Goal: Task Accomplishment & Management: Manage account settings

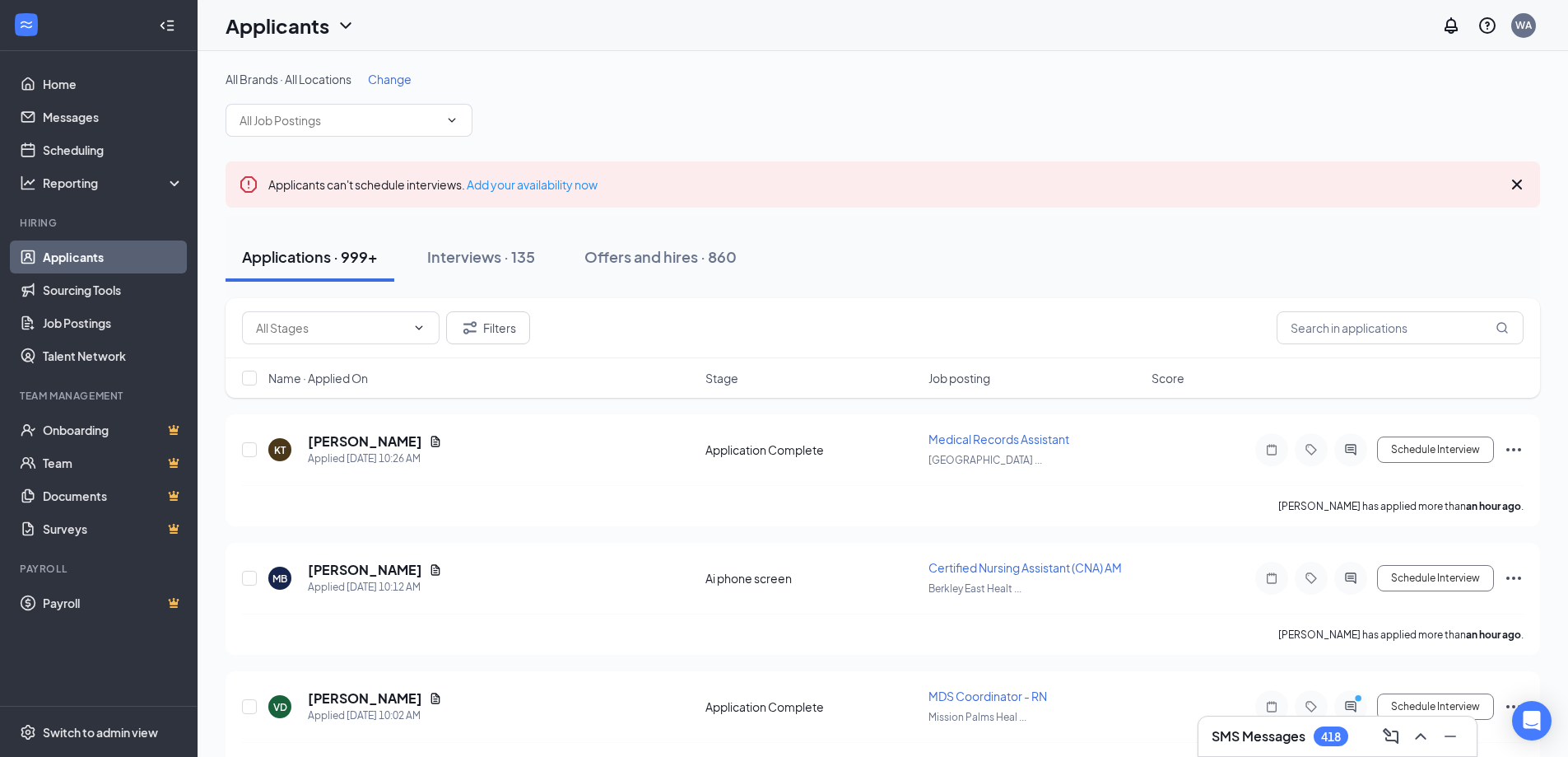
click at [80, 264] on link "Applicants" at bounding box center [112, 257] width 140 height 33
click at [390, 79] on span "Change" at bounding box center [390, 78] width 44 height 15
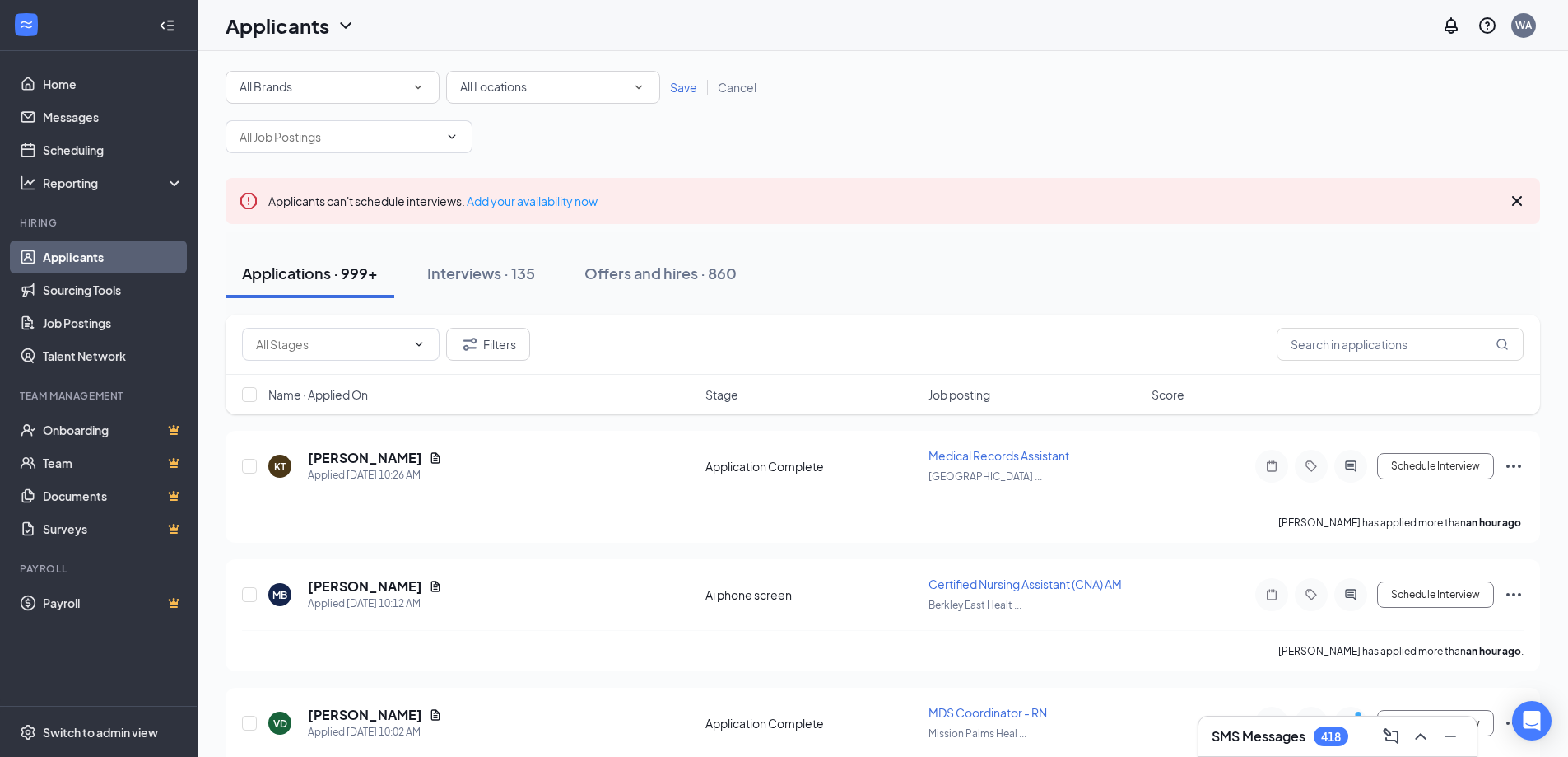
click at [370, 99] on div "All Brands All Brands" at bounding box center [333, 87] width 214 height 33
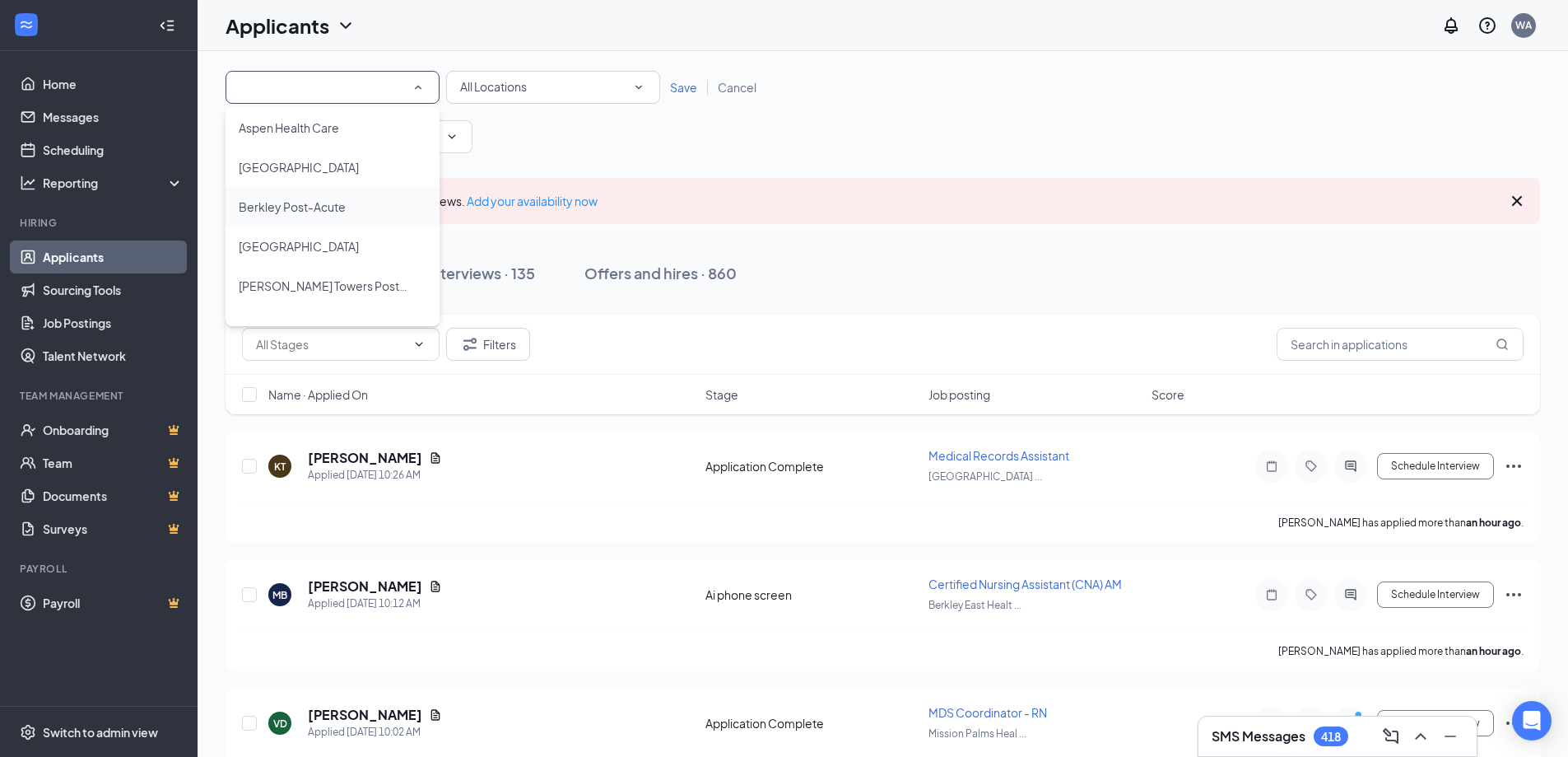
scroll to position [165, 0]
click at [297, 241] on span "[PERSON_NAME] Towers Post-Acute Rehab" at bounding box center [325, 245] width 173 height 20
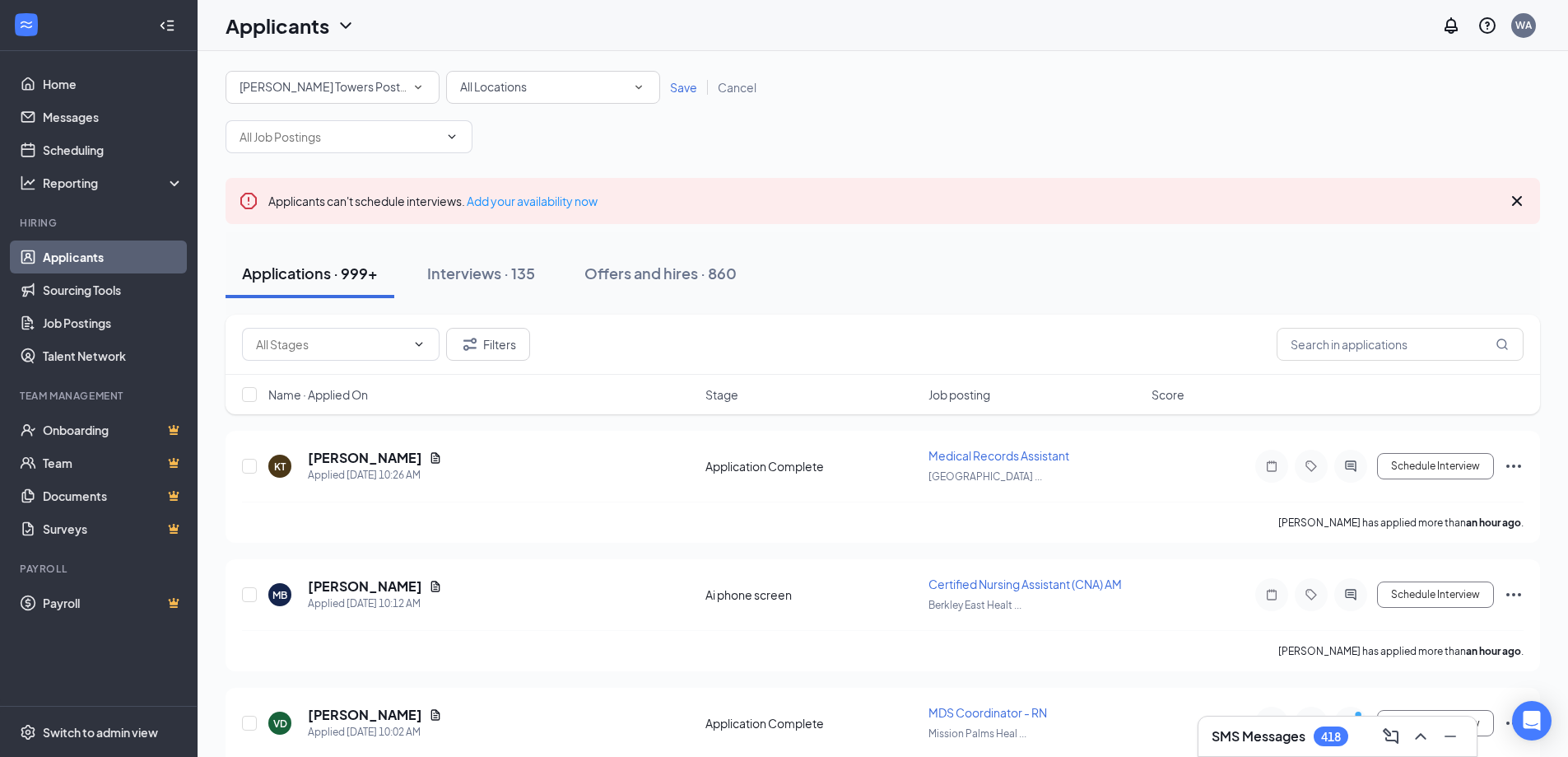
click at [691, 87] on span "Save" at bounding box center [683, 87] width 27 height 15
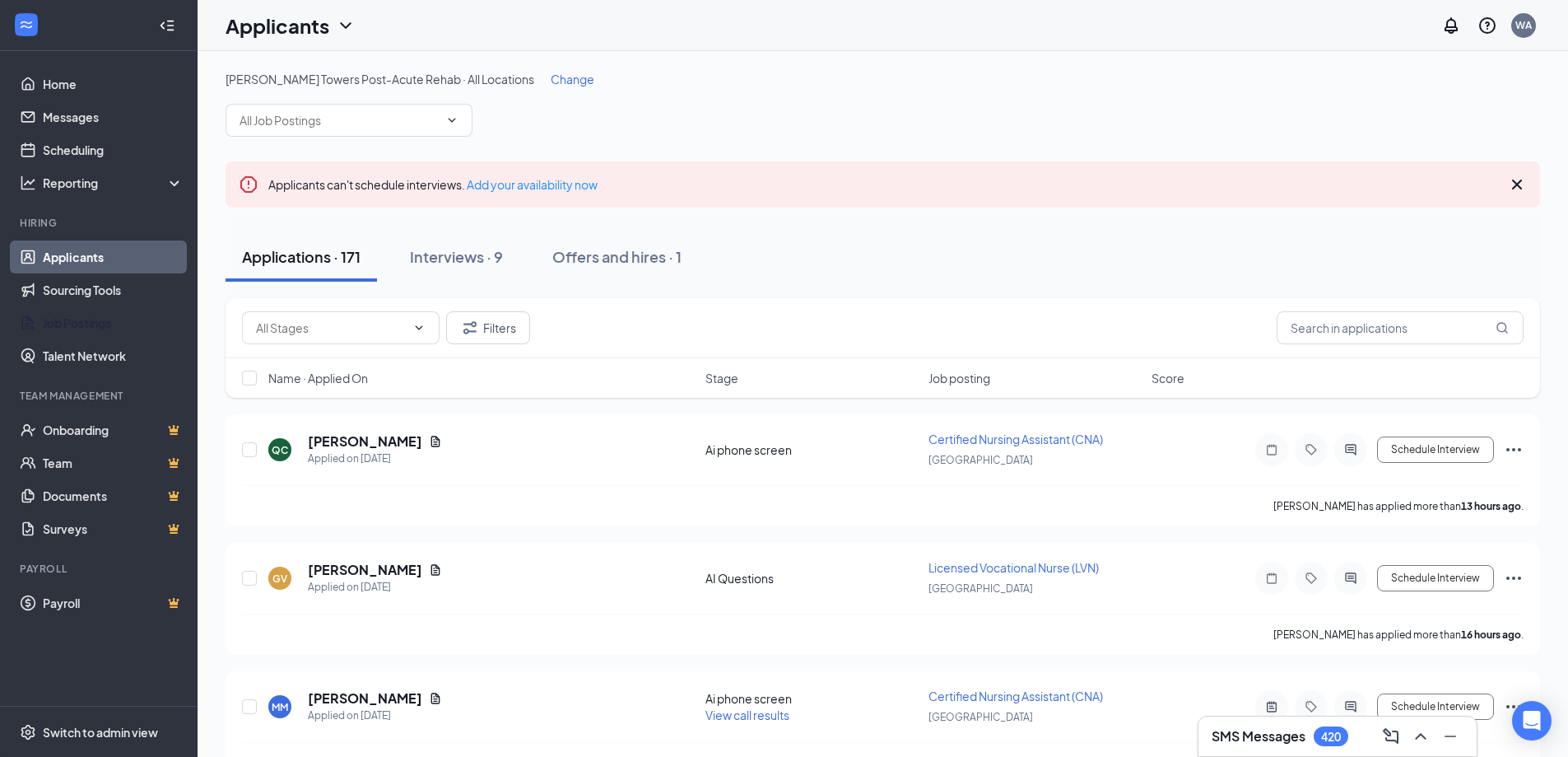
drag, startPoint x: 89, startPoint y: 317, endPoint x: 348, endPoint y: 140, distance: 313.7
click at [89, 317] on link "Job Postings" at bounding box center [112, 323] width 140 height 33
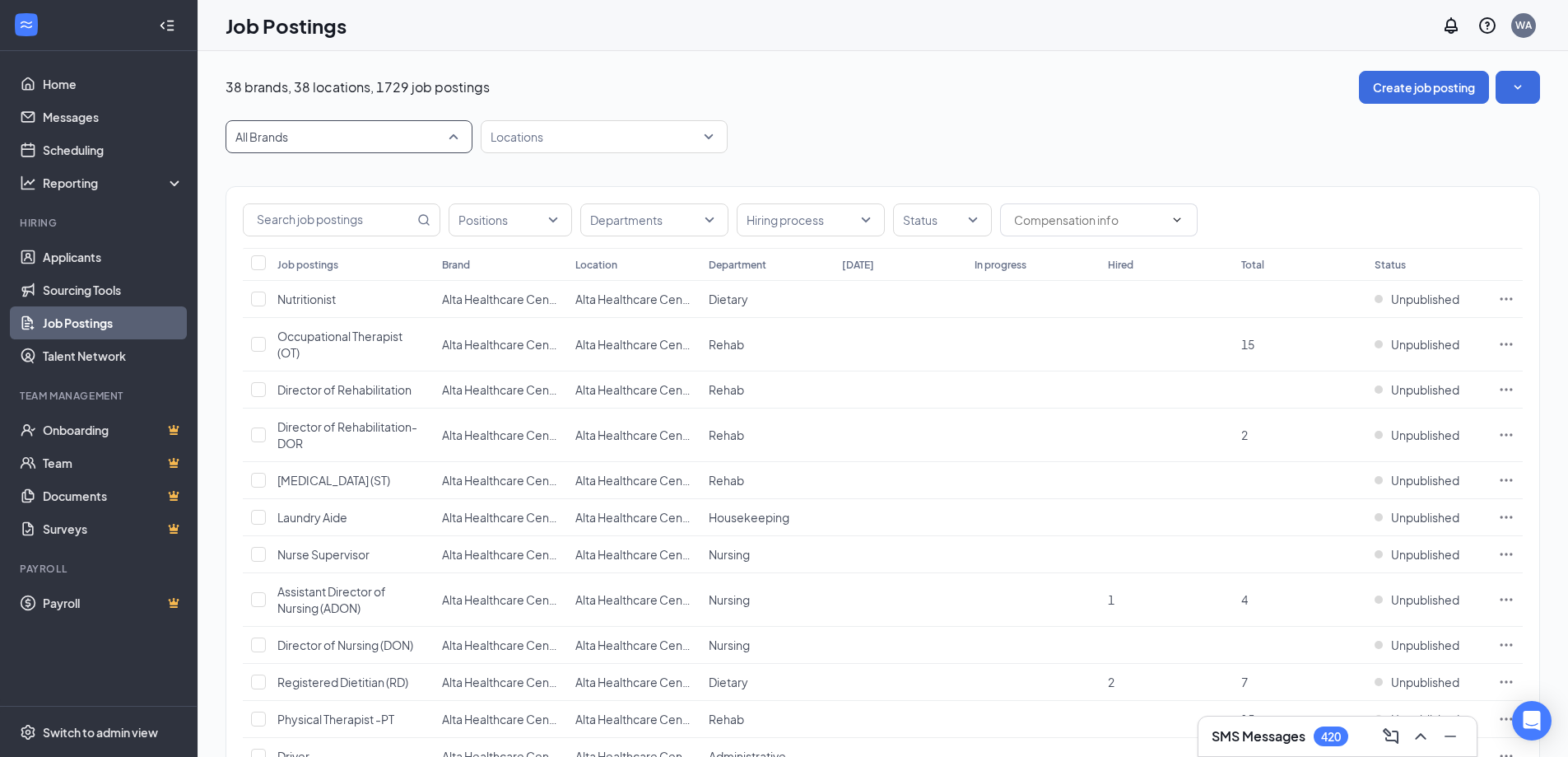
click at [353, 121] on span "All Brands" at bounding box center [349, 137] width 227 height 31
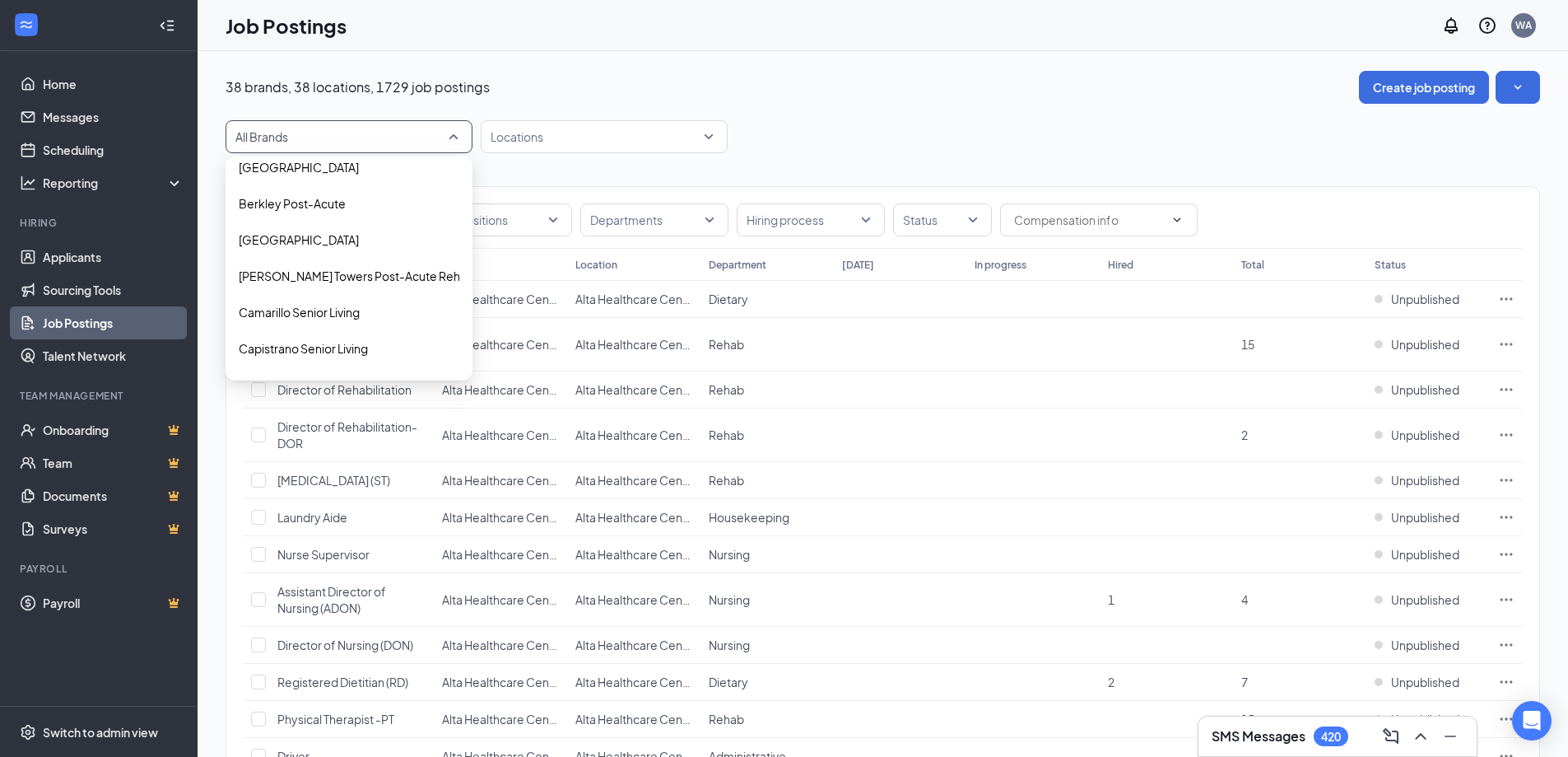
scroll to position [165, 0]
click at [344, 215] on div "Berkley Post-Acute" at bounding box center [349, 201] width 247 height 37
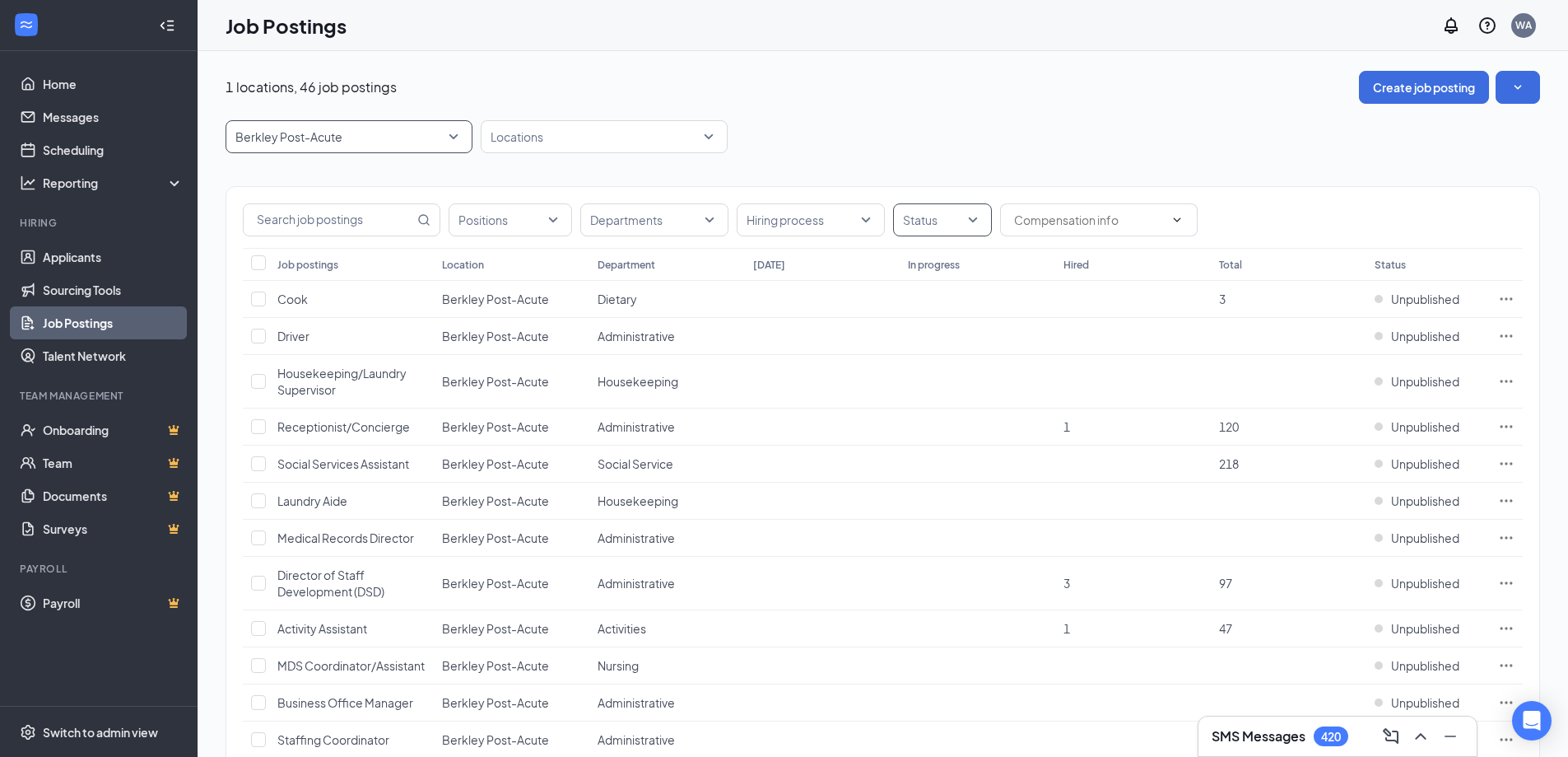
click at [967, 223] on div at bounding box center [933, 220] width 74 height 26
click at [962, 299] on span "Published" at bounding box center [955, 303] width 53 height 15
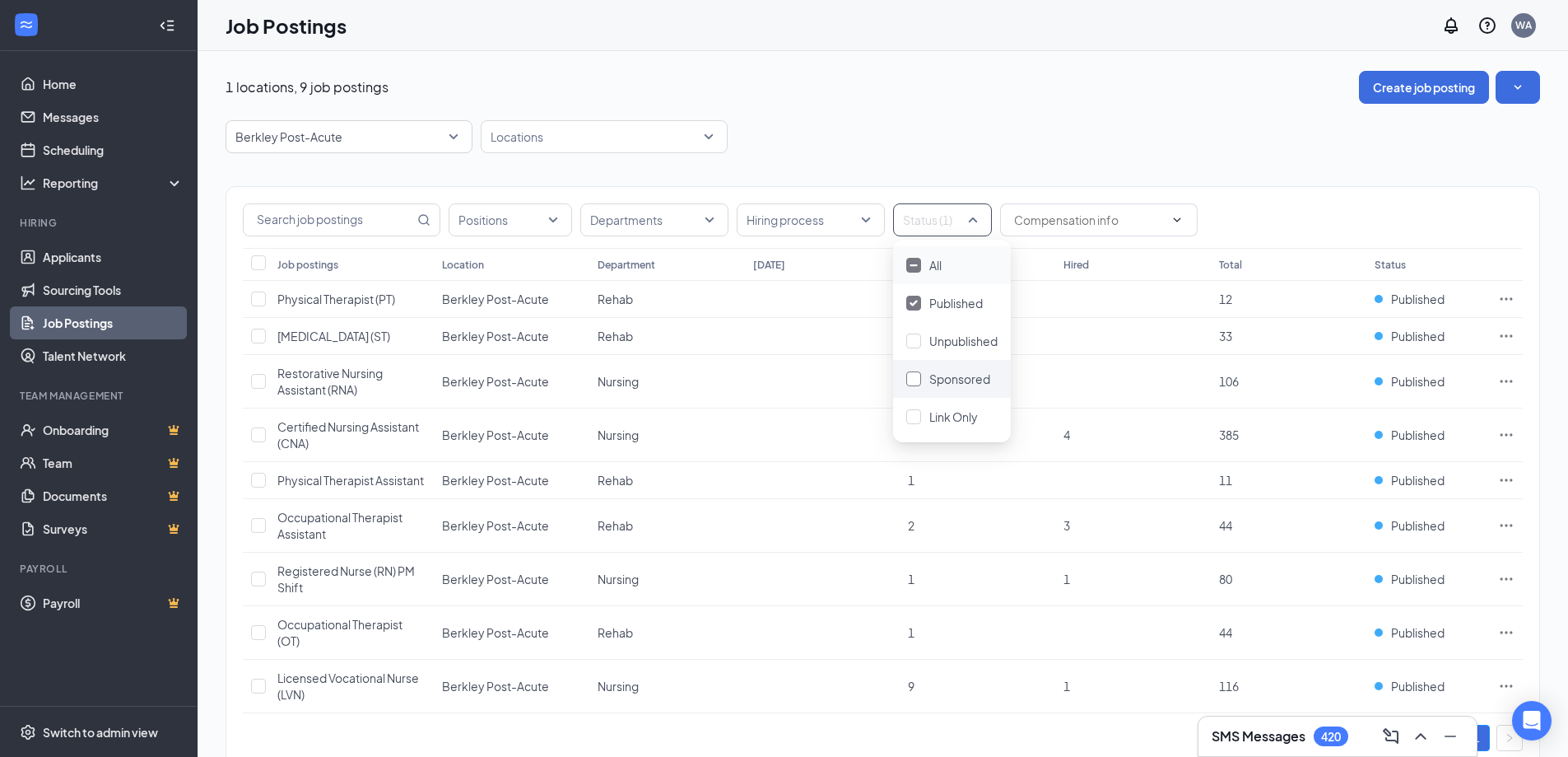
click at [957, 378] on span "Sponsored" at bounding box center [960, 378] width 61 height 15
click at [873, 142] on div "Berkley Post-Acute 8436 8443 8445 All Brands Alta Healthcare Center of [GEOGRAP…" at bounding box center [883, 137] width 1314 height 33
click at [377, 304] on span "Physical Therapist (PT)" at bounding box center [336, 298] width 118 height 15
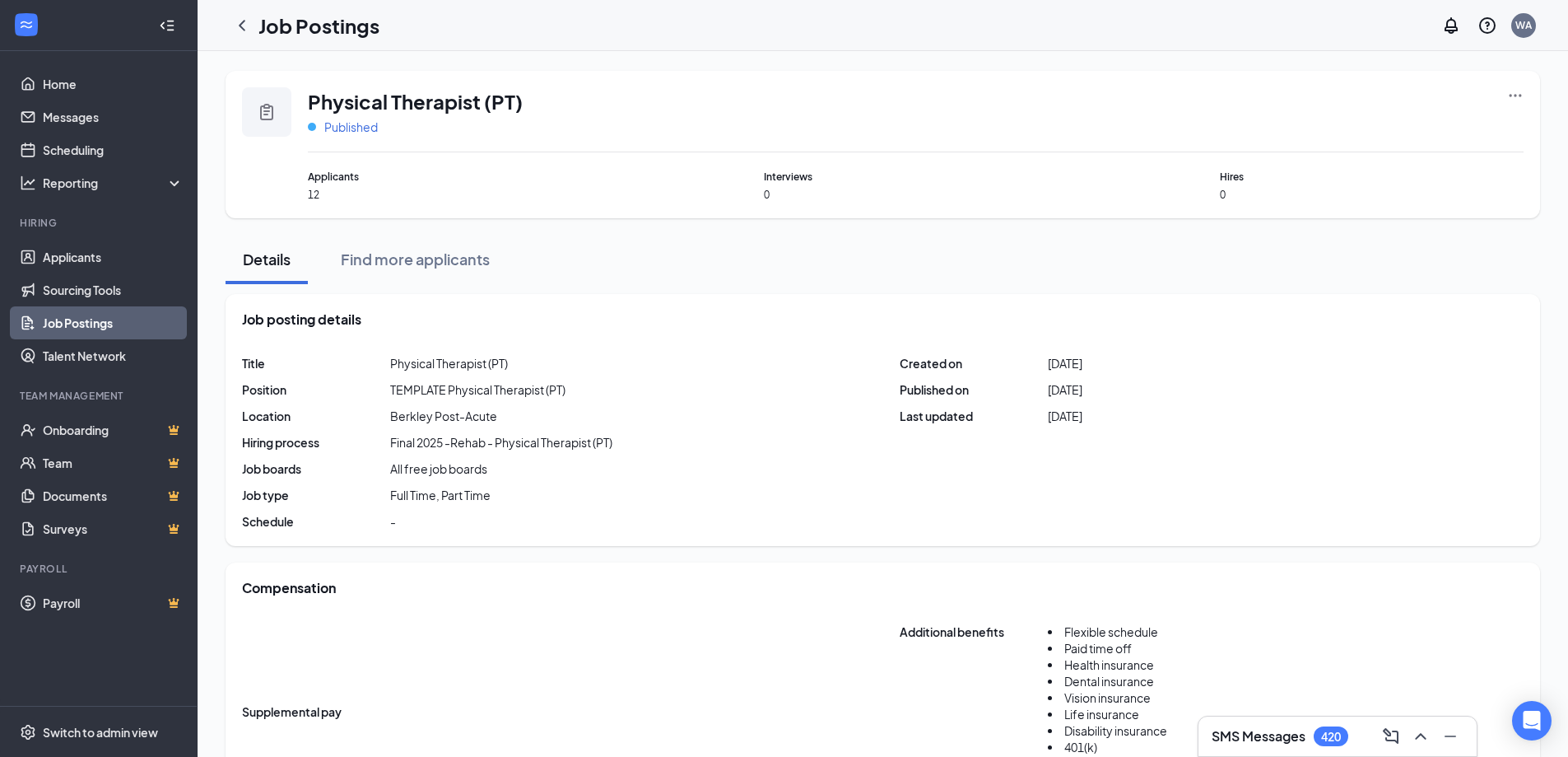
click at [363, 133] on span "Published" at bounding box center [350, 126] width 53 height 17
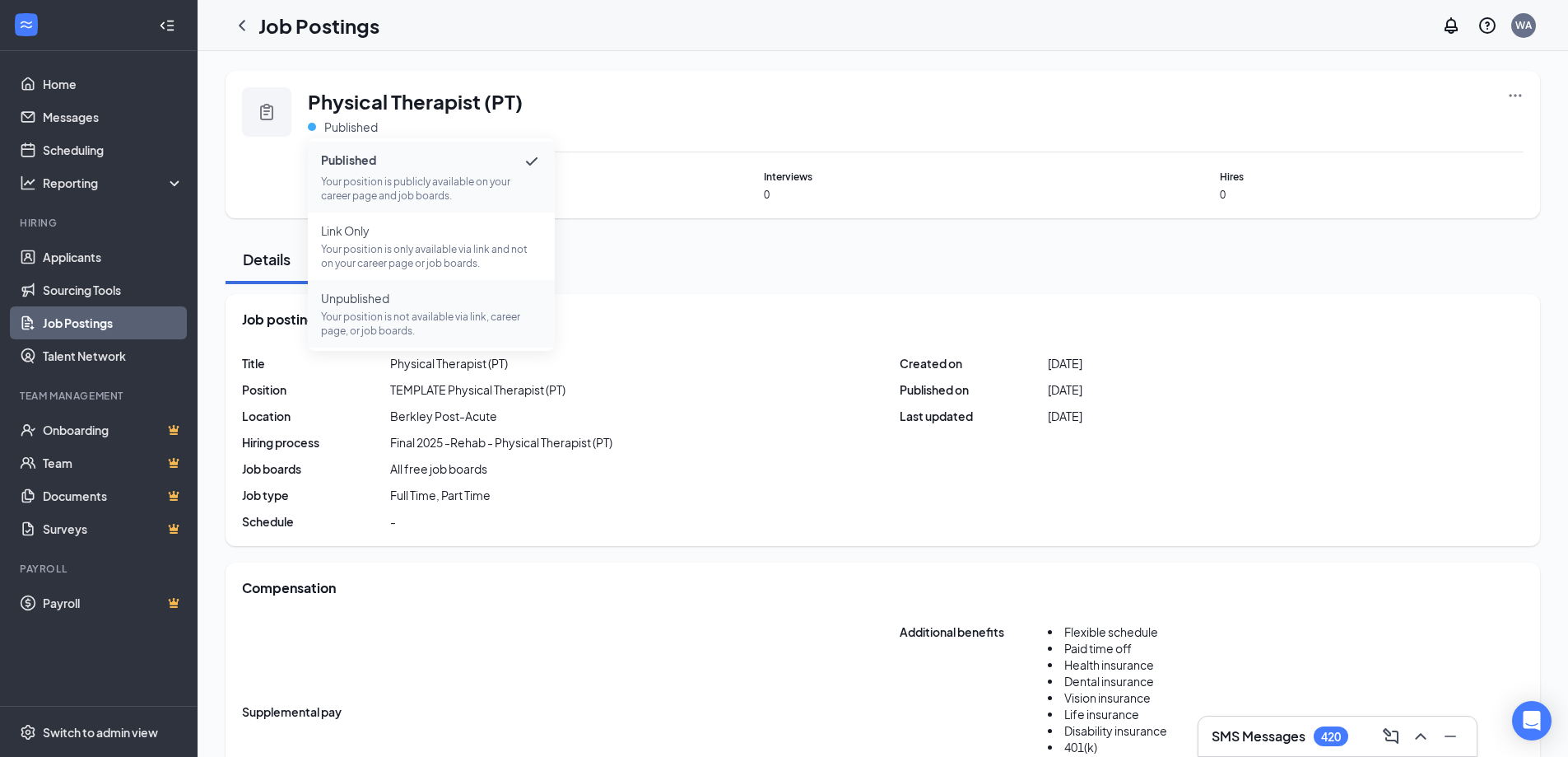
click at [376, 289] on li "Unpublished Your position is not available via link, career page, or job boards." at bounding box center [431, 313] width 247 height 67
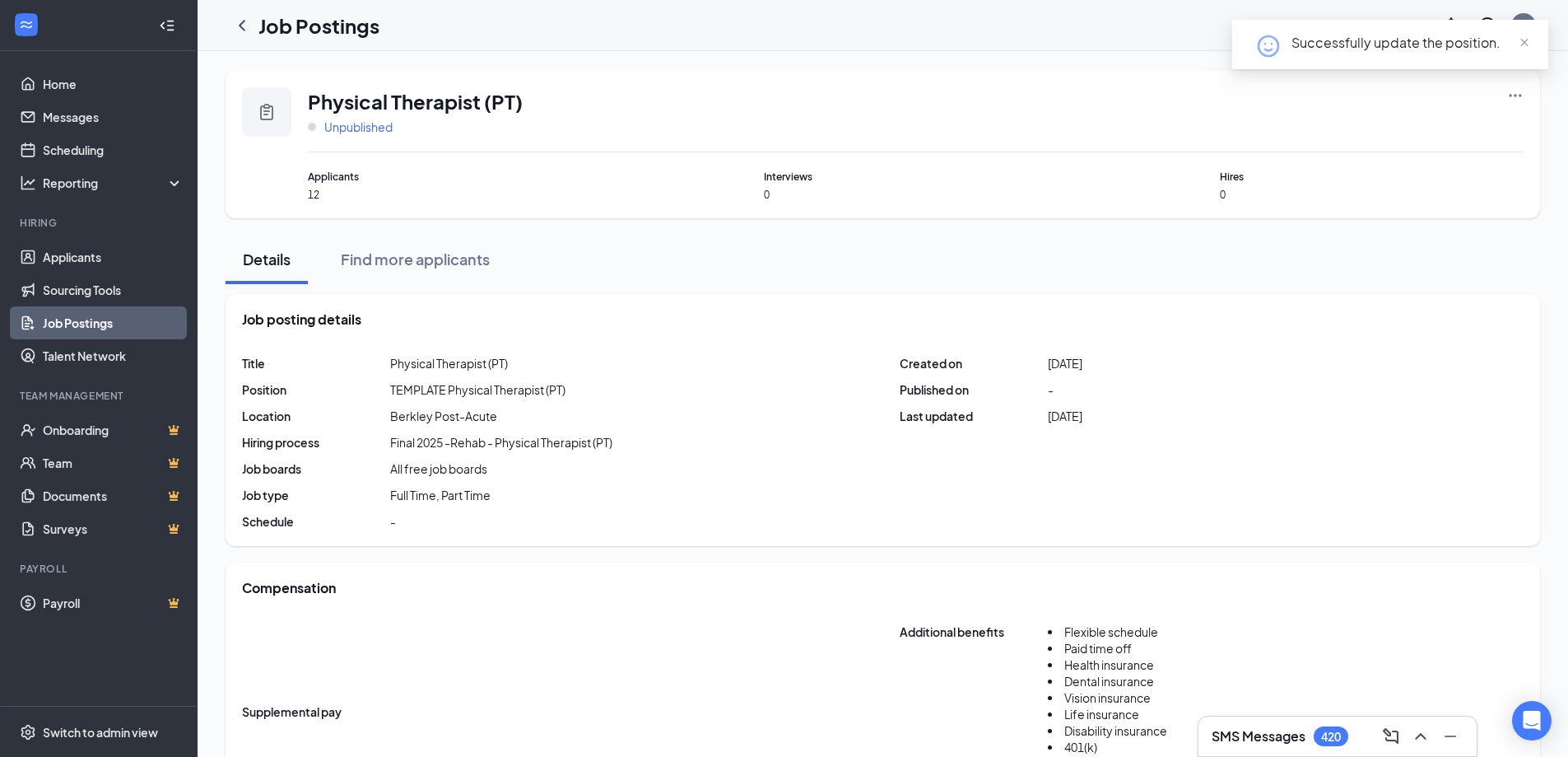
click at [366, 128] on span "Unpublished" at bounding box center [358, 126] width 68 height 17
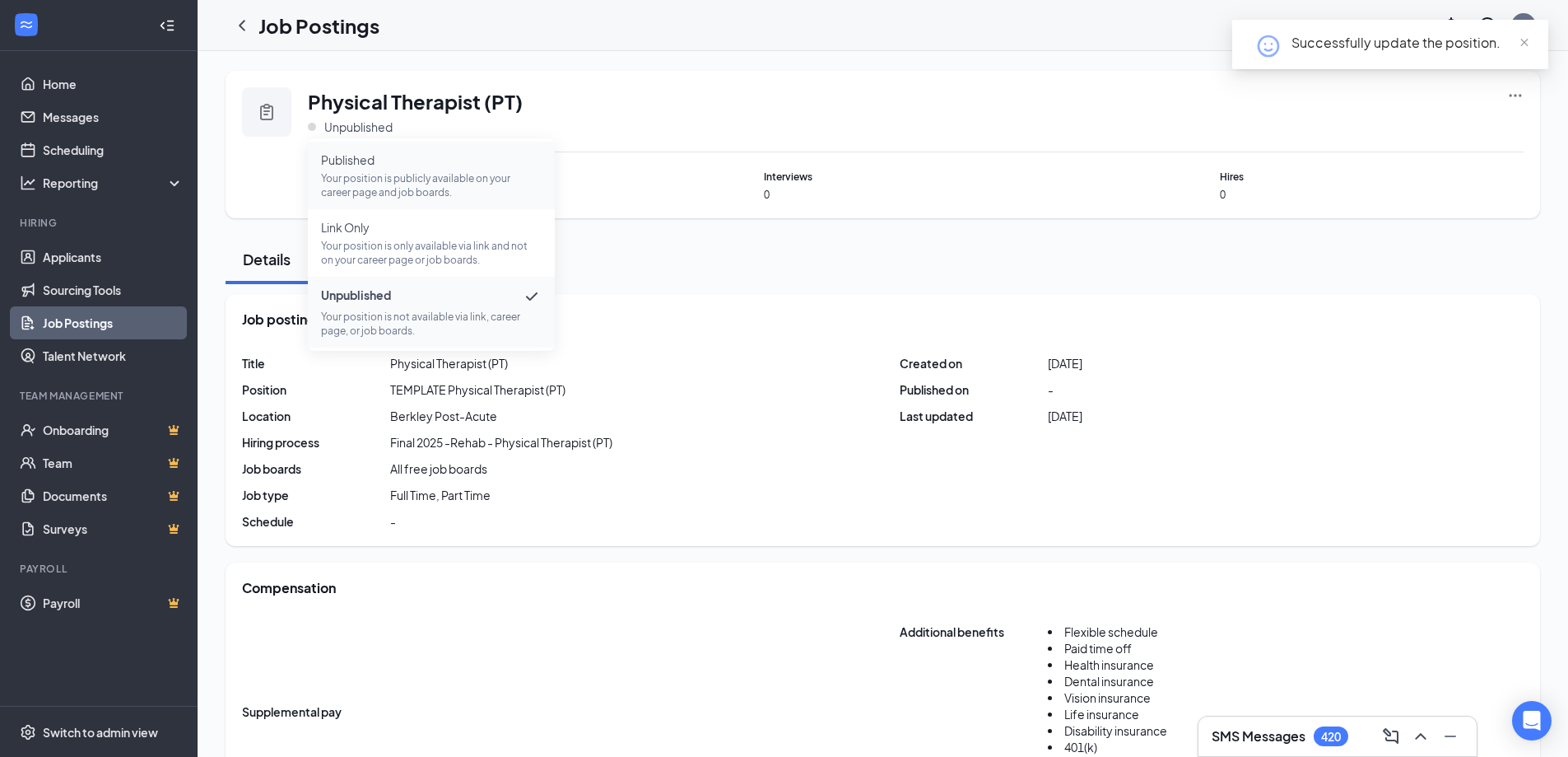
click at [403, 167] on span "Published" at bounding box center [431, 160] width 221 height 17
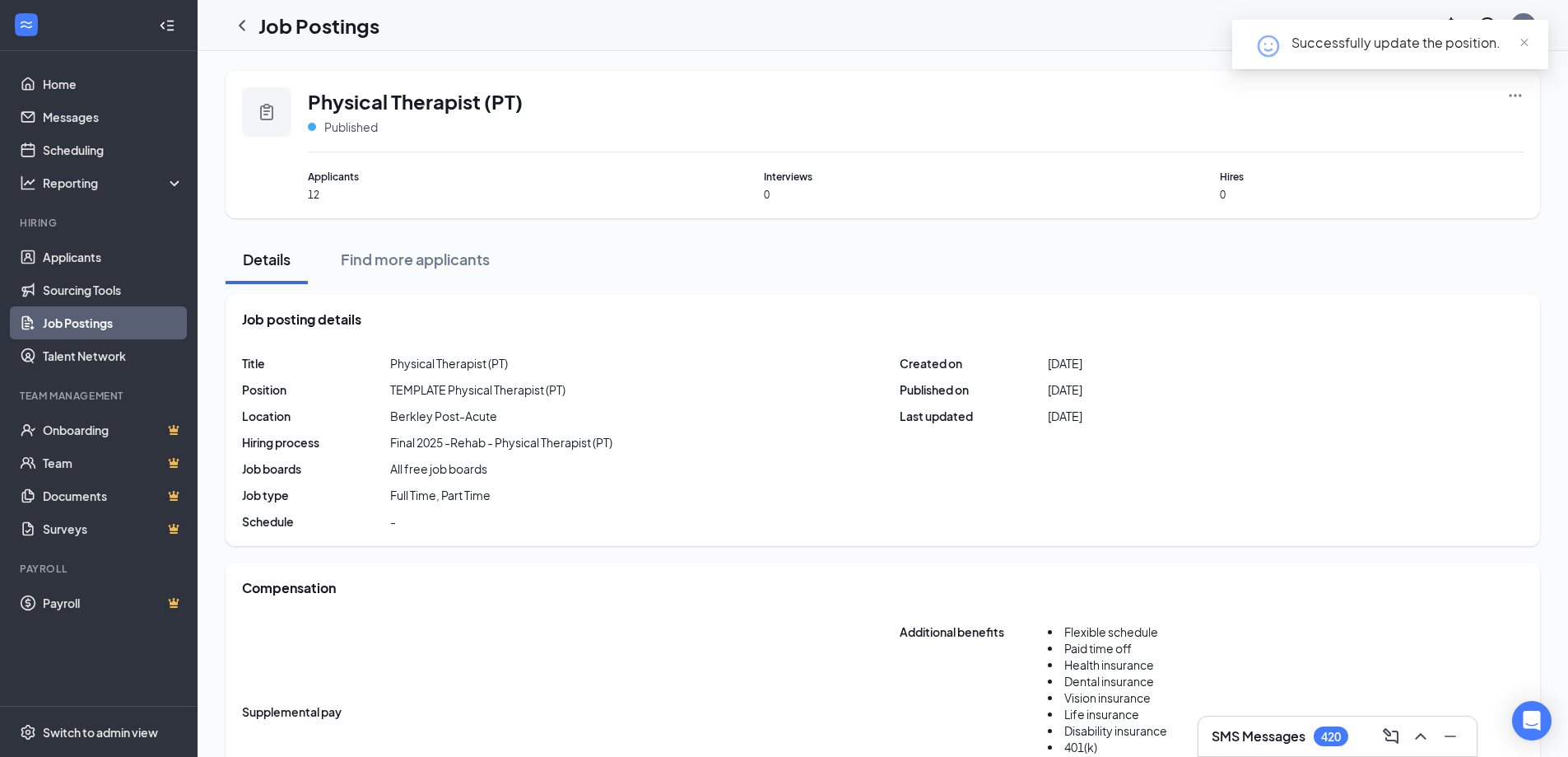
click at [1535, 92] on div "Physical Therapist (PT) Published Applicants 12 Interviews 0 Hires 0" at bounding box center [883, 144] width 1314 height 147
click at [1521, 92] on icon "Ellipses" at bounding box center [1515, 95] width 17 height 17
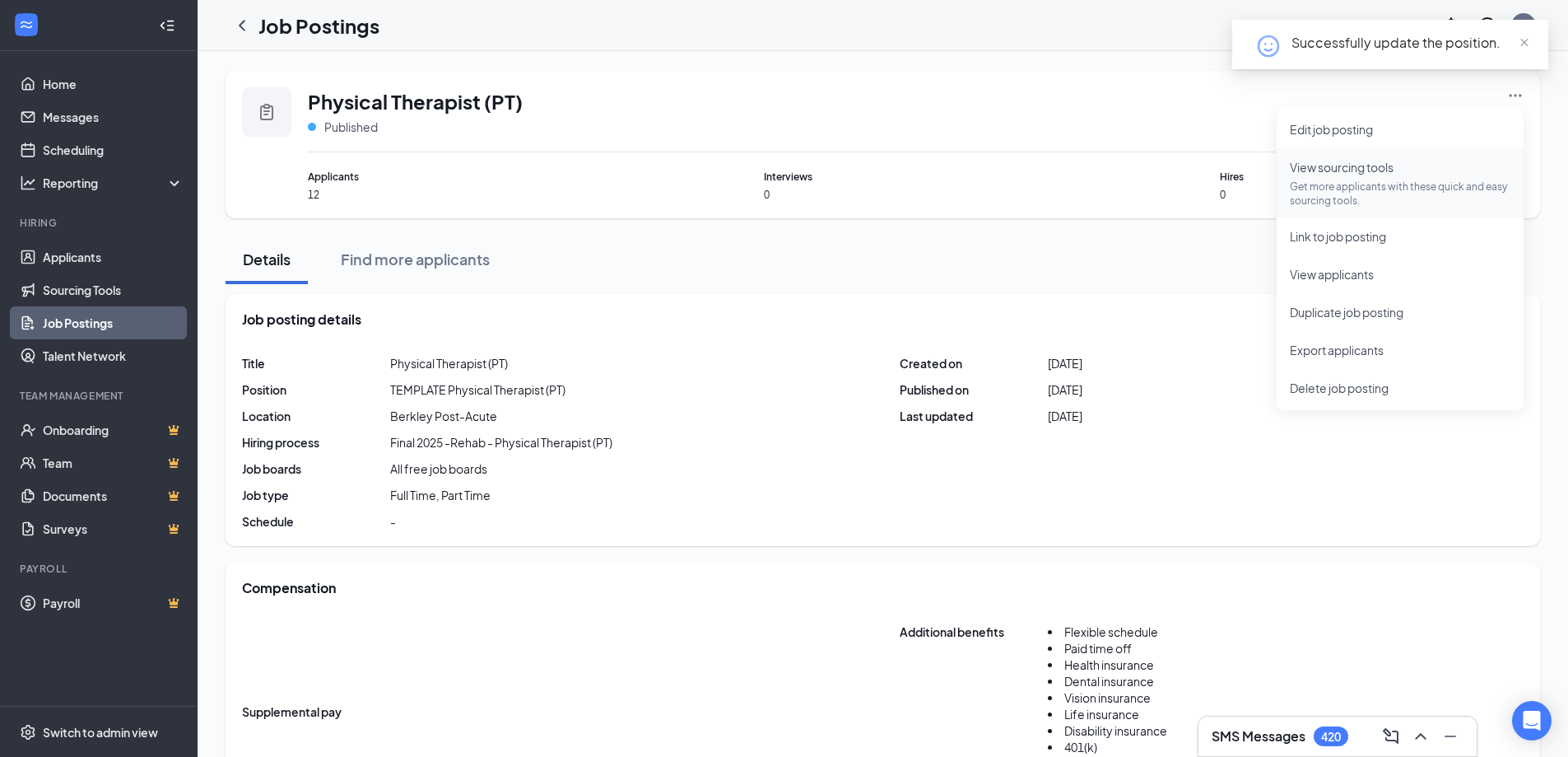
click at [1475, 157] on li "View sourcing tools Get more applicants with these quick and easy sourcing tool…" at bounding box center [1400, 182] width 247 height 69
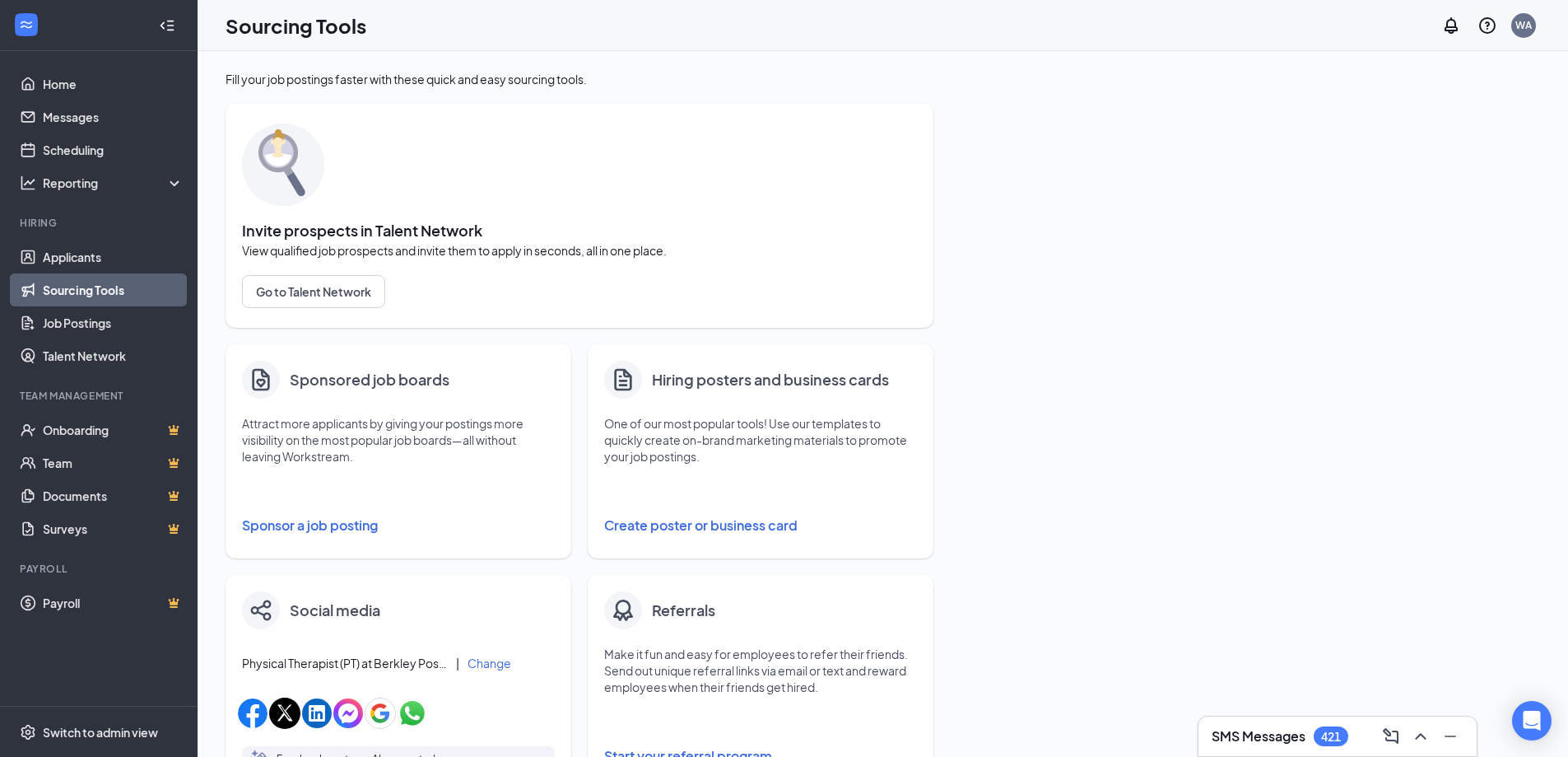
click at [247, 514] on button "Sponsor a job posting" at bounding box center [398, 526] width 313 height 33
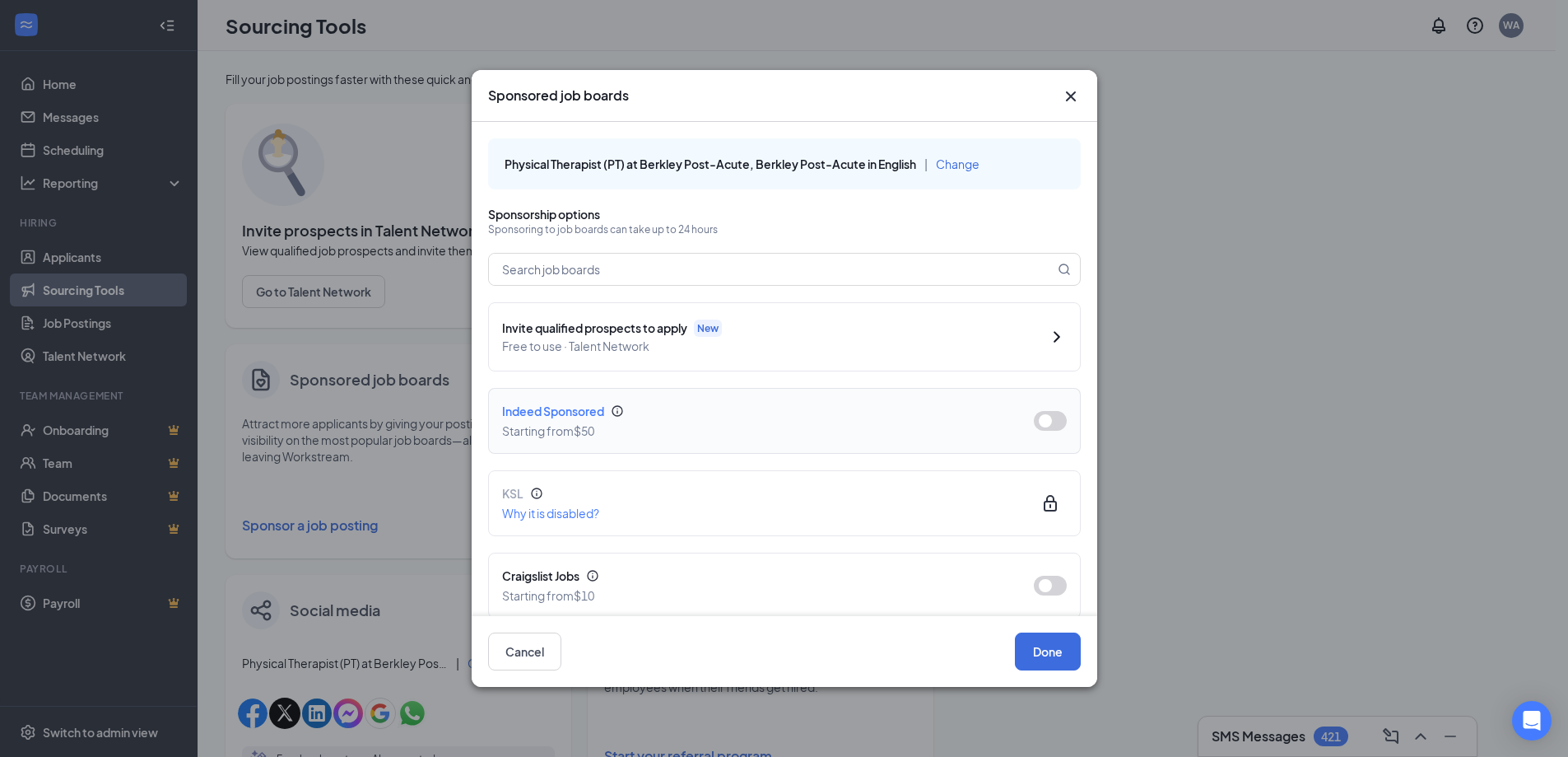
click at [1043, 419] on button "button" at bounding box center [1050, 420] width 33 height 20
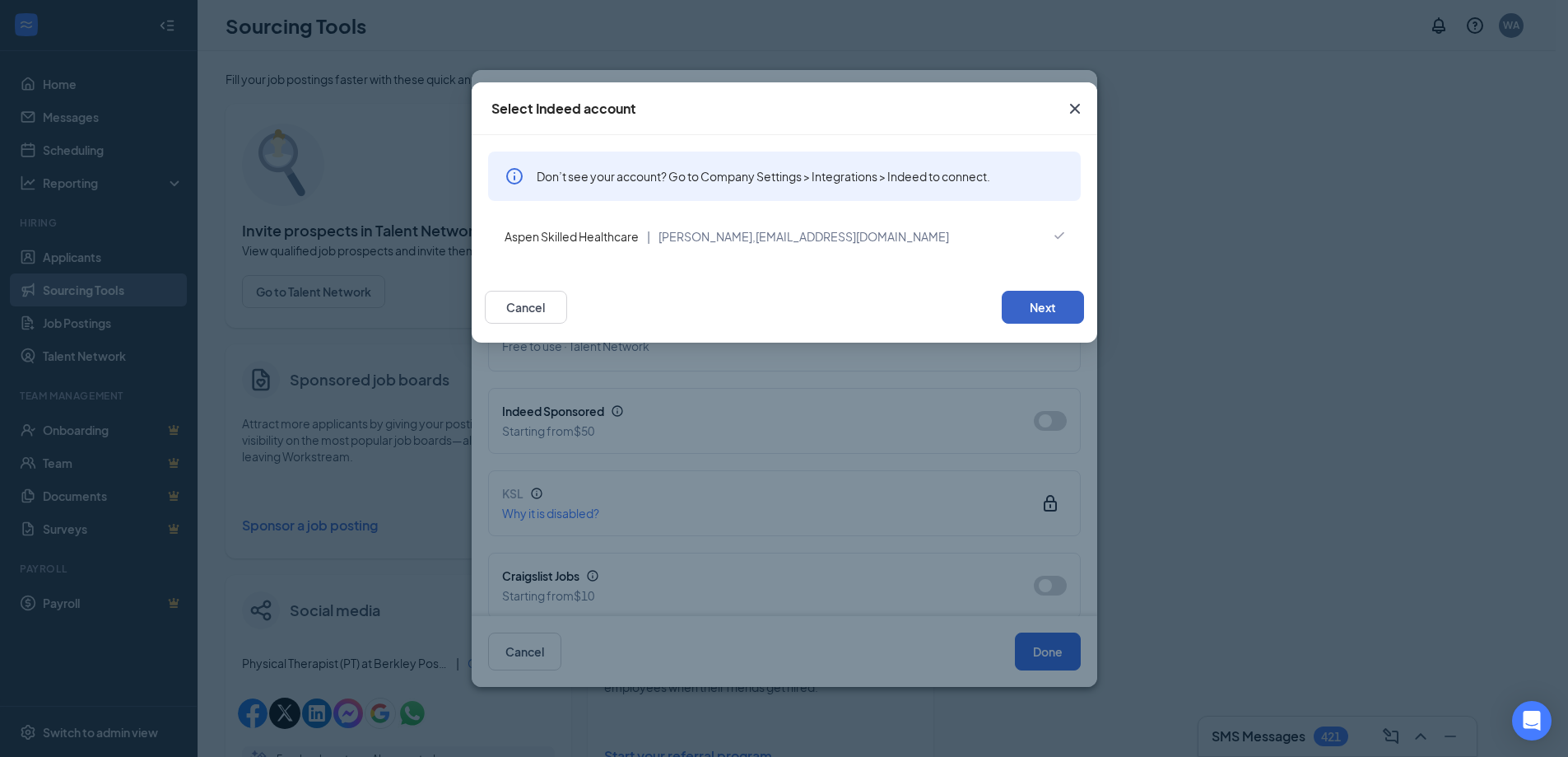
click at [1051, 300] on button "Next" at bounding box center [1042, 307] width 82 height 33
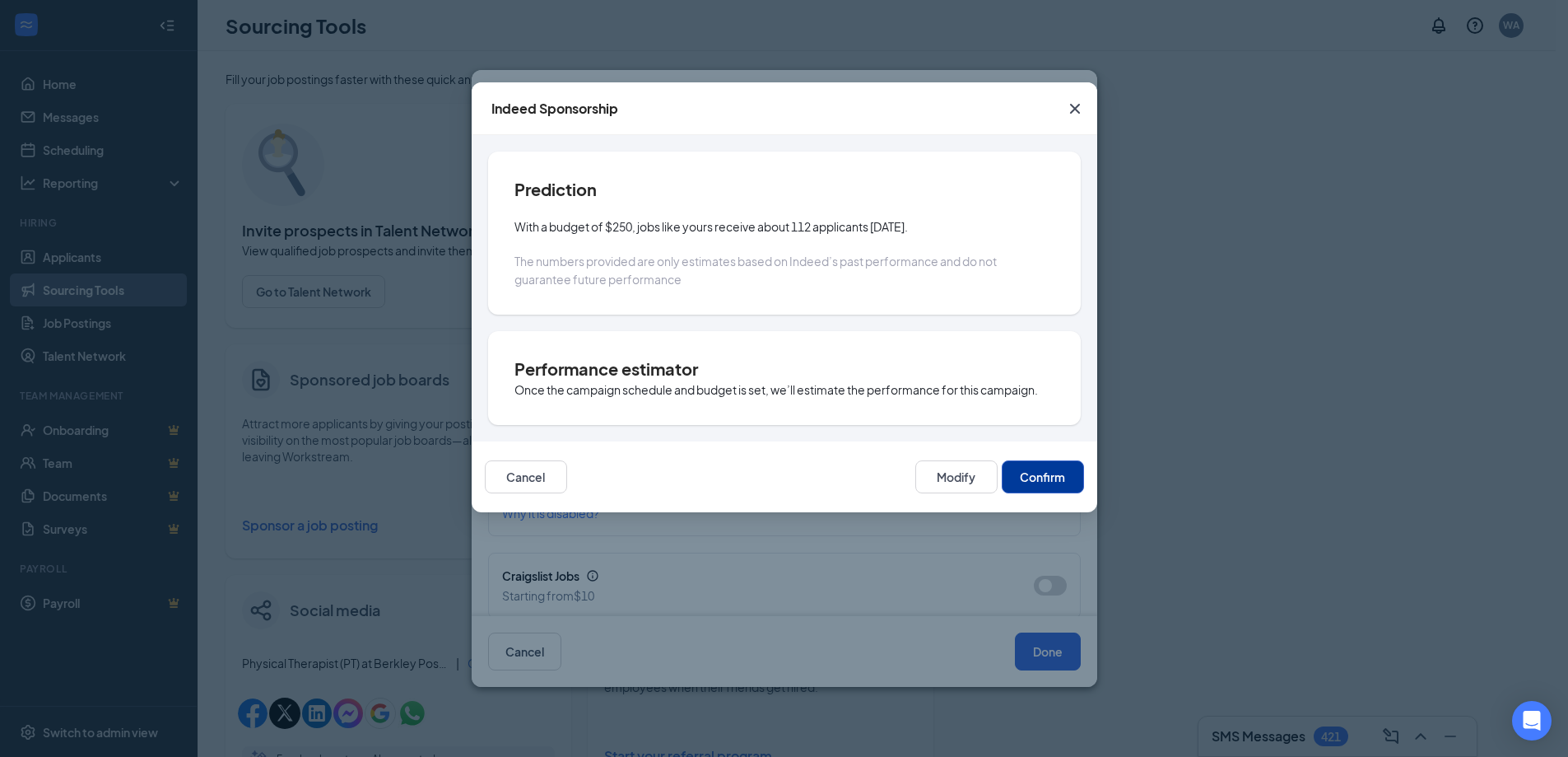
click at [1052, 477] on button "Confirm" at bounding box center [1042, 477] width 82 height 33
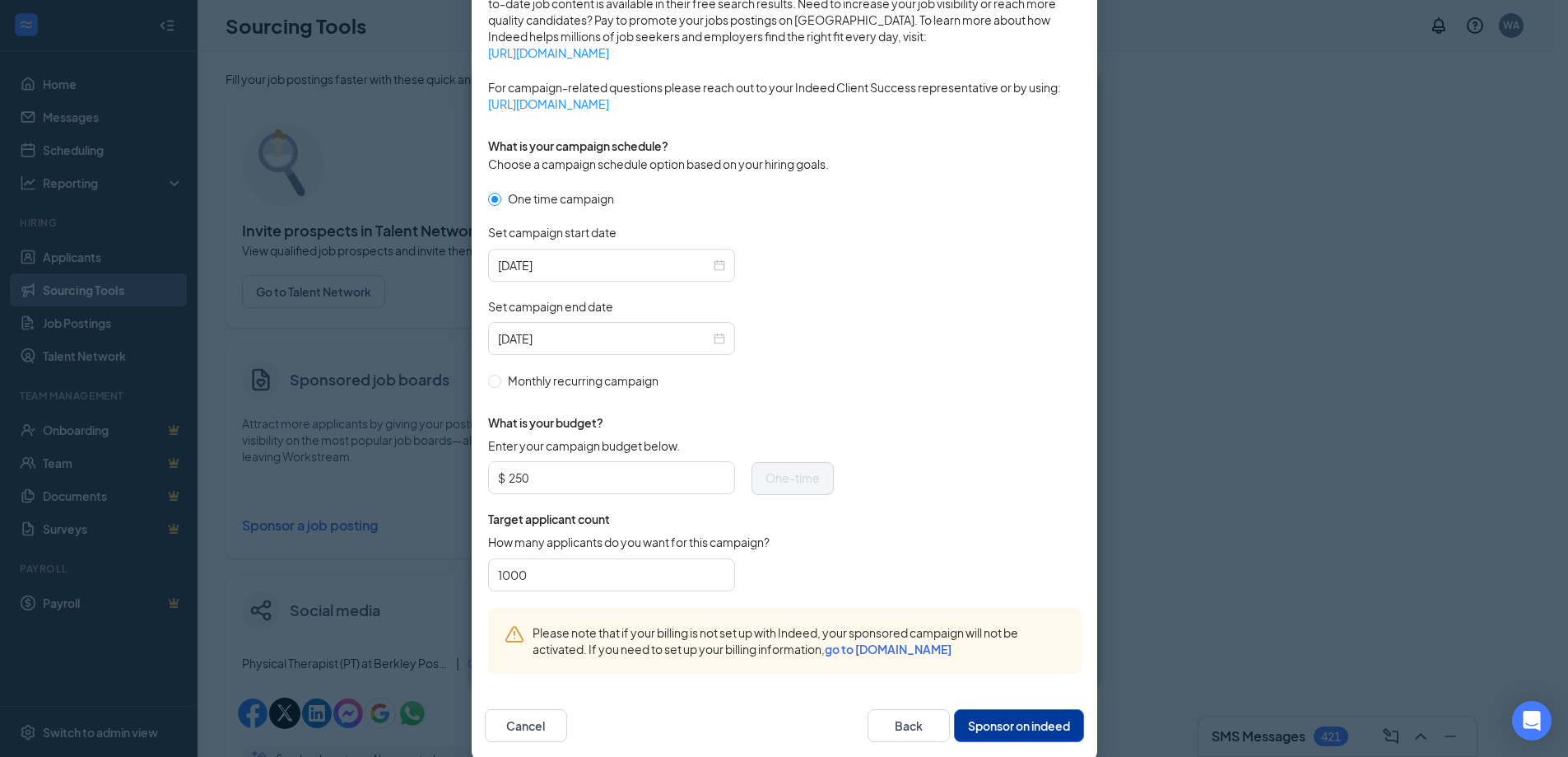
scroll to position [396, 0]
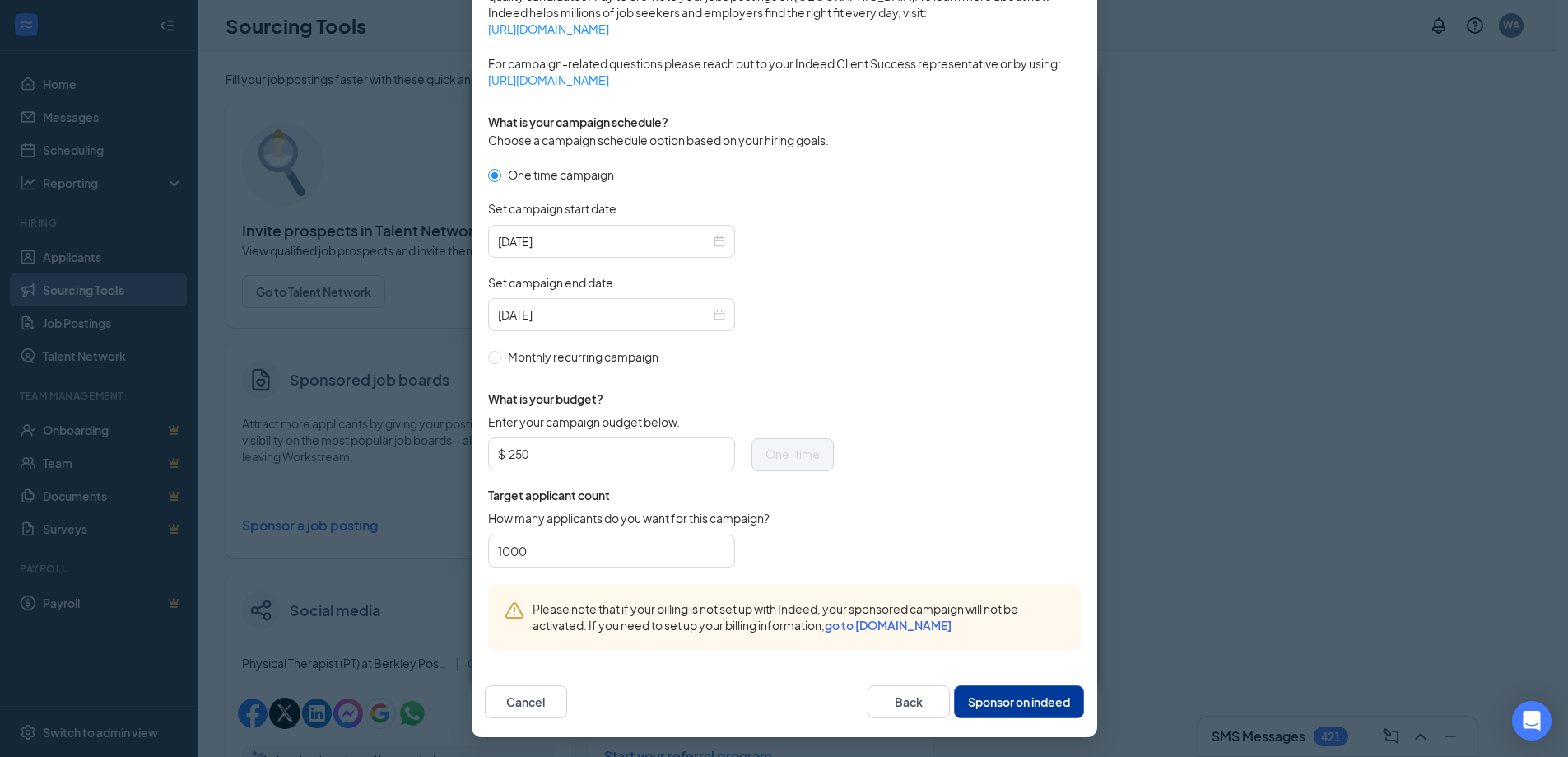
click at [1020, 709] on button "Sponsor on indeed" at bounding box center [1019, 702] width 130 height 33
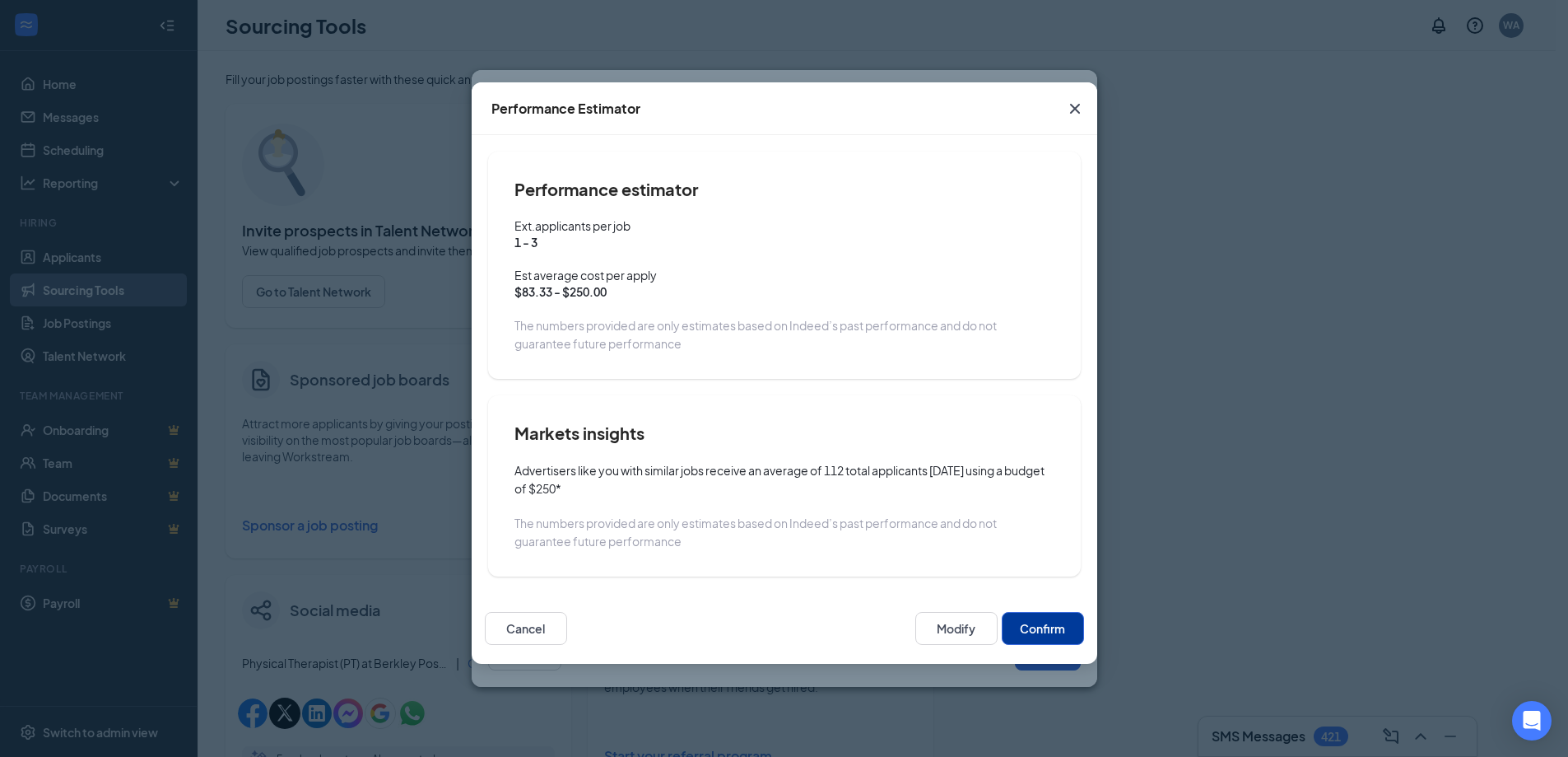
click at [1047, 644] on div "Cancel Modify Confirm" at bounding box center [784, 628] width 626 height 71
click at [1048, 634] on button "Confirm" at bounding box center [1042, 629] width 82 height 33
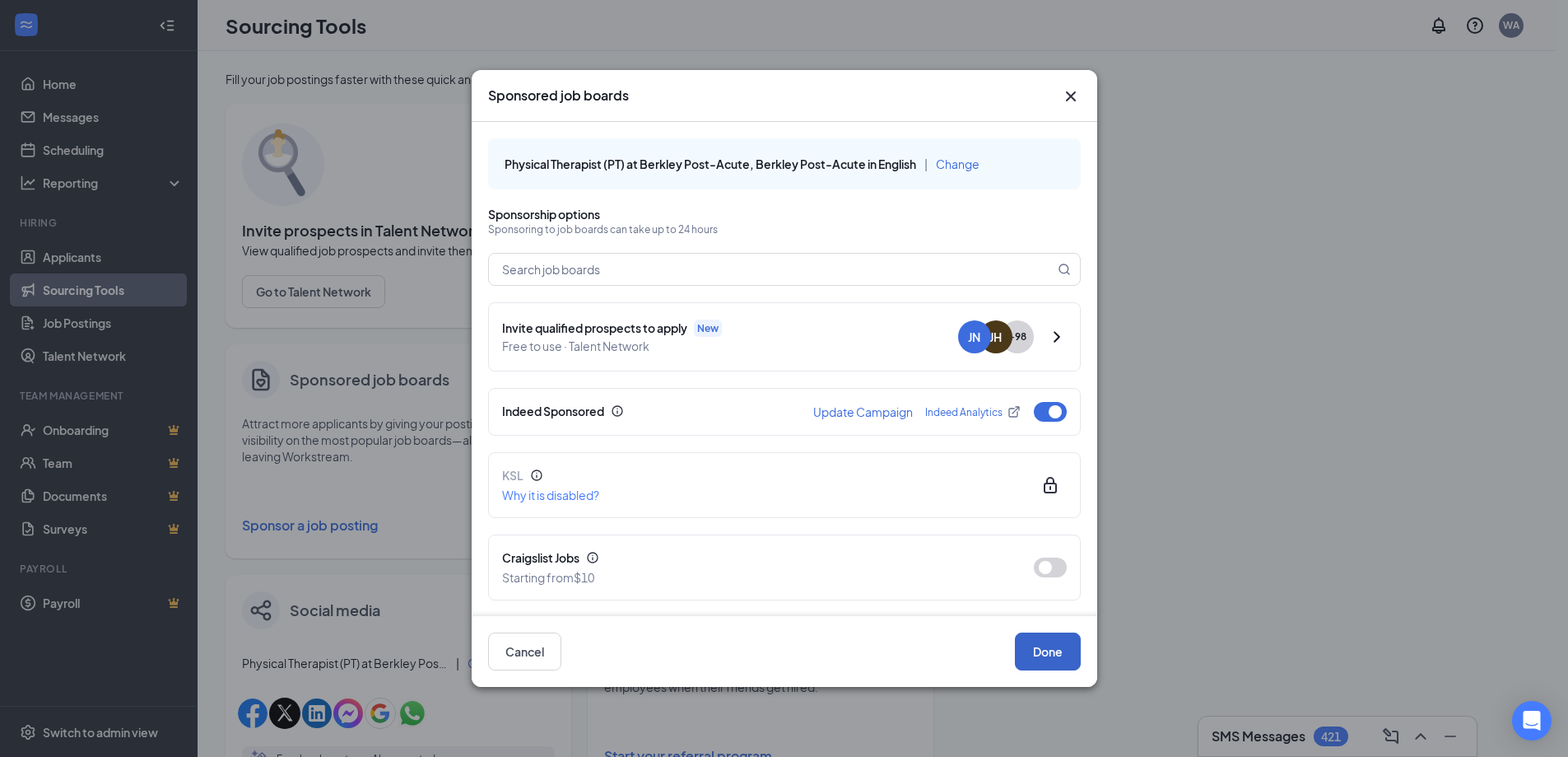
click at [1063, 659] on button "Done" at bounding box center [1048, 651] width 66 height 38
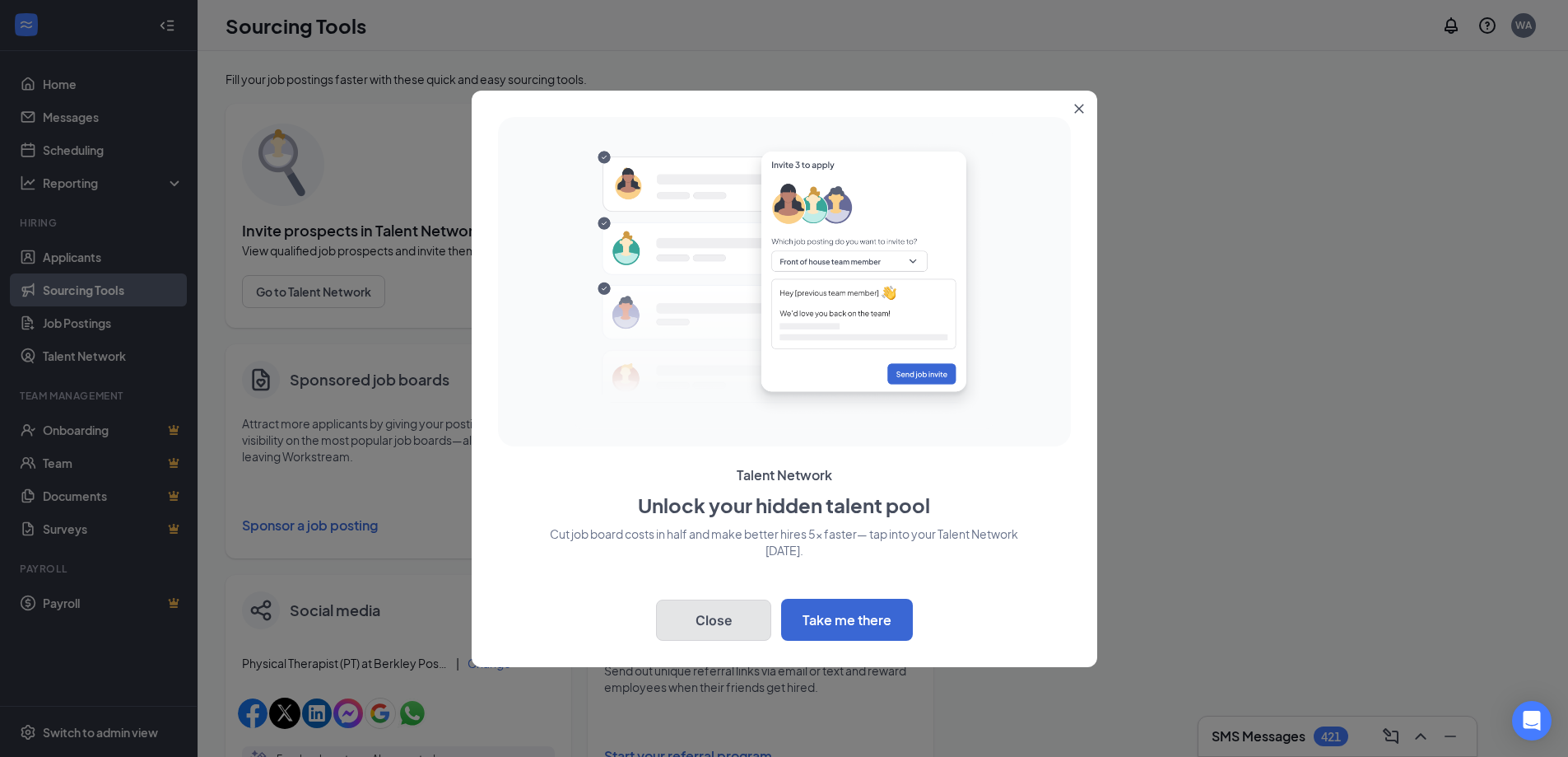
click at [713, 625] on button "Close" at bounding box center [714, 620] width 115 height 41
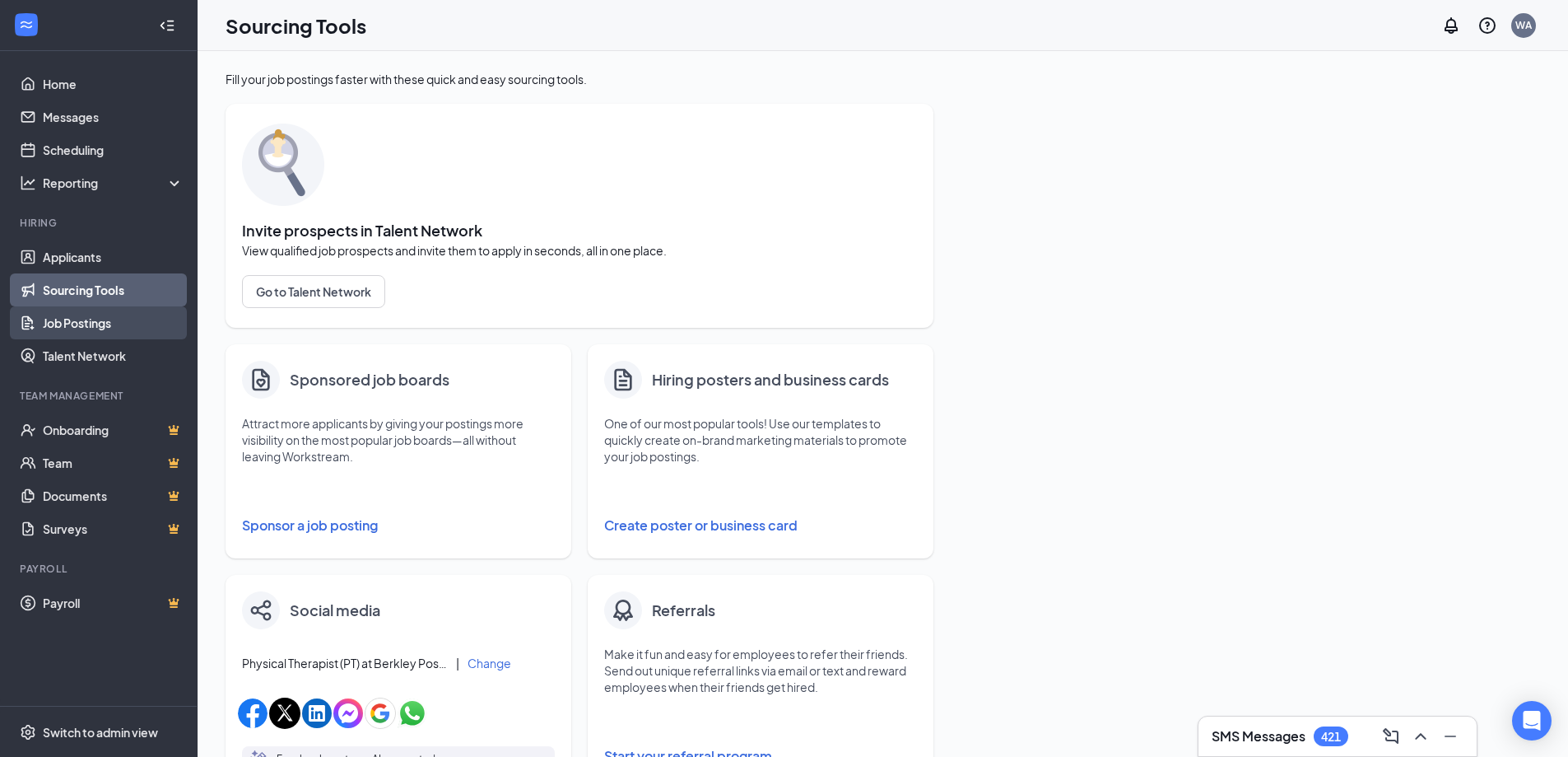
click at [109, 326] on link "Job Postings" at bounding box center [112, 323] width 140 height 33
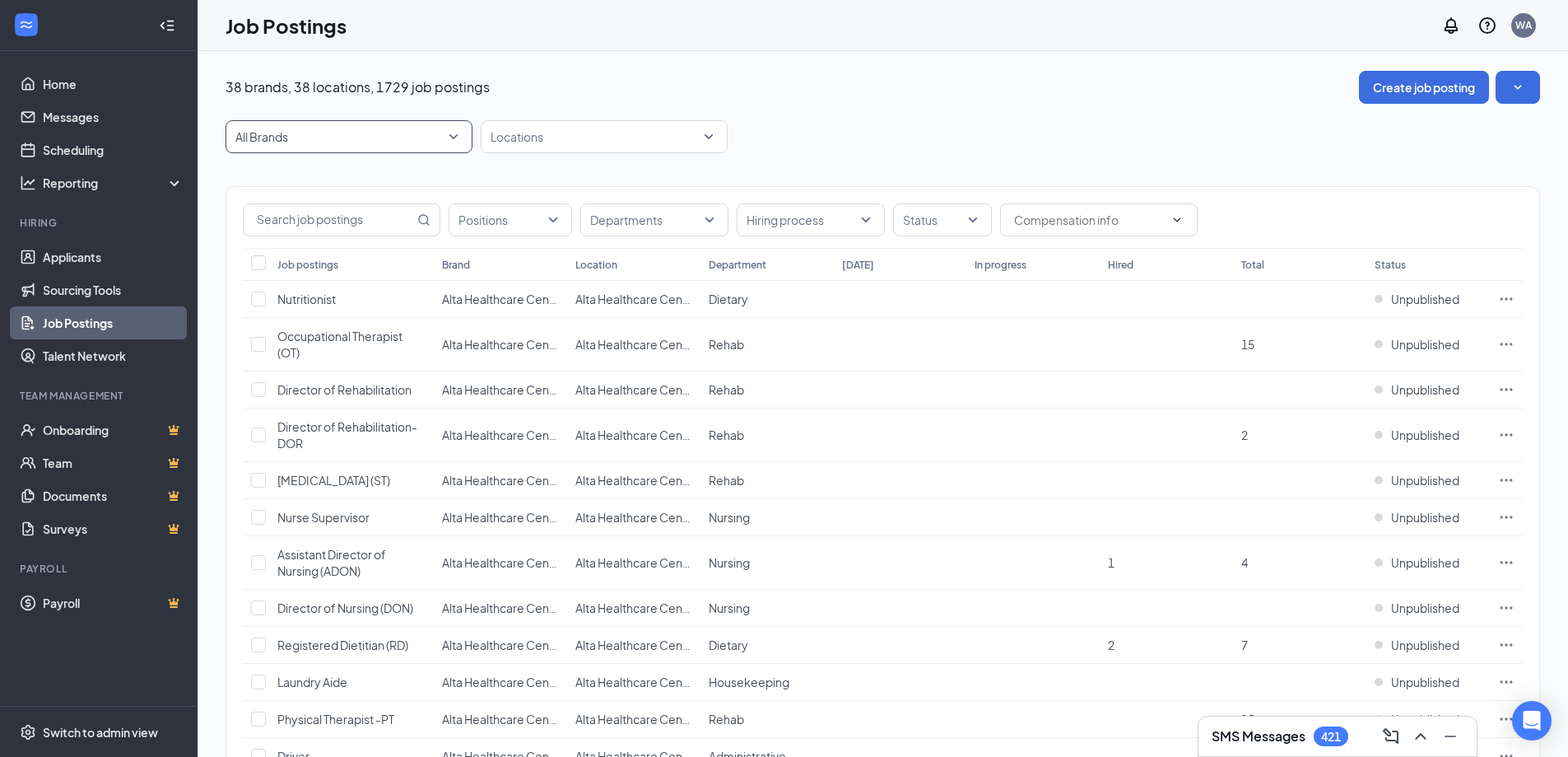
click at [350, 145] on span "All Brands" at bounding box center [349, 137] width 227 height 31
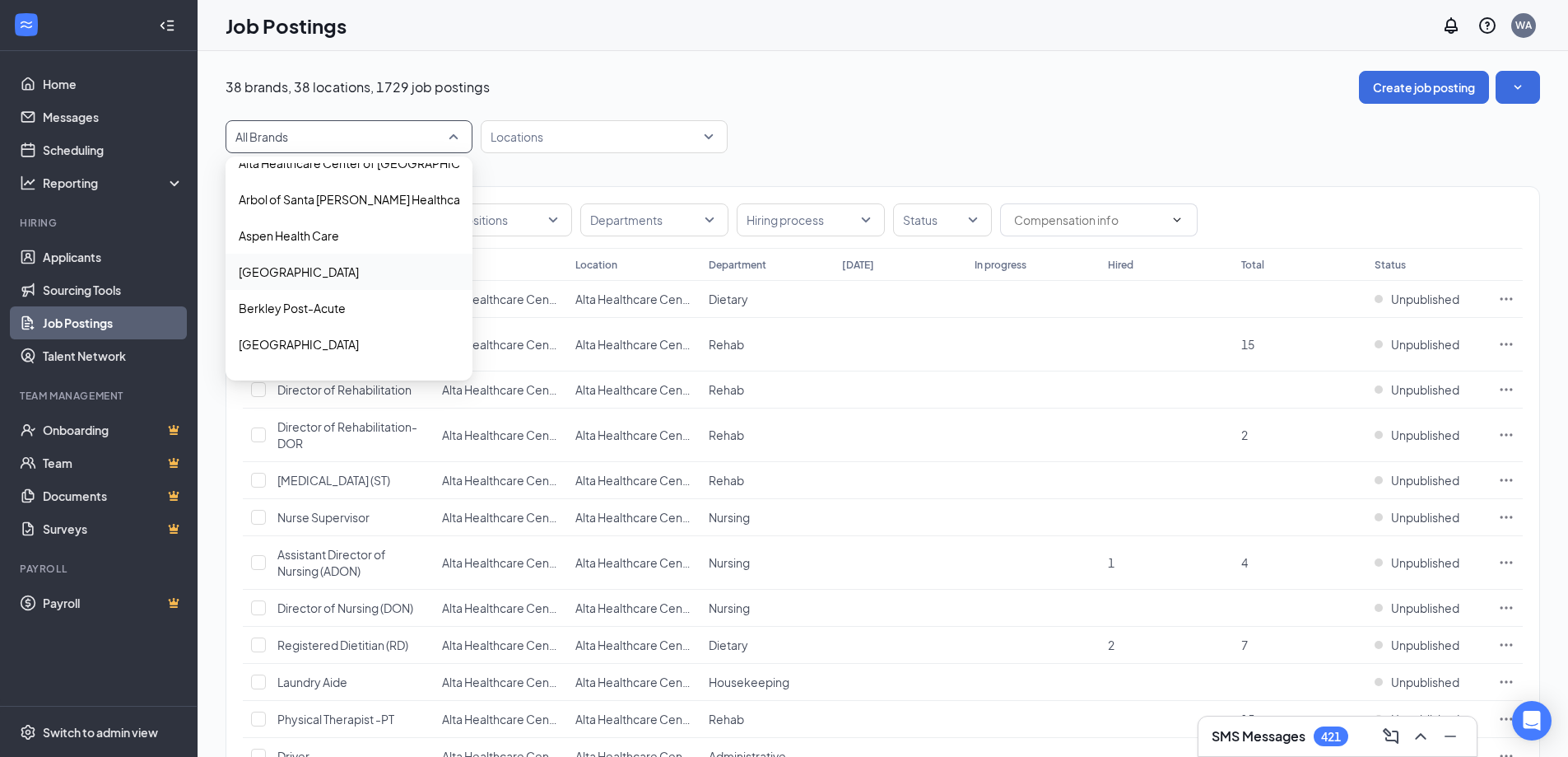
scroll to position [82, 0]
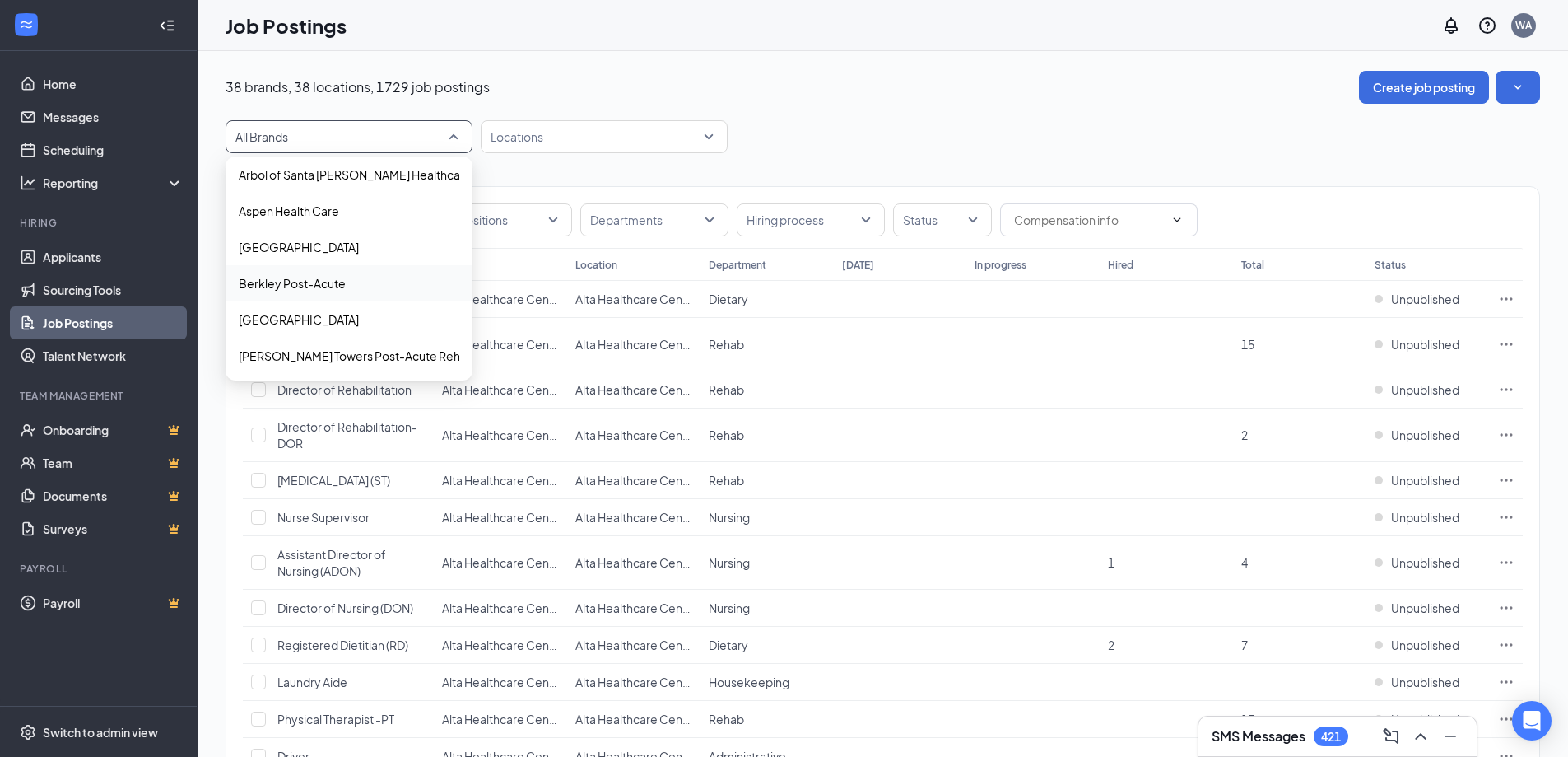
click at [314, 294] on div "Berkley Post-Acute" at bounding box center [349, 283] width 247 height 37
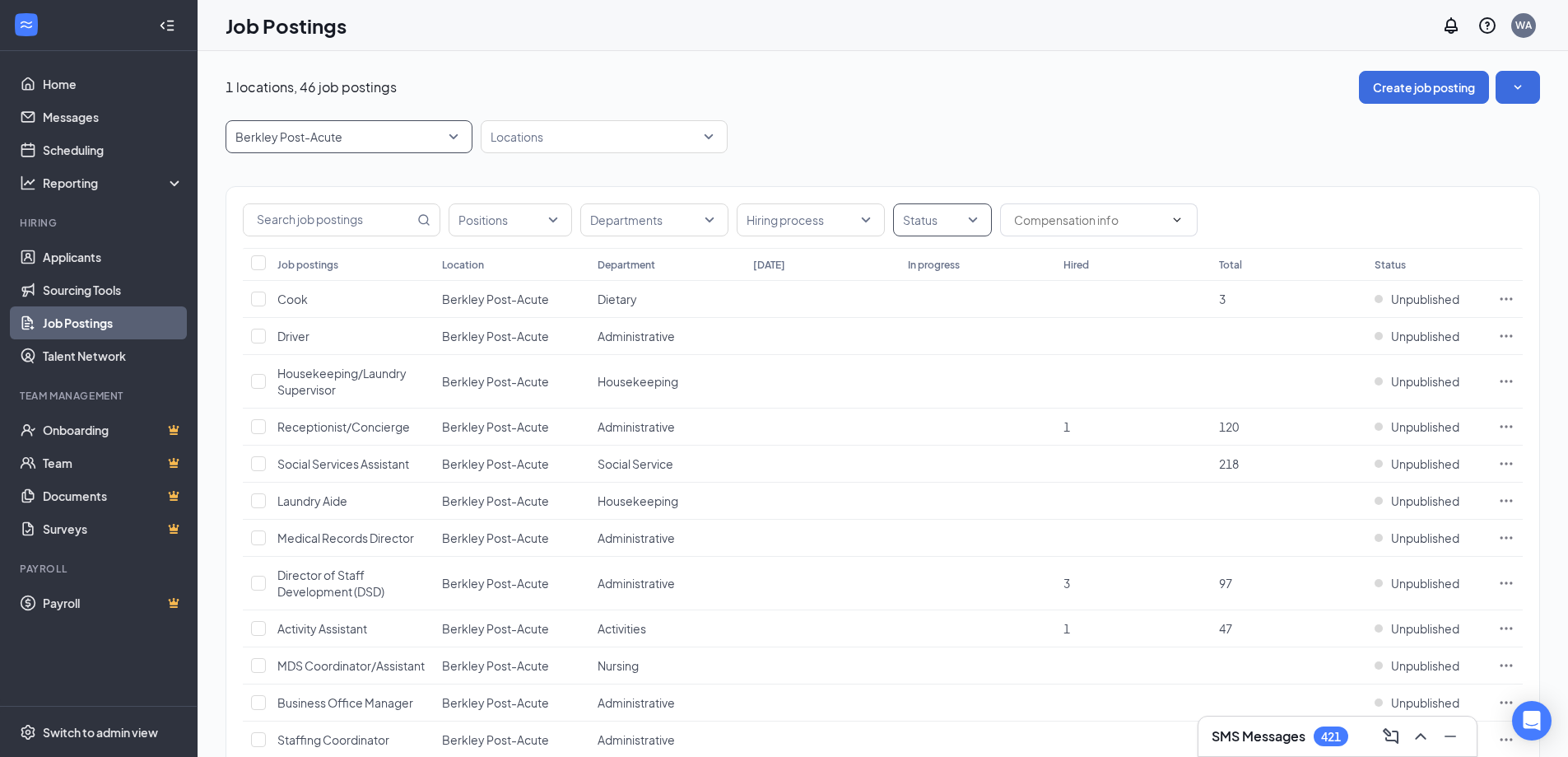
click at [957, 212] on div at bounding box center [933, 220] width 74 height 26
click at [956, 295] on div "Published" at bounding box center [955, 303] width 53 height 18
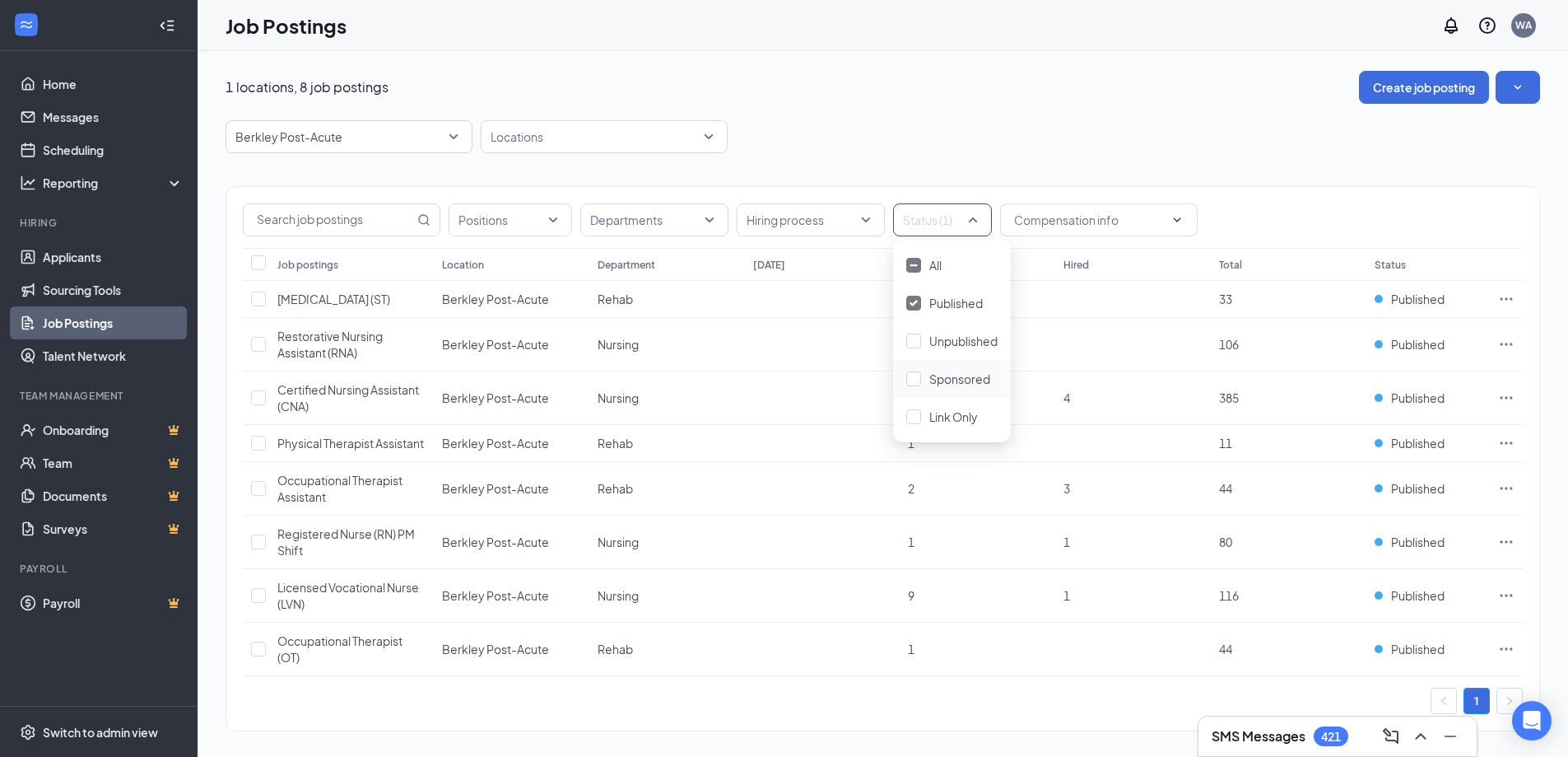
drag, startPoint x: 954, startPoint y: 384, endPoint x: 1034, endPoint y: 248, distance: 157.8
click at [954, 384] on span "Sponsored" at bounding box center [960, 378] width 61 height 15
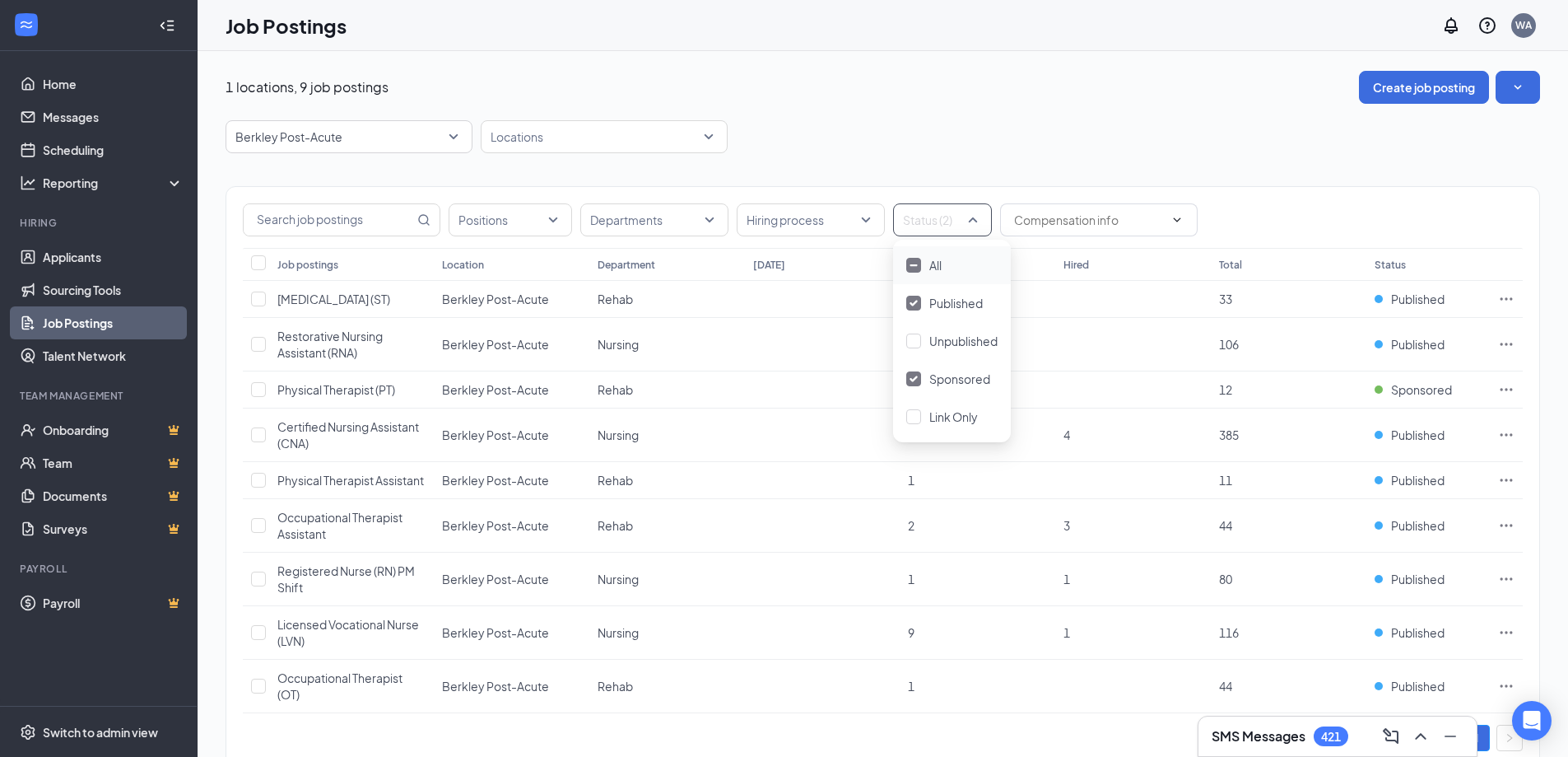
click at [1082, 188] on div "Positions Departments Hiring process Status (2)" at bounding box center [883, 217] width 1313 height 61
click at [305, 294] on span "[MEDICAL_DATA] (ST)" at bounding box center [333, 298] width 112 height 15
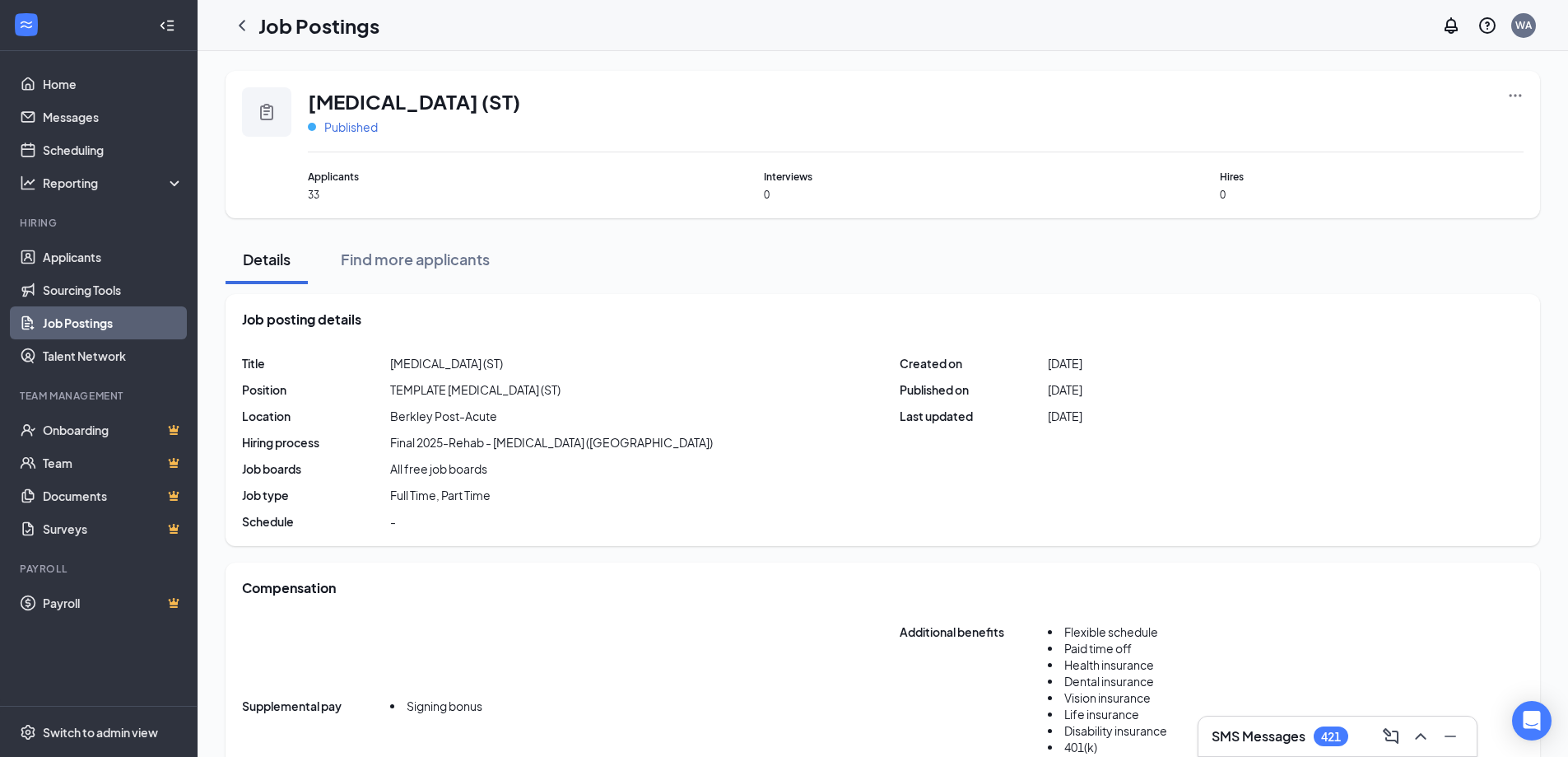
click at [351, 127] on span "Published" at bounding box center [350, 126] width 53 height 17
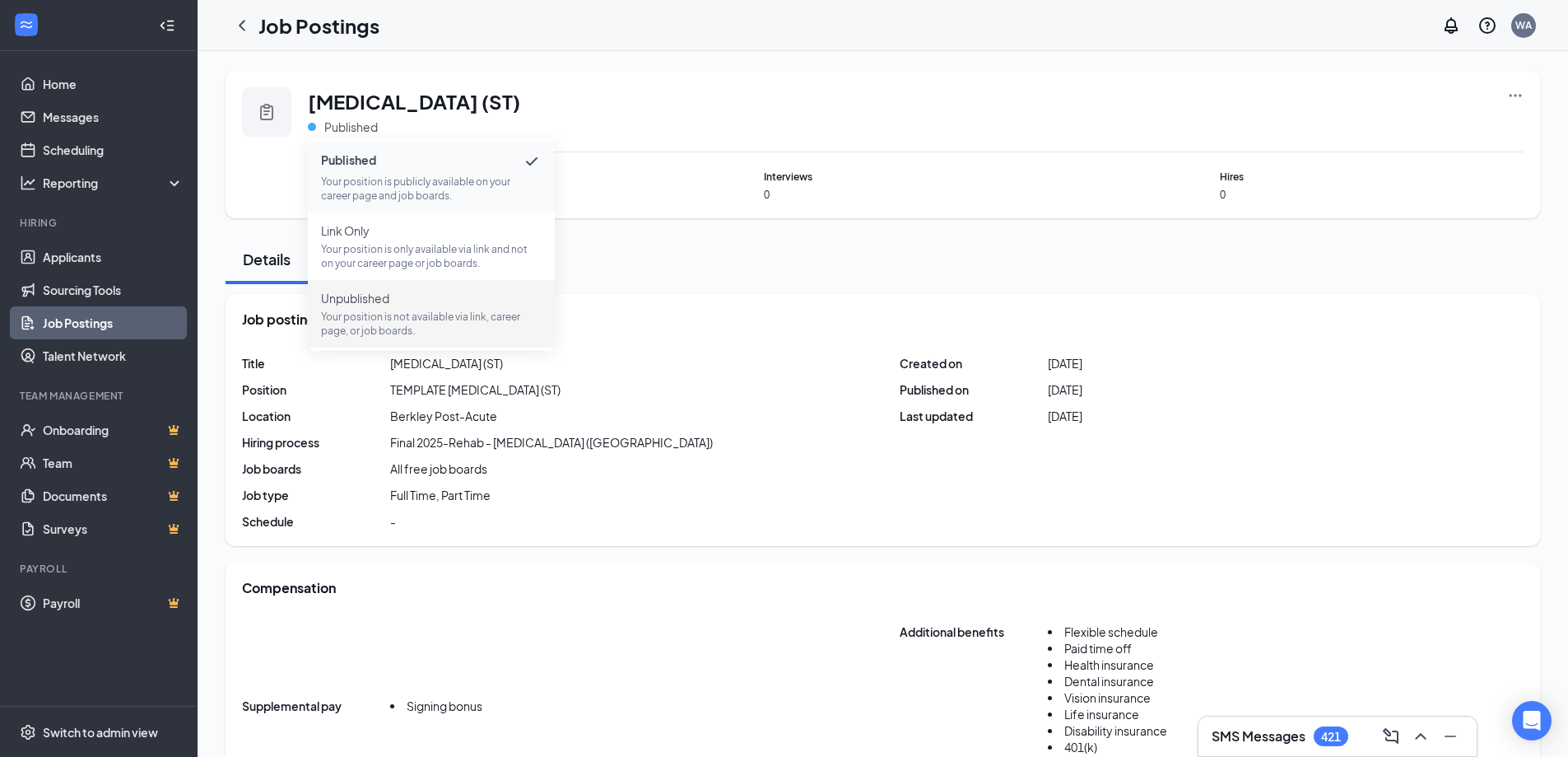
click at [391, 325] on p "Your position is not available via link, career page, or job boards." at bounding box center [431, 324] width 221 height 28
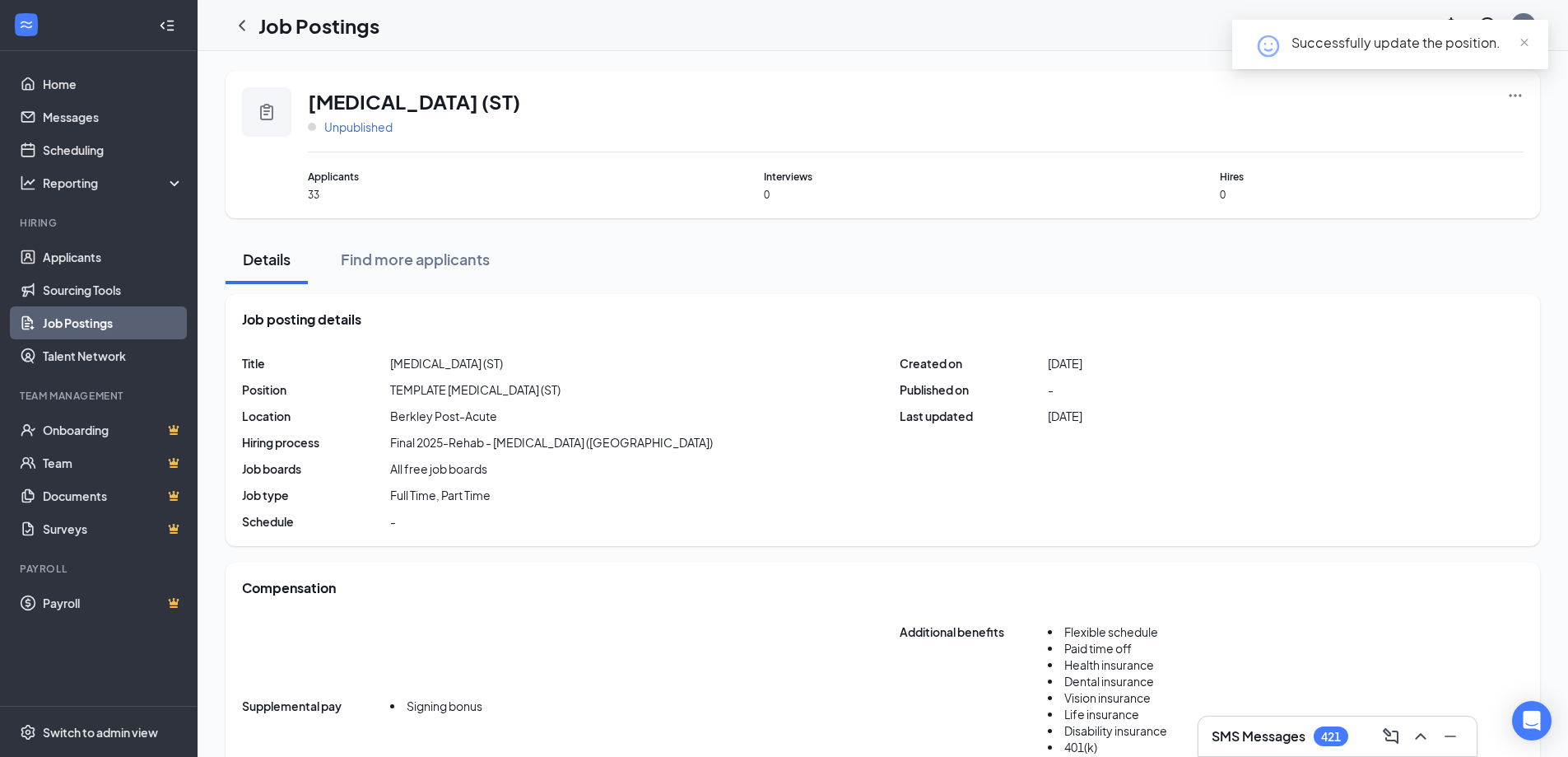
click at [371, 124] on span "Unpublished" at bounding box center [358, 126] width 68 height 17
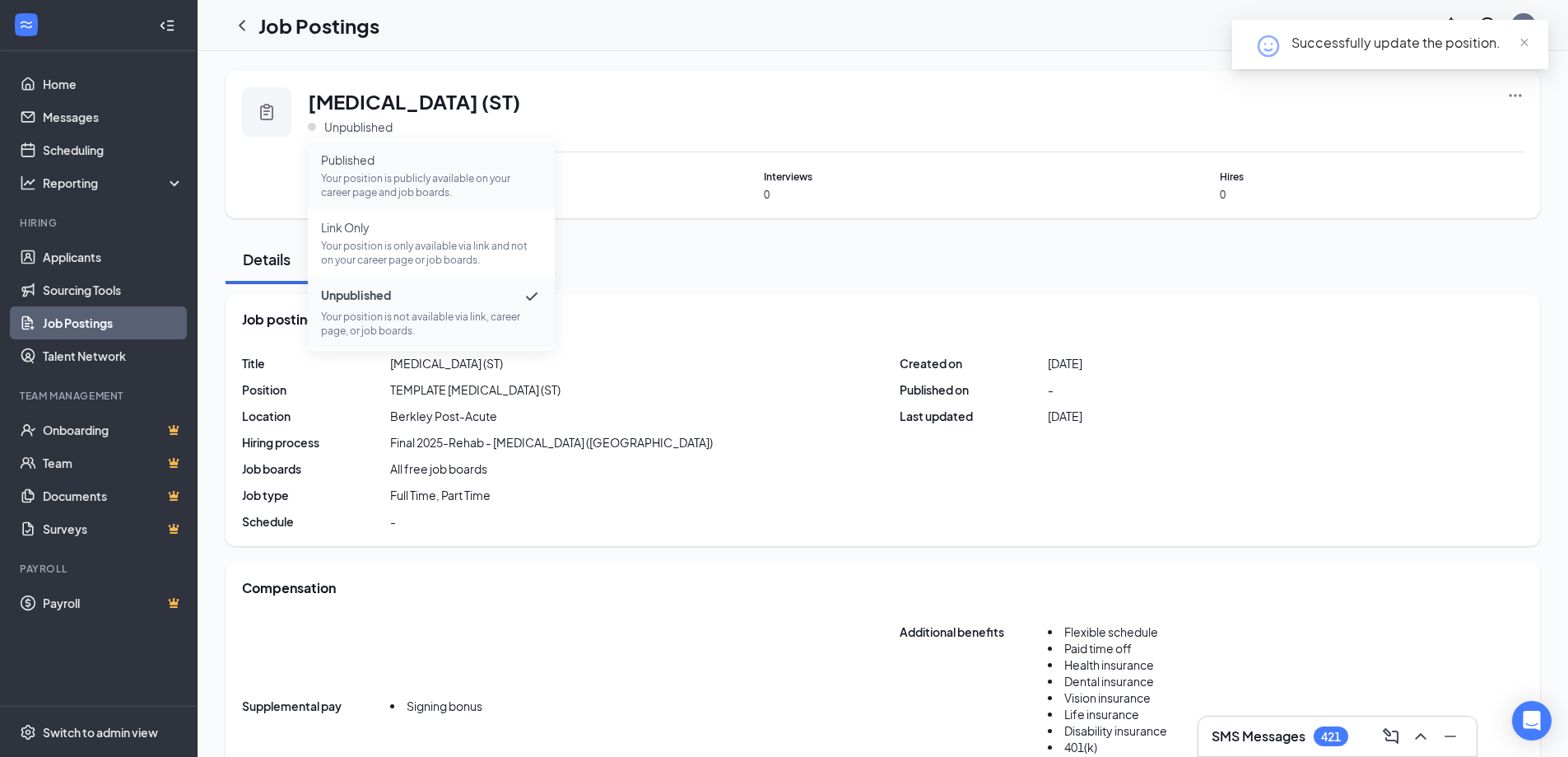
click at [391, 166] on span "Published" at bounding box center [431, 160] width 221 height 17
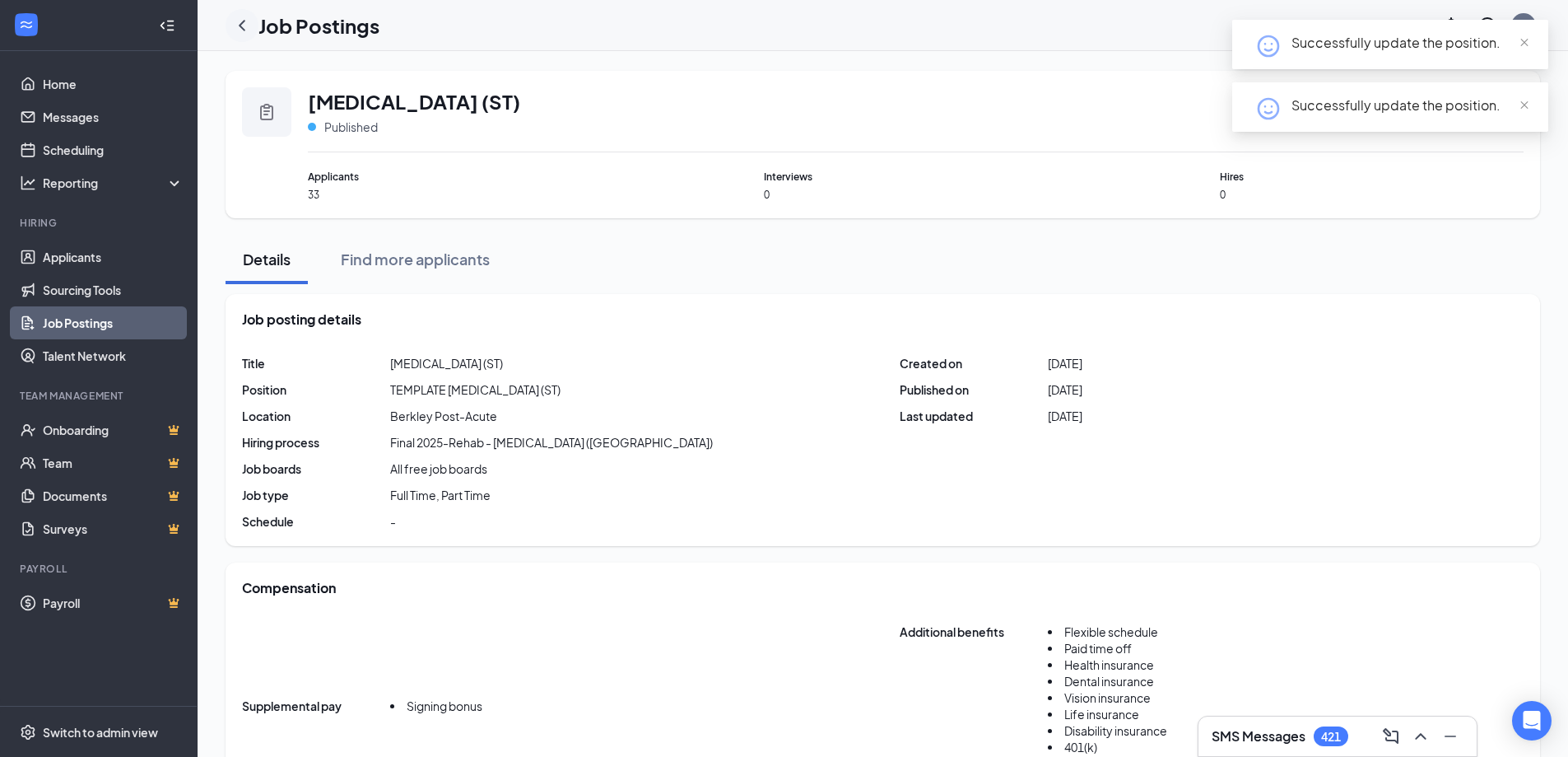
click at [241, 28] on icon "ChevronLeft" at bounding box center [241, 25] width 20 height 20
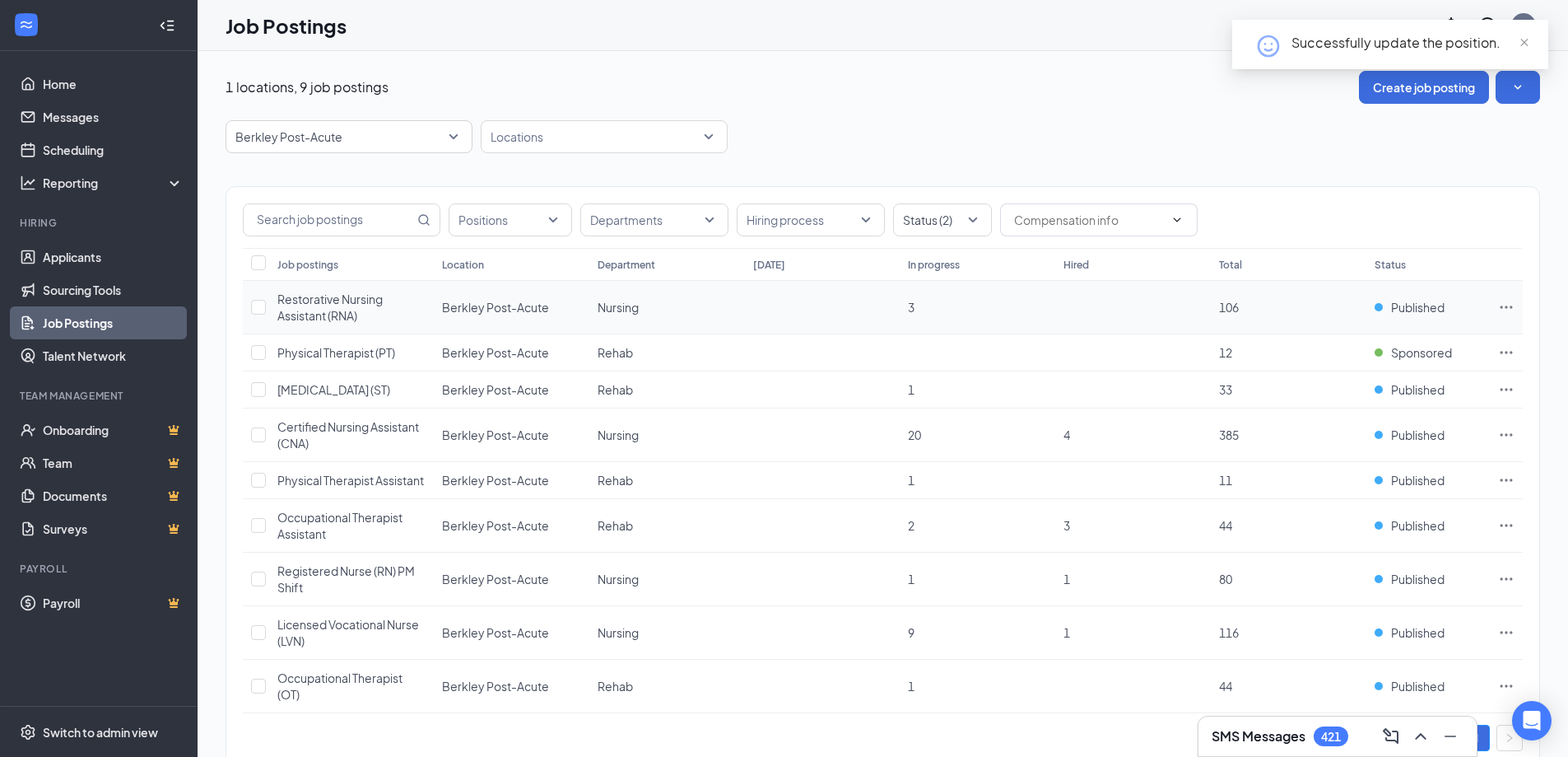
click at [315, 303] on span "Restorative Nursing Assistant (RNA)" at bounding box center [329, 307] width 105 height 31
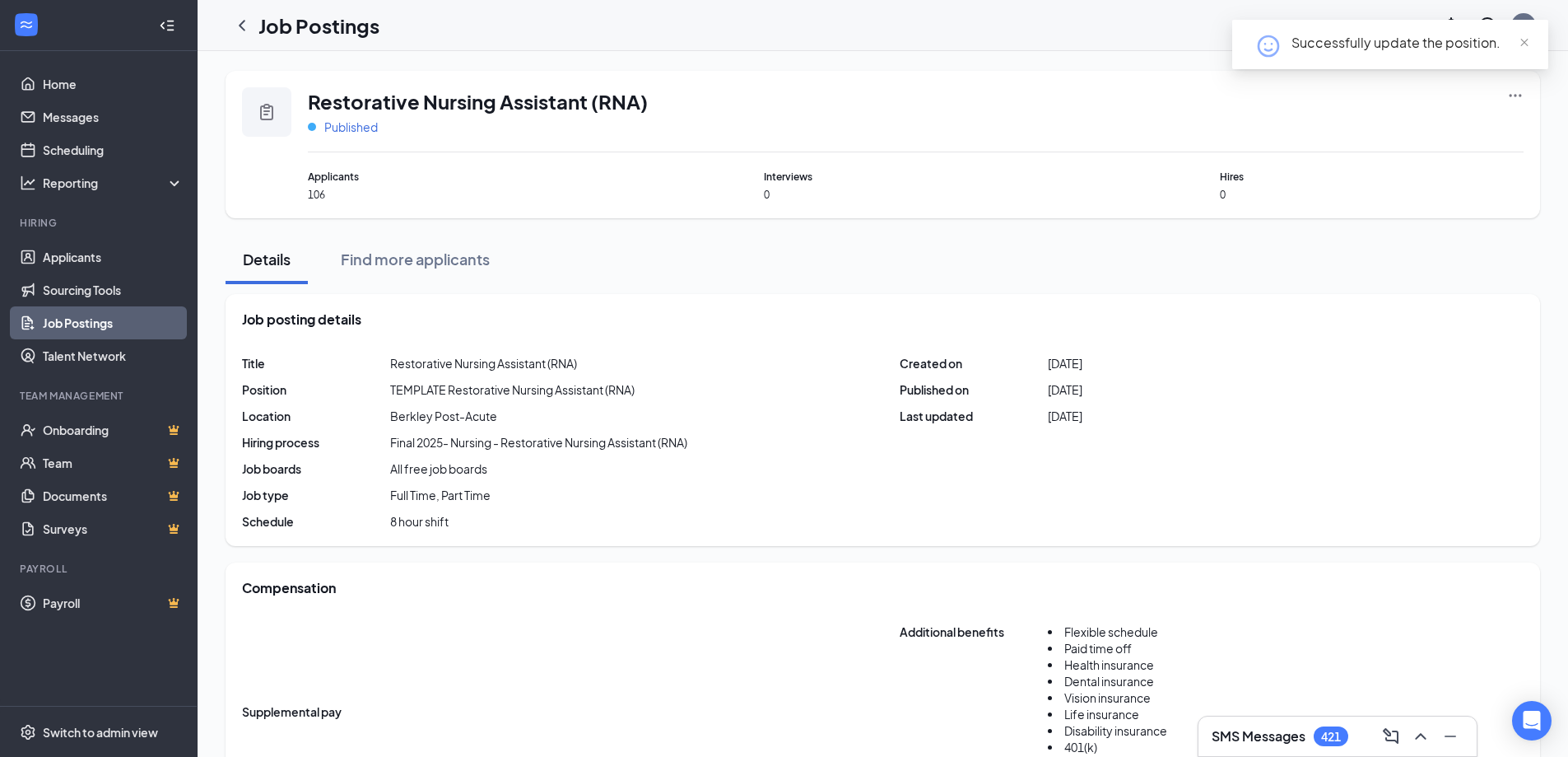
click at [363, 132] on span "Published" at bounding box center [350, 126] width 53 height 17
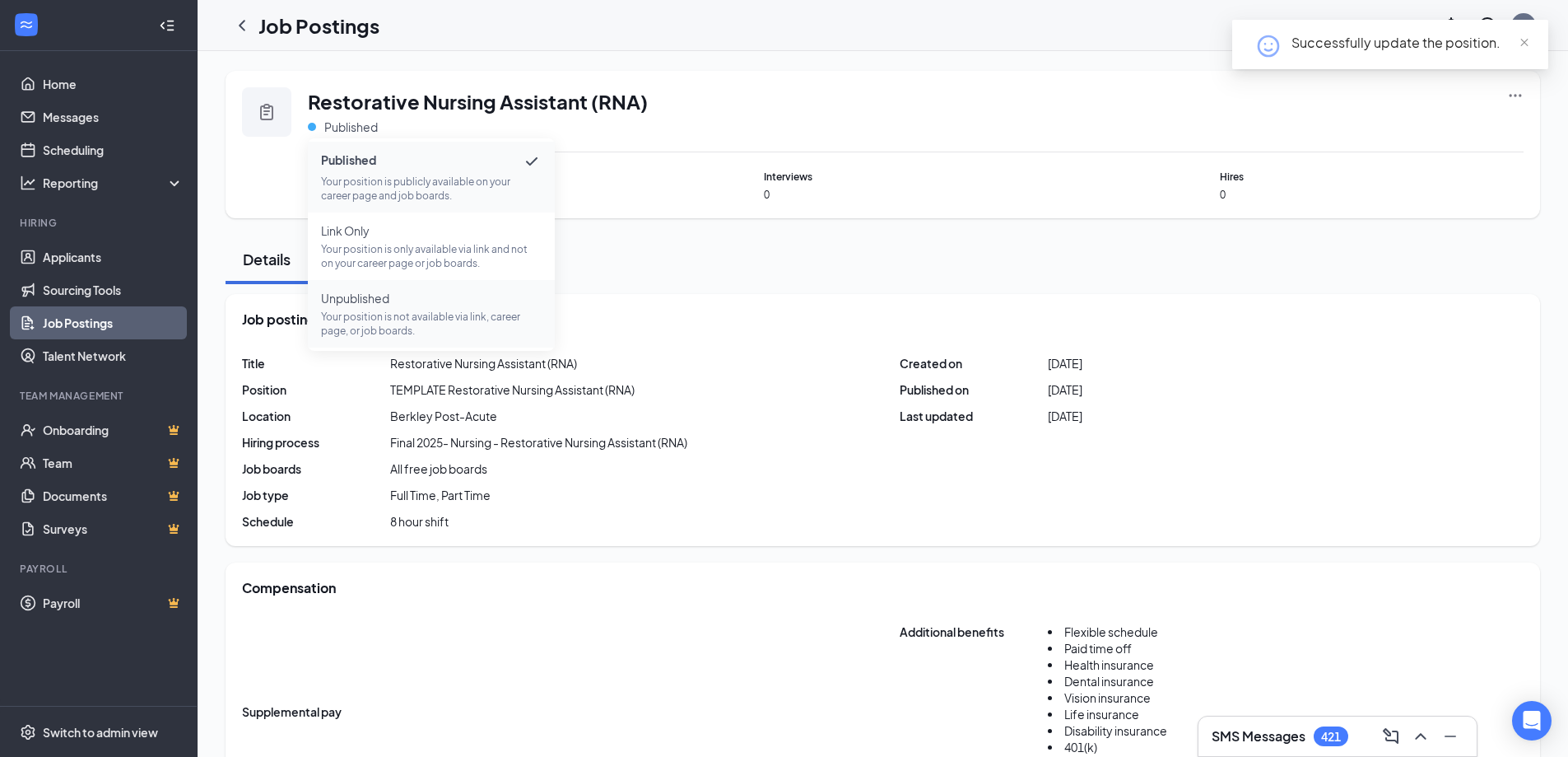
click at [376, 315] on p "Your position is not available via link, career page, or job boards." at bounding box center [431, 324] width 221 height 28
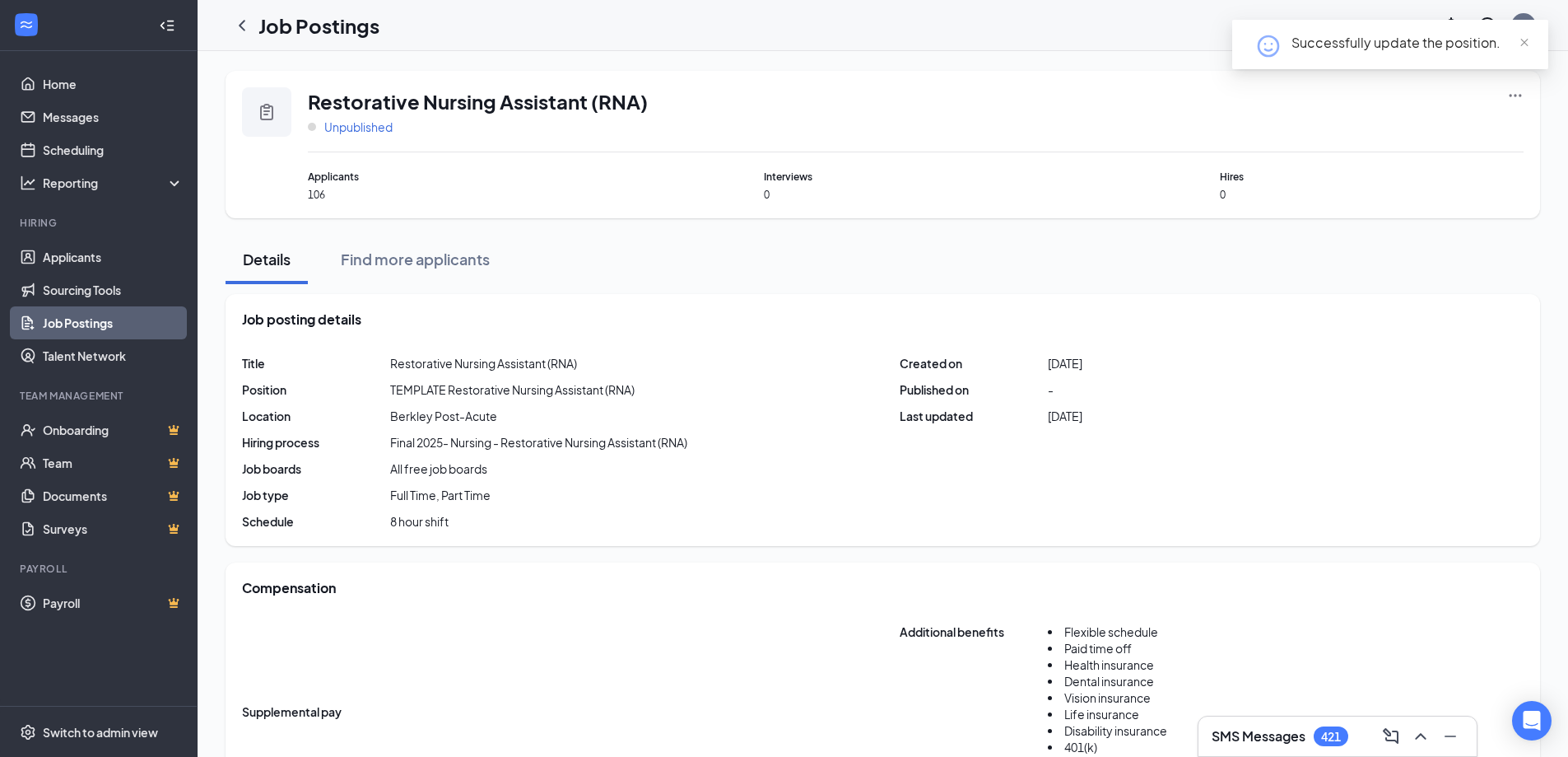
click at [376, 132] on span "Unpublished" at bounding box center [358, 126] width 68 height 17
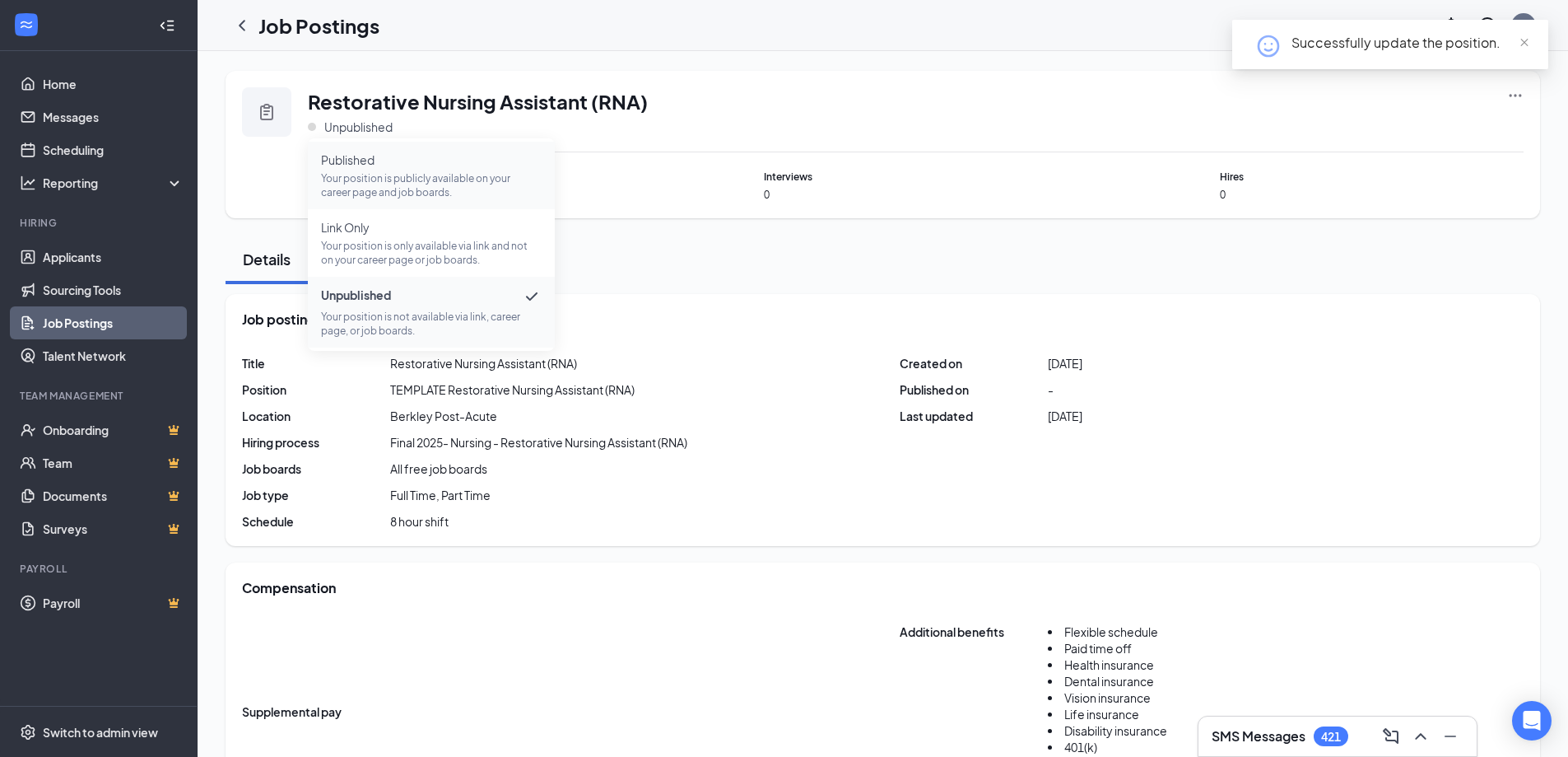
click at [390, 183] on p "Your position is publicly available on your career page and job boards." at bounding box center [431, 185] width 221 height 28
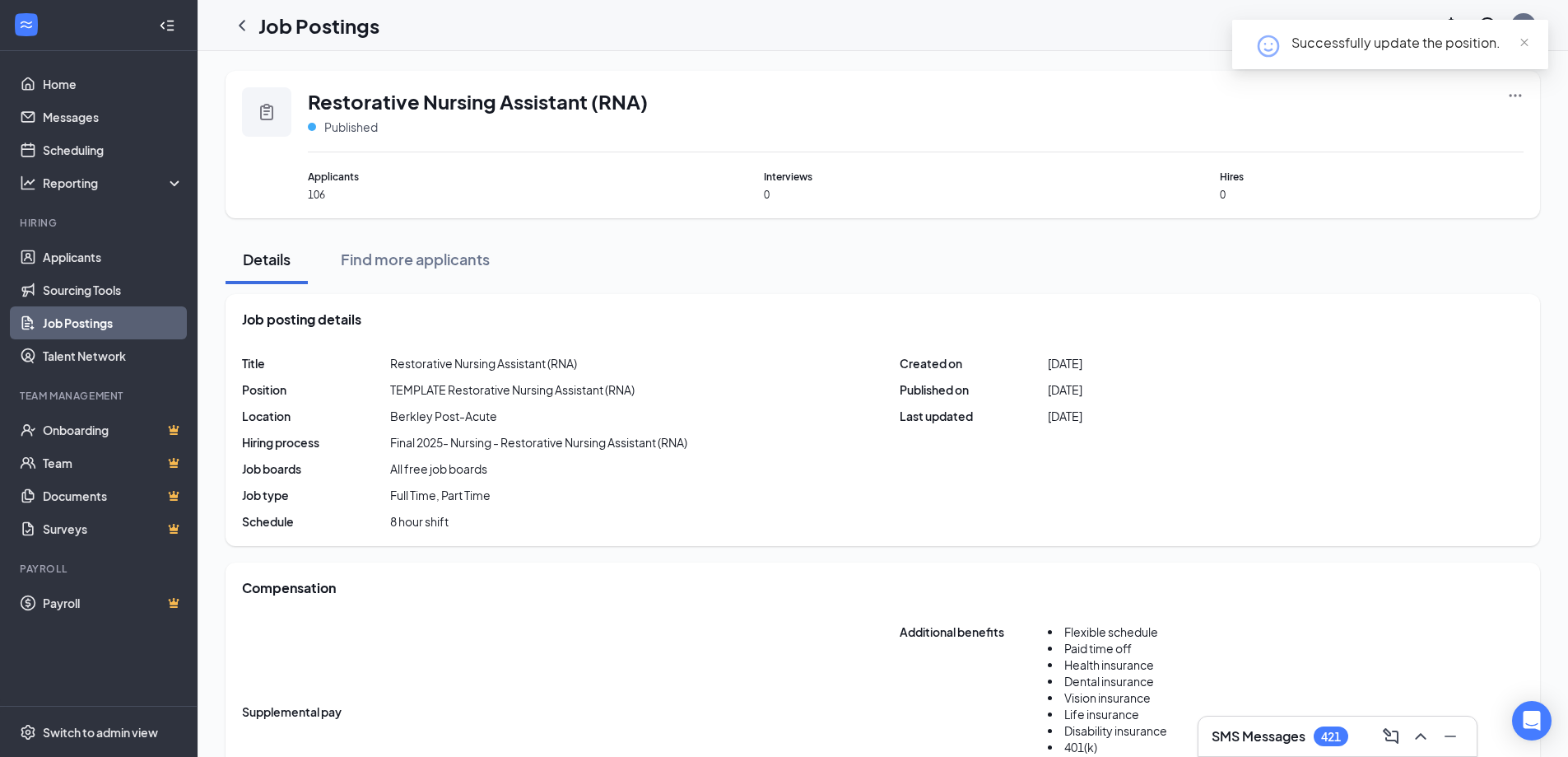
drag, startPoint x: 243, startPoint y: 22, endPoint x: 271, endPoint y: 47, distance: 37.5
click at [243, 22] on icon "ChevronLeft" at bounding box center [242, 25] width 7 height 10
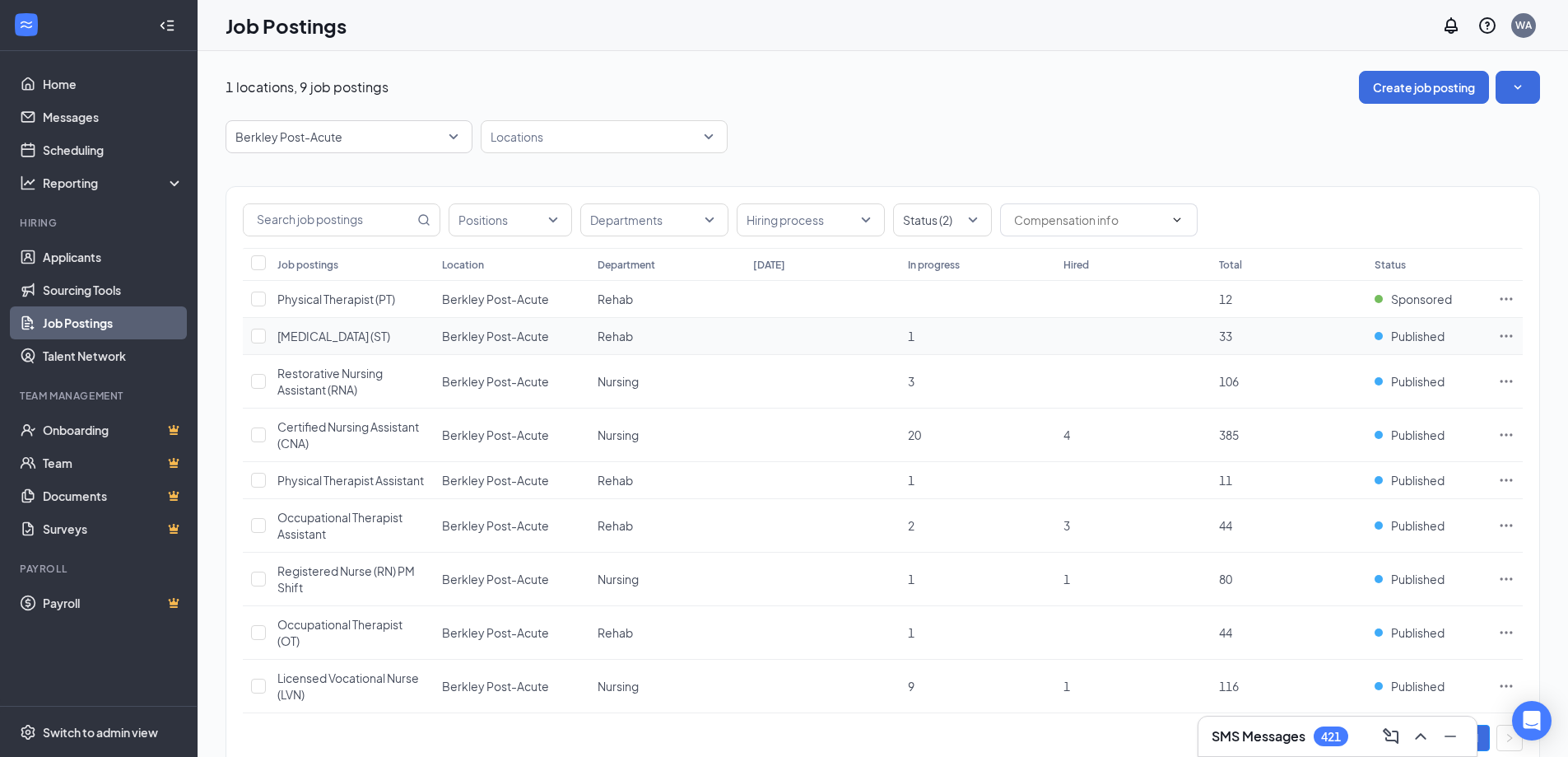
click at [354, 333] on span "[MEDICAL_DATA] (ST)" at bounding box center [333, 336] width 112 height 15
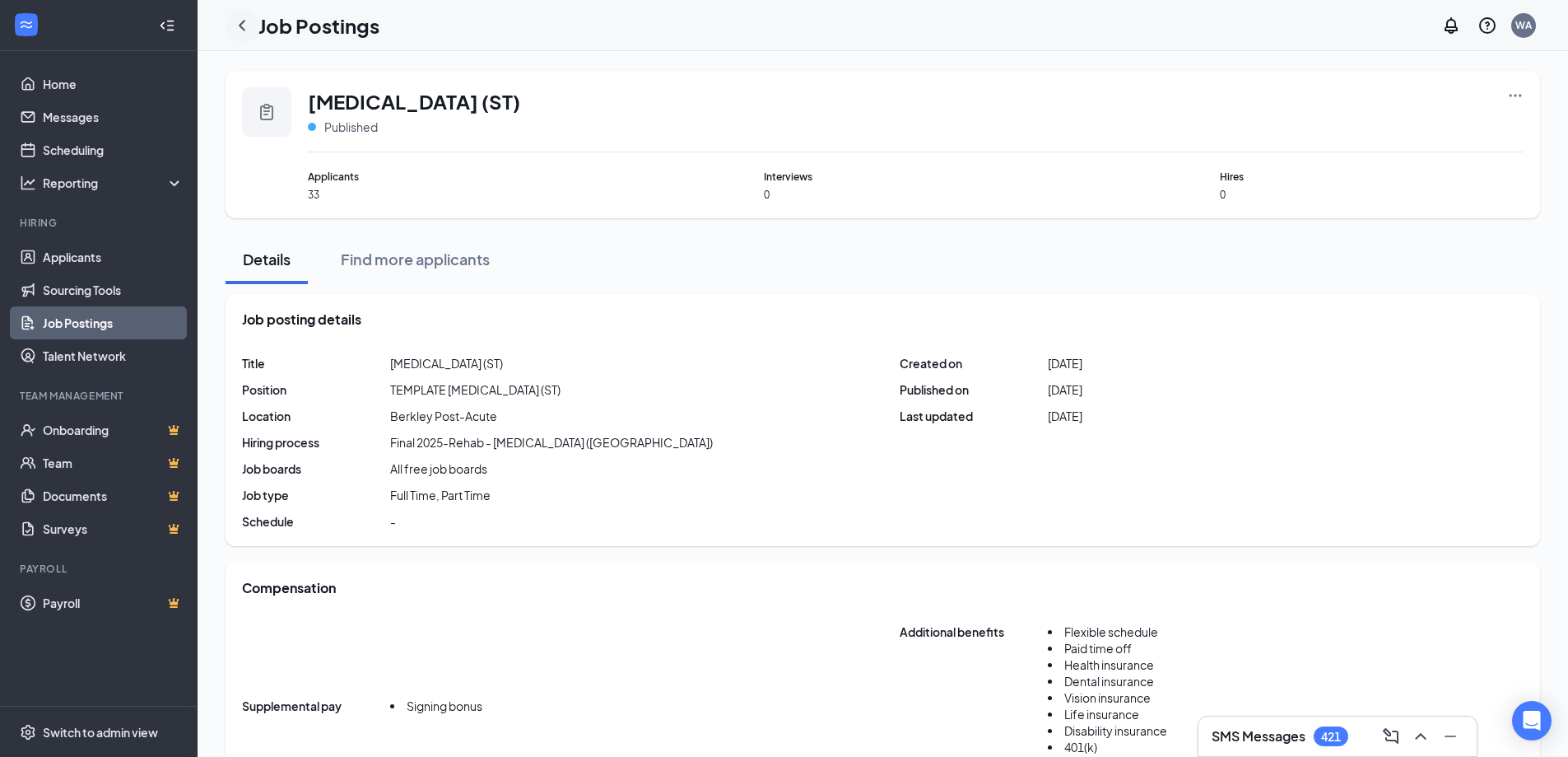
click at [247, 22] on icon "ChevronLeft" at bounding box center [241, 25] width 20 height 20
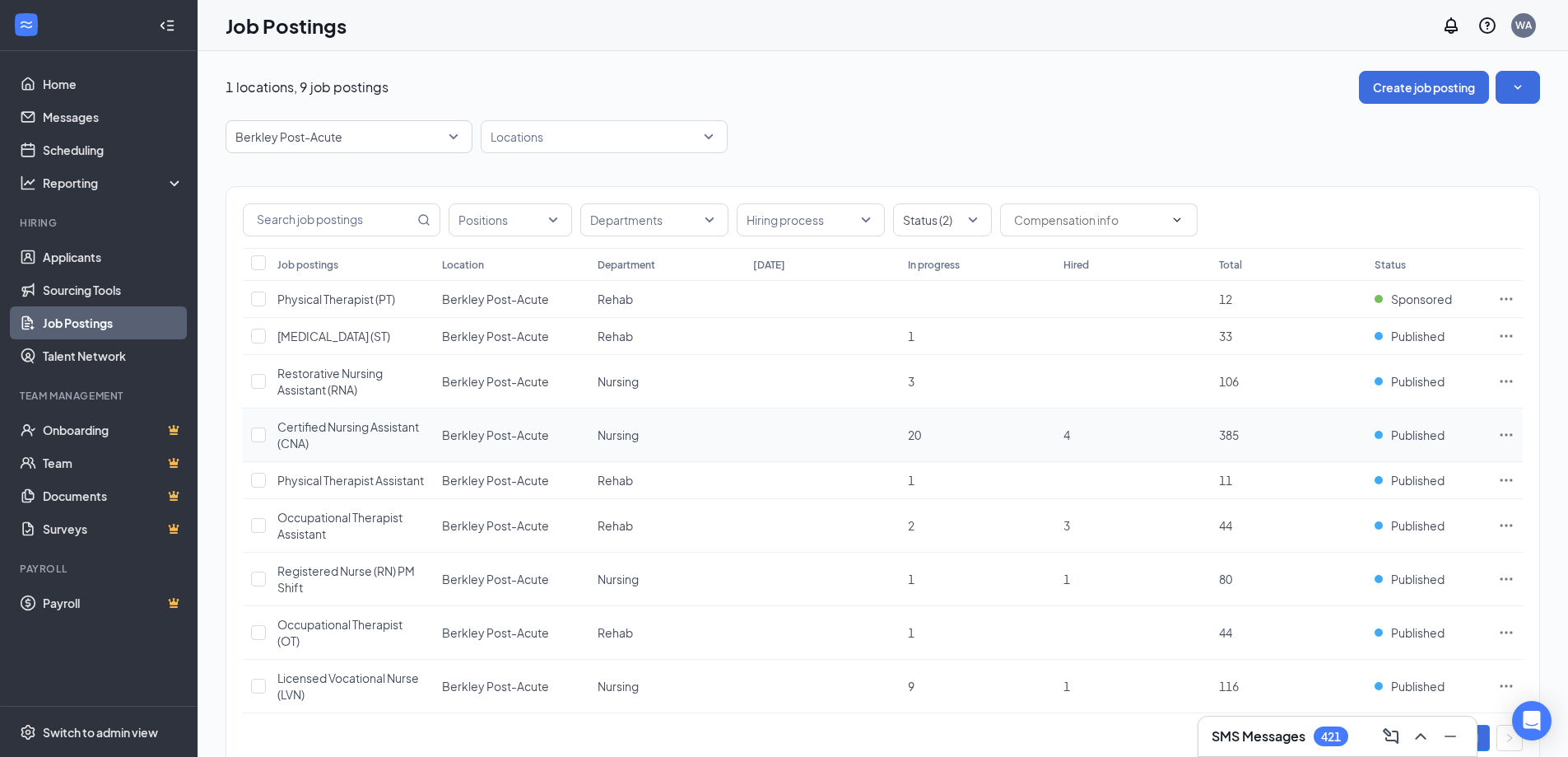
click at [345, 426] on span "Certified Nursing Assistant (CNA)" at bounding box center [348, 435] width 141 height 31
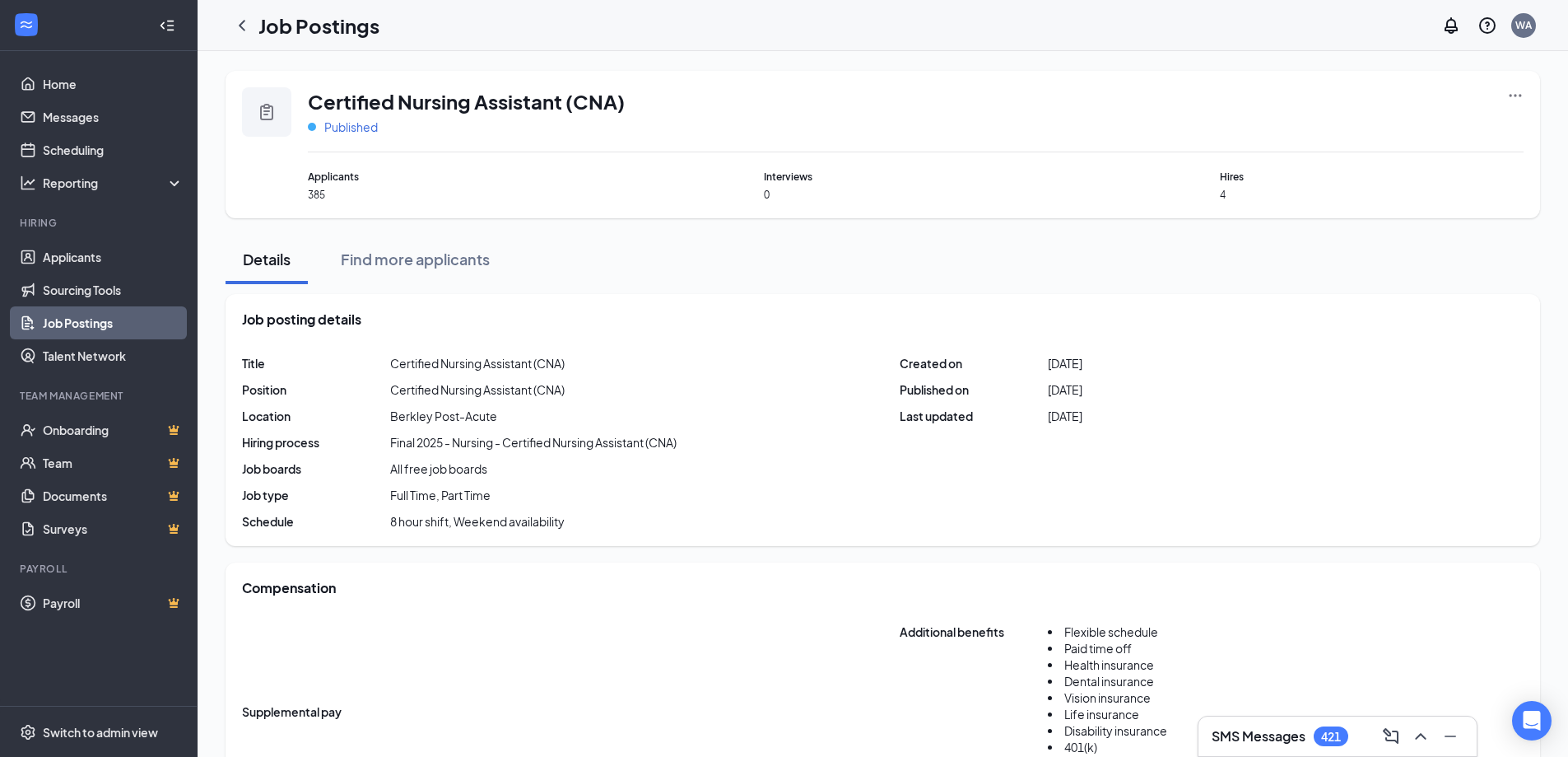
click at [363, 126] on span "Published" at bounding box center [350, 126] width 53 height 17
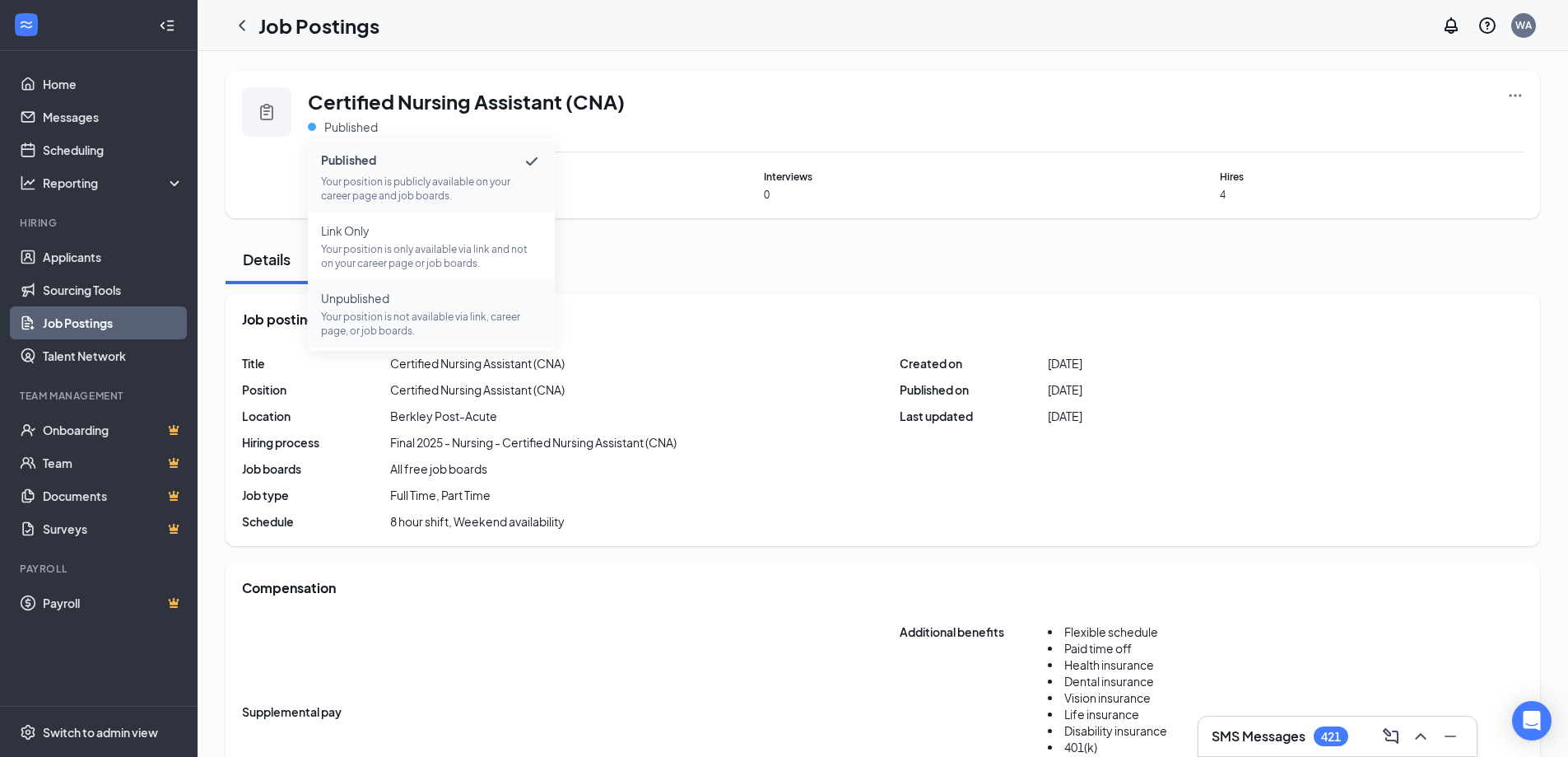
click at [416, 325] on p "Your position is not available via link, career page, or job boards." at bounding box center [431, 324] width 221 height 28
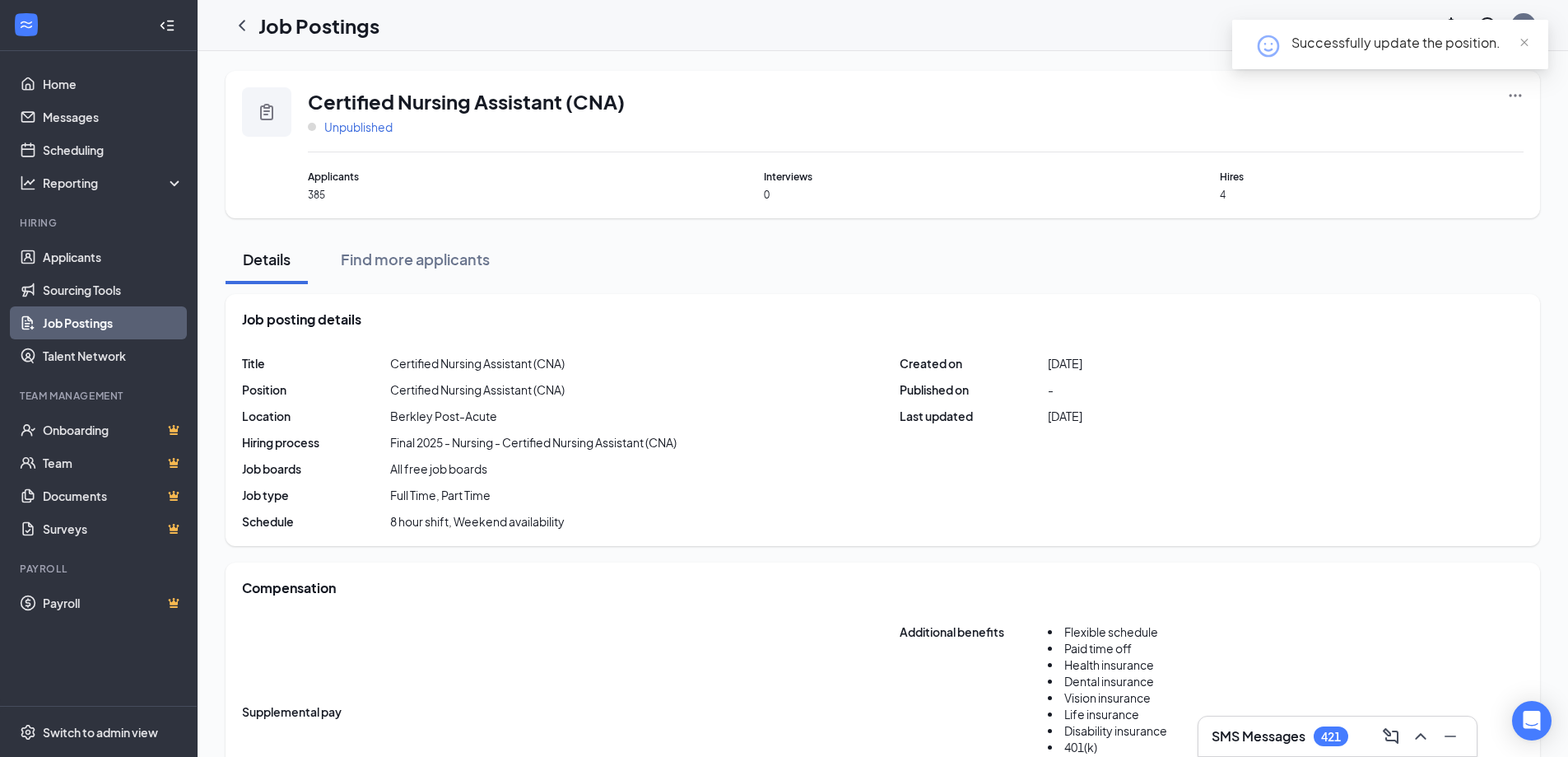
drag, startPoint x: 343, startPoint y: 126, endPoint x: 360, endPoint y: 132, distance: 18.0
click at [343, 126] on span "Unpublished" at bounding box center [358, 126] width 68 height 17
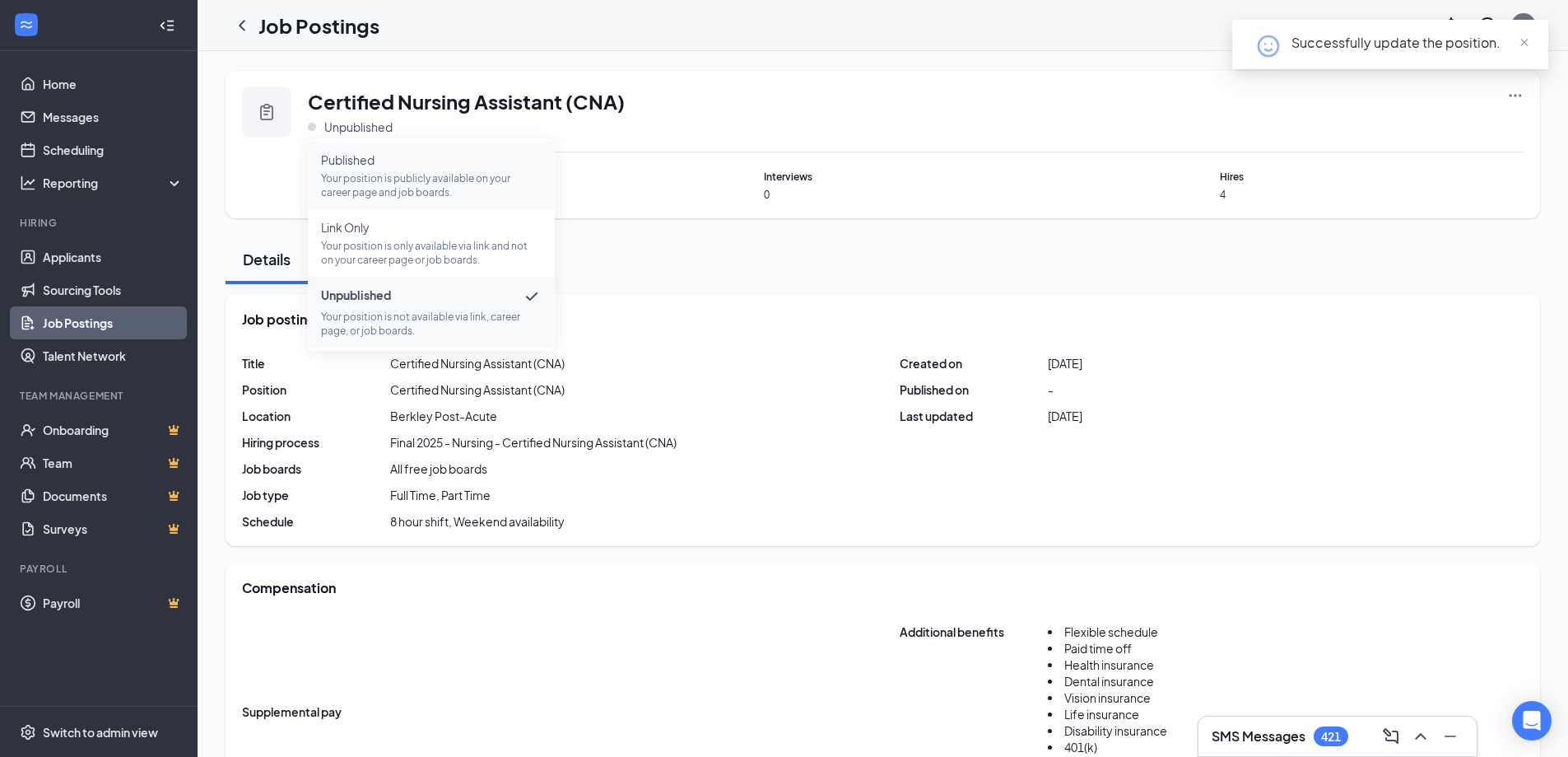
click at [384, 159] on span "Published" at bounding box center [431, 160] width 221 height 17
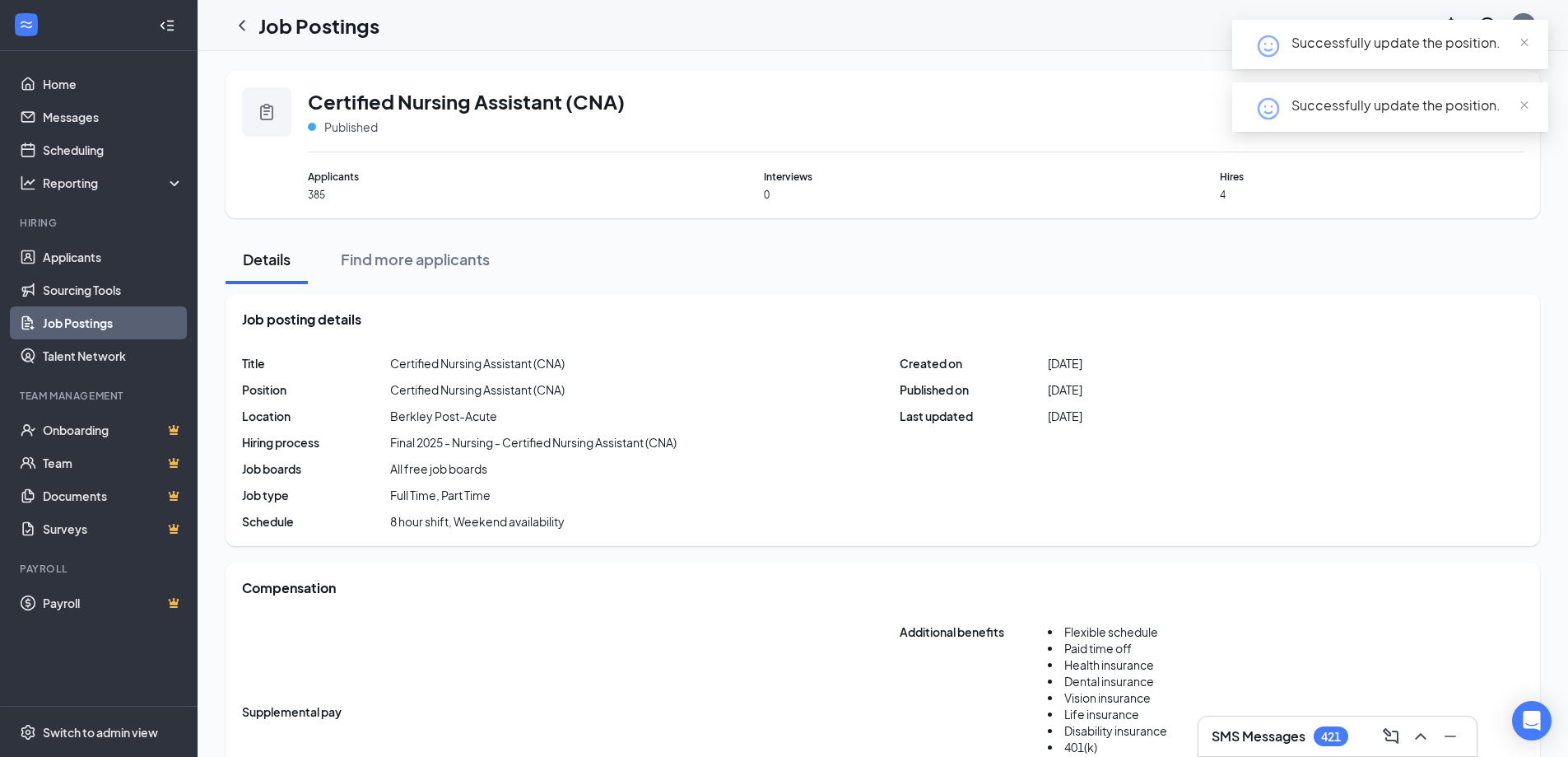
drag, startPoint x: 242, startPoint y: 23, endPoint x: 254, endPoint y: 38, distance: 19.2
click at [242, 23] on icon "ChevronLeft" at bounding box center [242, 25] width 7 height 10
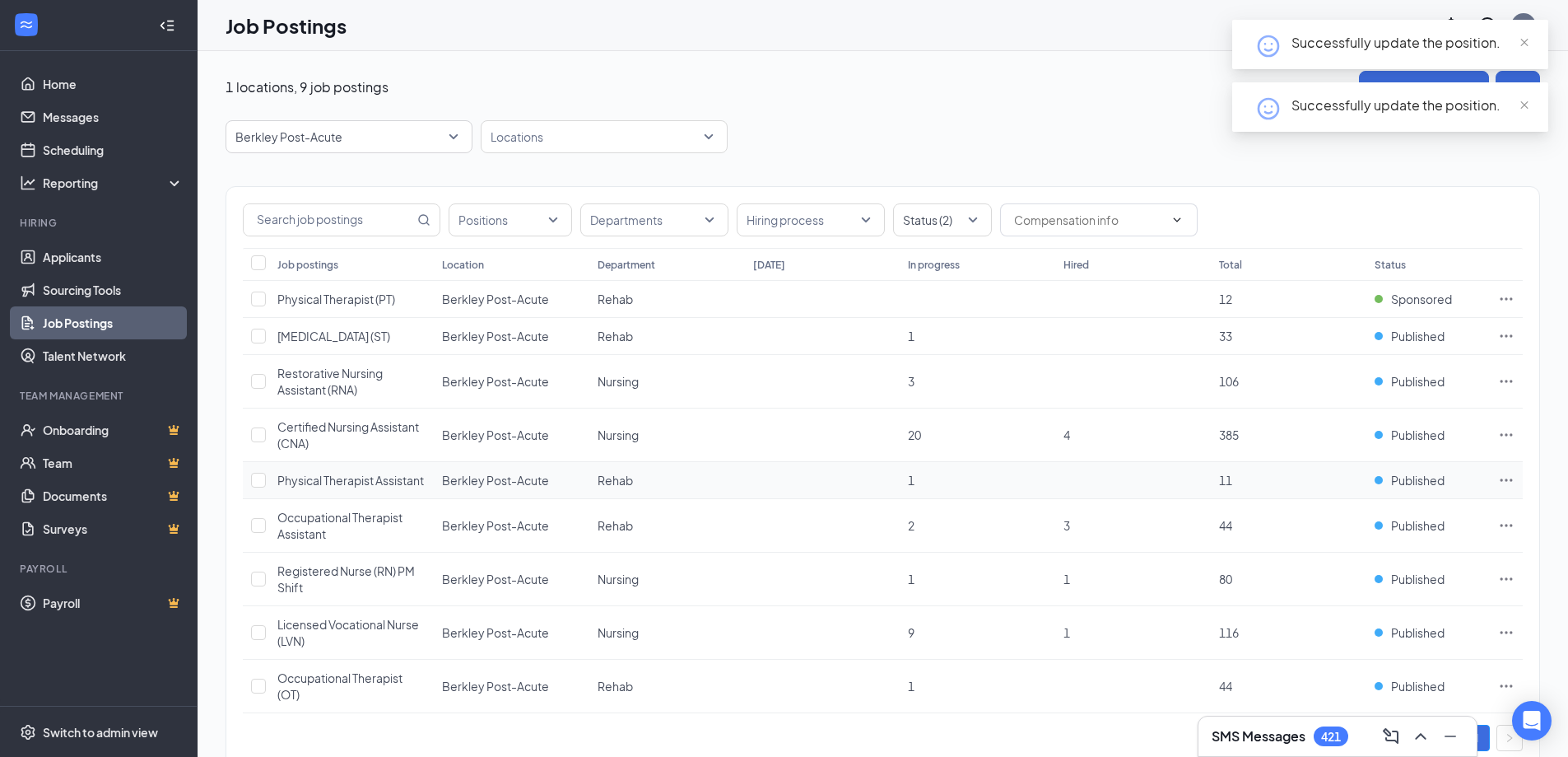
click at [309, 488] on span "Physical Therapist Assistant" at bounding box center [350, 480] width 146 height 15
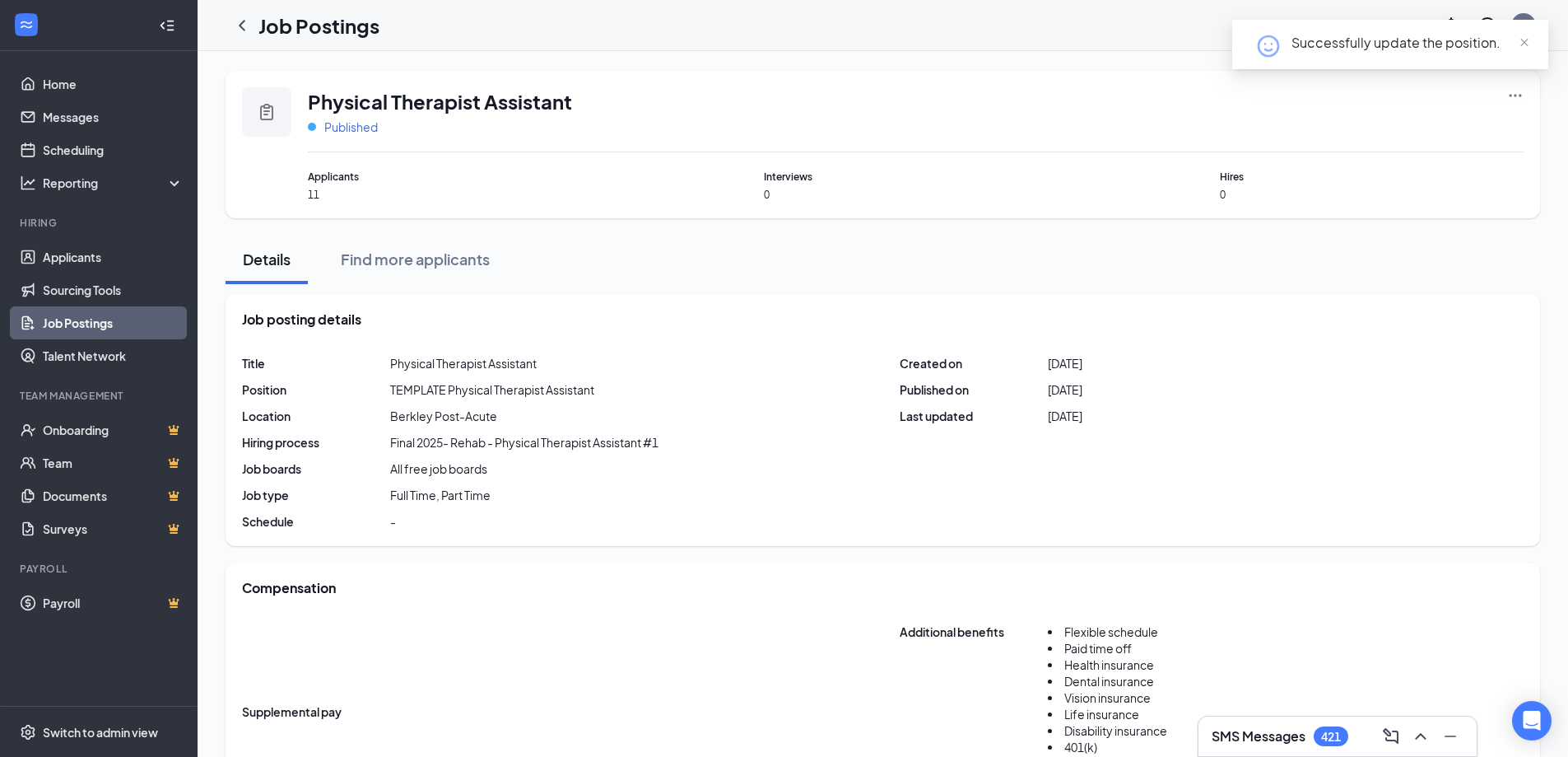
click at [363, 122] on span "Published" at bounding box center [350, 126] width 53 height 17
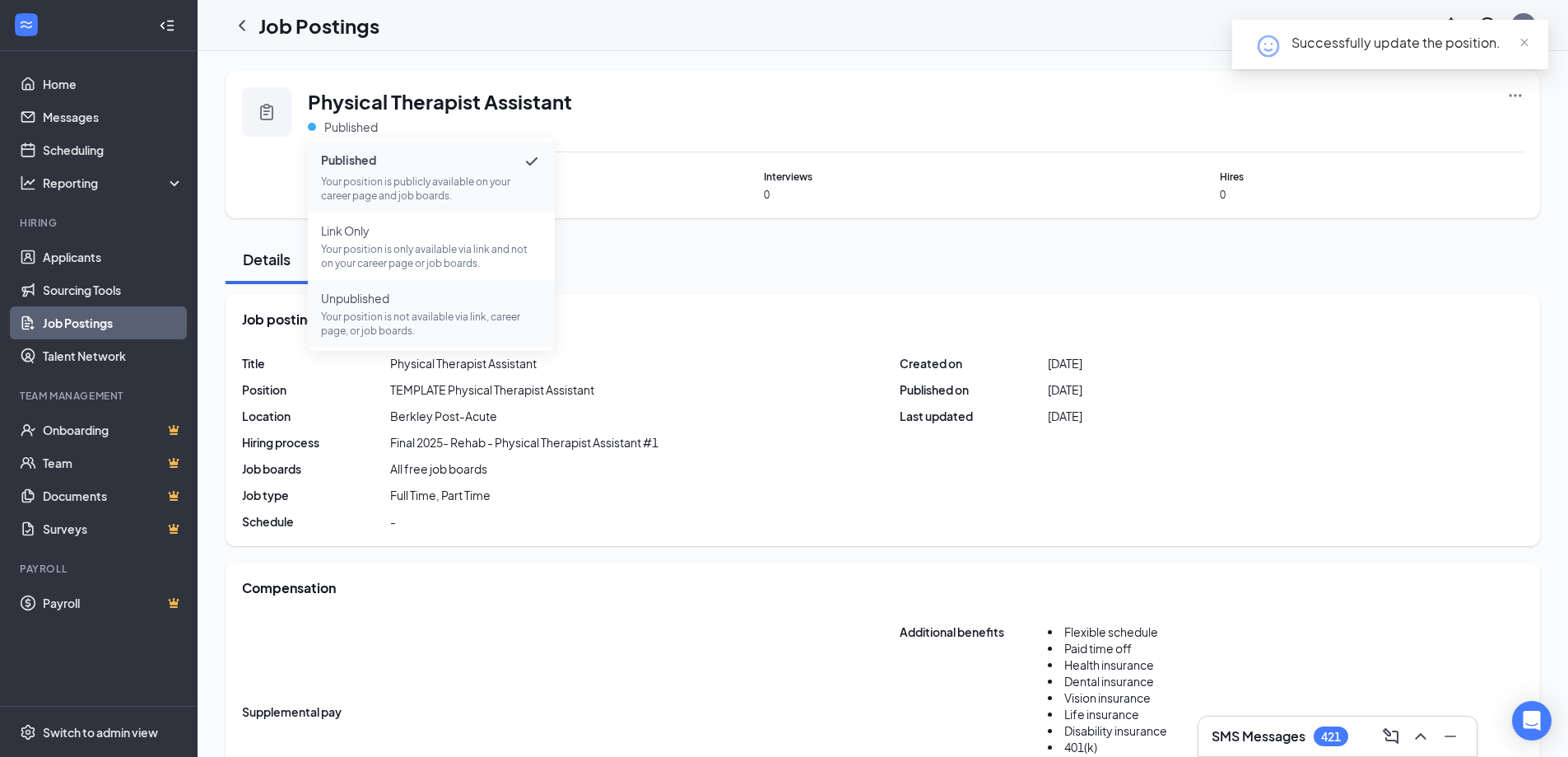
click at [384, 312] on p "Your position is not available via link, career page, or job boards." at bounding box center [431, 324] width 221 height 28
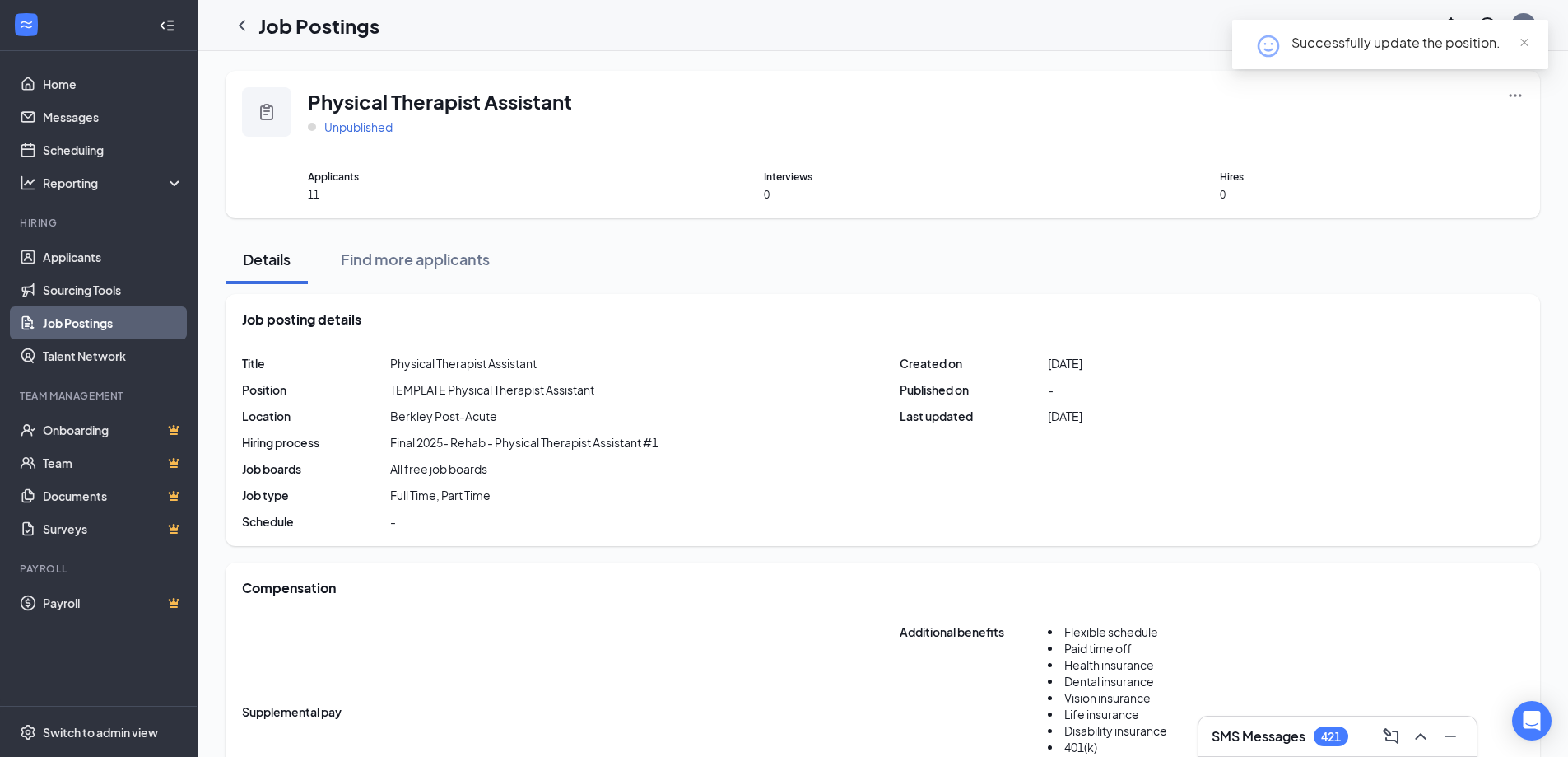
click at [343, 126] on span "Unpublished" at bounding box center [358, 126] width 68 height 17
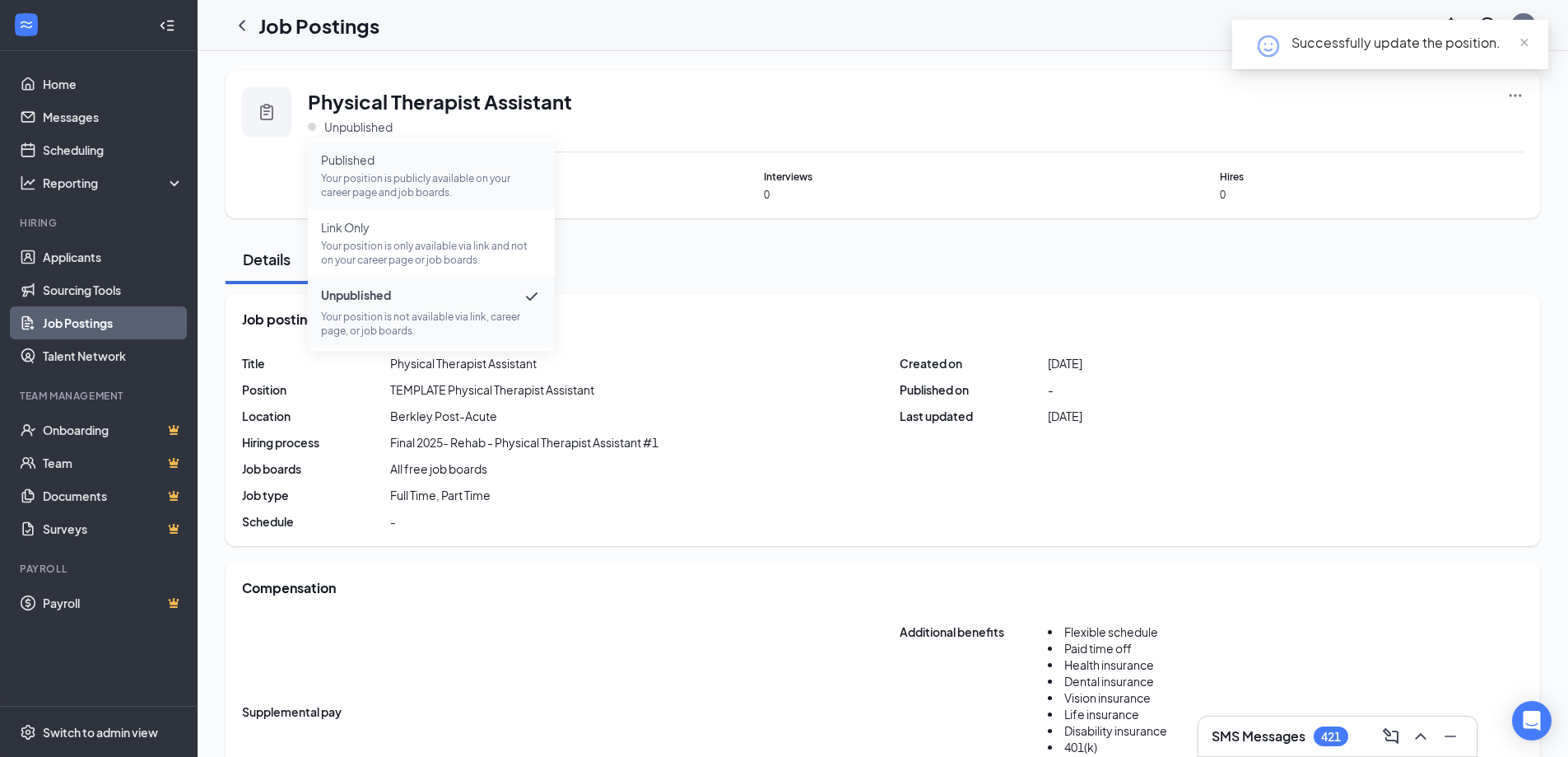
click at [403, 171] on p "Your position is publicly available on your career page and job boards." at bounding box center [431, 185] width 221 height 28
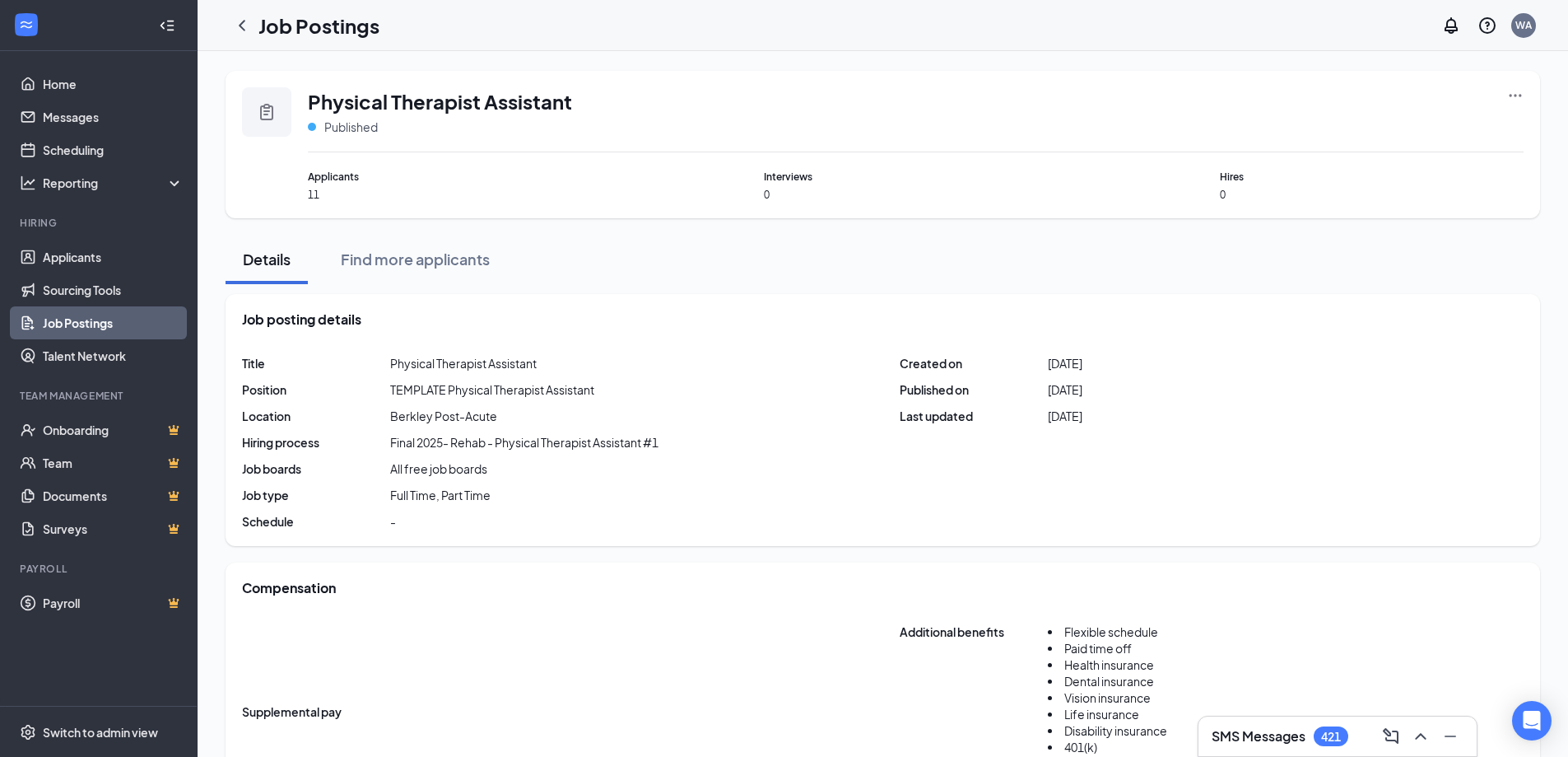
click at [1517, 99] on icon "Ellipses" at bounding box center [1515, 95] width 17 height 17
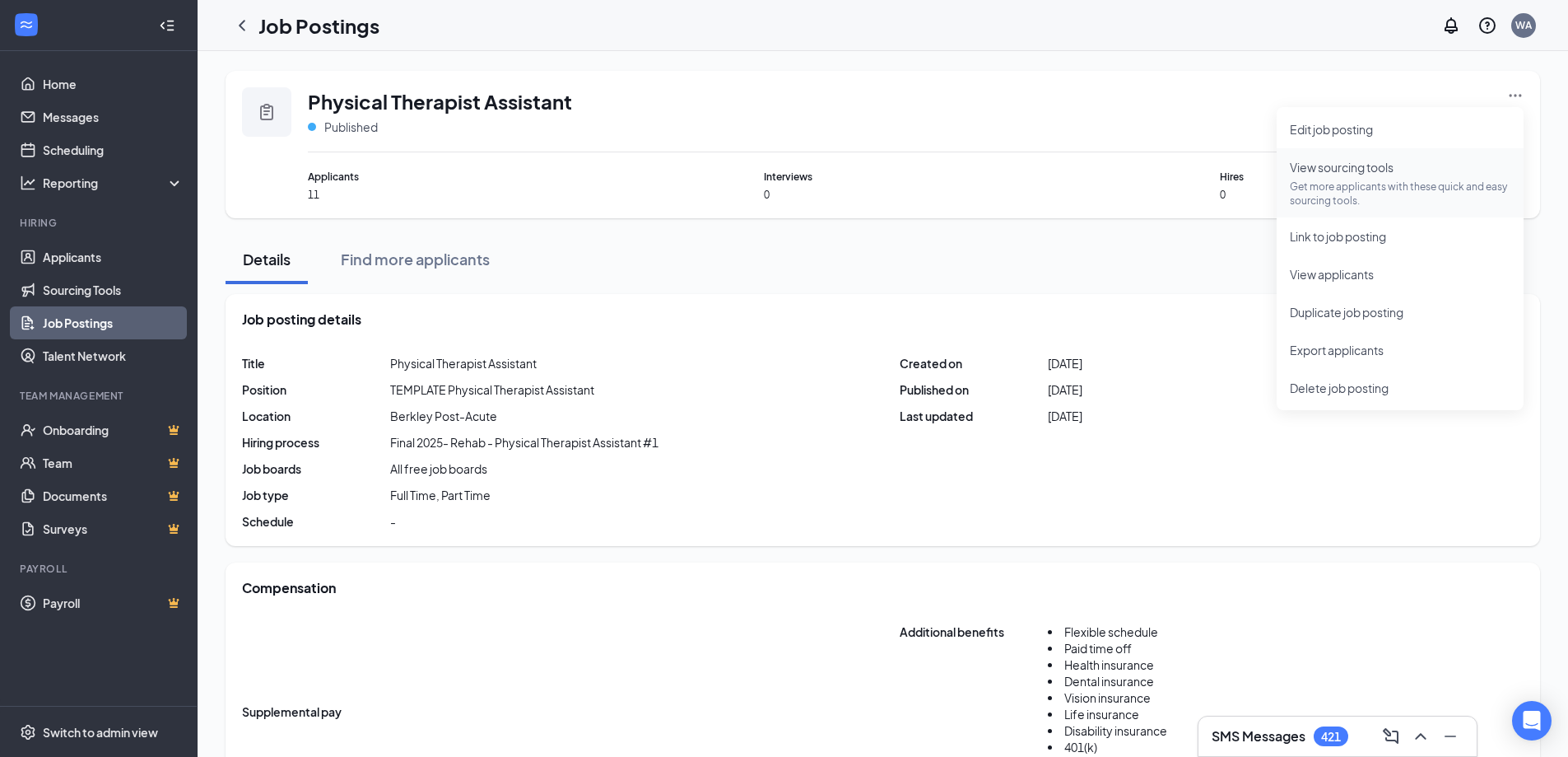
click at [1459, 165] on span "View sourcing tools Get more applicants with these quick and easy sourcing tool…" at bounding box center [1400, 182] width 221 height 50
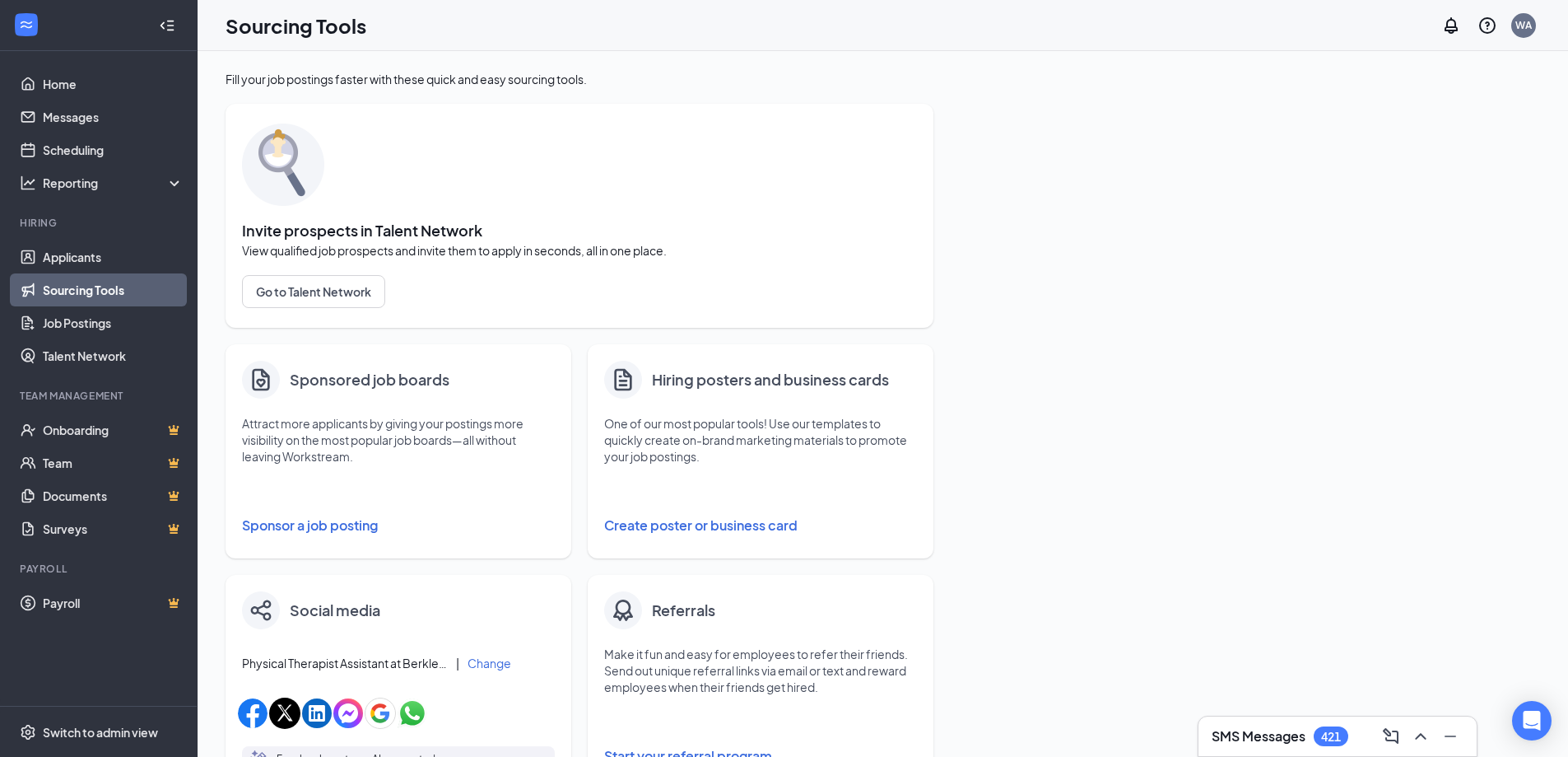
click at [304, 534] on button "Sponsor a job posting" at bounding box center [398, 526] width 313 height 33
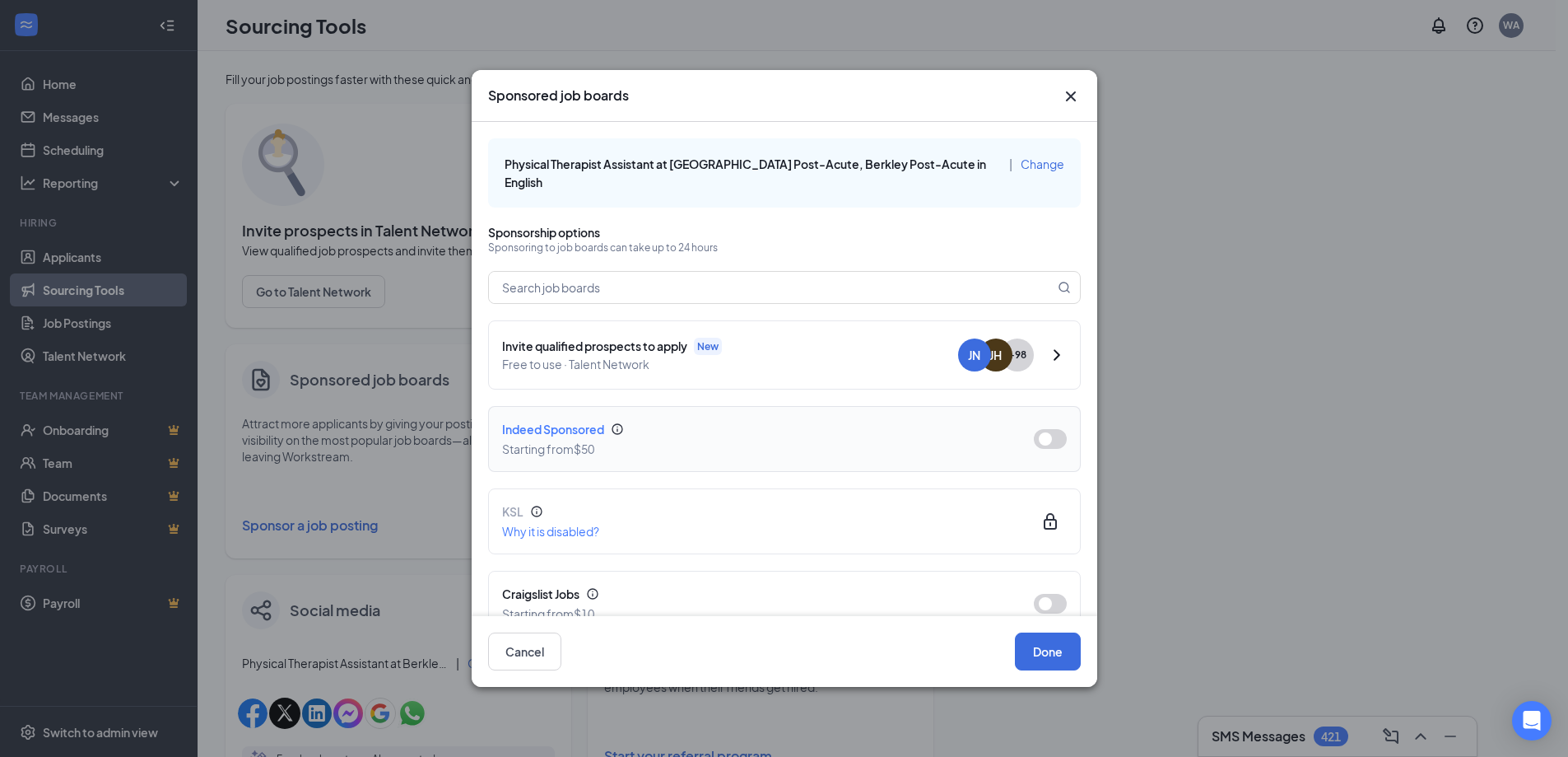
click at [1043, 429] on button "button" at bounding box center [1050, 439] width 33 height 20
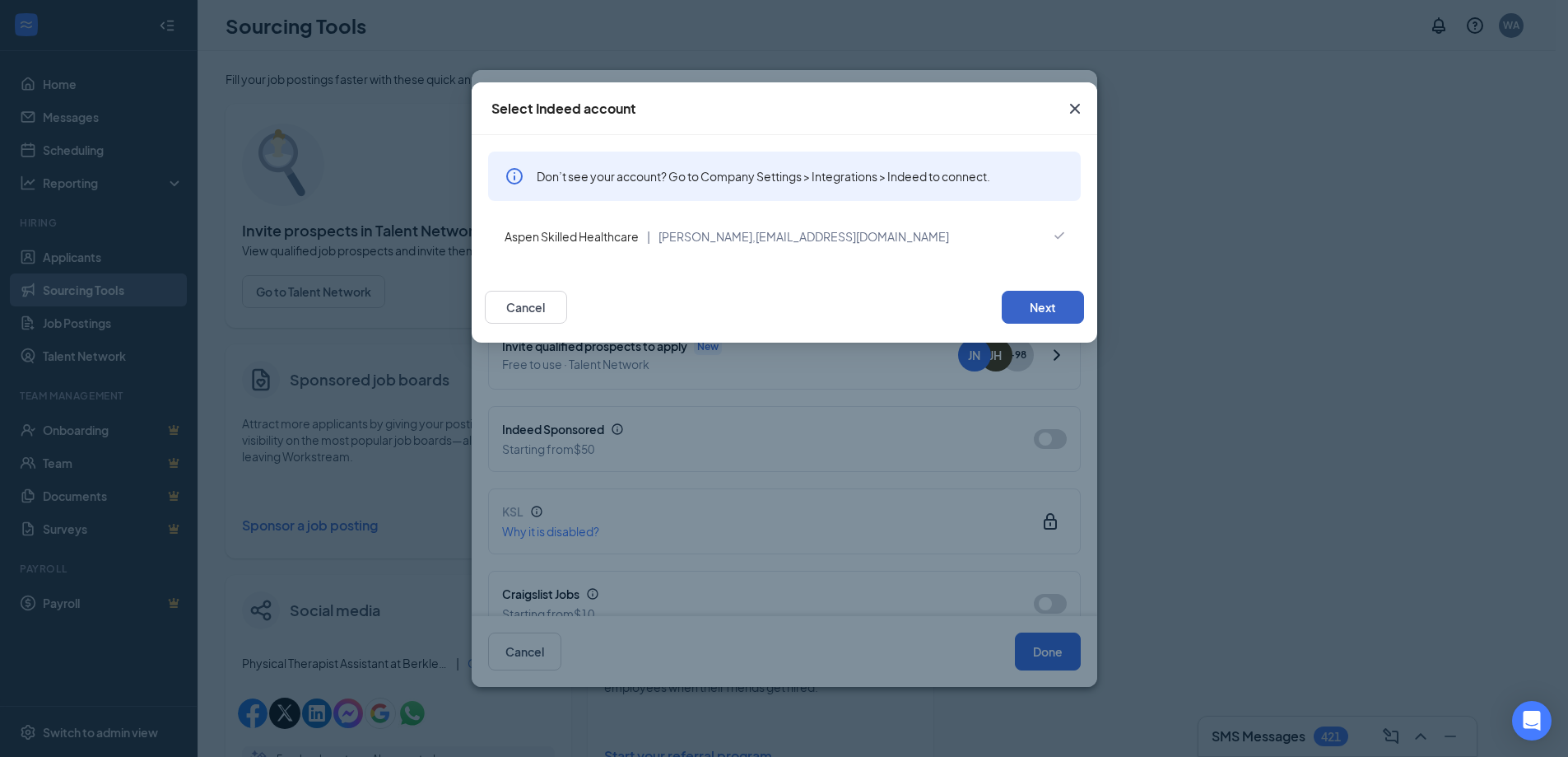
click at [1058, 300] on button "Next" at bounding box center [1042, 307] width 82 height 33
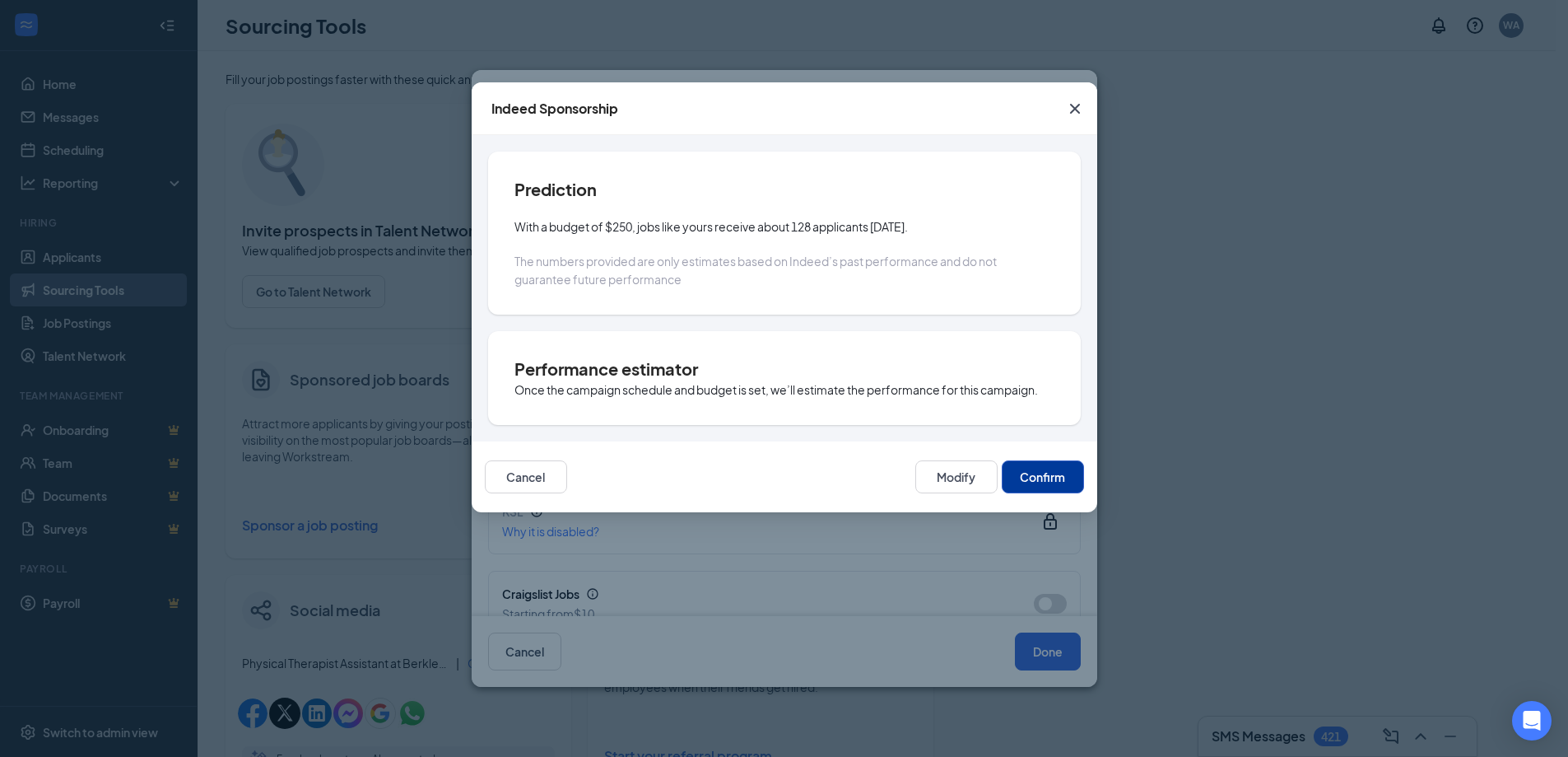
click at [1065, 489] on button "Confirm" at bounding box center [1042, 477] width 82 height 33
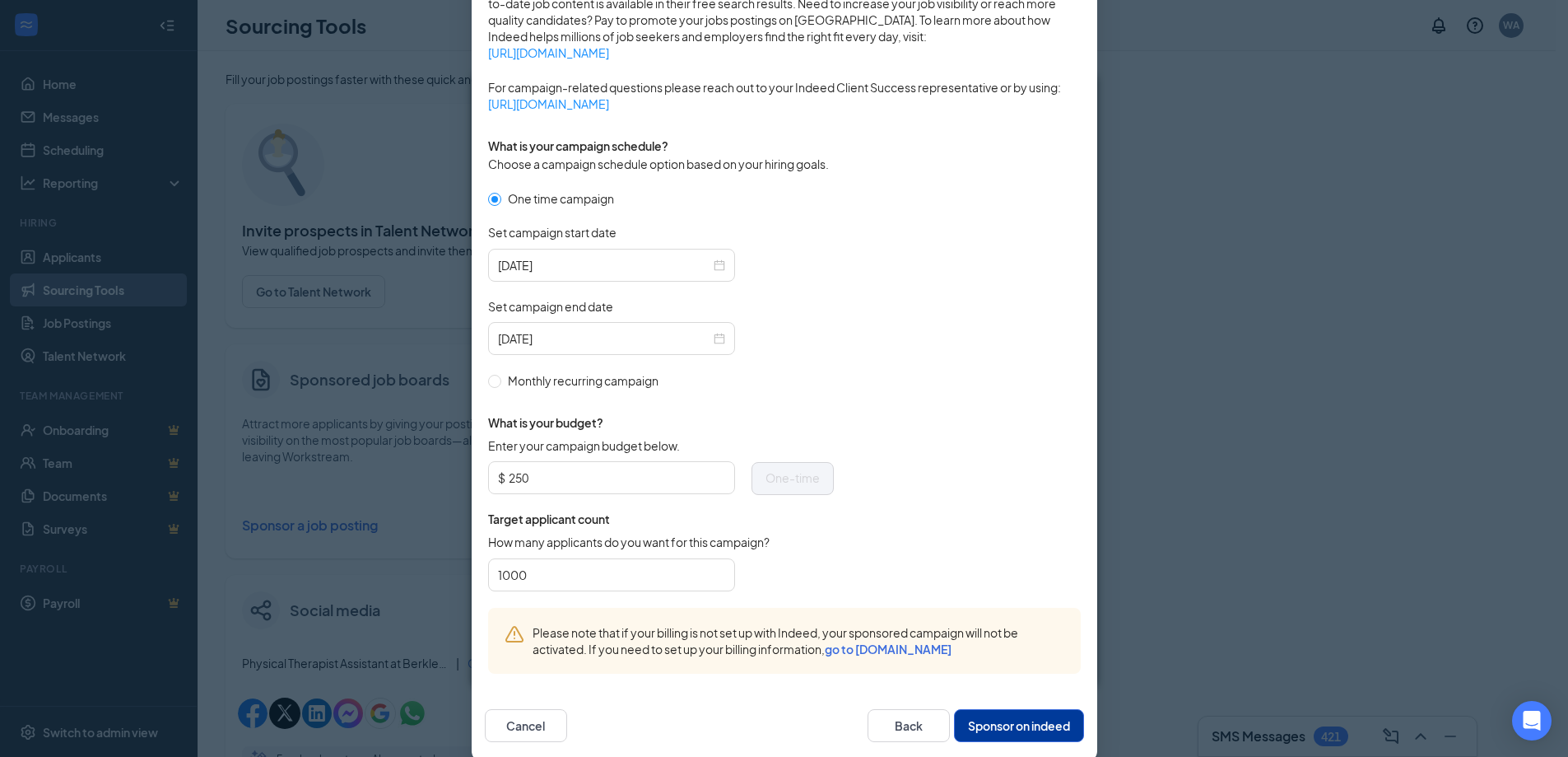
scroll to position [396, 0]
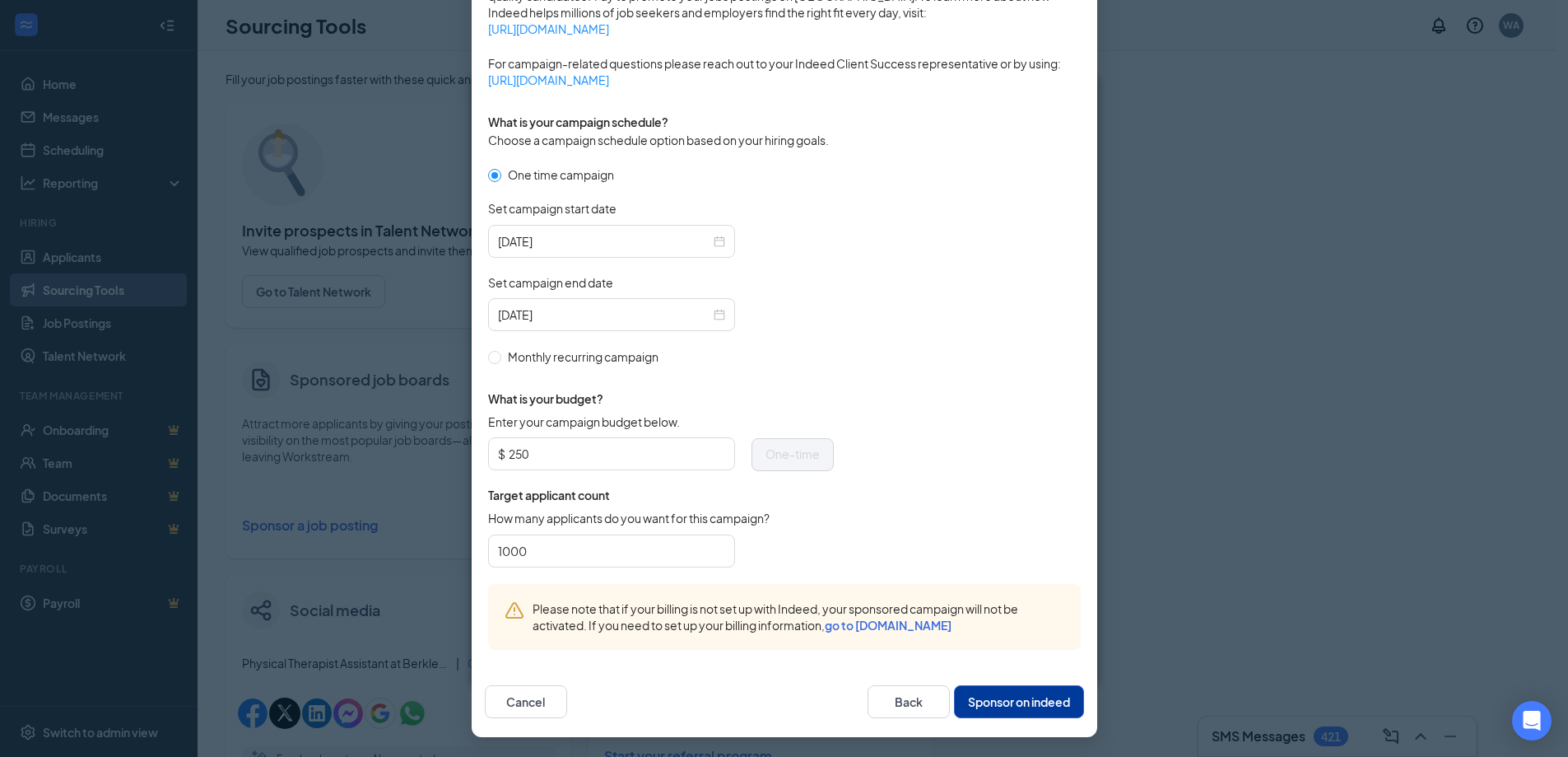
click at [1008, 707] on button "Sponsor on indeed" at bounding box center [1019, 702] width 130 height 33
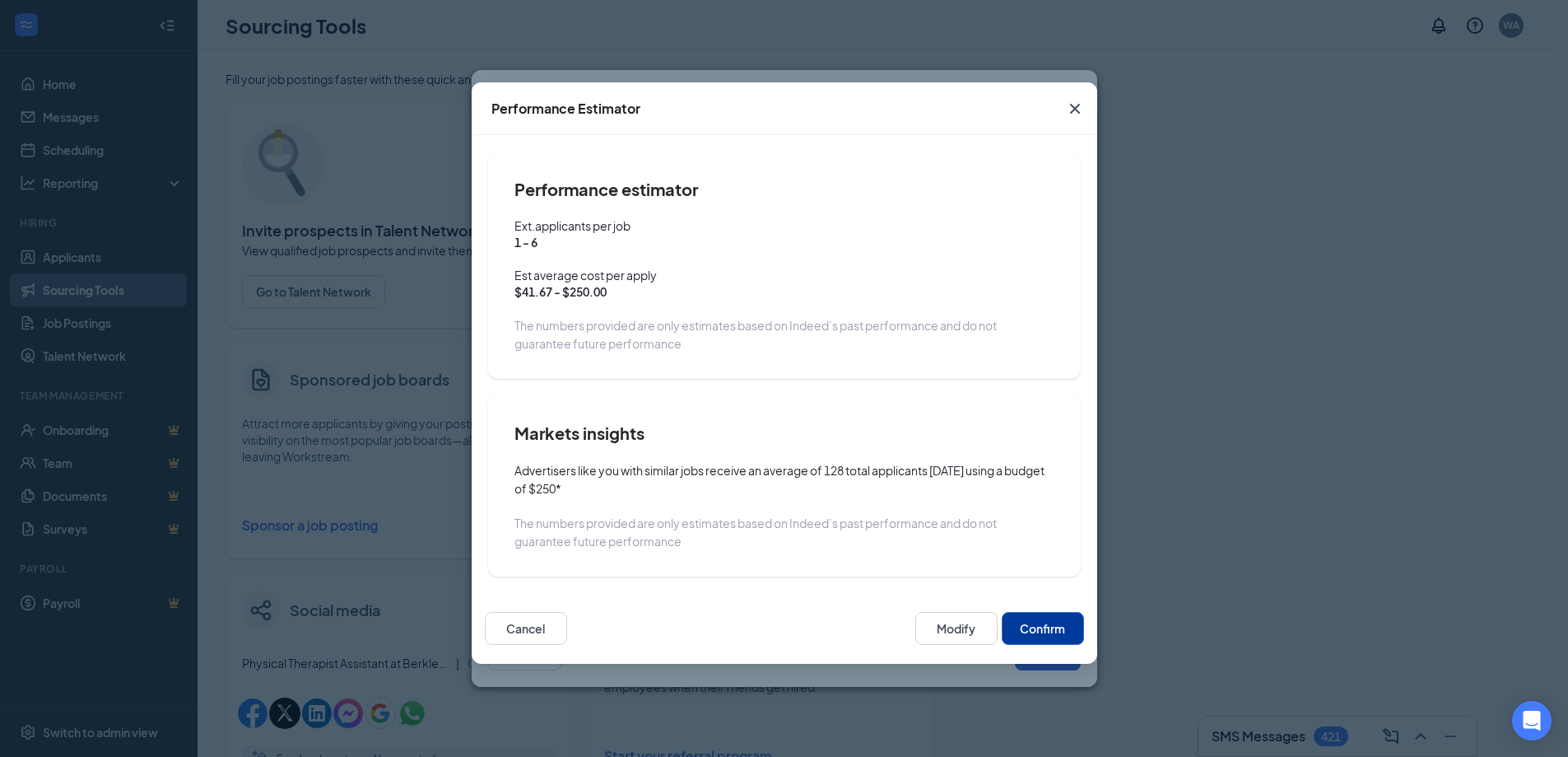
click at [1036, 600] on div "Cancel Modify Confirm" at bounding box center [784, 628] width 626 height 71
click at [1044, 624] on button "Confirm" at bounding box center [1042, 629] width 82 height 33
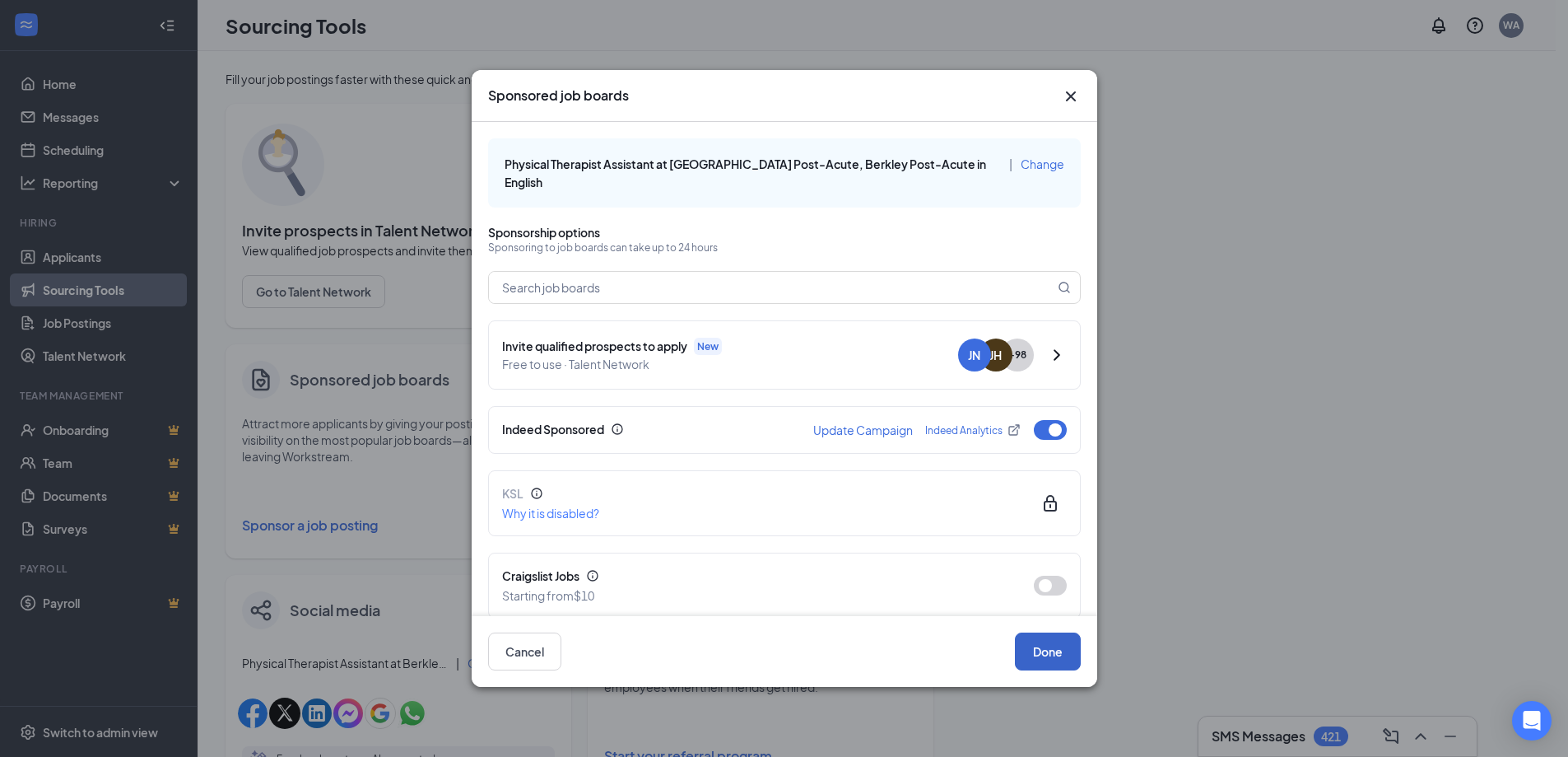
click at [1059, 657] on button "Done" at bounding box center [1048, 651] width 66 height 38
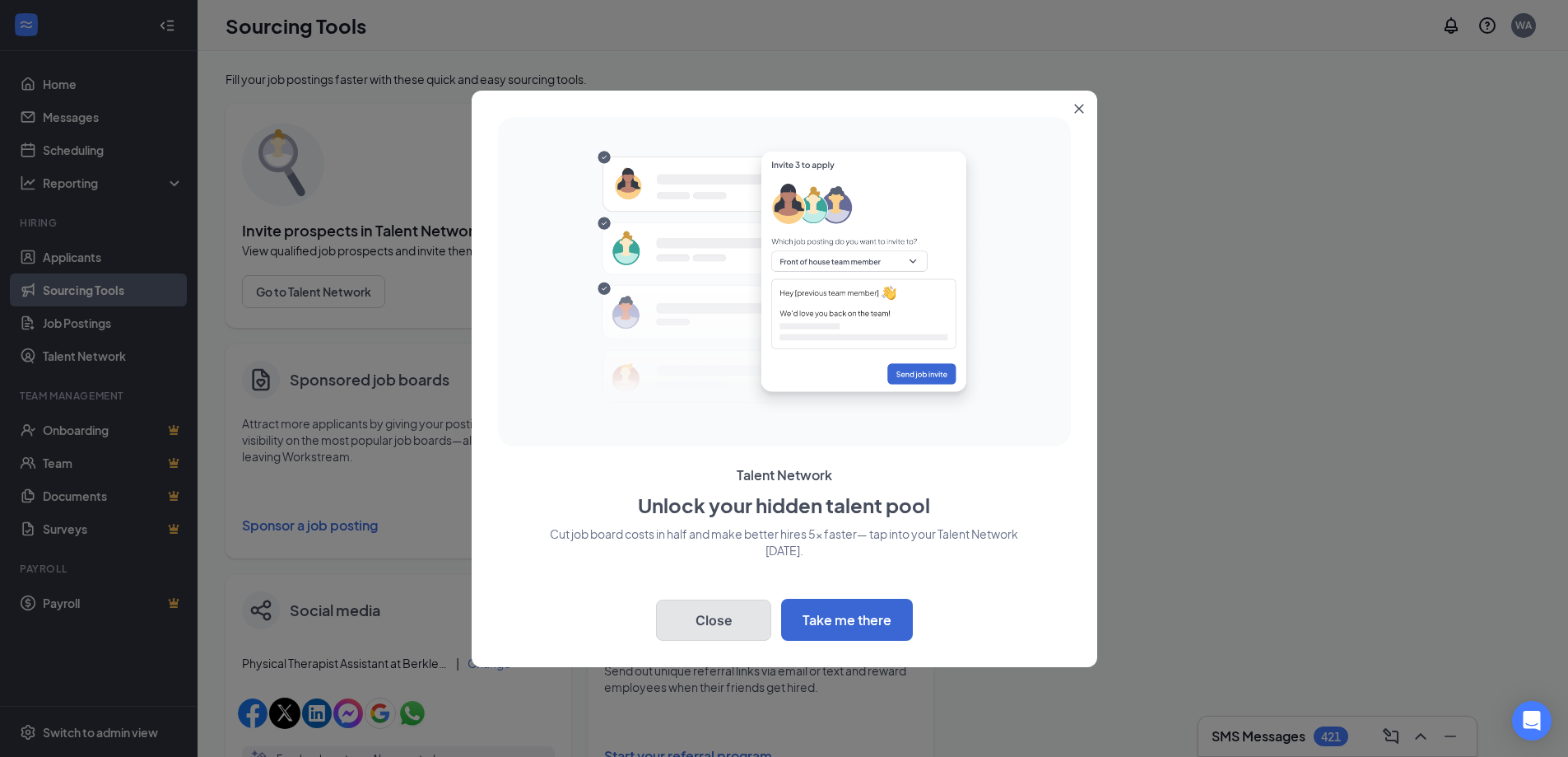
click at [723, 624] on button "Close" at bounding box center [714, 620] width 115 height 41
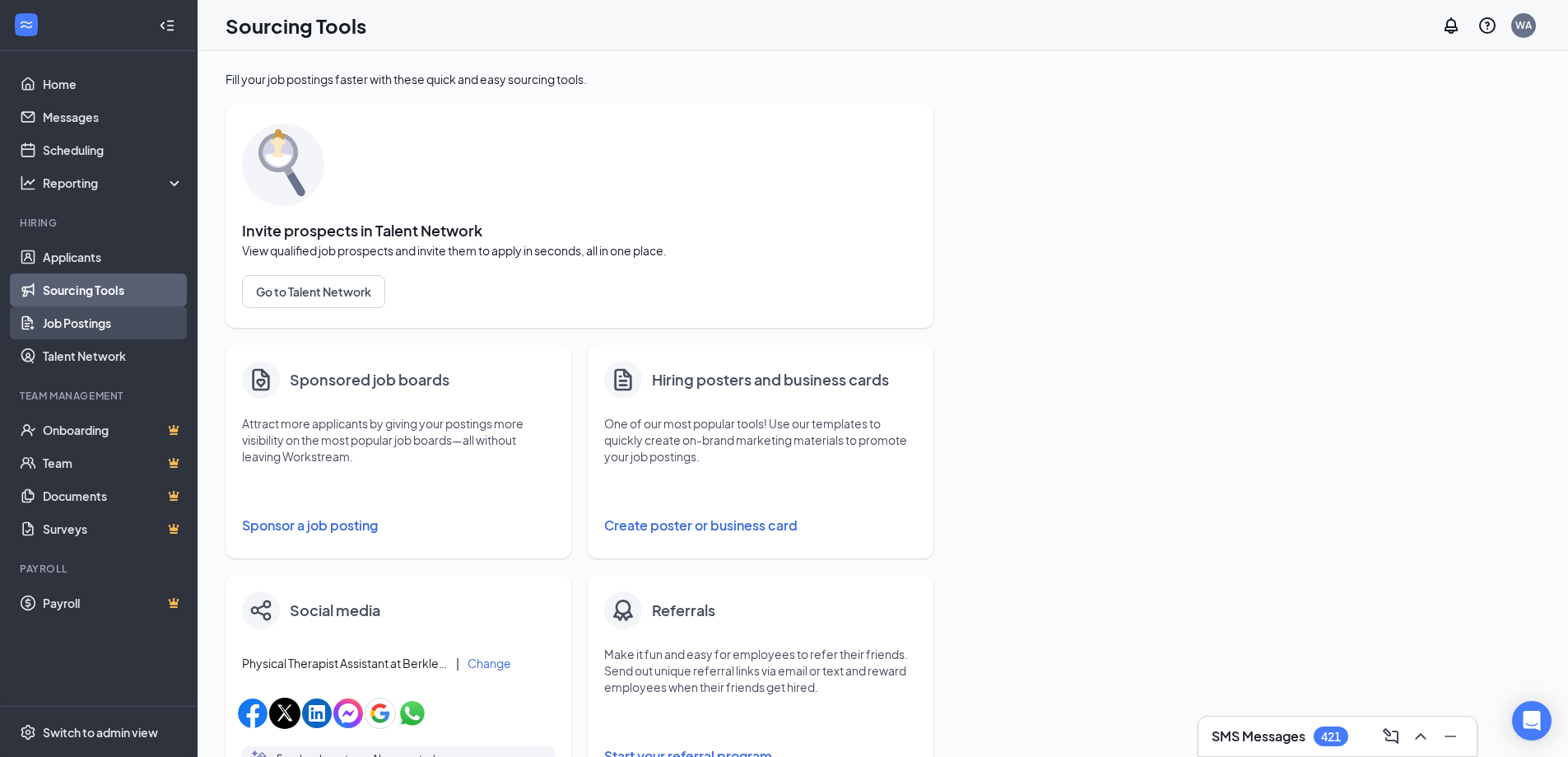
click at [96, 332] on link "Job Postings" at bounding box center [112, 323] width 140 height 33
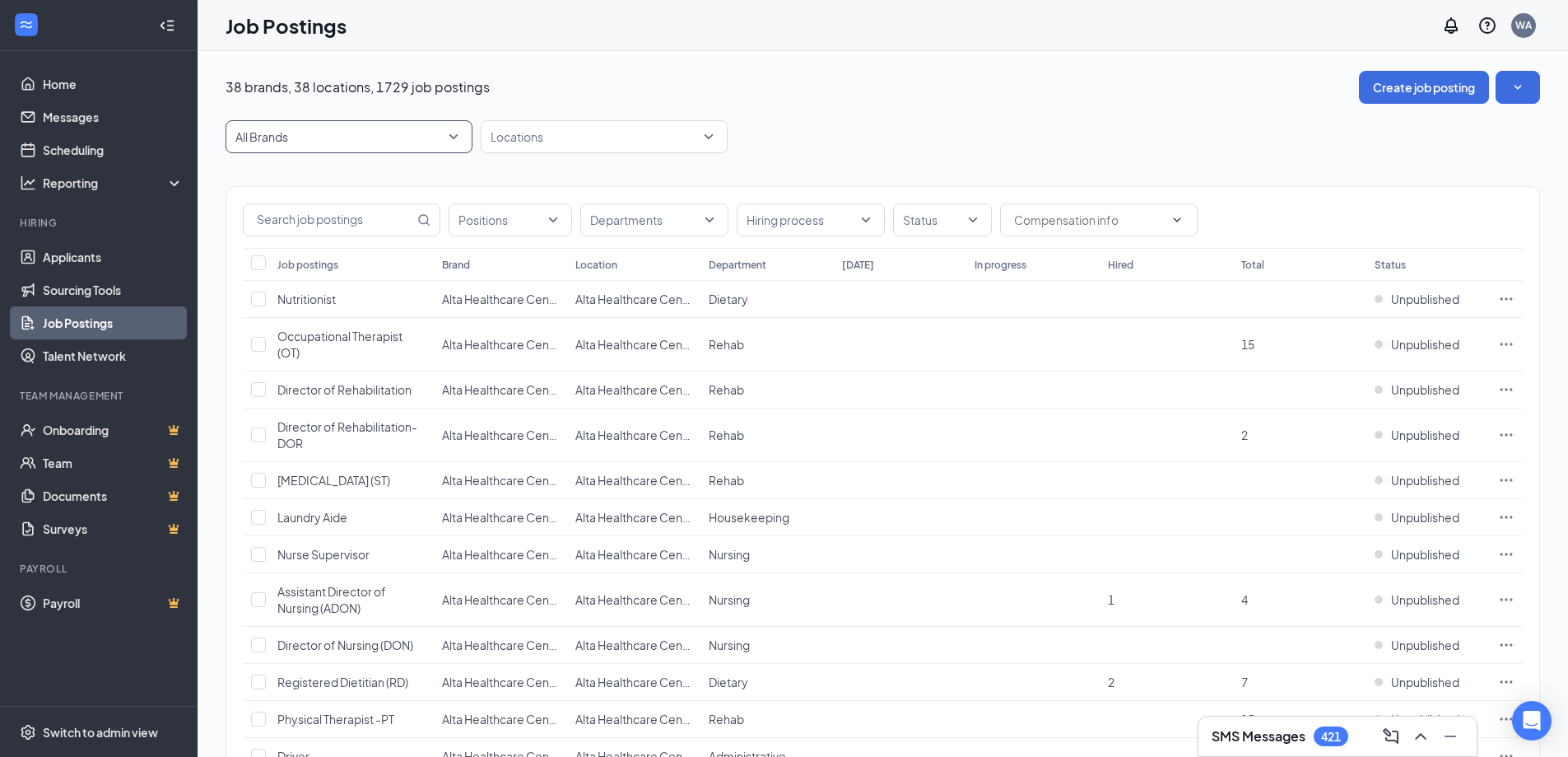
click at [329, 151] on span "All Brands" at bounding box center [349, 137] width 227 height 31
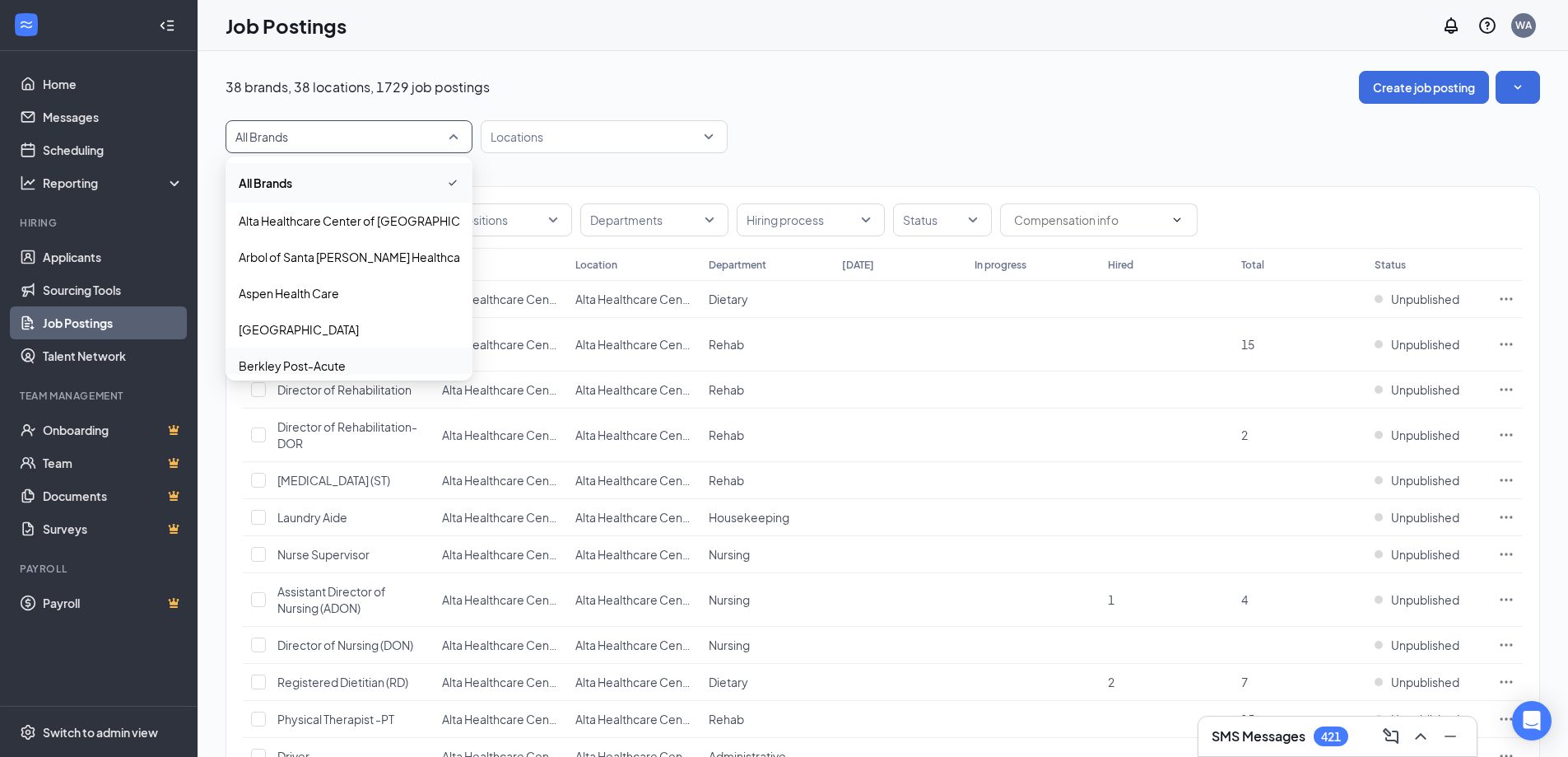
scroll to position [82, 0]
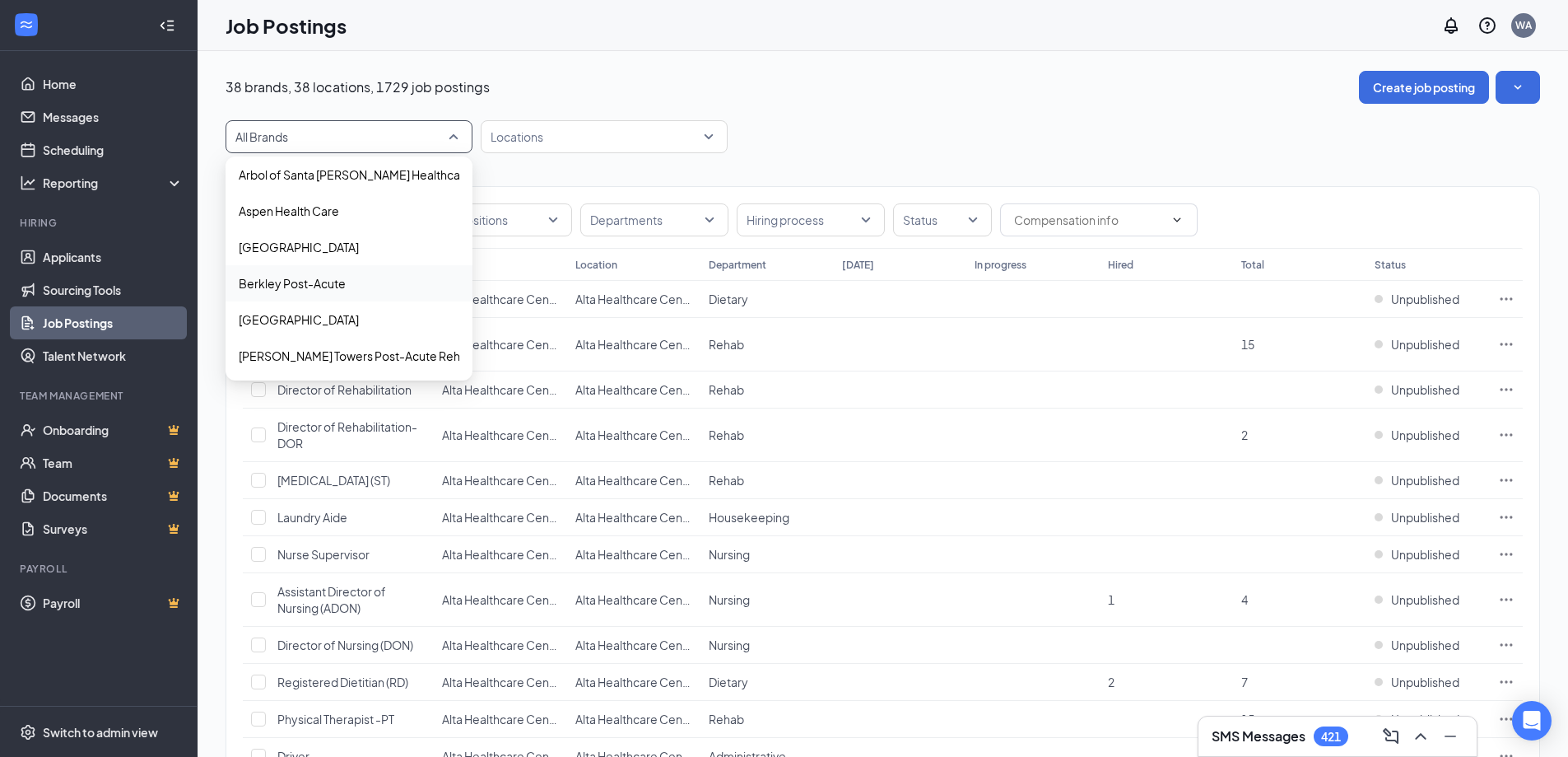
click at [318, 287] on p "Berkley Post-Acute" at bounding box center [292, 283] width 107 height 17
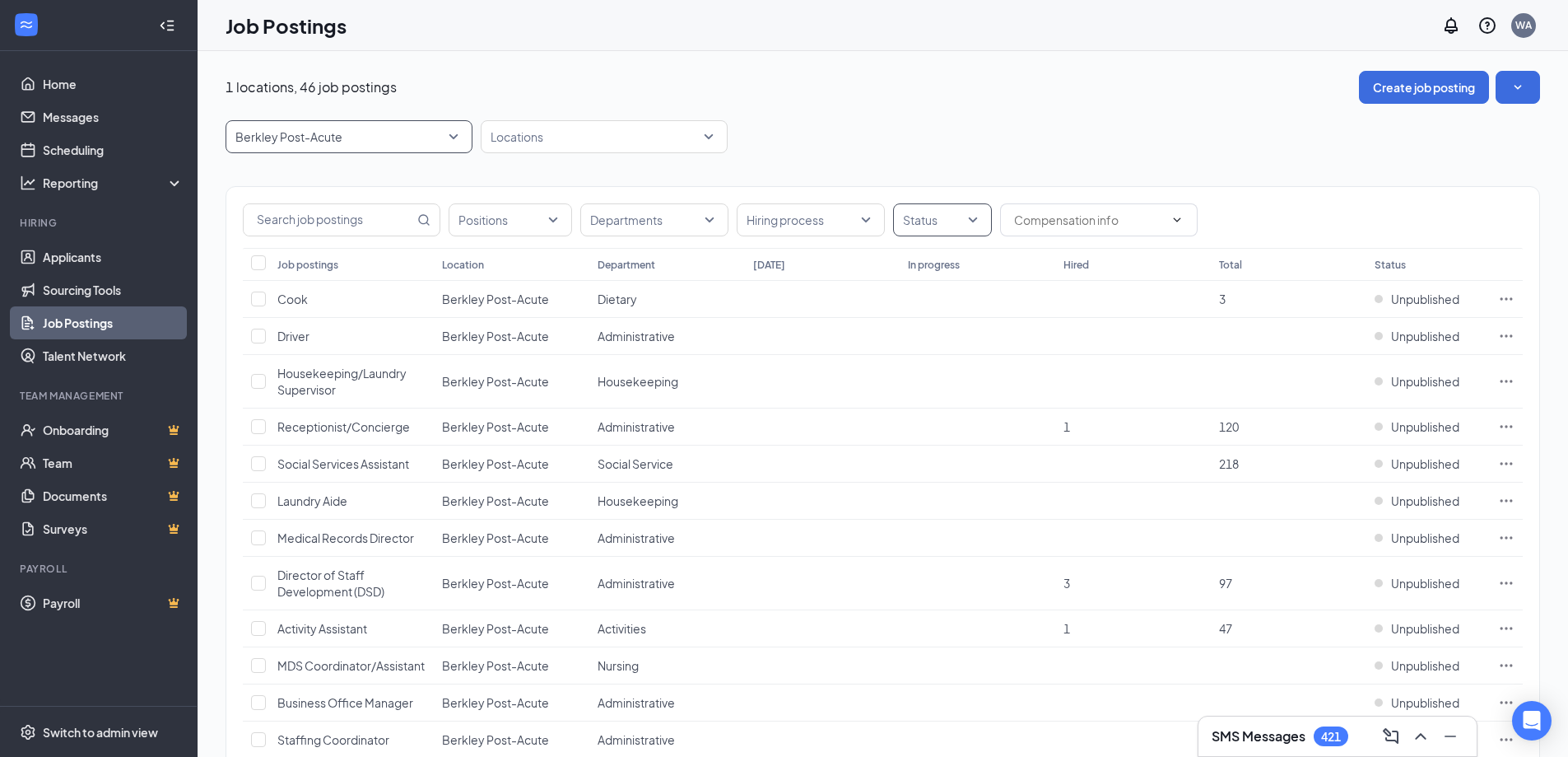
click at [940, 218] on div at bounding box center [933, 220] width 74 height 26
click at [923, 307] on div "Published" at bounding box center [952, 303] width 92 height 18
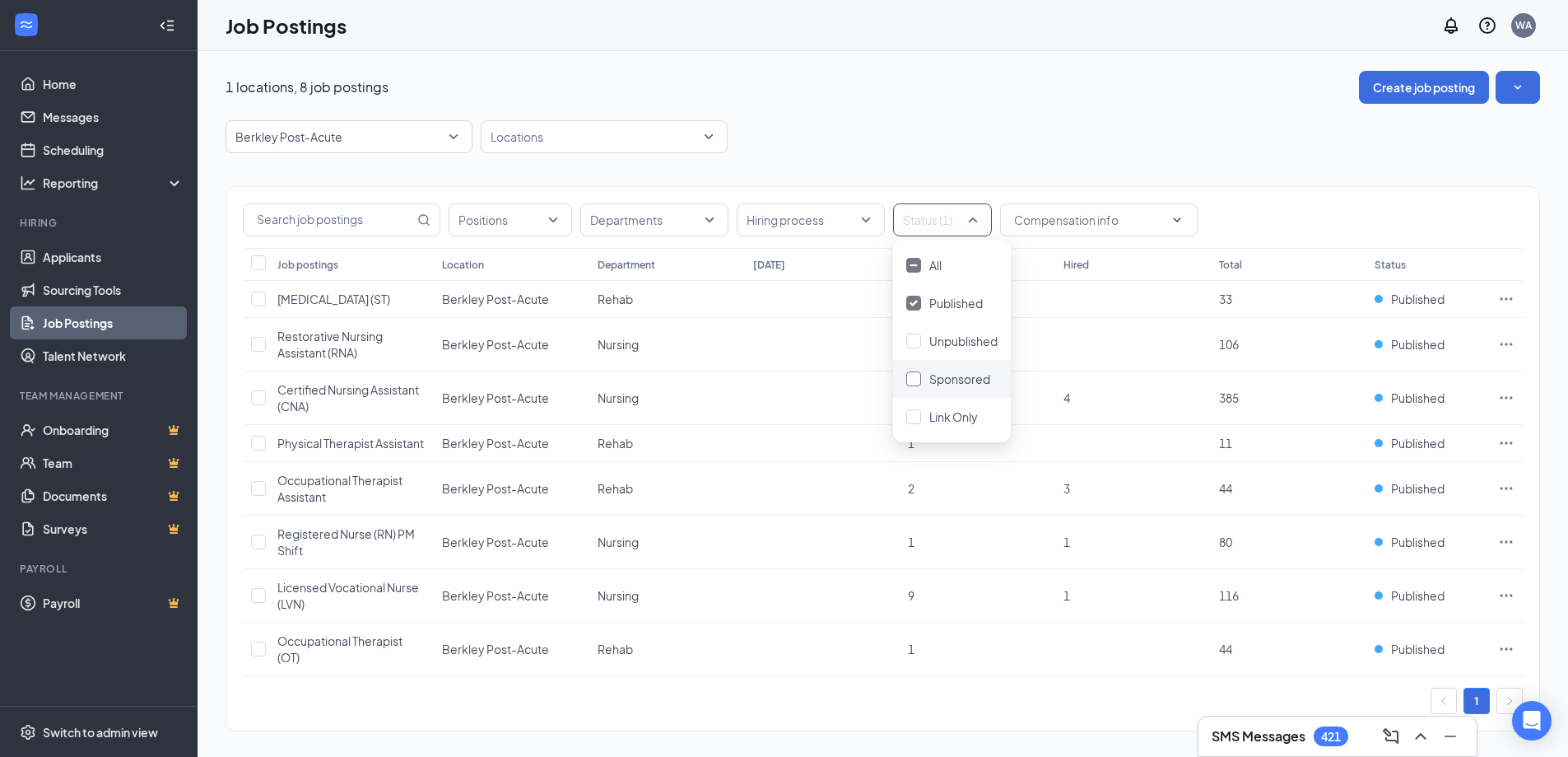
click at [917, 378] on div at bounding box center [913, 378] width 15 height 15
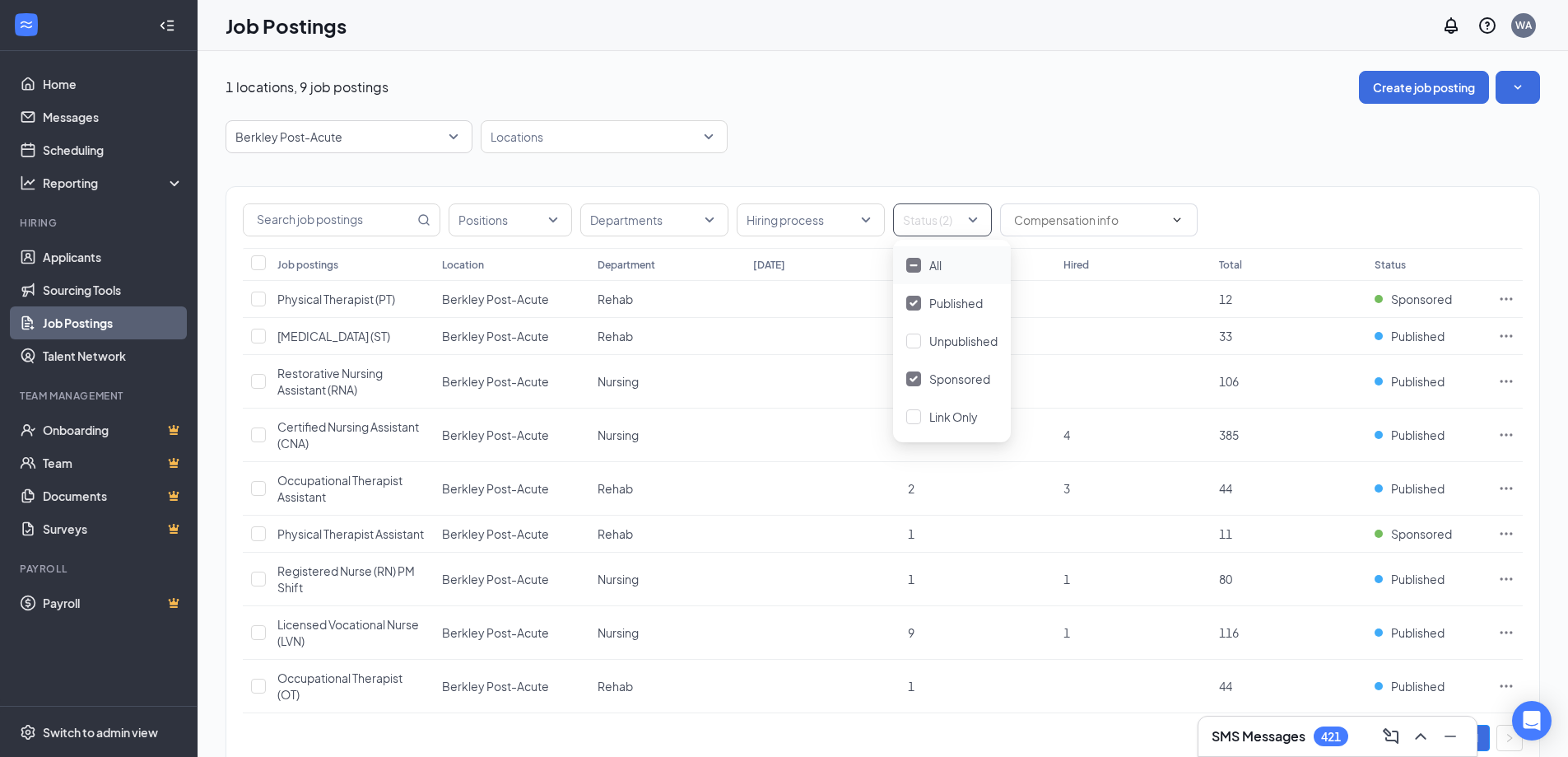
click at [1143, 103] on div "1 locations, 9 job postings Create job posting" at bounding box center [883, 87] width 1314 height 33
click at [315, 481] on span "Occupational Therapist Assistant" at bounding box center [340, 488] width 126 height 31
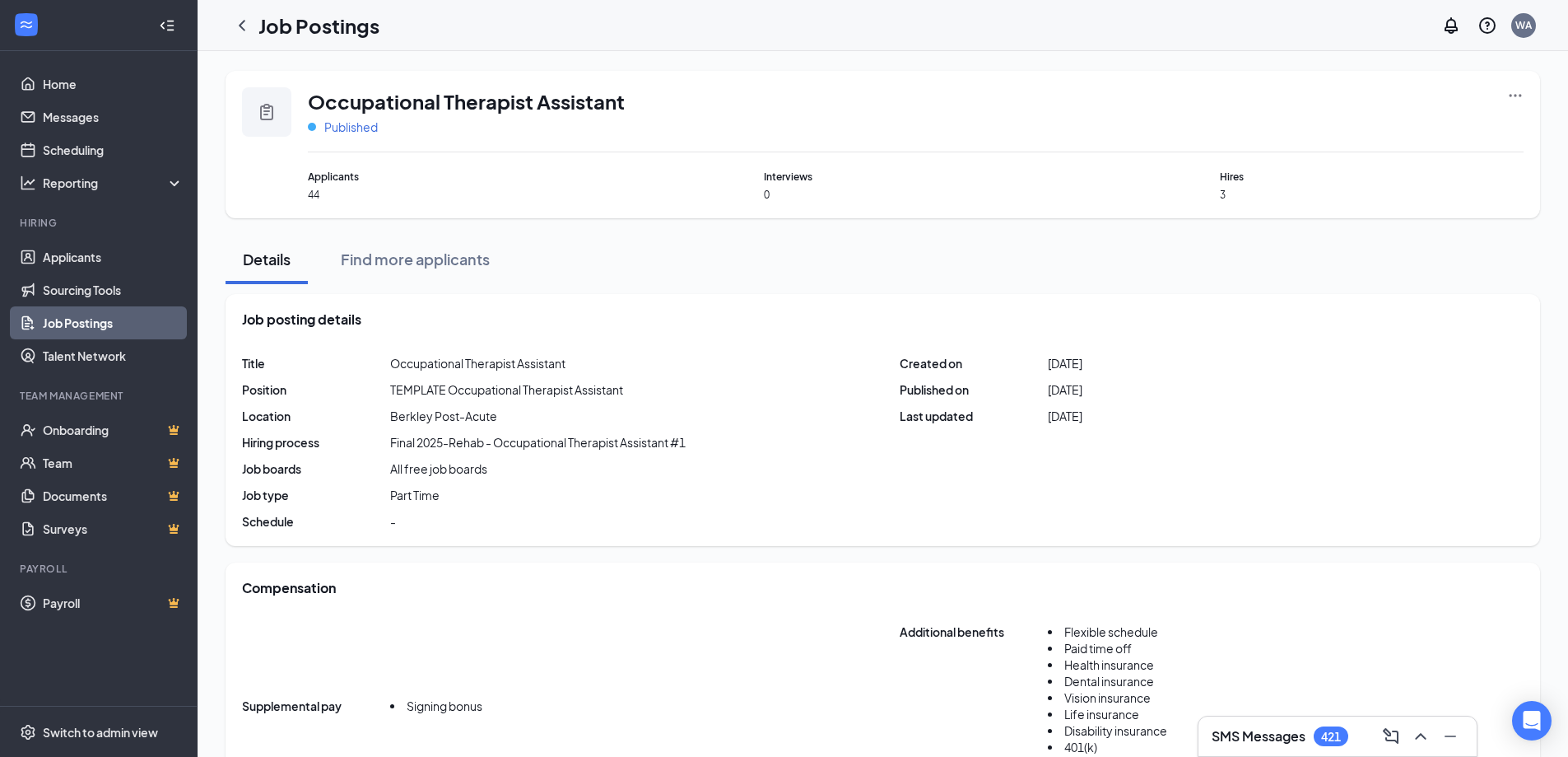
click at [343, 133] on span "Published" at bounding box center [350, 126] width 53 height 17
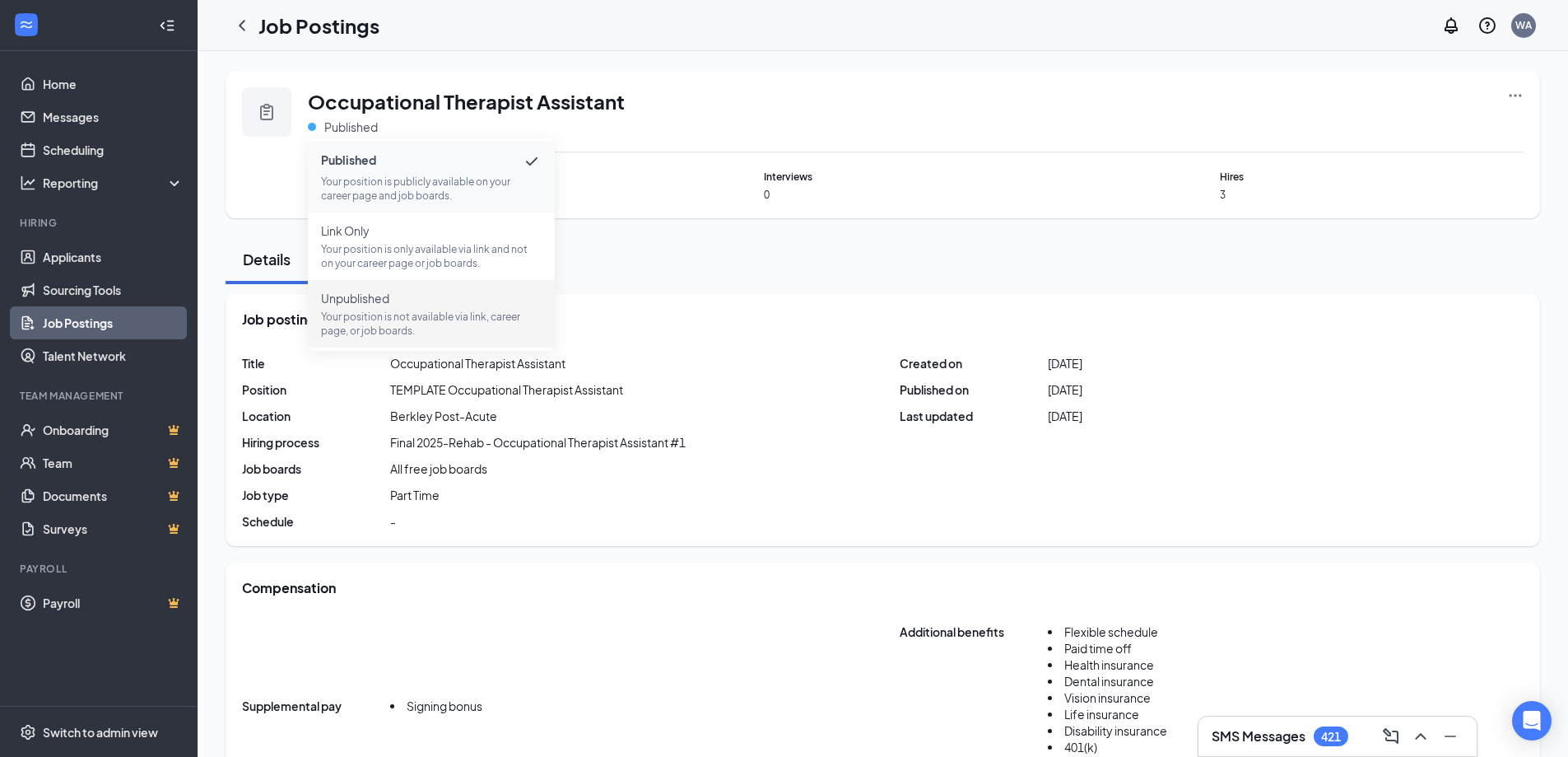
drag, startPoint x: 362, startPoint y: 324, endPoint x: 350, endPoint y: 182, distance: 142.5
click at [362, 324] on p "Your position is not available via link, career page, or job boards." at bounding box center [431, 324] width 221 height 28
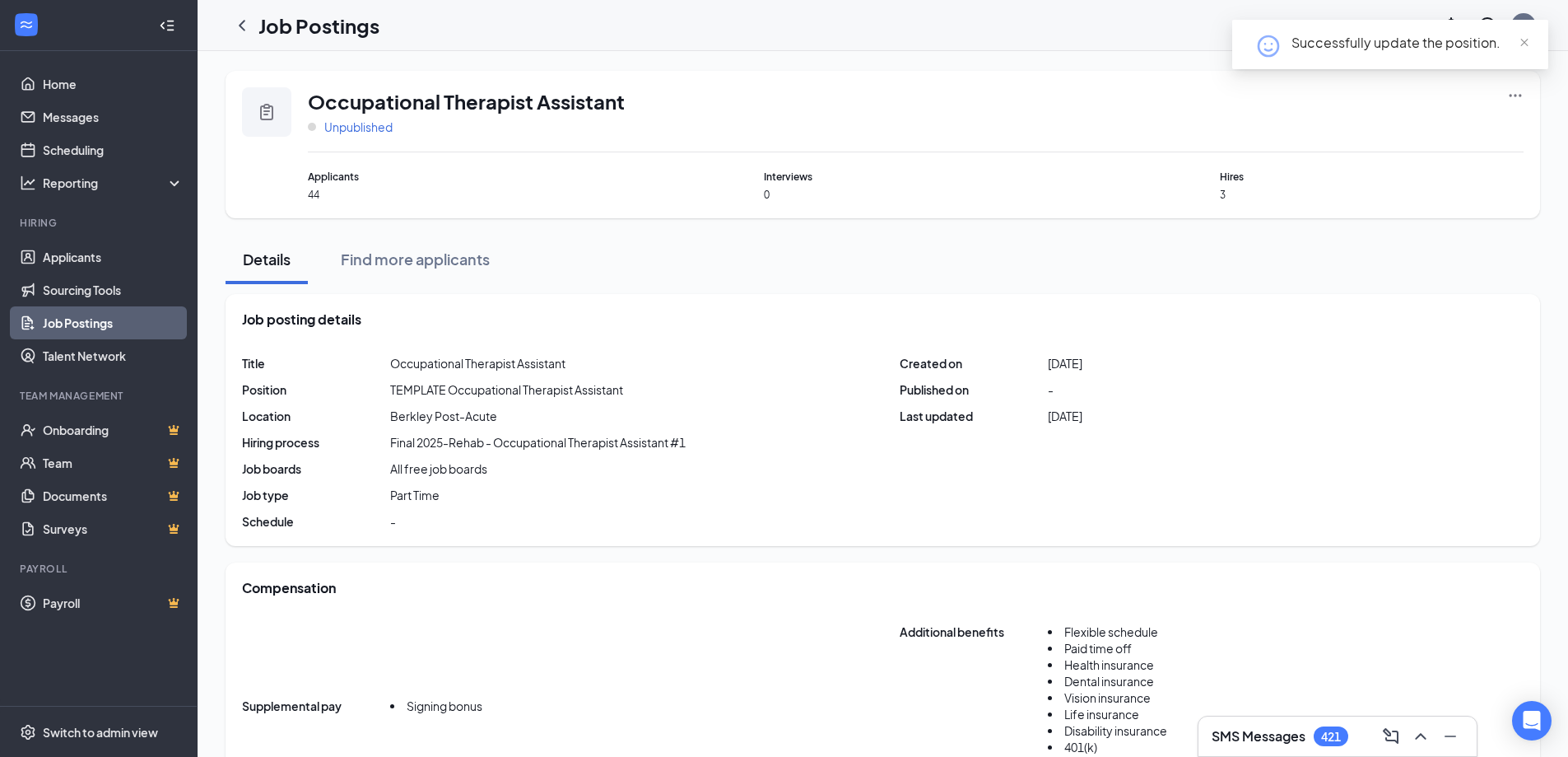
click at [343, 132] on span "Unpublished" at bounding box center [358, 126] width 68 height 17
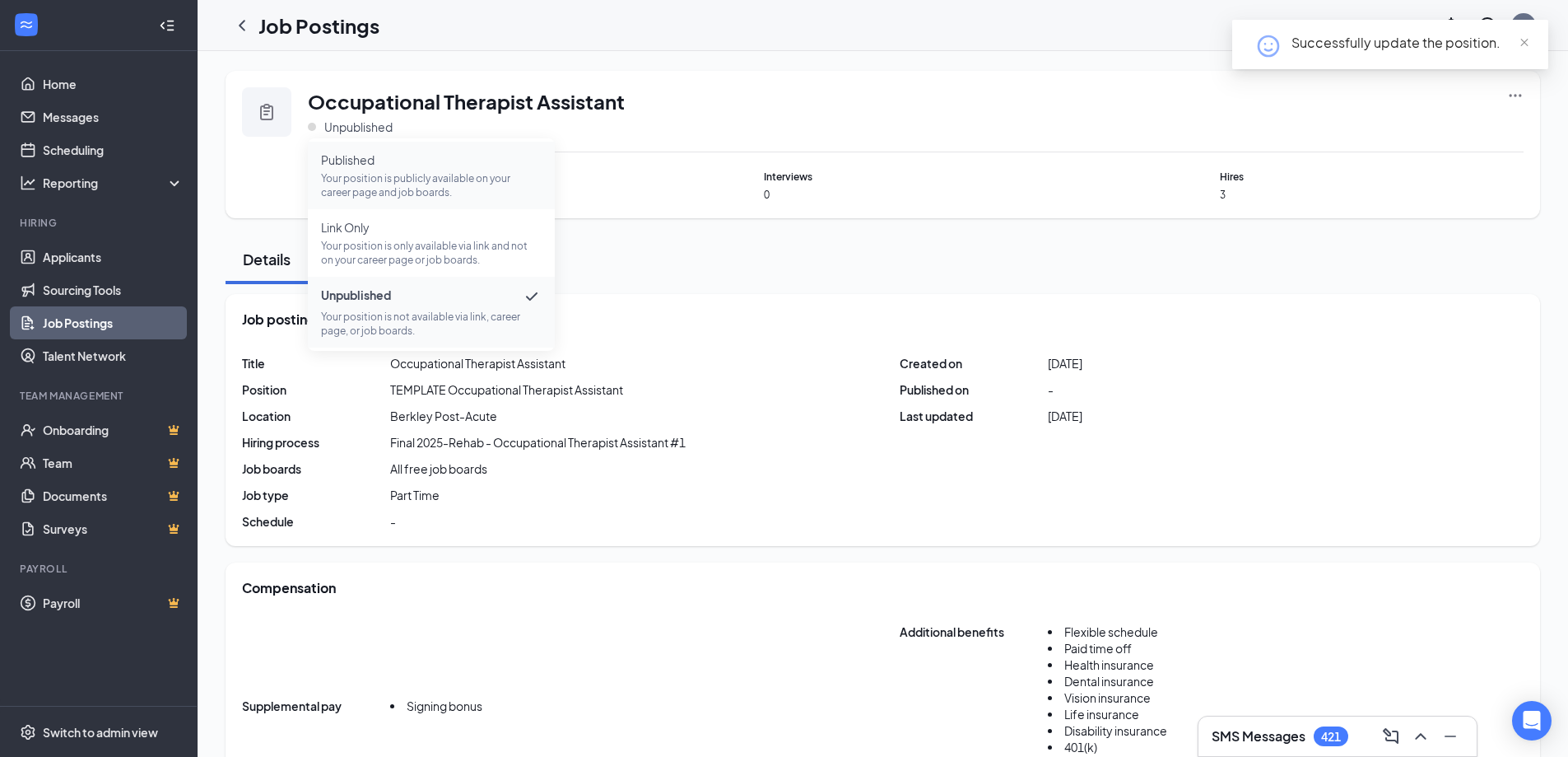
click at [363, 163] on span "Published" at bounding box center [431, 160] width 221 height 17
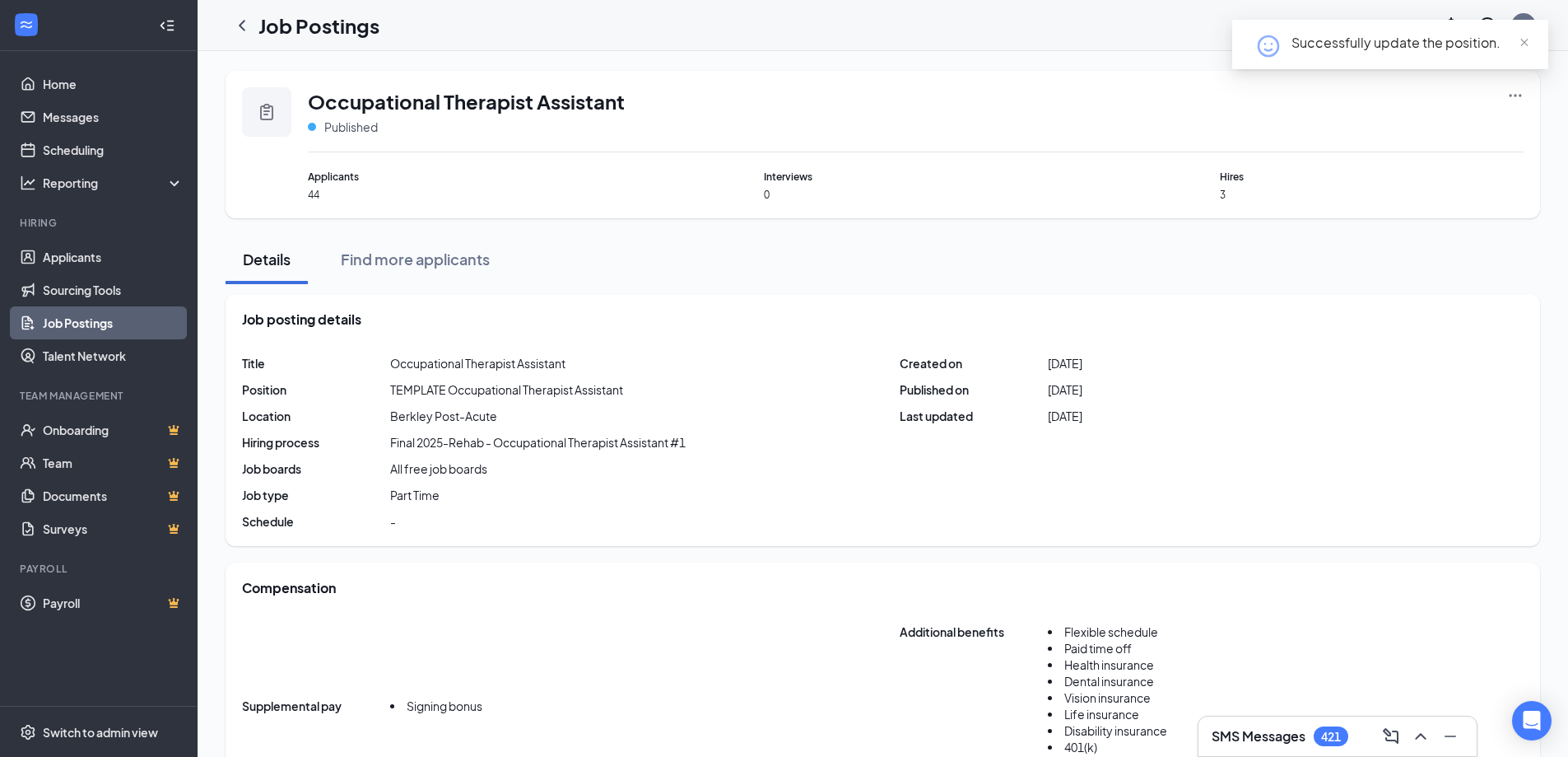
click at [1508, 95] on icon "Ellipses" at bounding box center [1515, 95] width 17 height 17
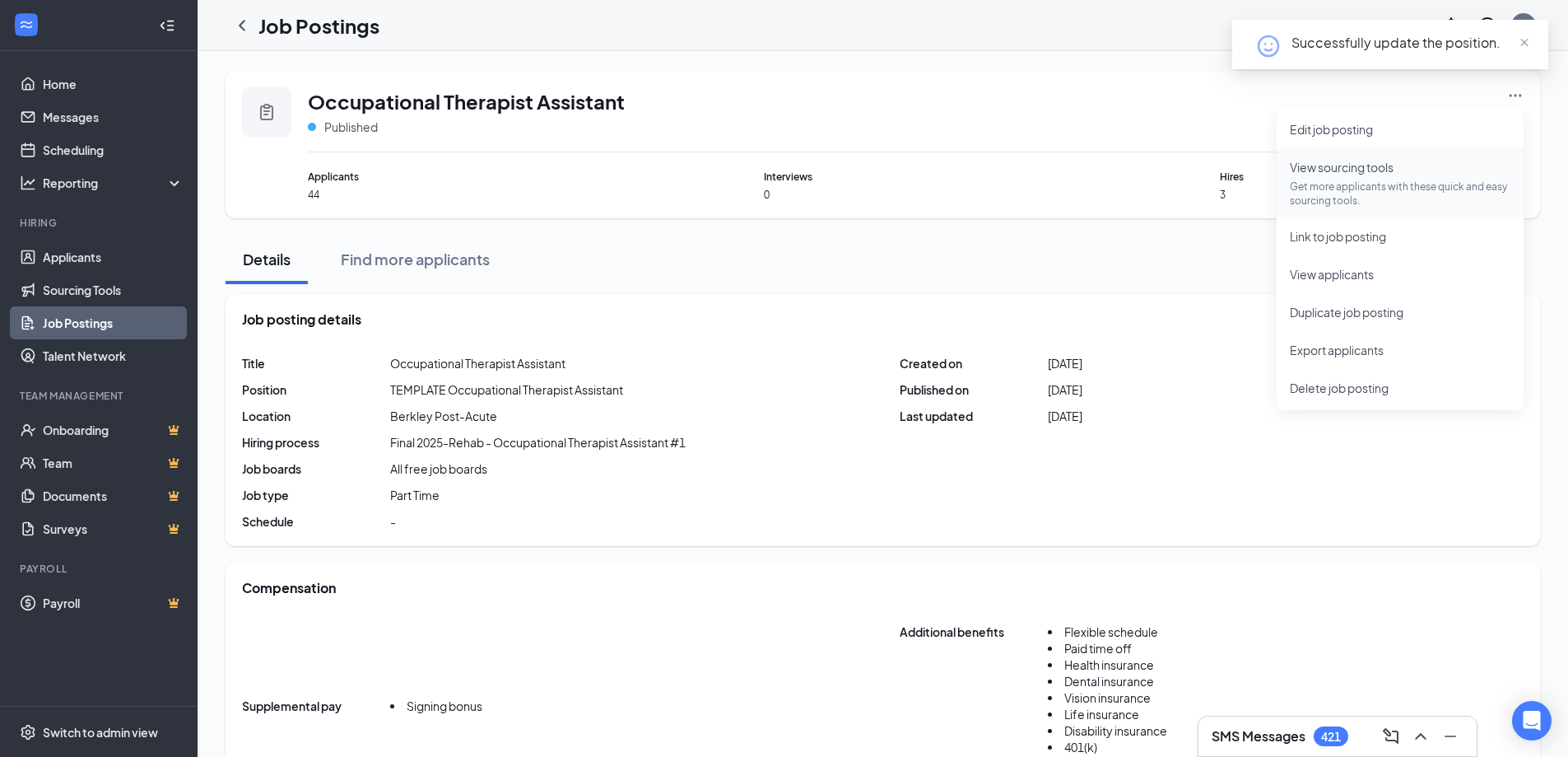
drag, startPoint x: 1388, startPoint y: 170, endPoint x: 1345, endPoint y: 182, distance: 44.6
click at [1388, 170] on span "View sourcing tools" at bounding box center [1341, 167] width 104 height 15
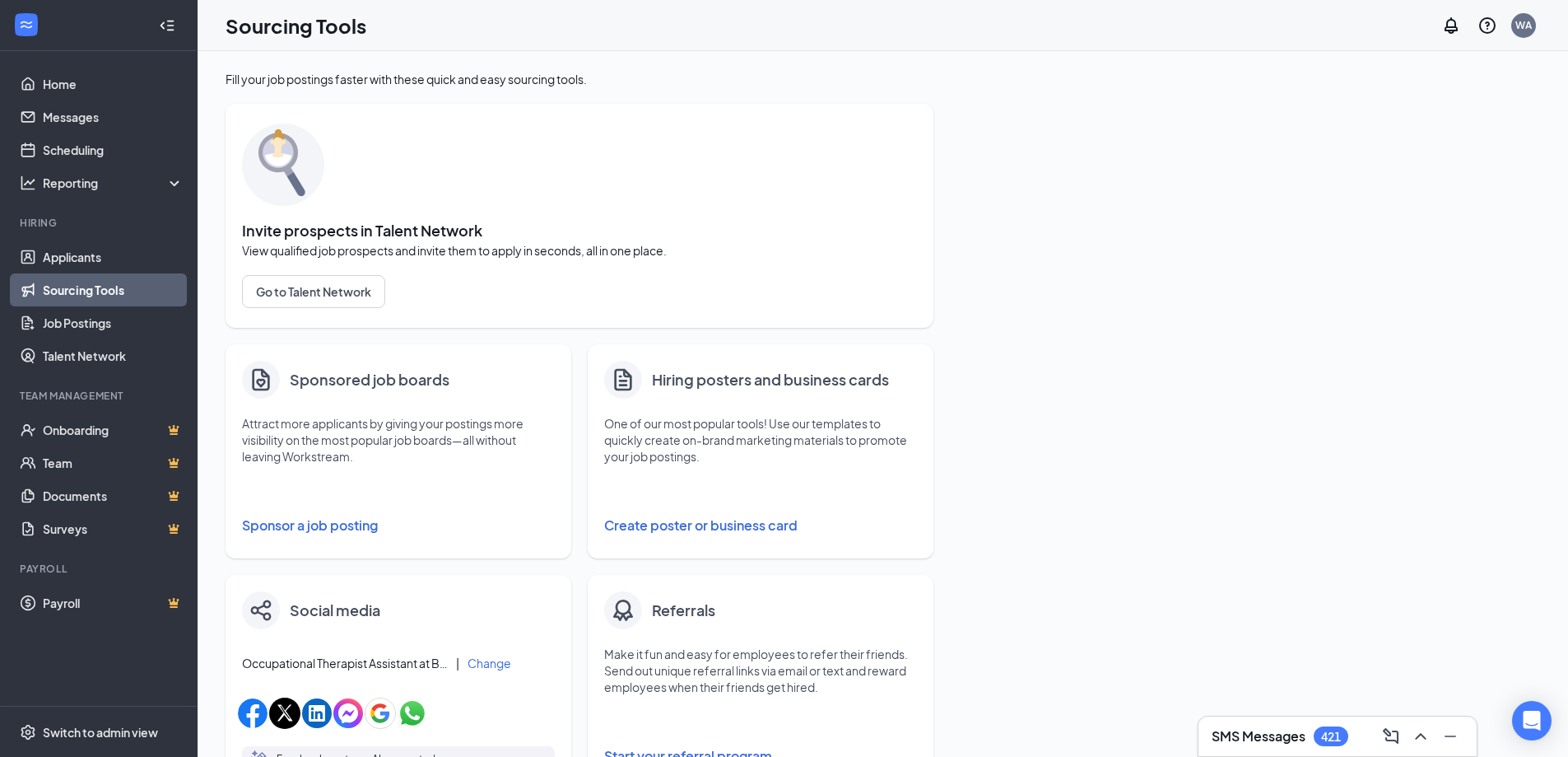
click at [306, 514] on button "Sponsor a job posting" at bounding box center [398, 526] width 313 height 33
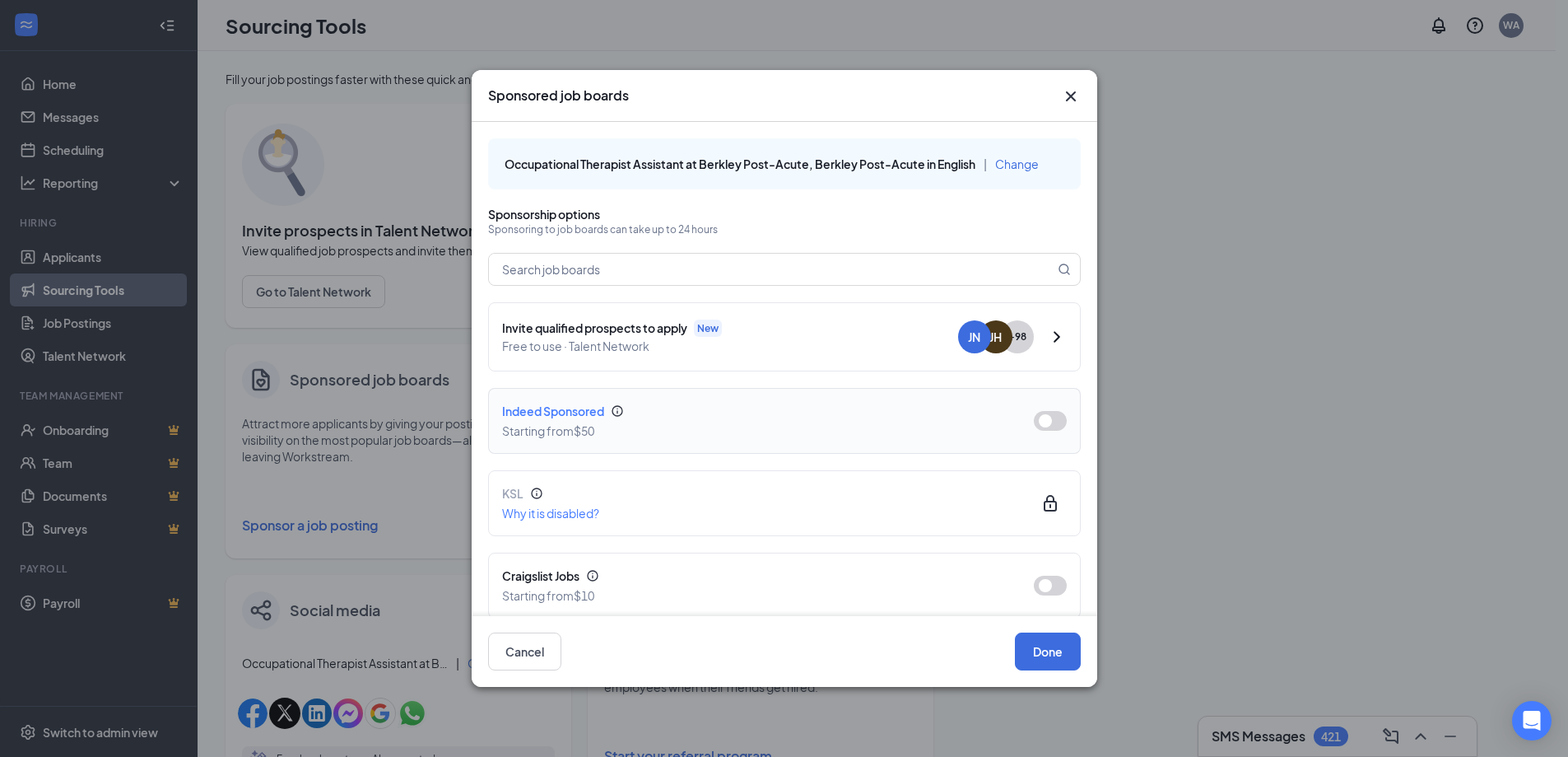
click at [1037, 417] on button "button" at bounding box center [1050, 420] width 33 height 20
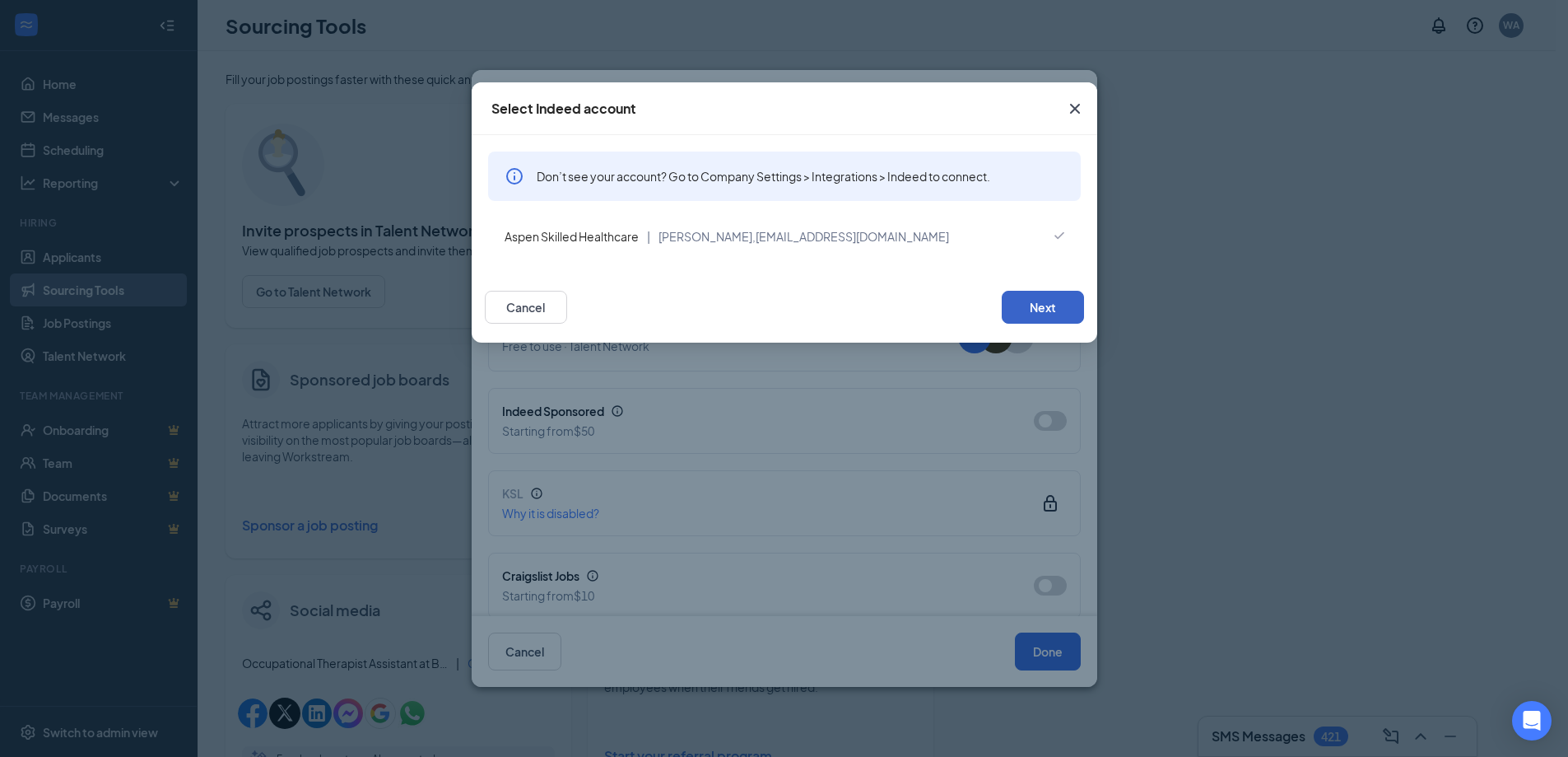
click at [1049, 297] on button "Next" at bounding box center [1042, 307] width 82 height 33
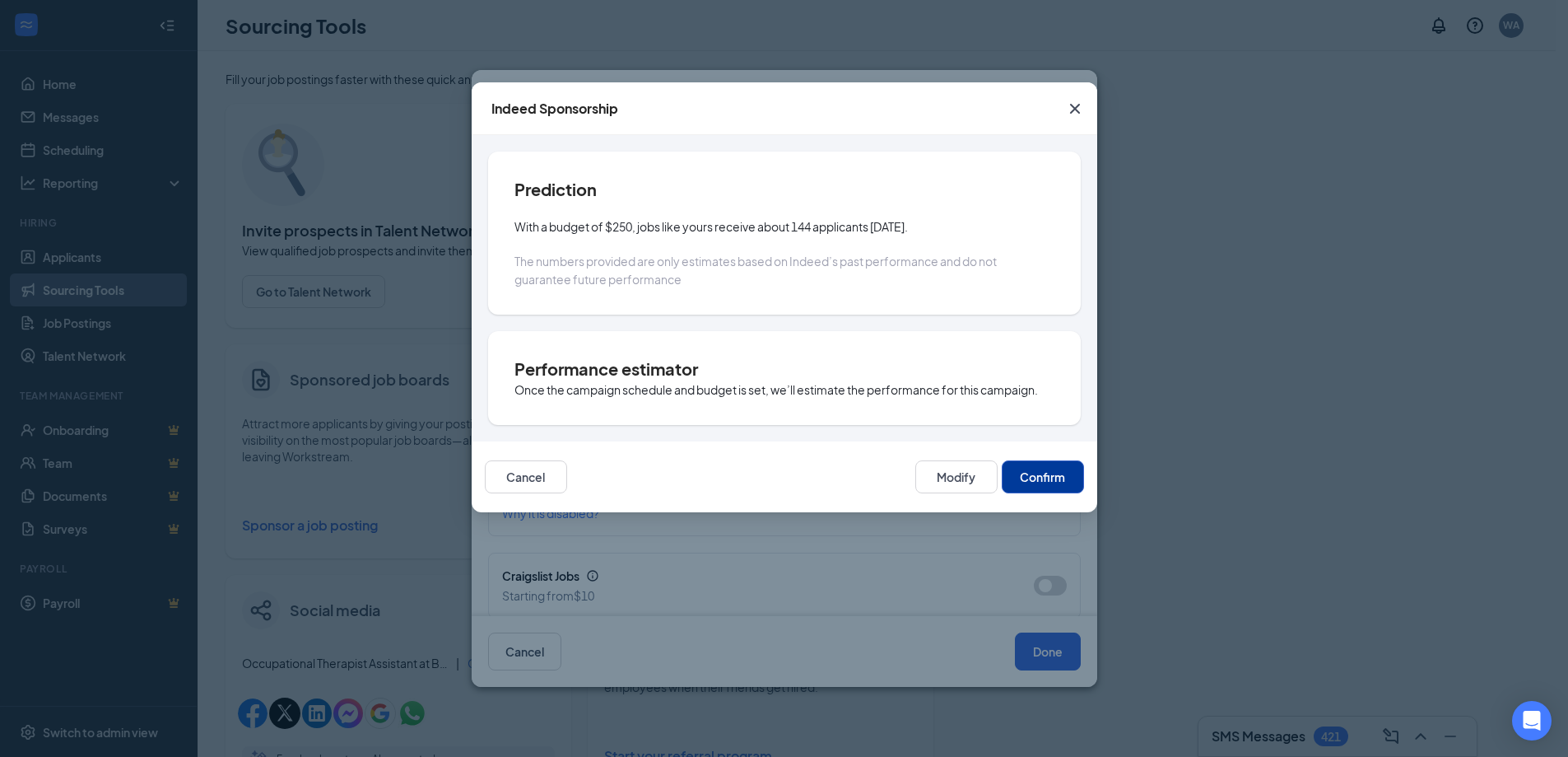
click at [1063, 483] on button "Confirm" at bounding box center [1042, 477] width 82 height 33
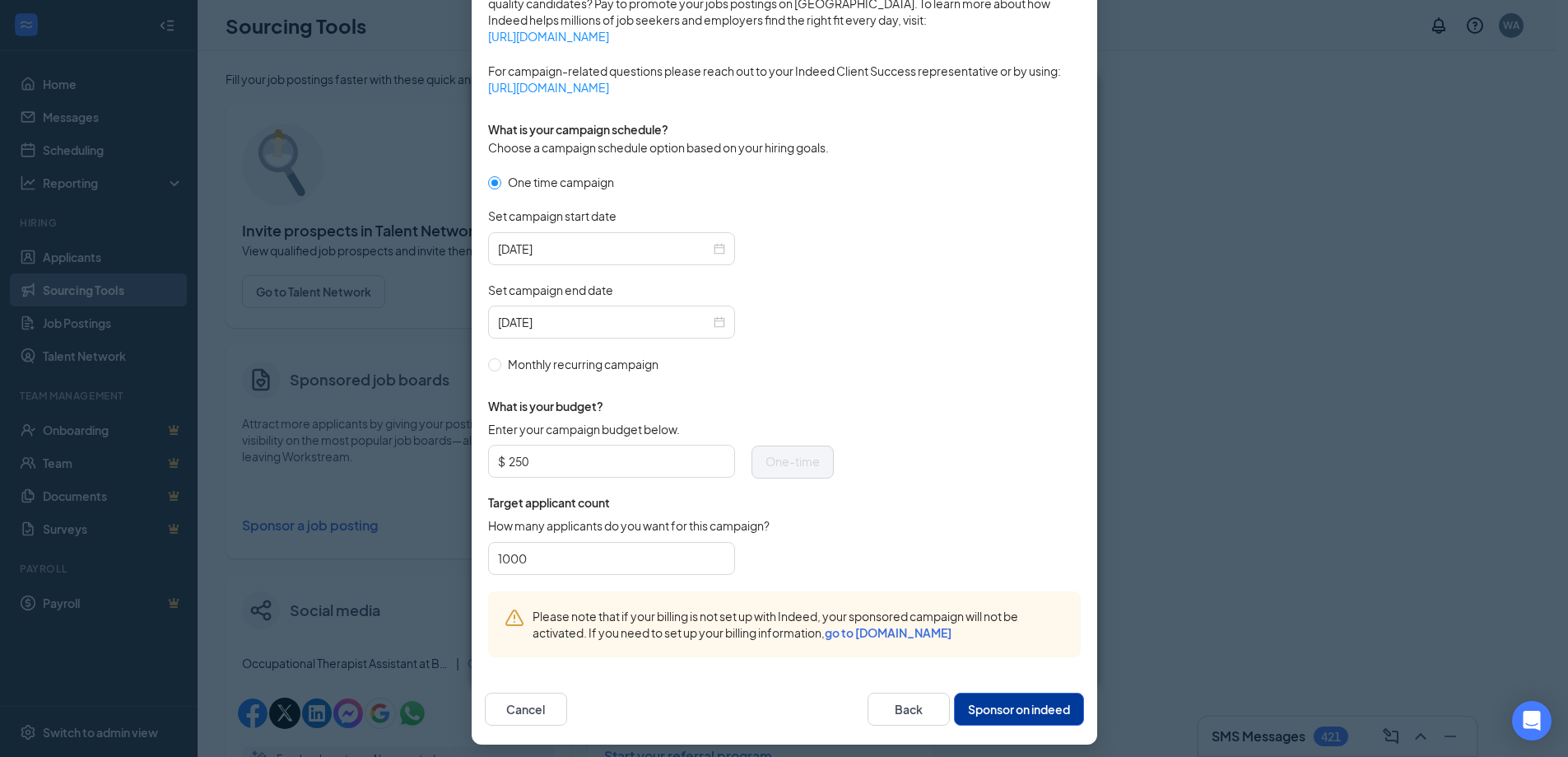
scroll to position [396, 0]
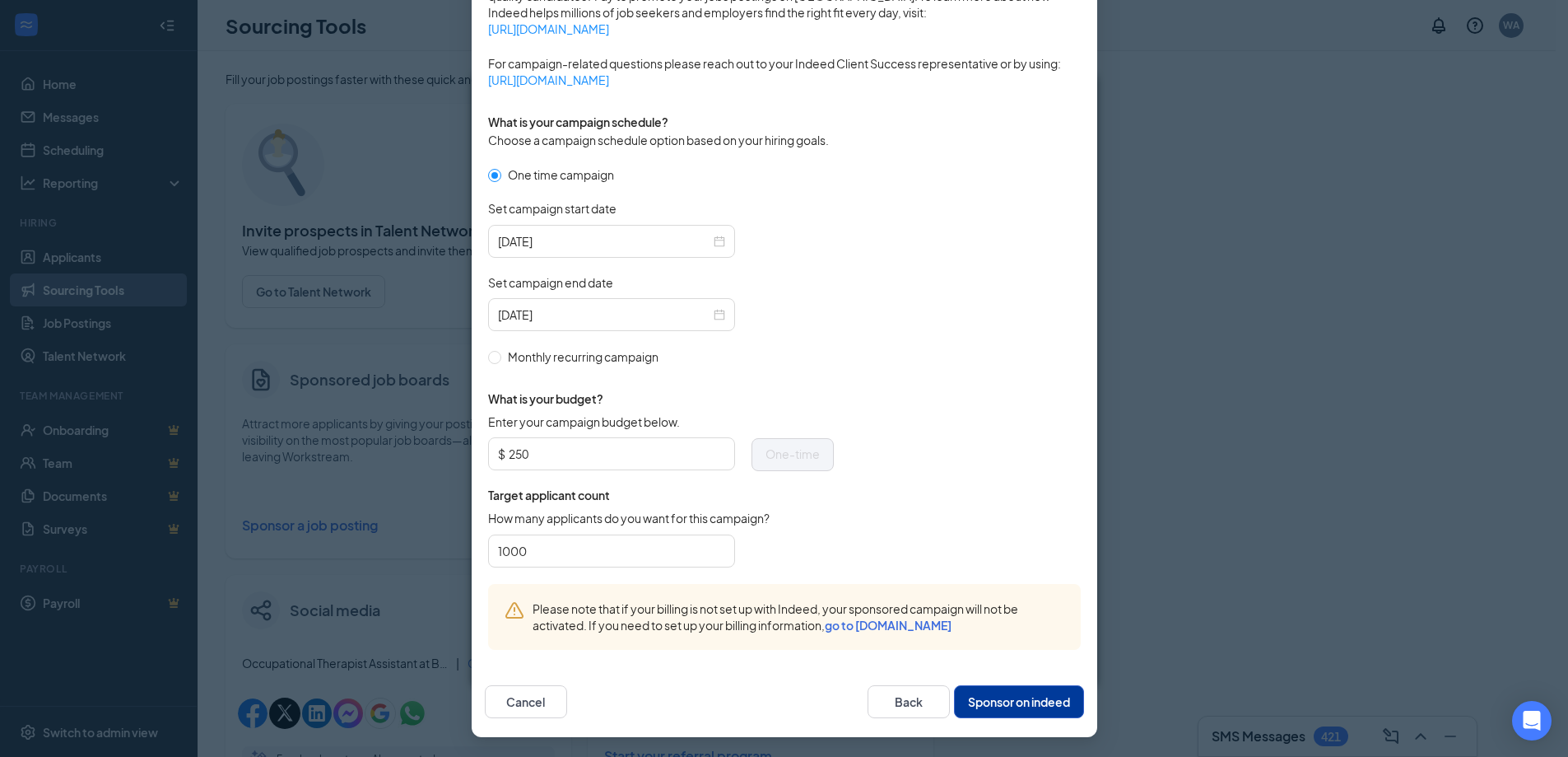
click at [1026, 706] on button "Sponsor on indeed" at bounding box center [1019, 702] width 130 height 33
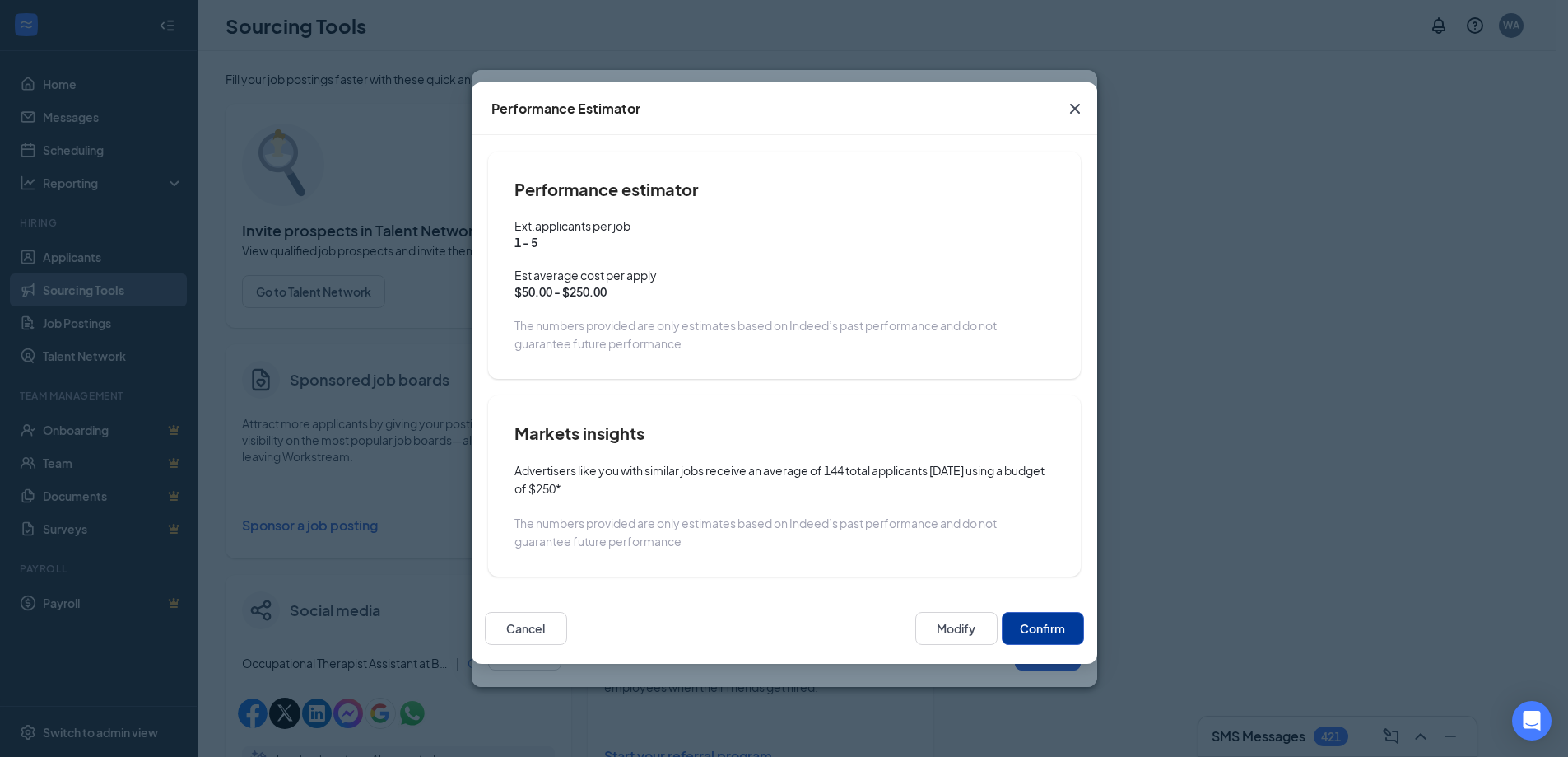
click at [1040, 621] on button "Confirm" at bounding box center [1042, 629] width 82 height 33
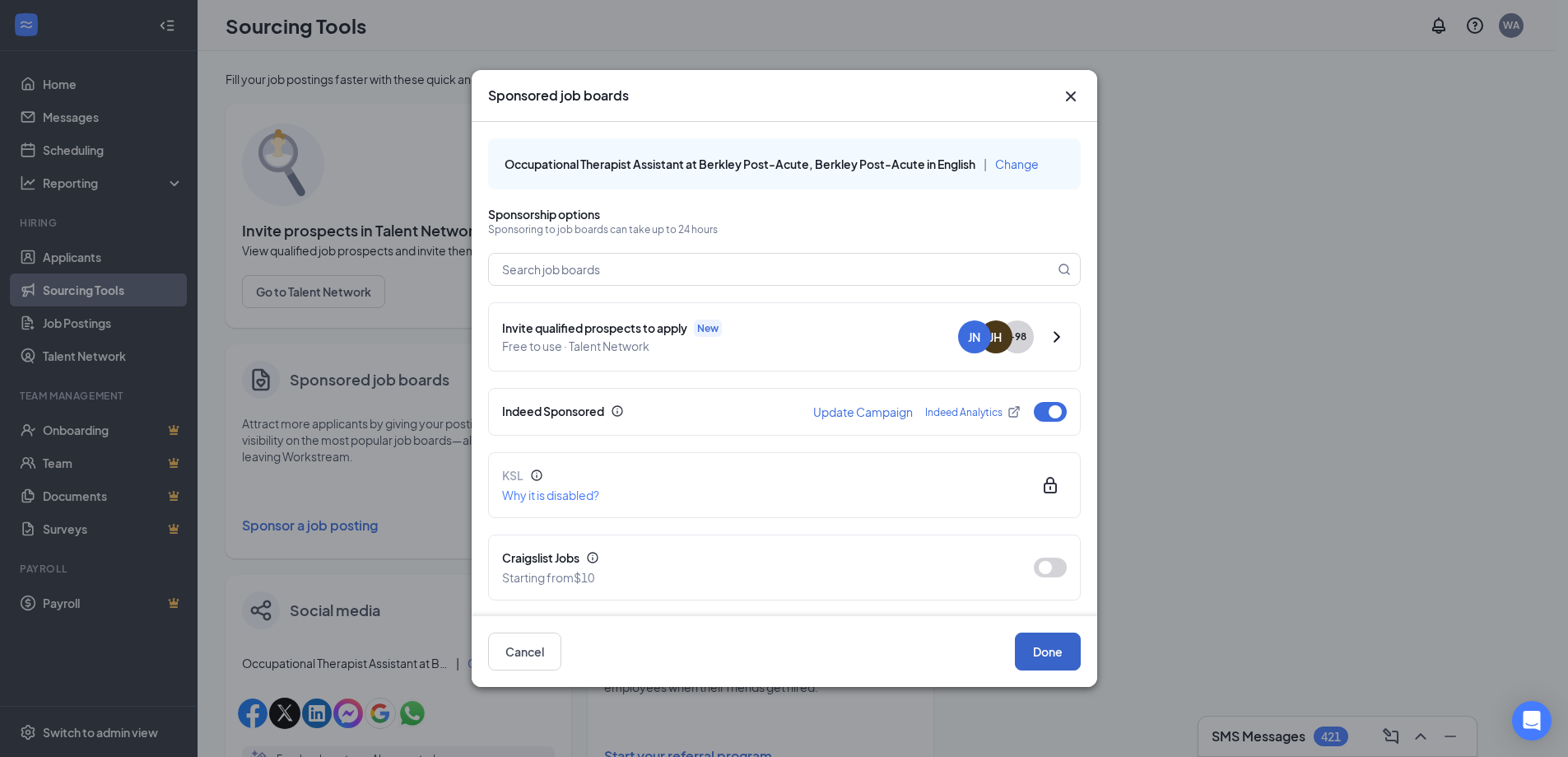
click at [1050, 658] on button "Done" at bounding box center [1048, 651] width 66 height 38
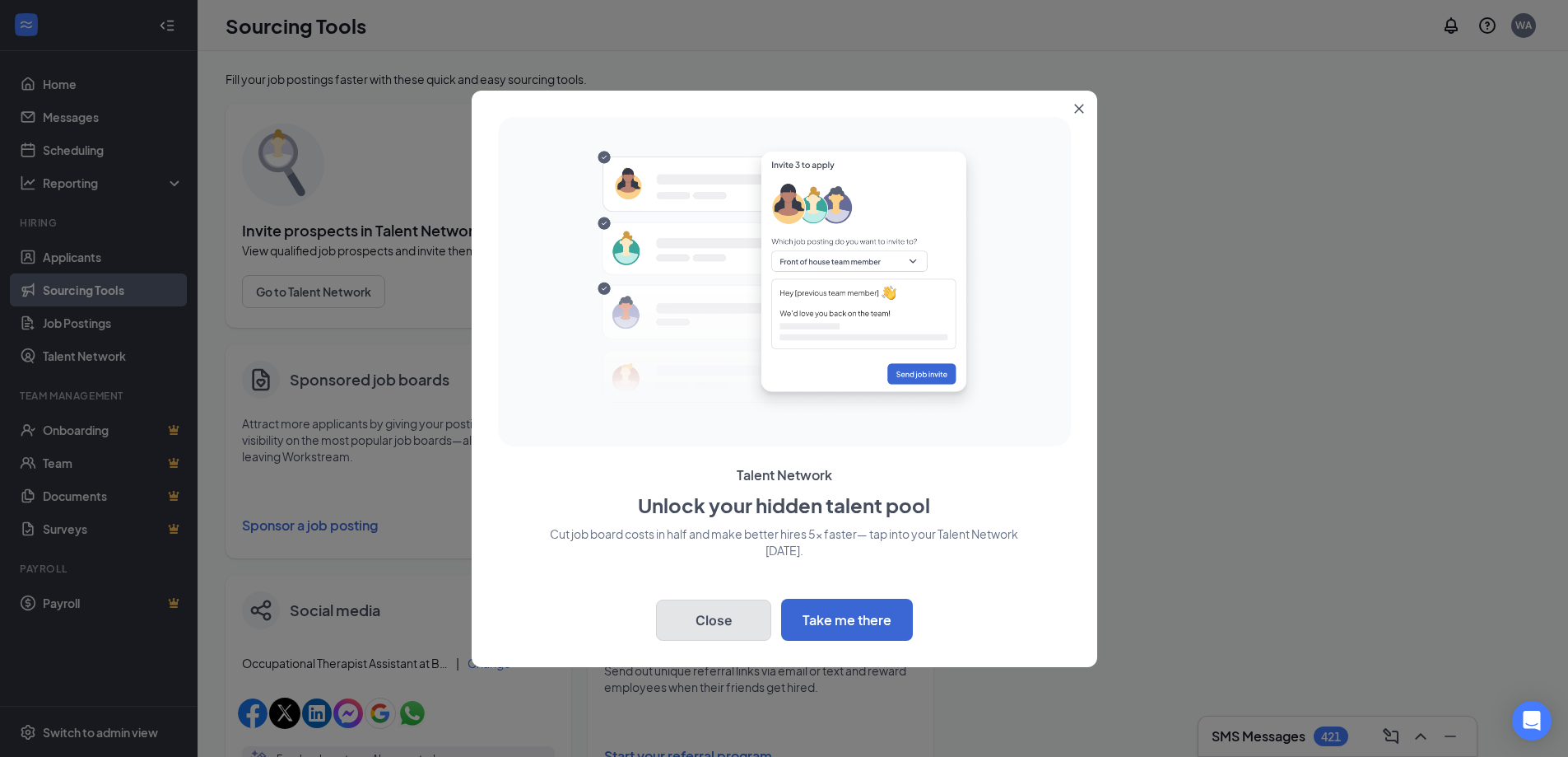
click at [734, 618] on button "Close" at bounding box center [714, 620] width 115 height 41
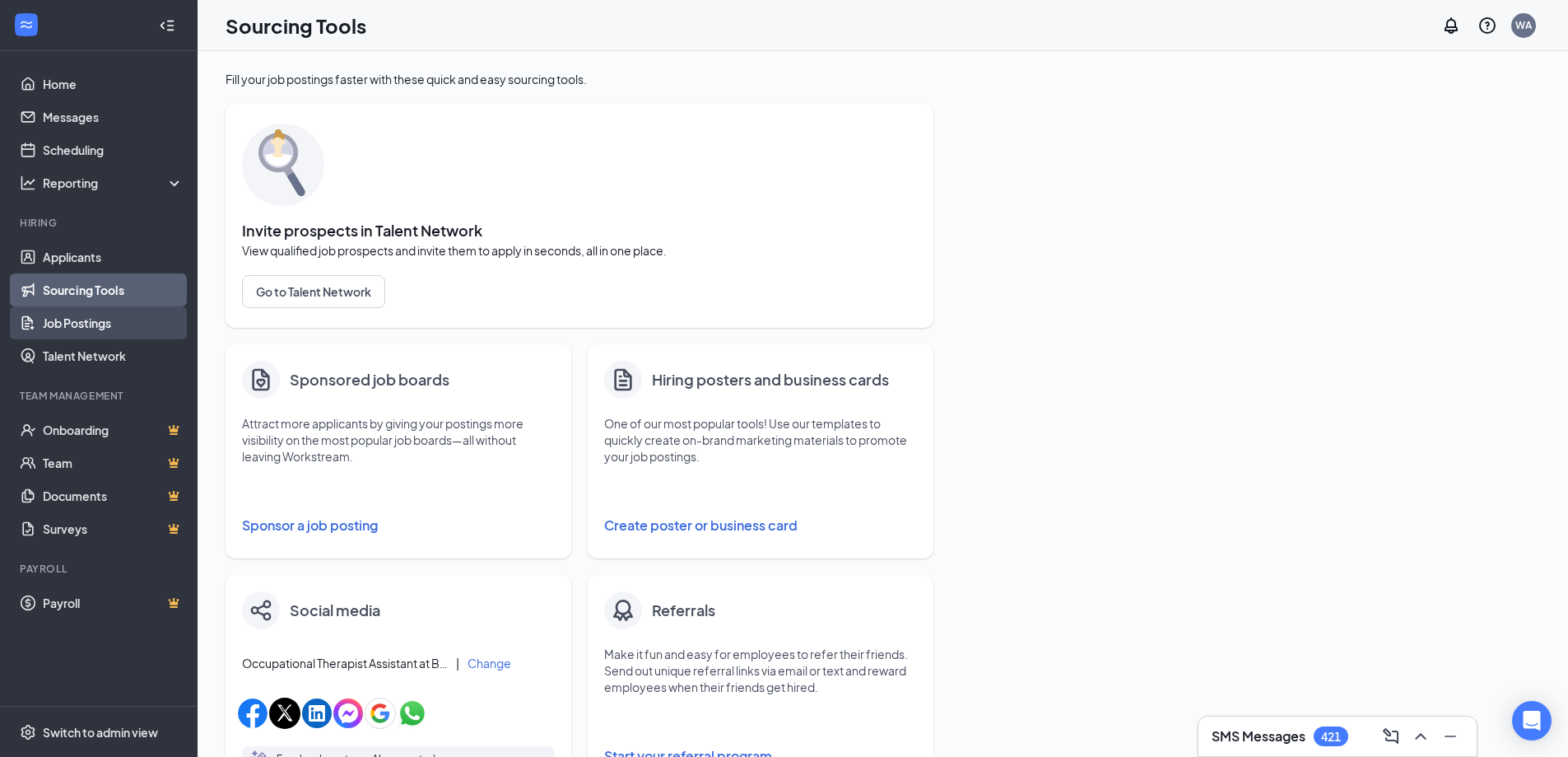
click at [58, 318] on link "Job Postings" at bounding box center [112, 323] width 140 height 33
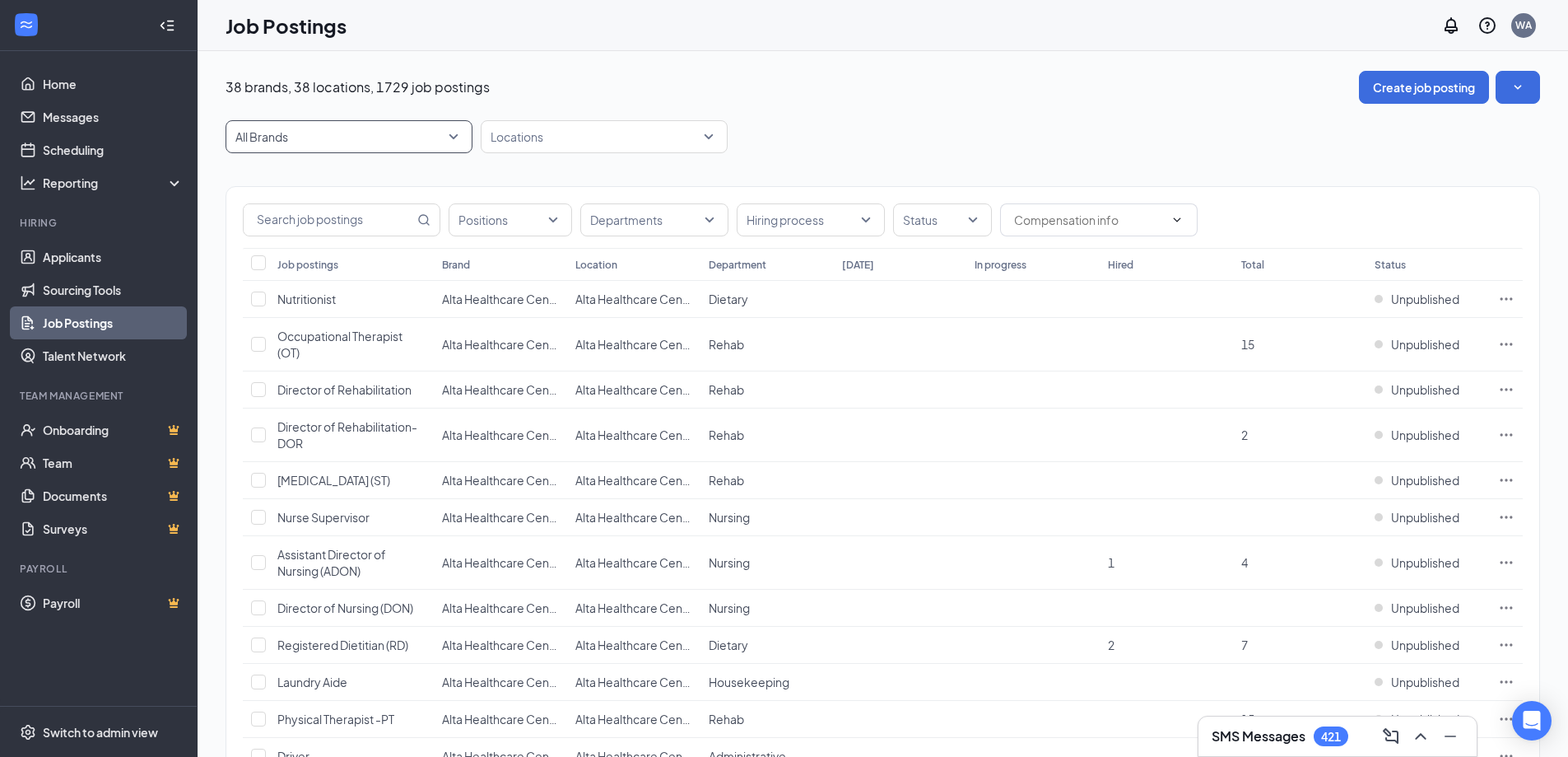
click at [438, 133] on span "All Brands" at bounding box center [342, 136] width 213 height 17
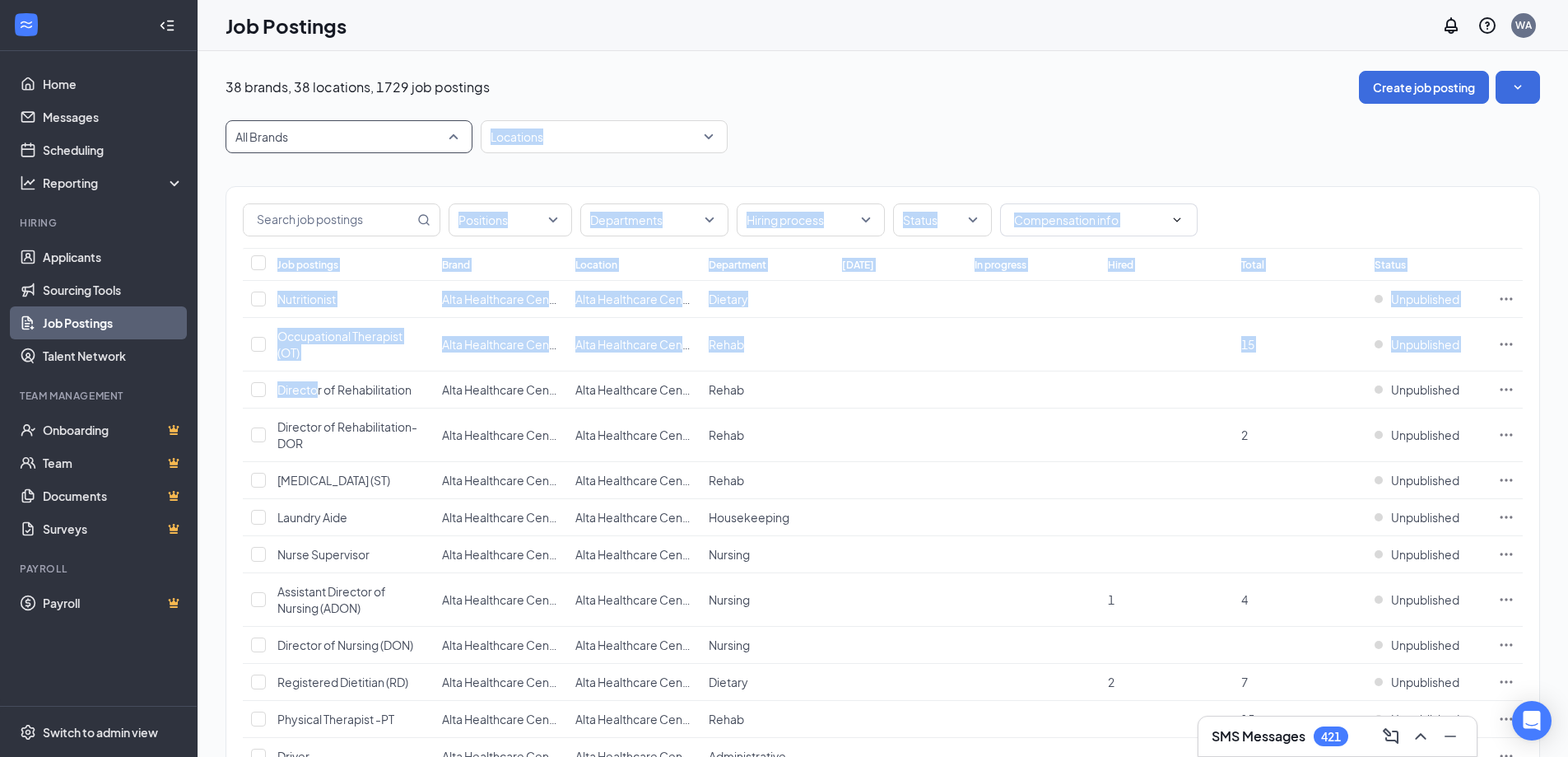
click at [397, 139] on span "All Brands" at bounding box center [342, 136] width 213 height 17
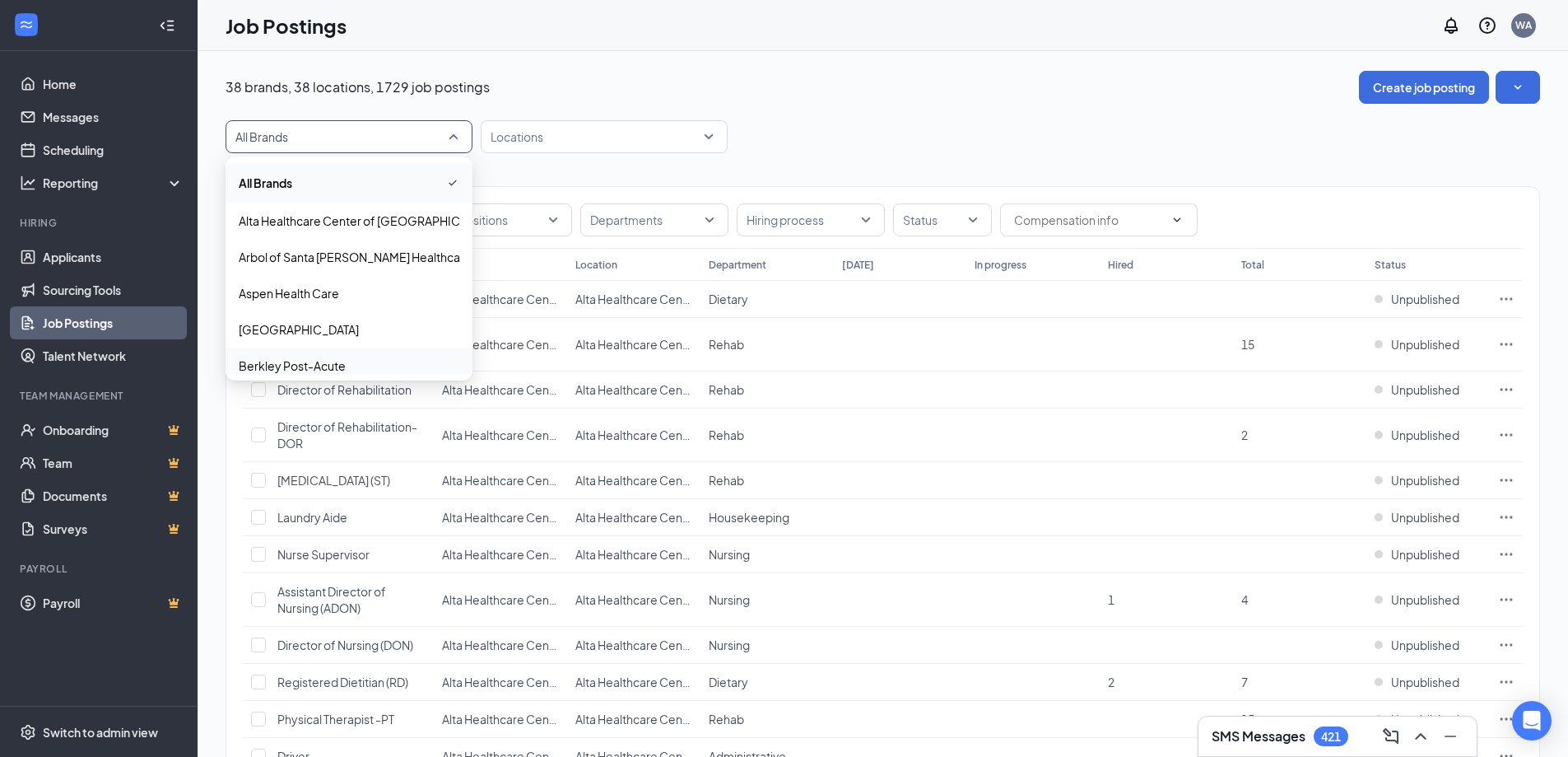
drag, startPoint x: 307, startPoint y: 364, endPoint x: 949, endPoint y: 170, distance: 670.7
click at [307, 364] on p "Berkley Post-Acute" at bounding box center [292, 365] width 107 height 17
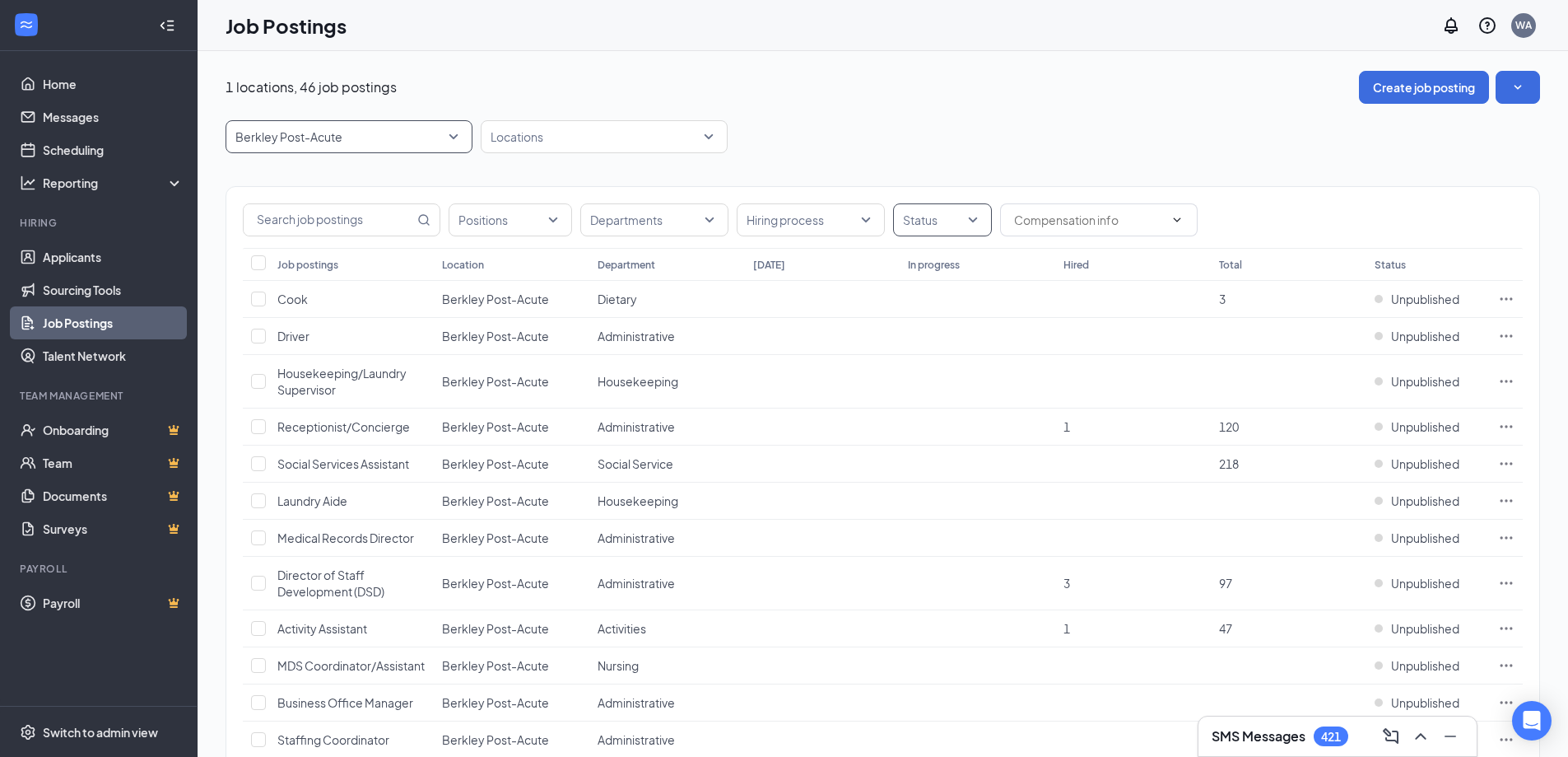
click at [940, 219] on div at bounding box center [933, 220] width 74 height 26
click at [927, 303] on div "Published" at bounding box center [952, 303] width 92 height 18
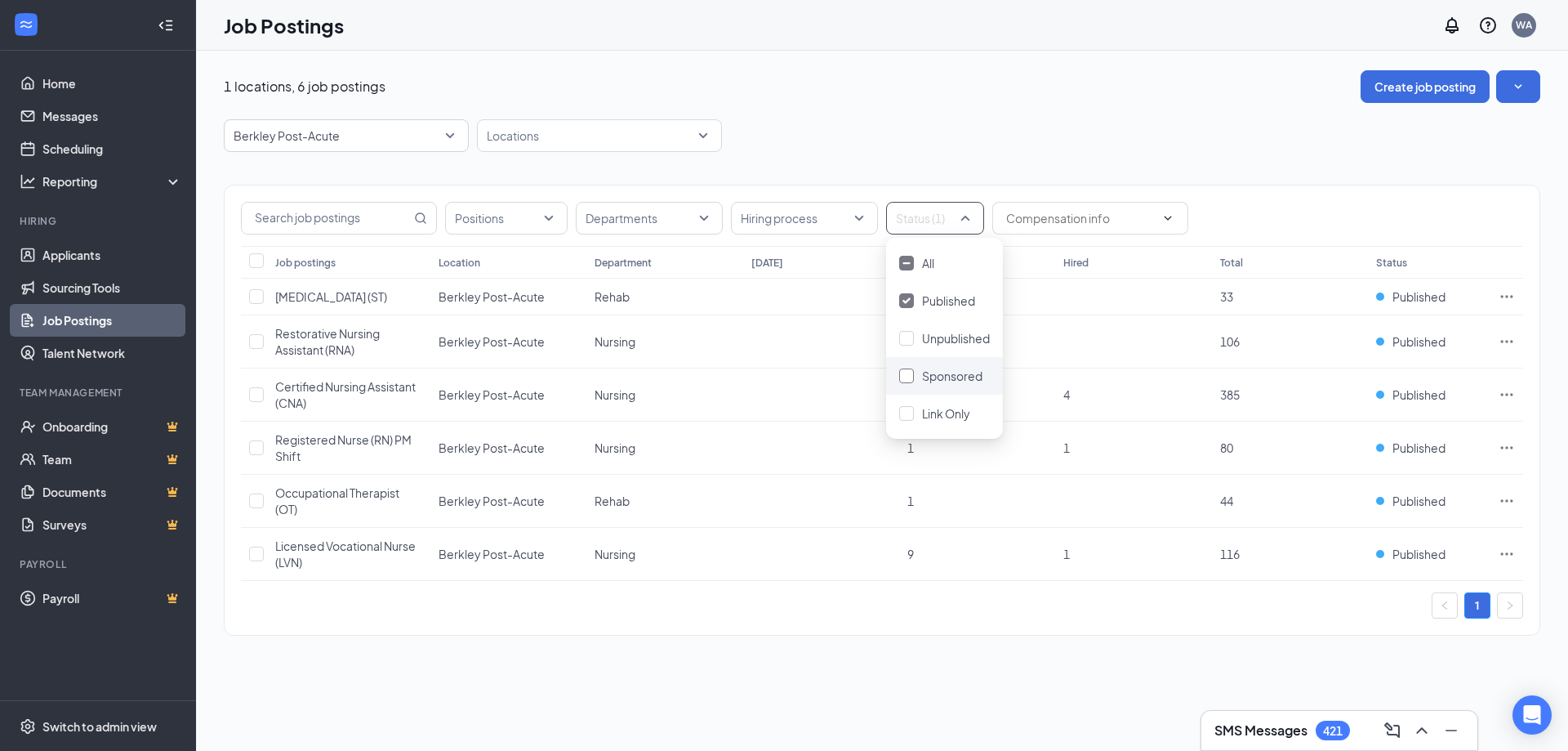
click at [956, 376] on span "Sponsored" at bounding box center [952, 376] width 61 height 15
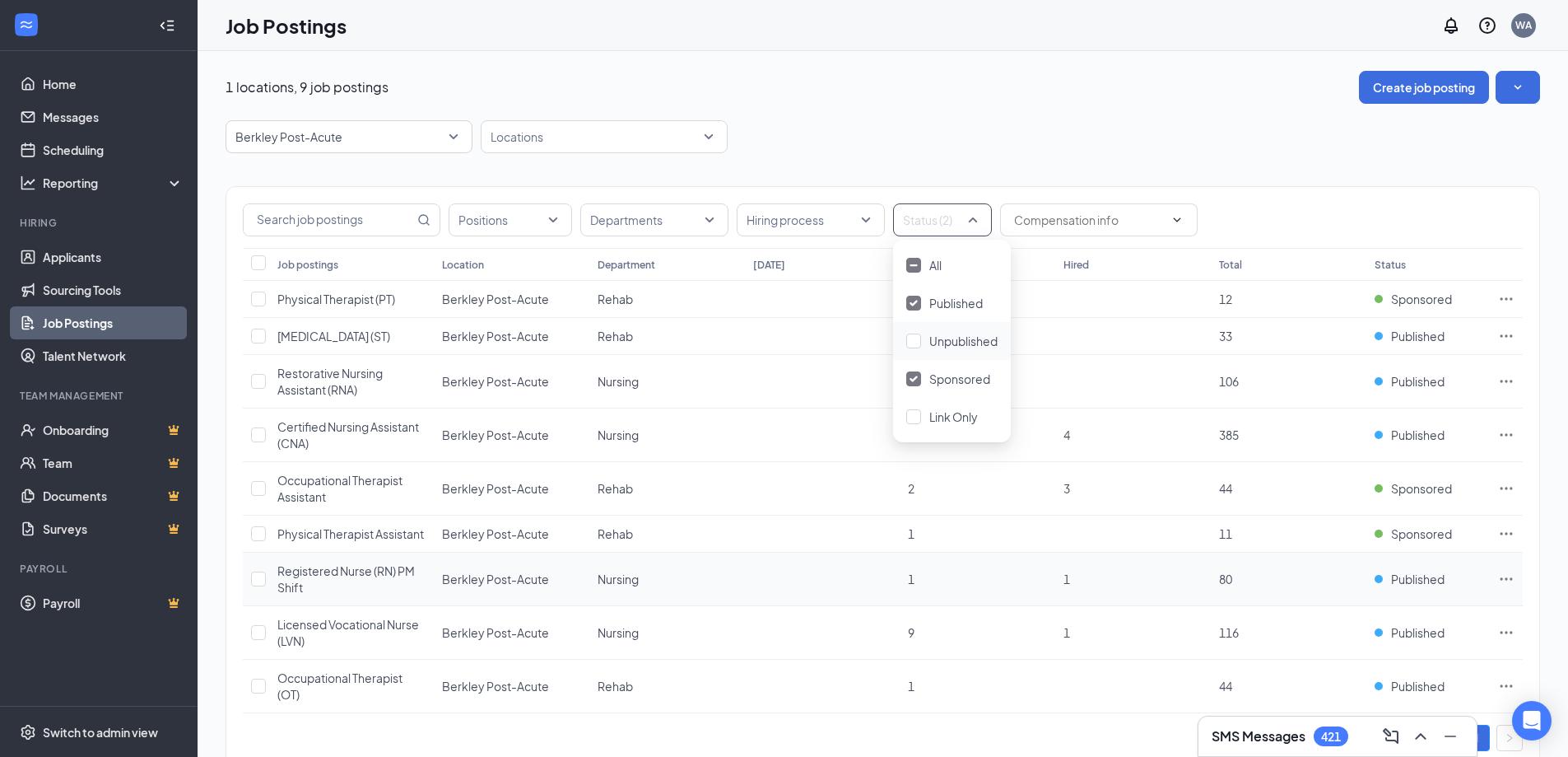
drag, startPoint x: 356, startPoint y: 601, endPoint x: 369, endPoint y: 612, distance: 17.0
click at [364, 606] on td "Registered Nurse (RN) PM Shift" at bounding box center [351, 579] width 165 height 53
click at [373, 596] on div "Registered Nurse (RN) PM Shift" at bounding box center [351, 579] width 148 height 33
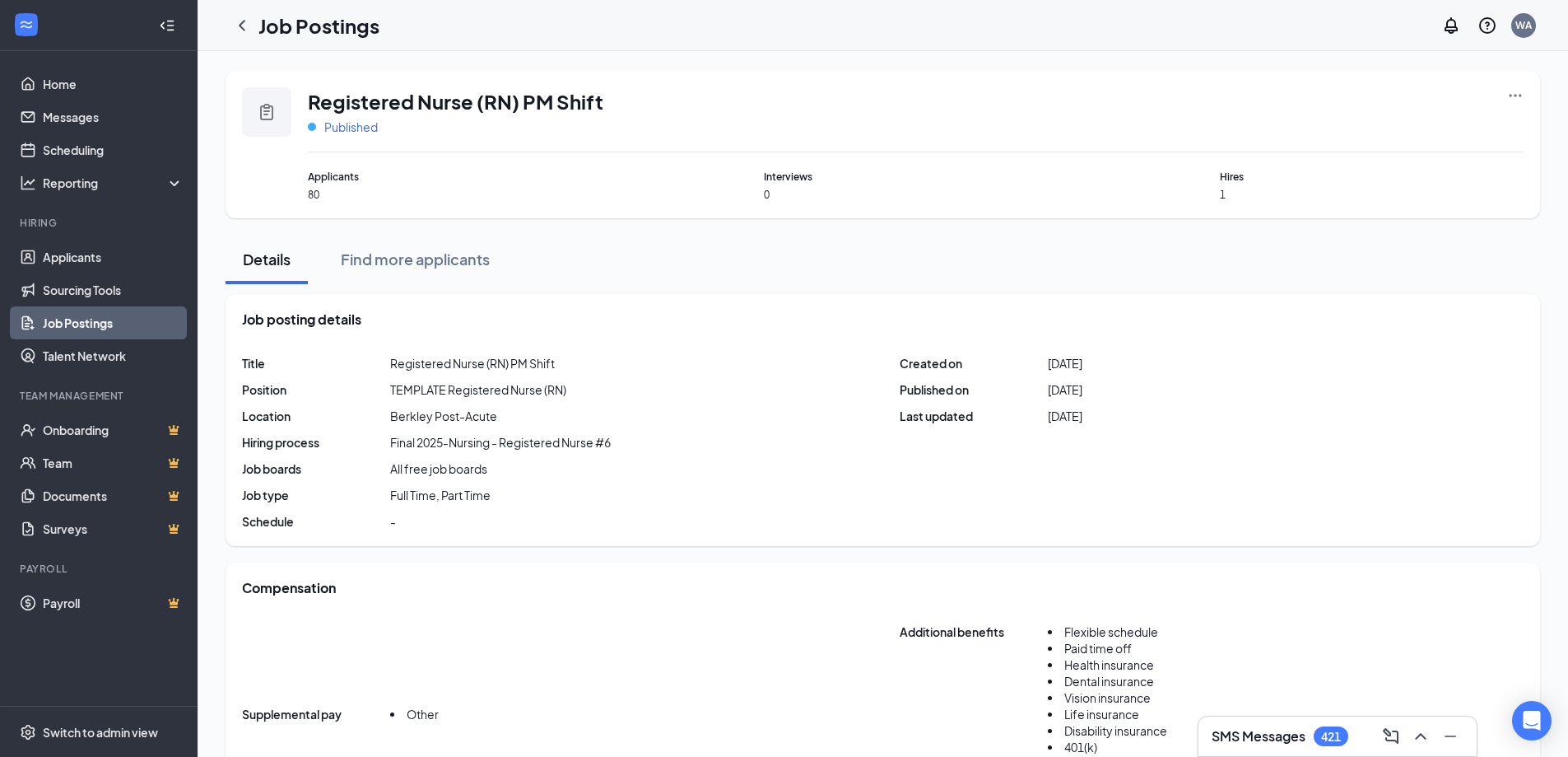
click at [359, 126] on span "Published" at bounding box center [350, 126] width 53 height 17
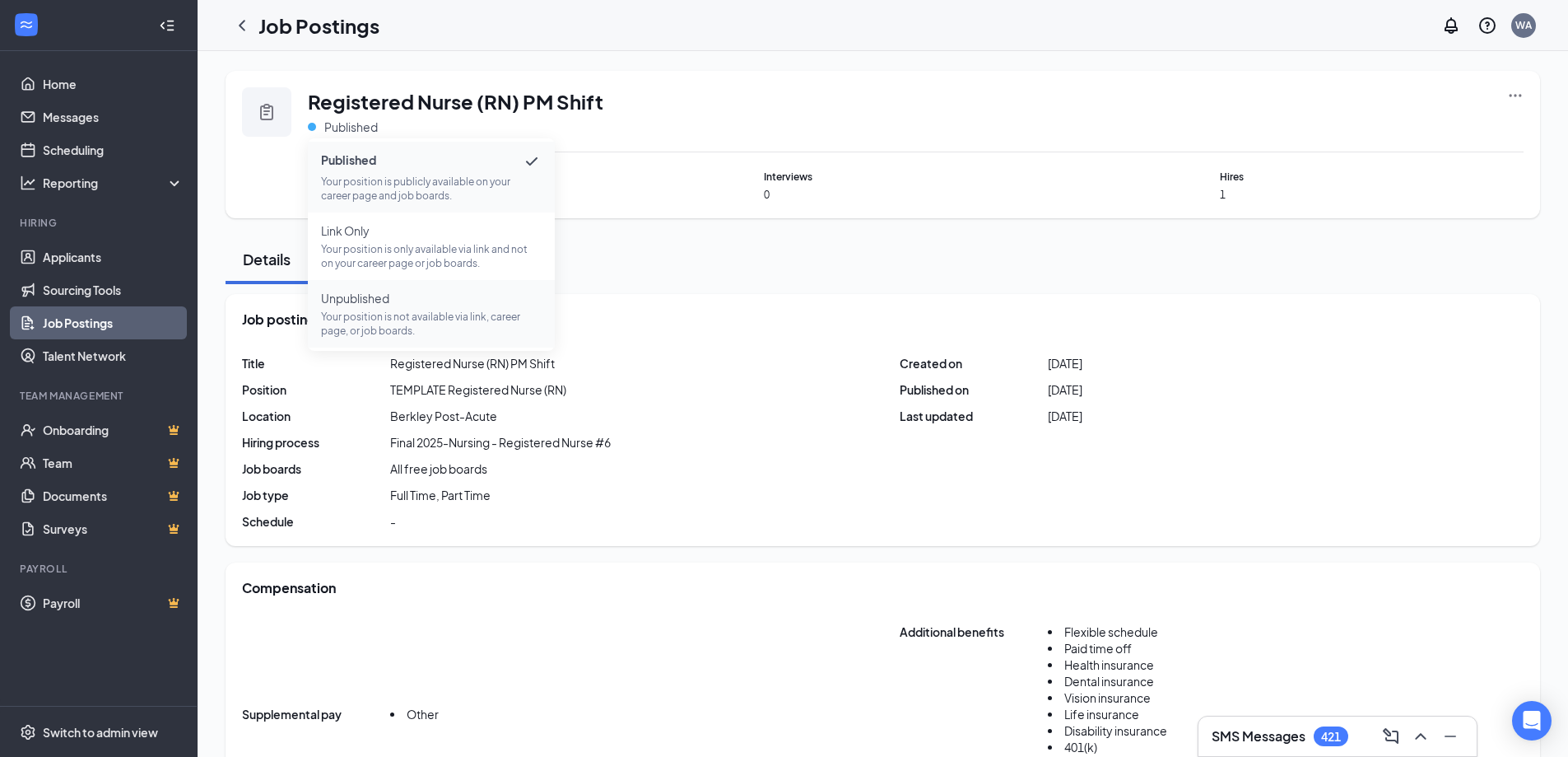
click at [408, 307] on span "Unpublished Your position is not available via link, career page, or job boards." at bounding box center [431, 313] width 221 height 48
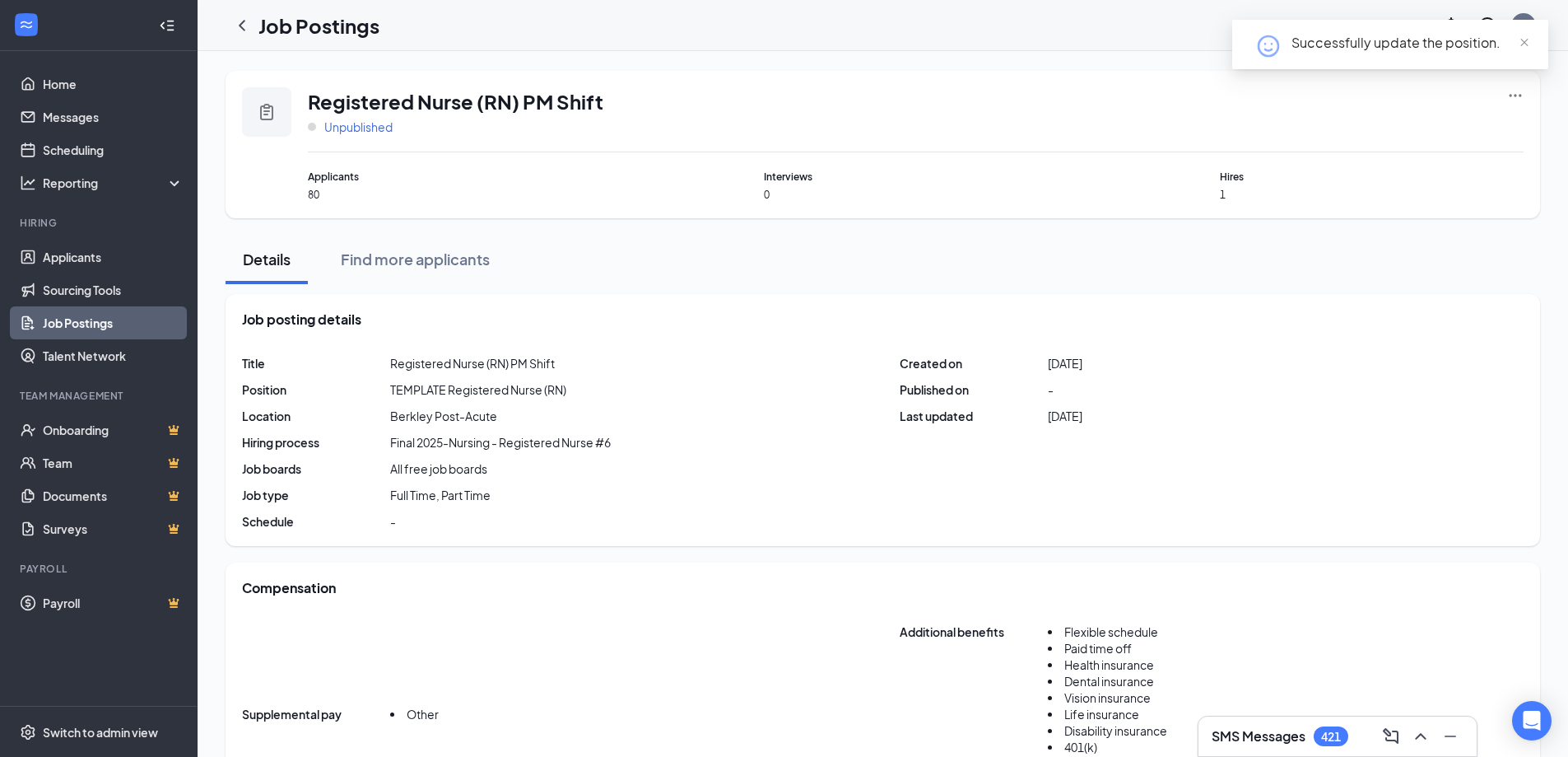
click at [345, 133] on span "Unpublished" at bounding box center [358, 126] width 68 height 17
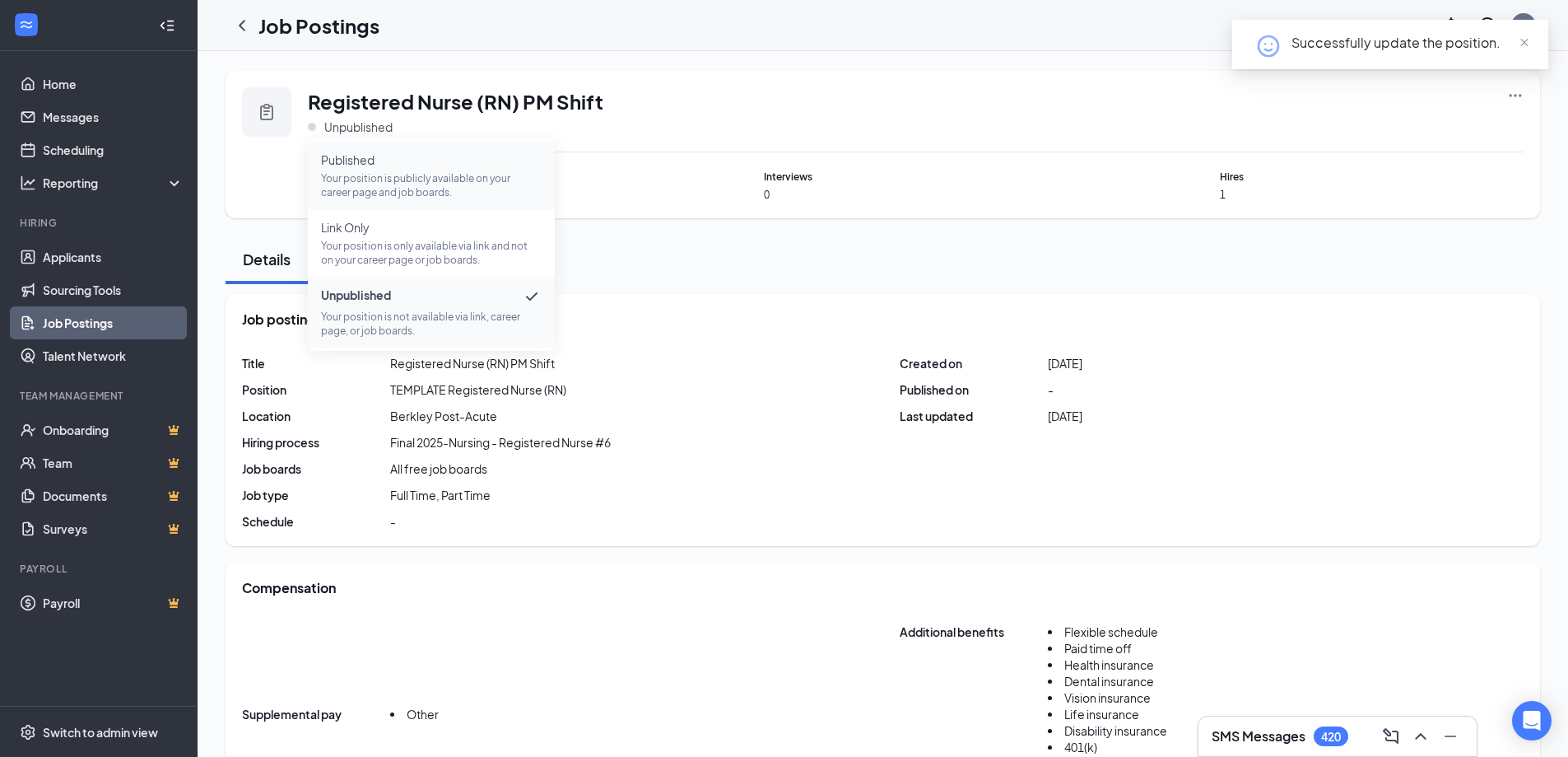
click at [360, 170] on span "Published Your position is publicly available on your career page and job board…" at bounding box center [431, 175] width 221 height 48
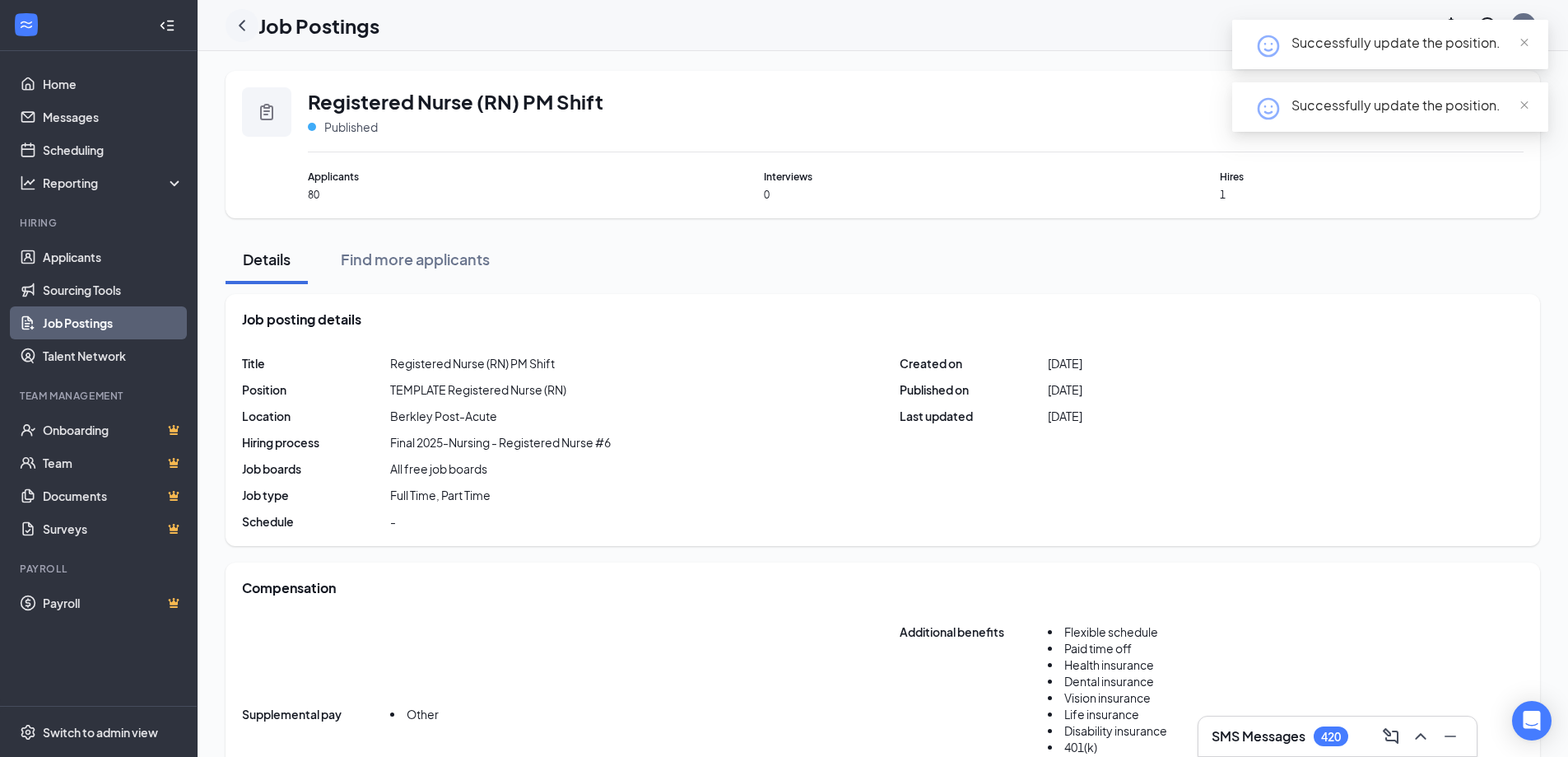
click at [241, 26] on icon "ChevronLeft" at bounding box center [242, 25] width 7 height 10
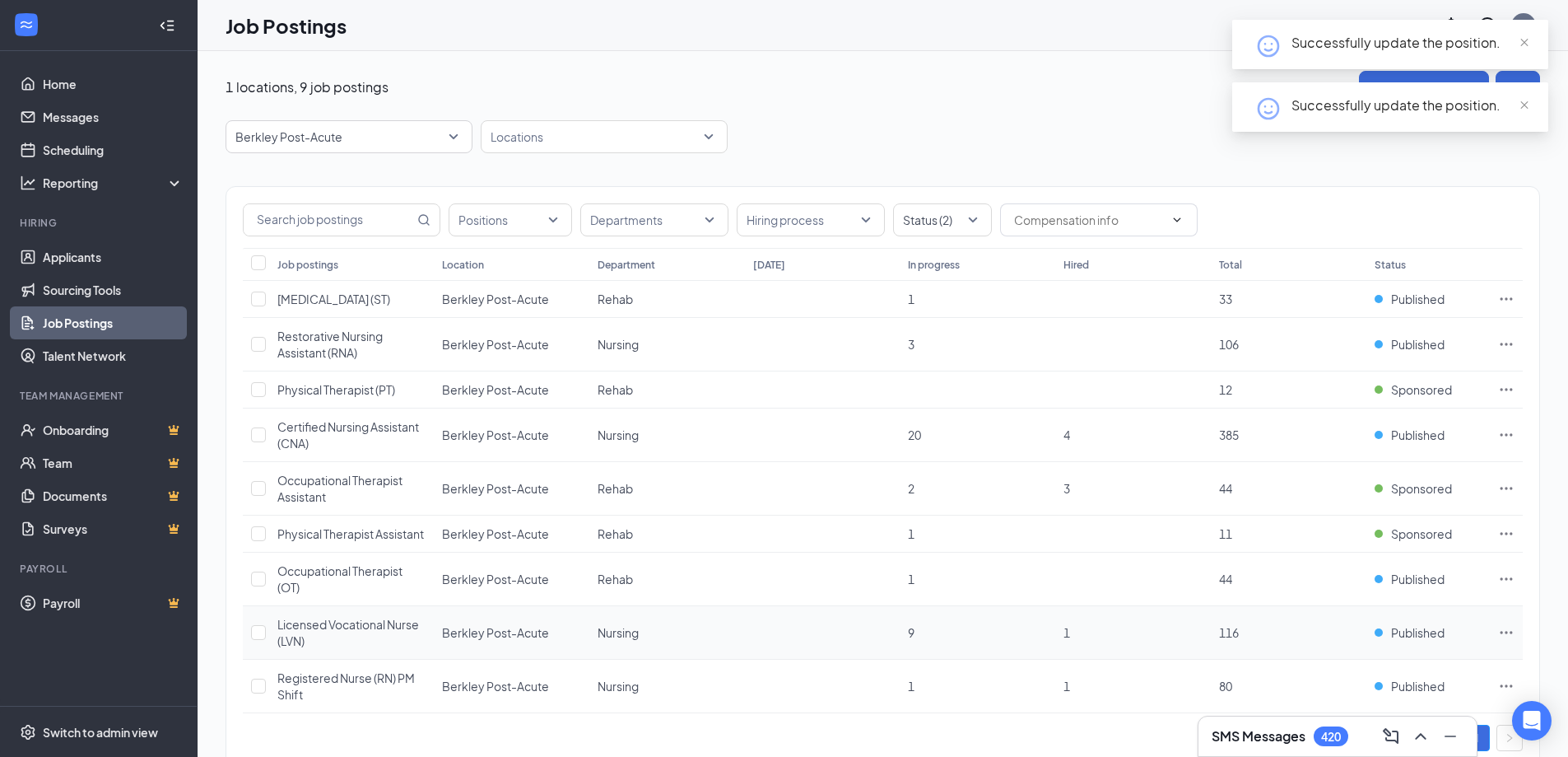
click at [307, 639] on span "Licensed Vocational Nurse (LVN)" at bounding box center [348, 632] width 141 height 31
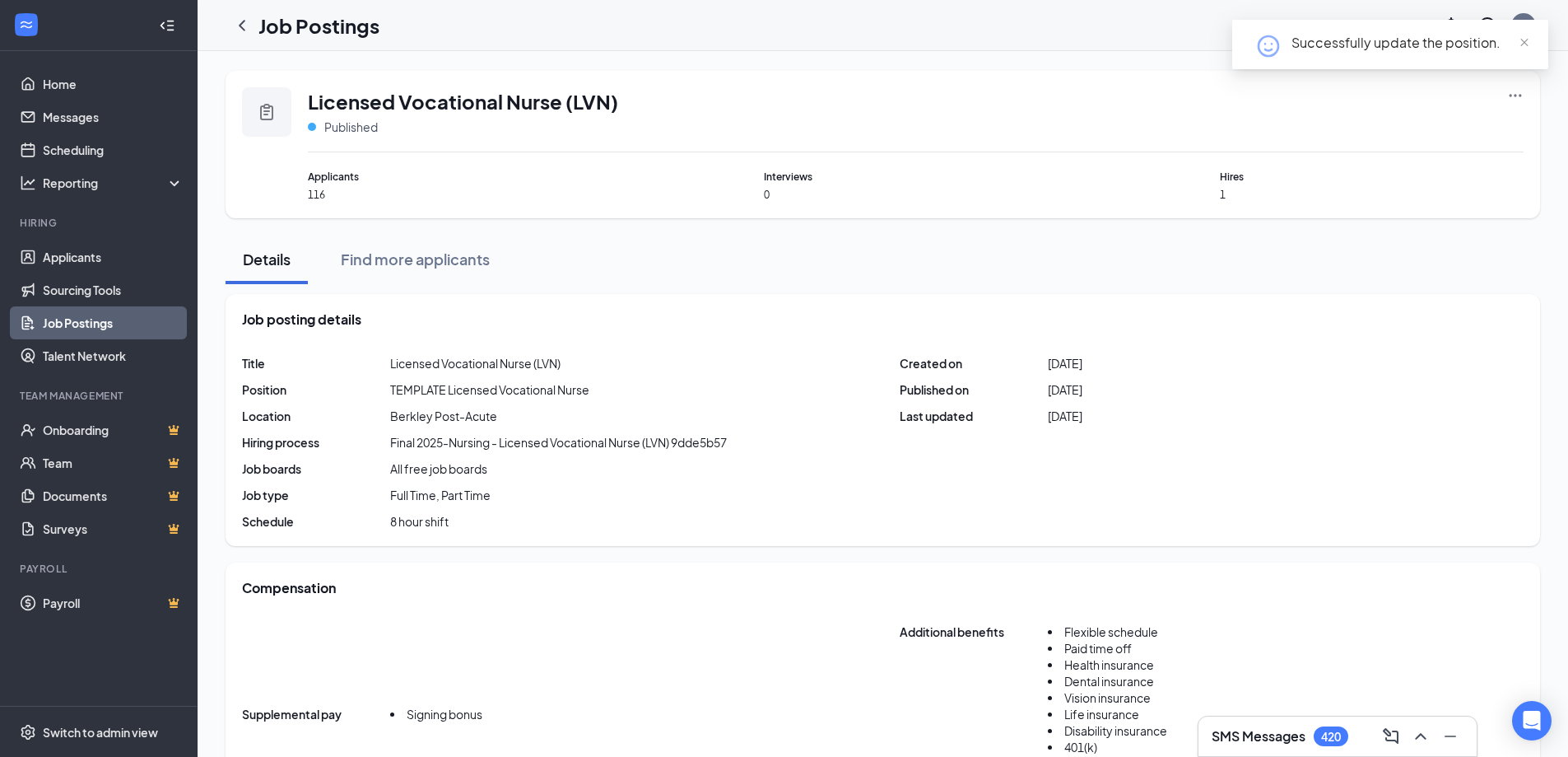
click at [383, 134] on div "Published" at bounding box center [463, 126] width 310 height 17
click at [380, 132] on div "Published" at bounding box center [463, 126] width 310 height 17
click at [374, 126] on span "Published" at bounding box center [350, 126] width 53 height 17
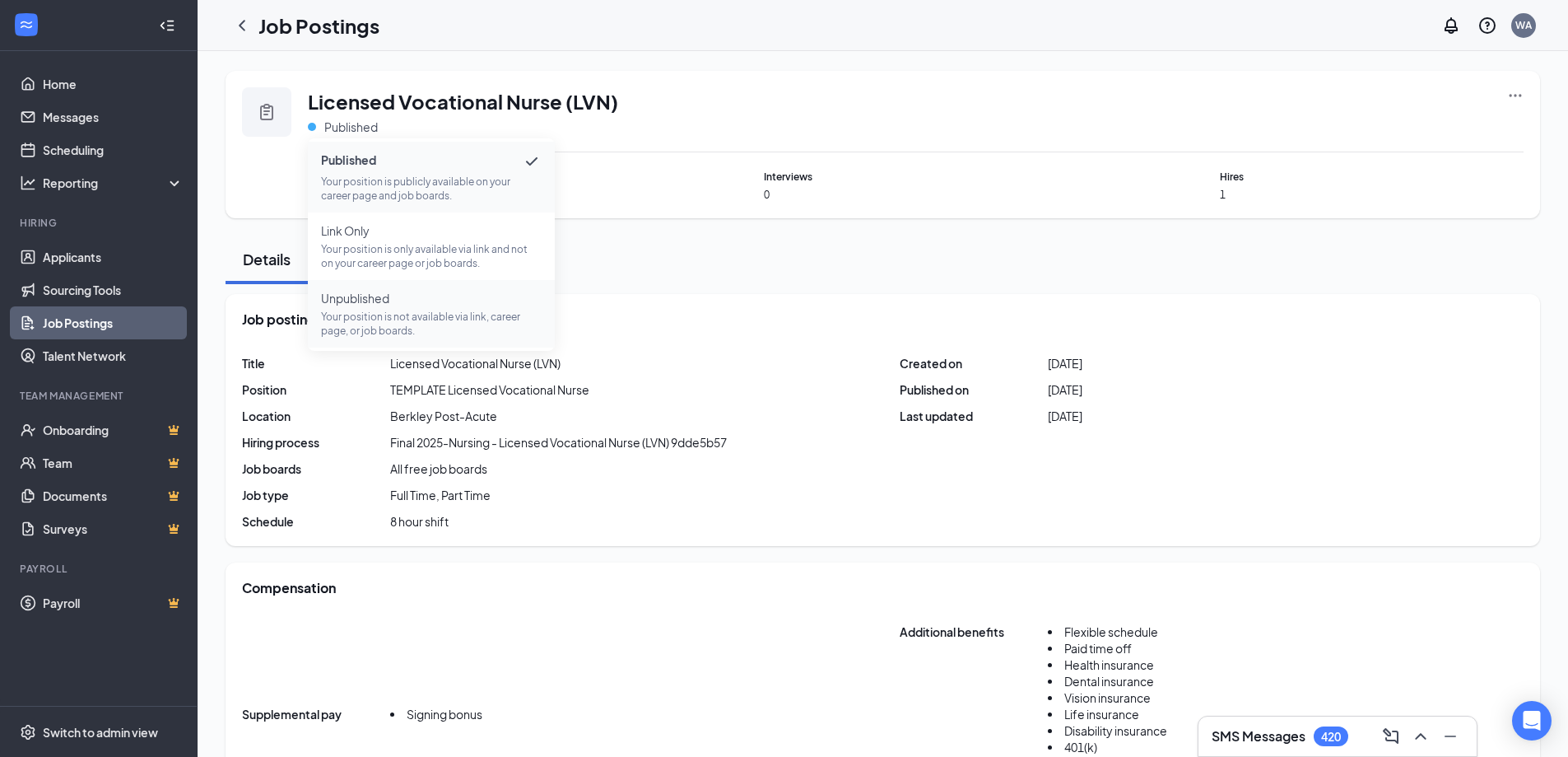
drag, startPoint x: 361, startPoint y: 318, endPoint x: 359, endPoint y: 263, distance: 55.0
click at [361, 318] on p "Your position is not available via link, career page, or job boards." at bounding box center [431, 324] width 221 height 28
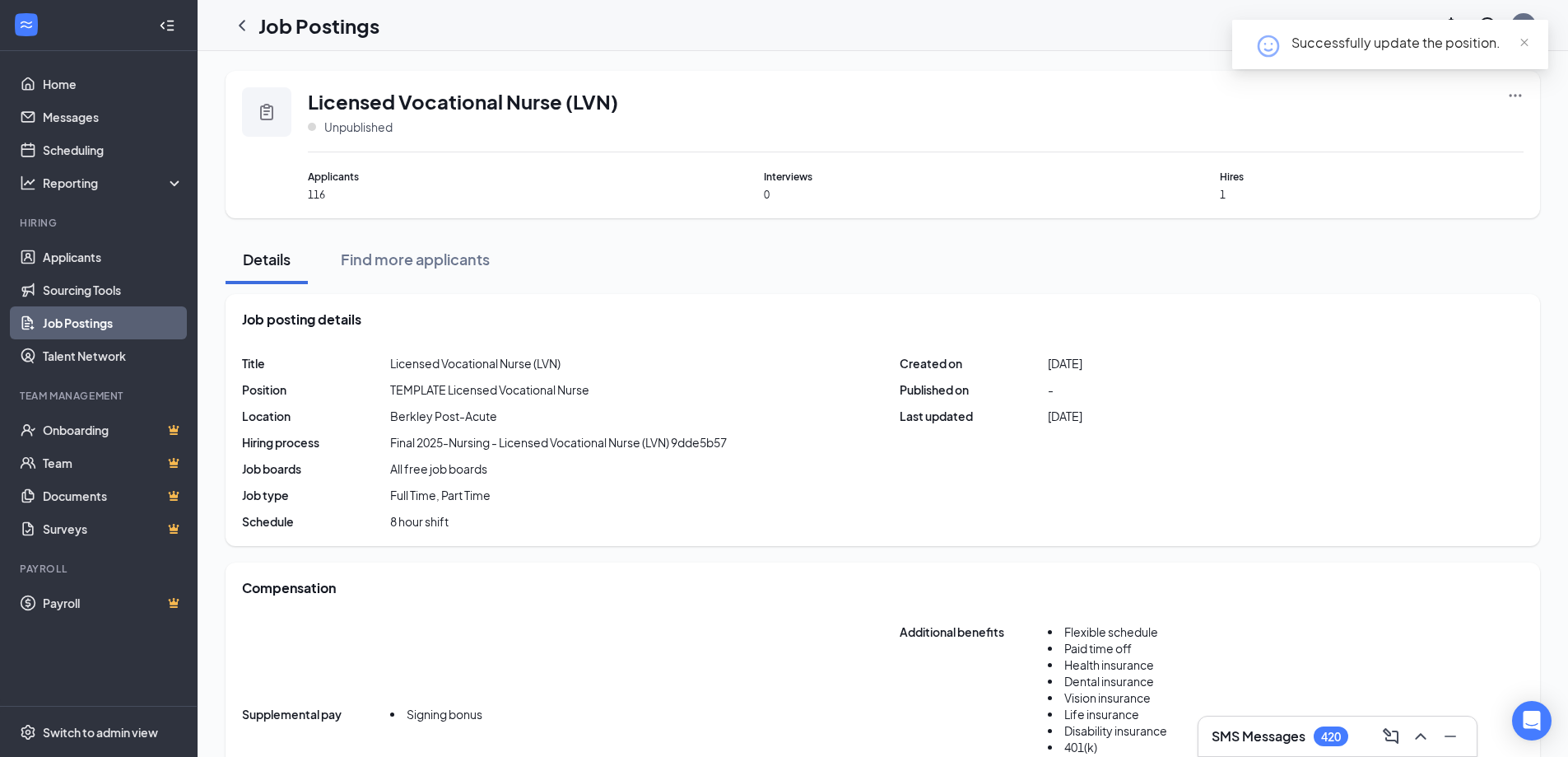
click at [327, 136] on div "Licensed Vocational Nurse (LVN) Unpublished" at bounding box center [915, 119] width 1216 height 65
click at [349, 133] on span "Unpublished" at bounding box center [358, 126] width 68 height 17
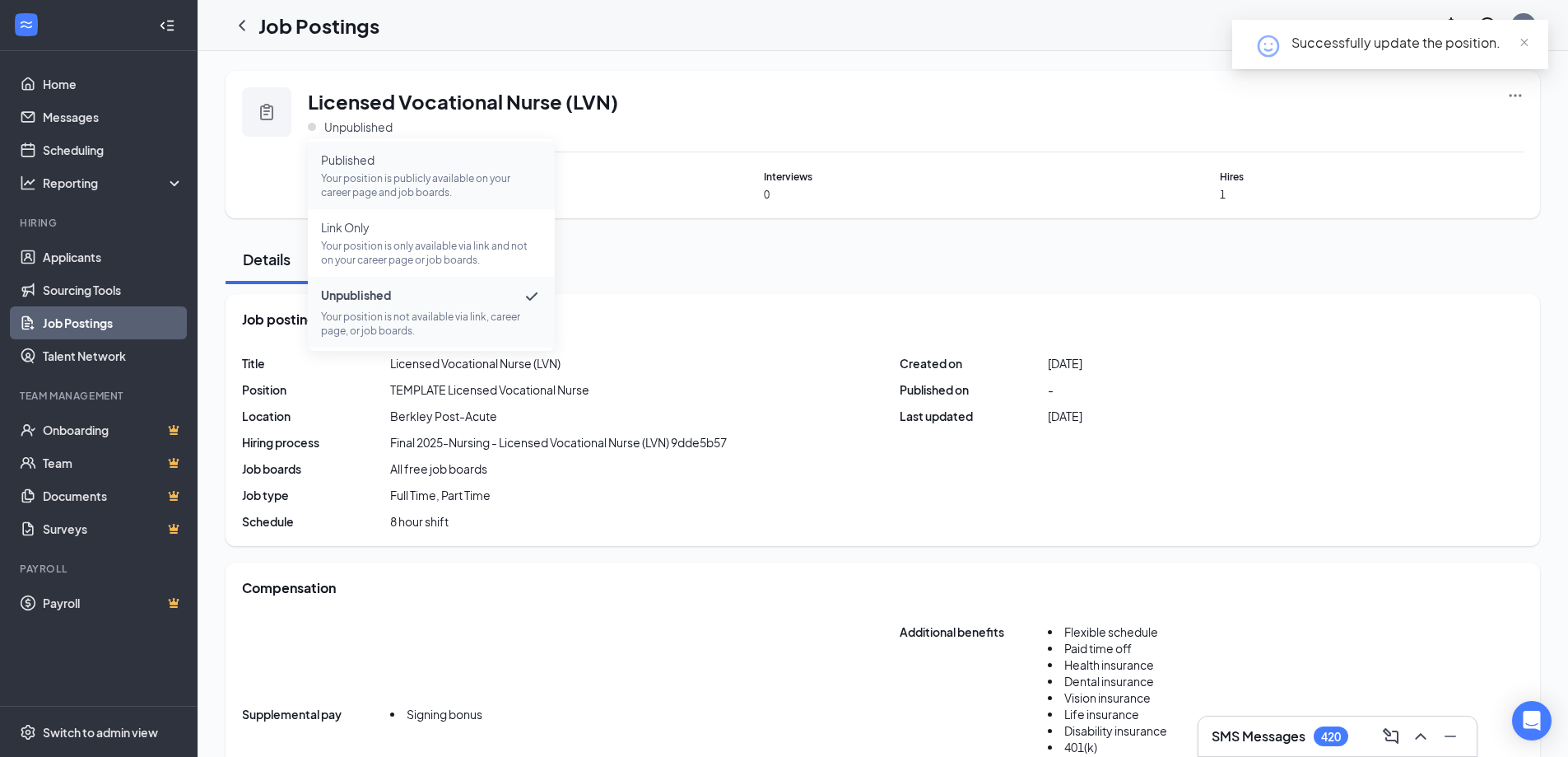
click at [378, 190] on p "Your position is publicly available on your career page and job boards." at bounding box center [431, 185] width 221 height 28
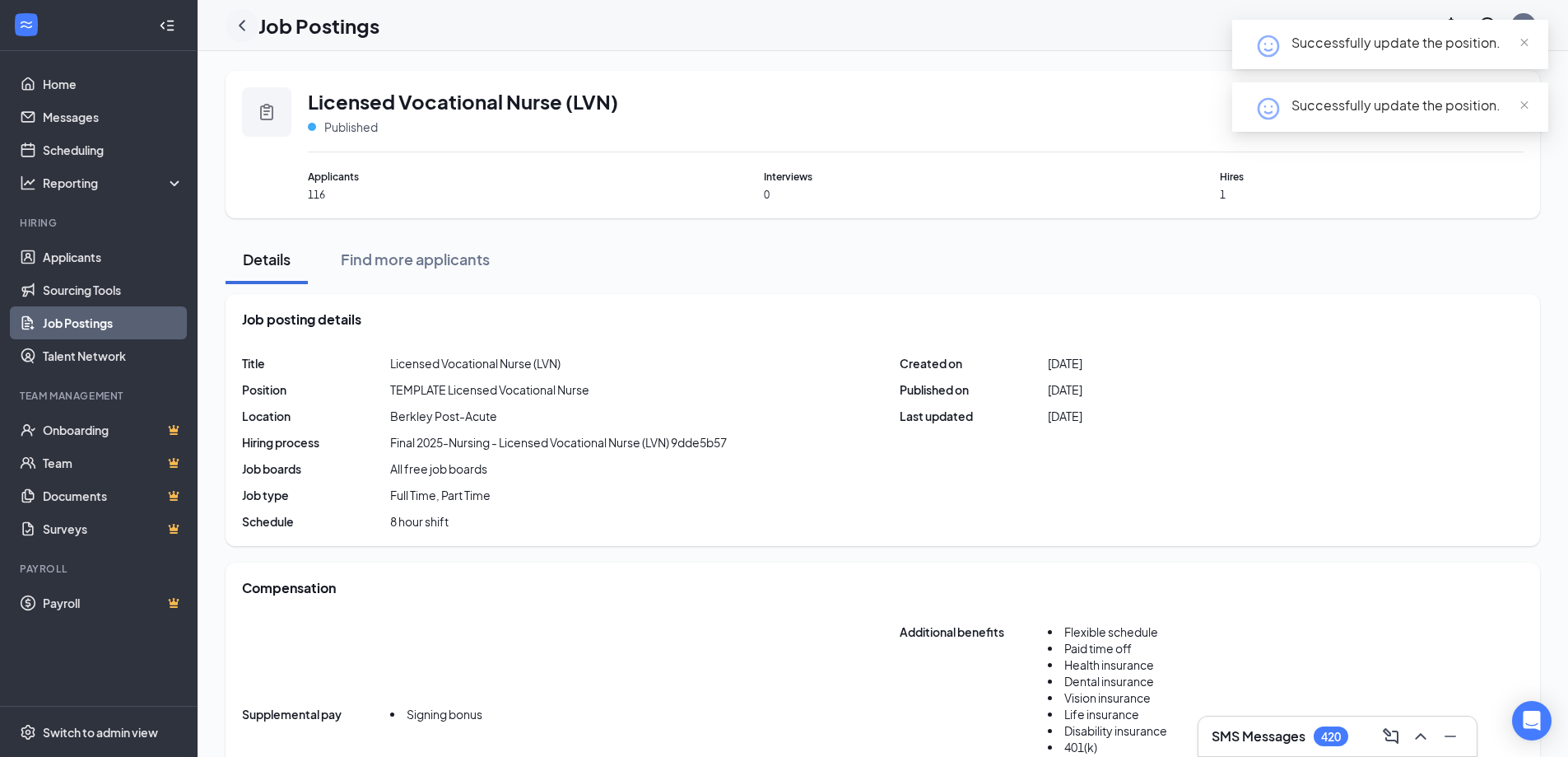
click at [245, 33] on icon "ChevronLeft" at bounding box center [241, 25] width 20 height 20
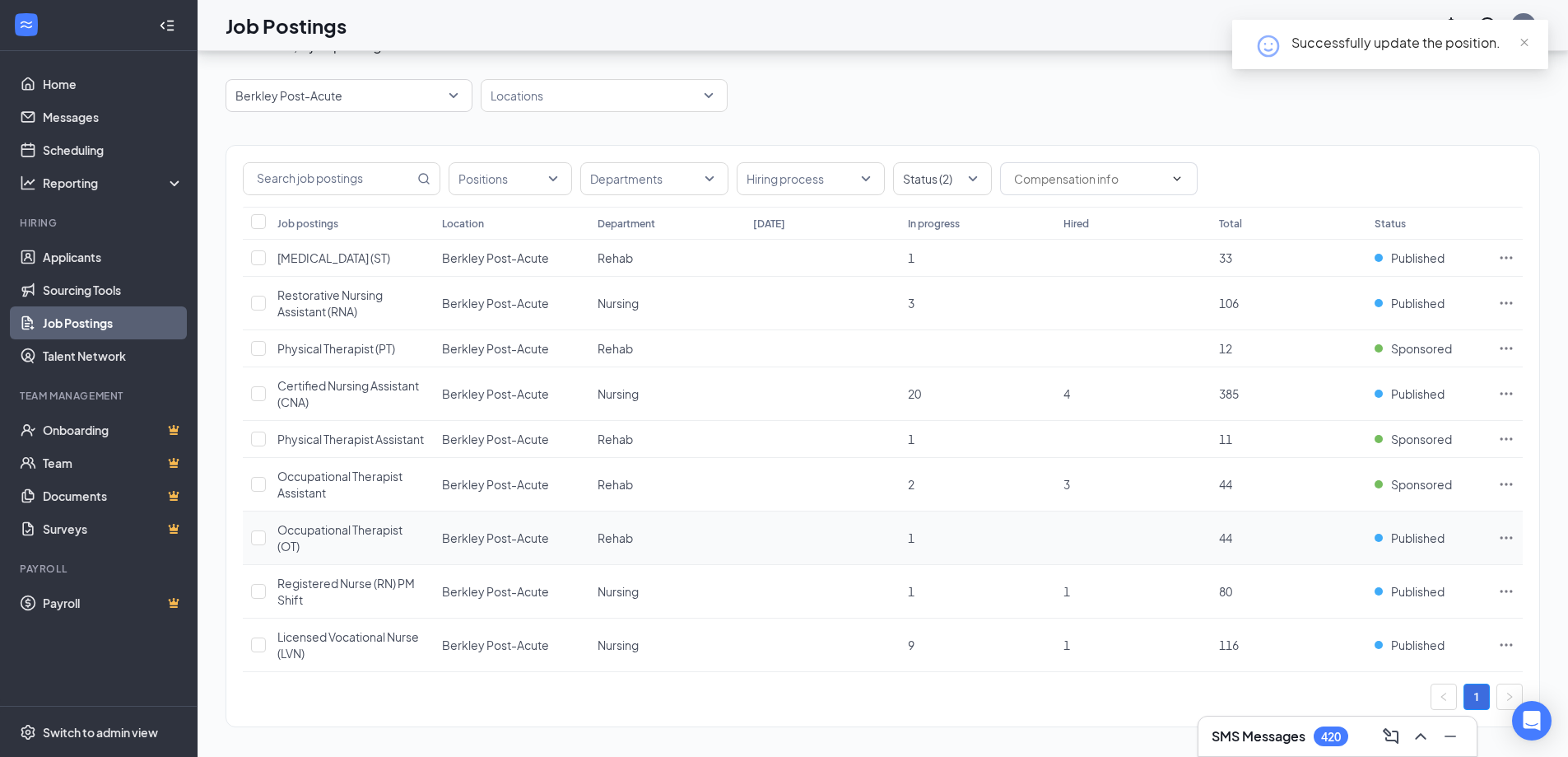
scroll to position [65, 0]
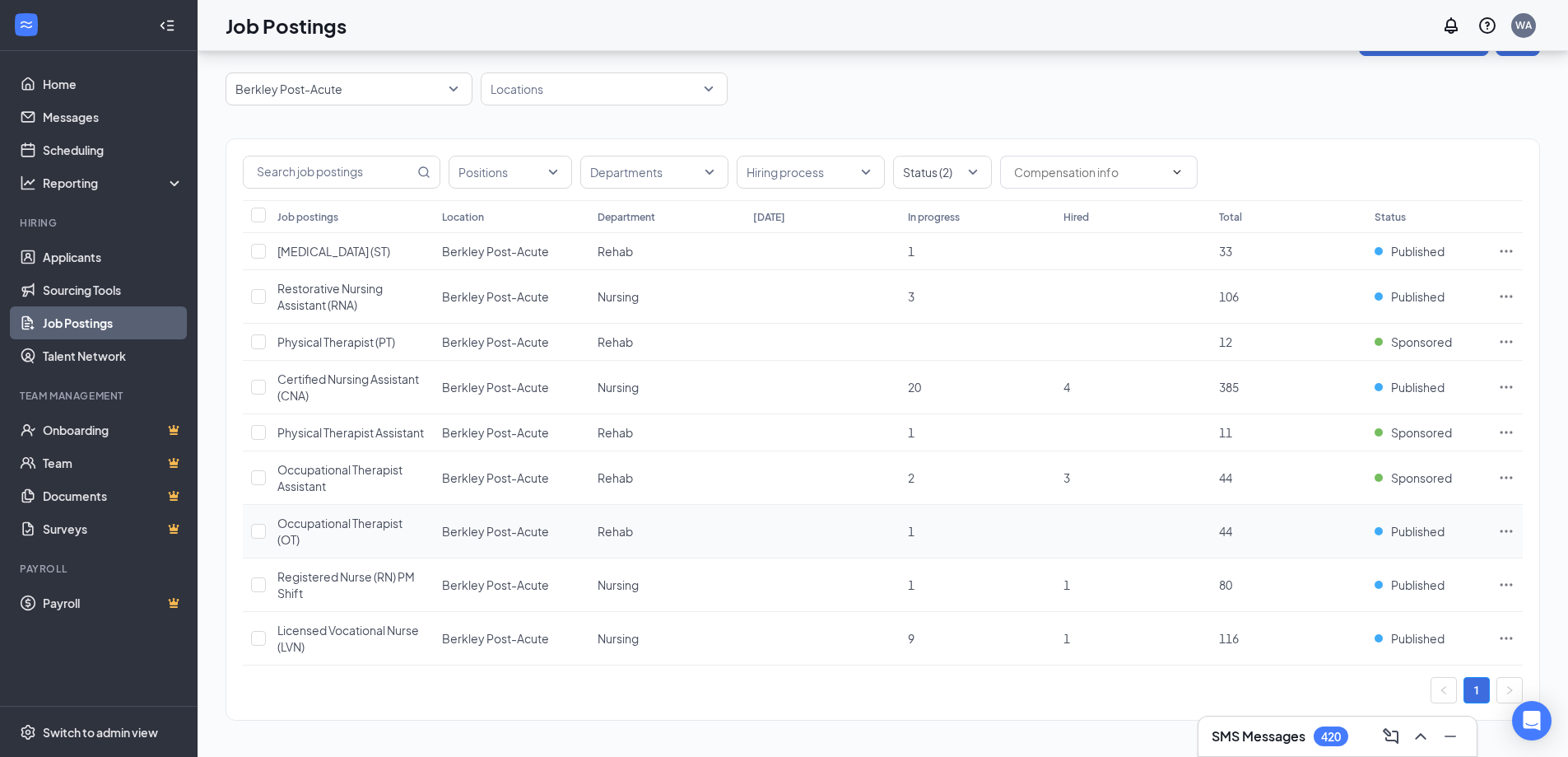
click at [329, 533] on div "Occupational Therapist (OT)" at bounding box center [351, 531] width 148 height 33
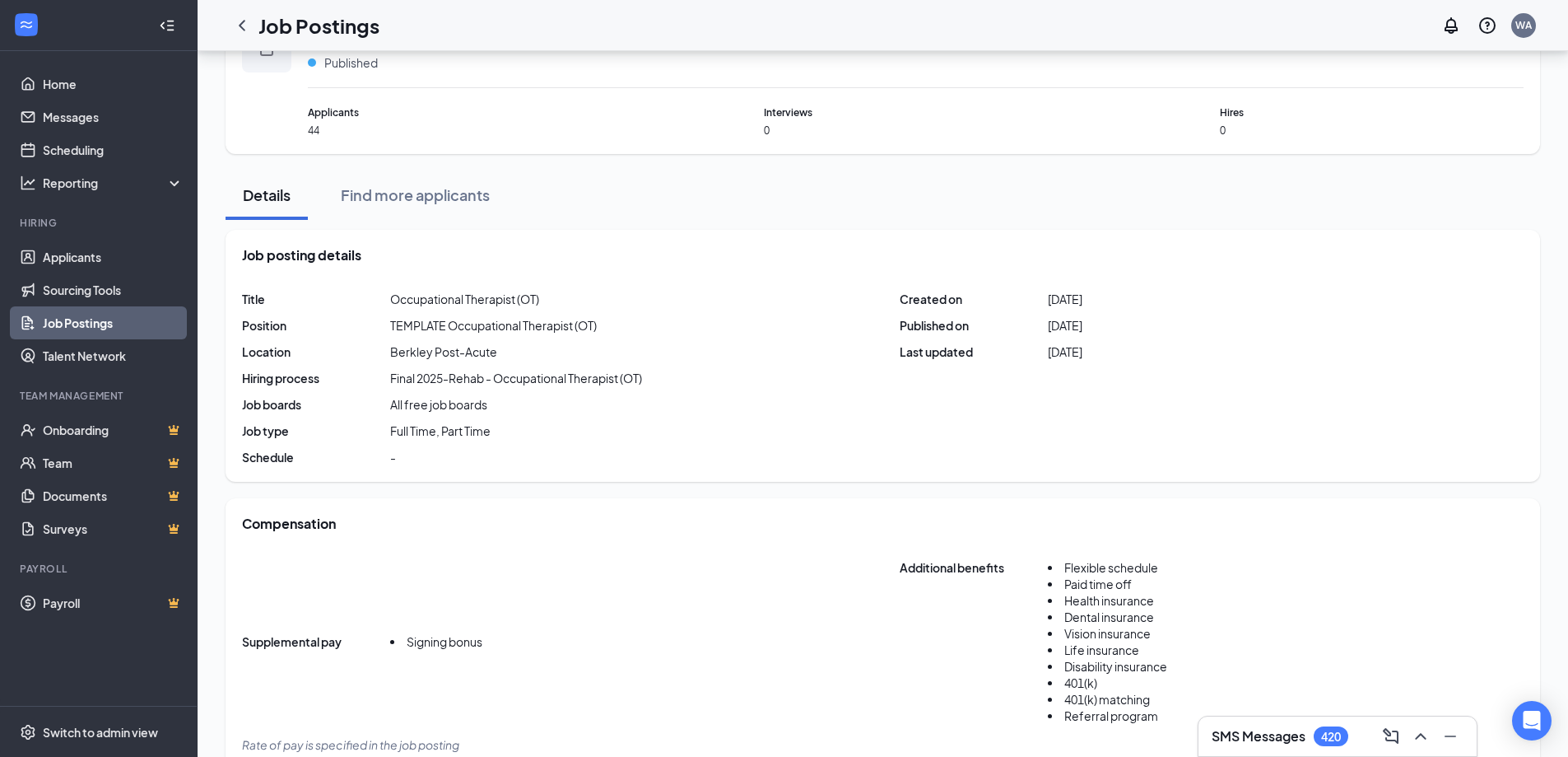
click at [346, 65] on span "Published" at bounding box center [350, 62] width 53 height 17
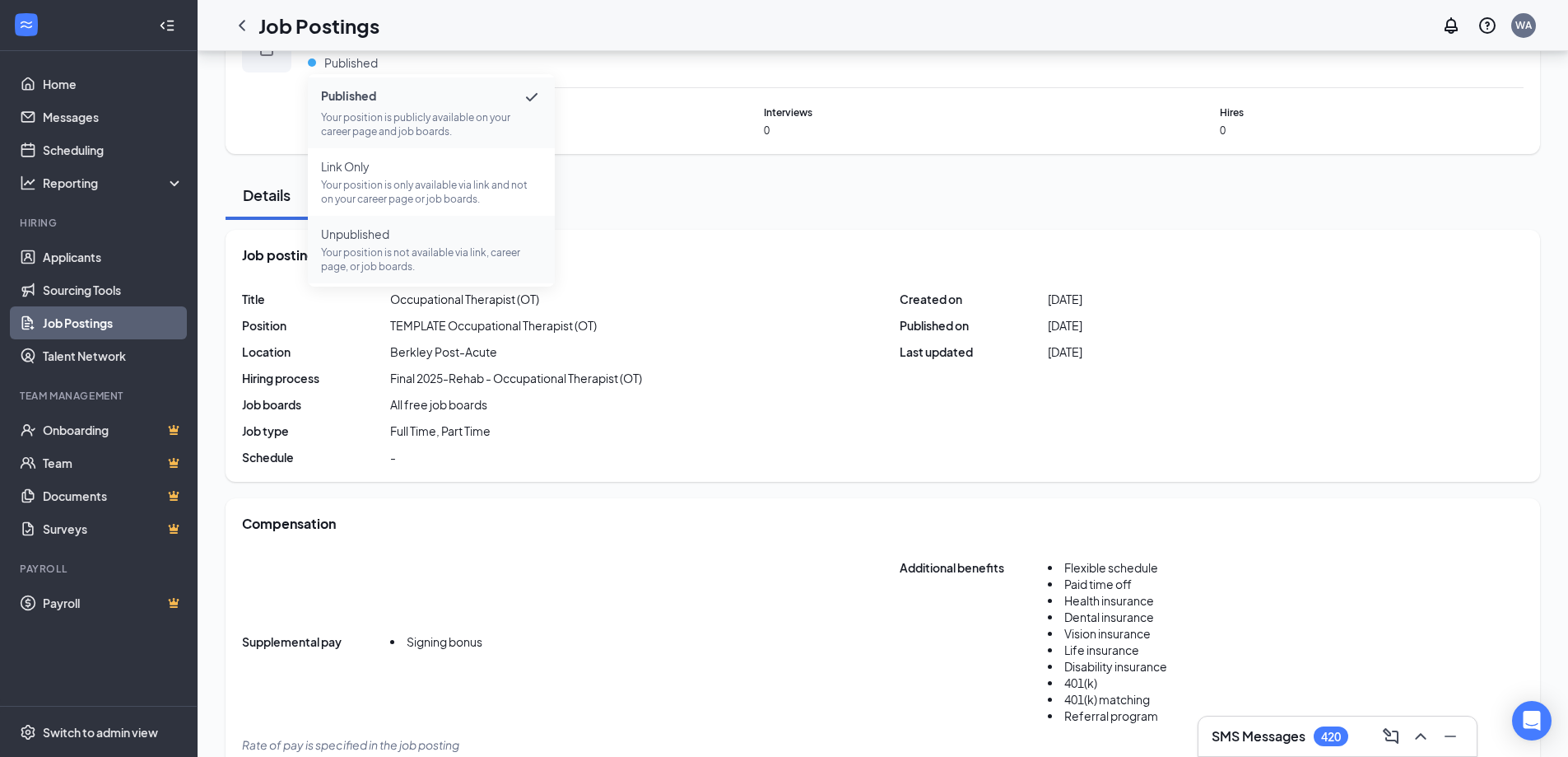
click at [375, 241] on span "Unpublished" at bounding box center [431, 234] width 221 height 17
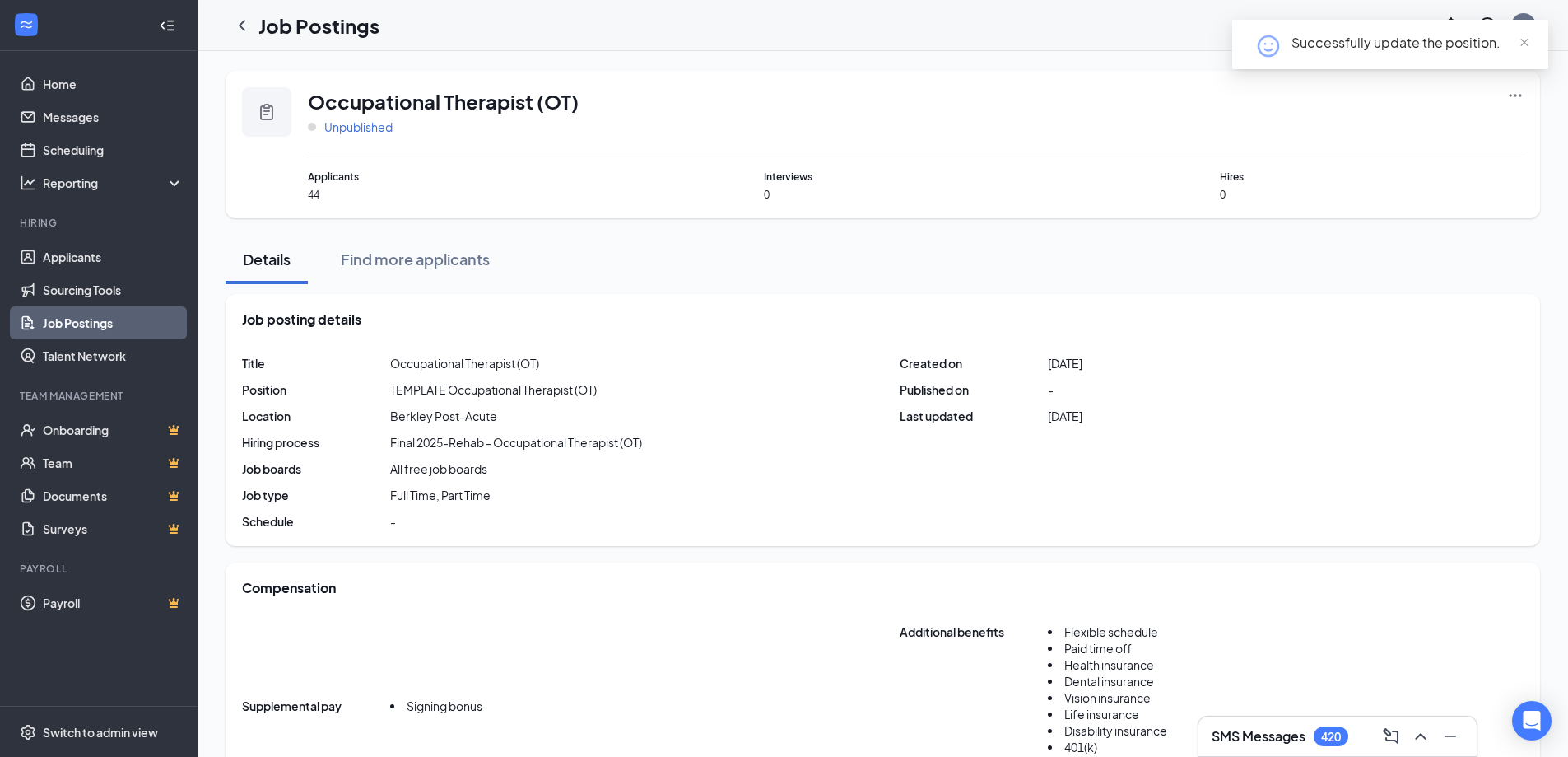
click at [355, 121] on span "Unpublished" at bounding box center [358, 126] width 68 height 17
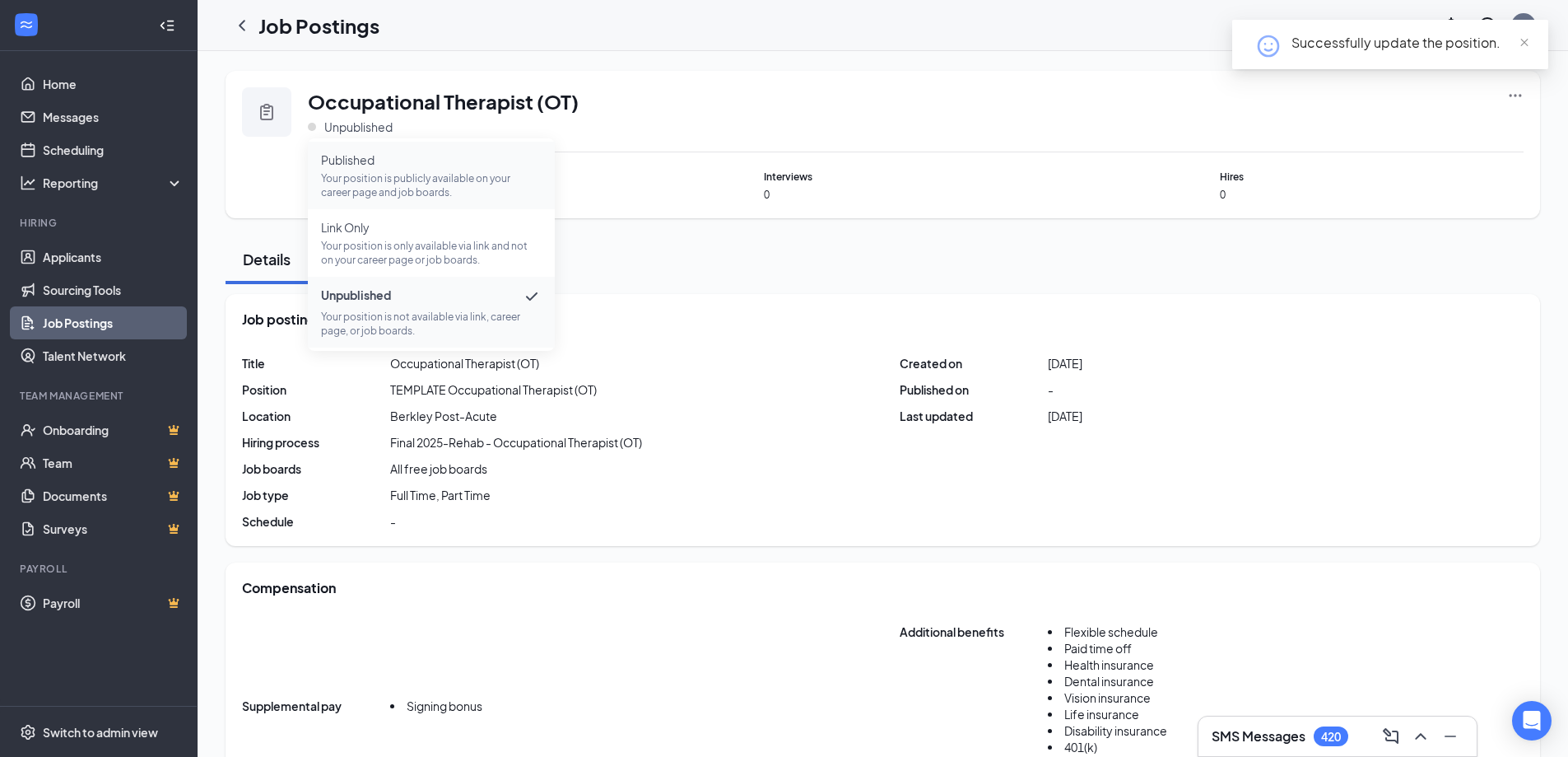
click at [359, 169] on span "Published Your position is publicly available on your career page and job board…" at bounding box center [431, 175] width 221 height 48
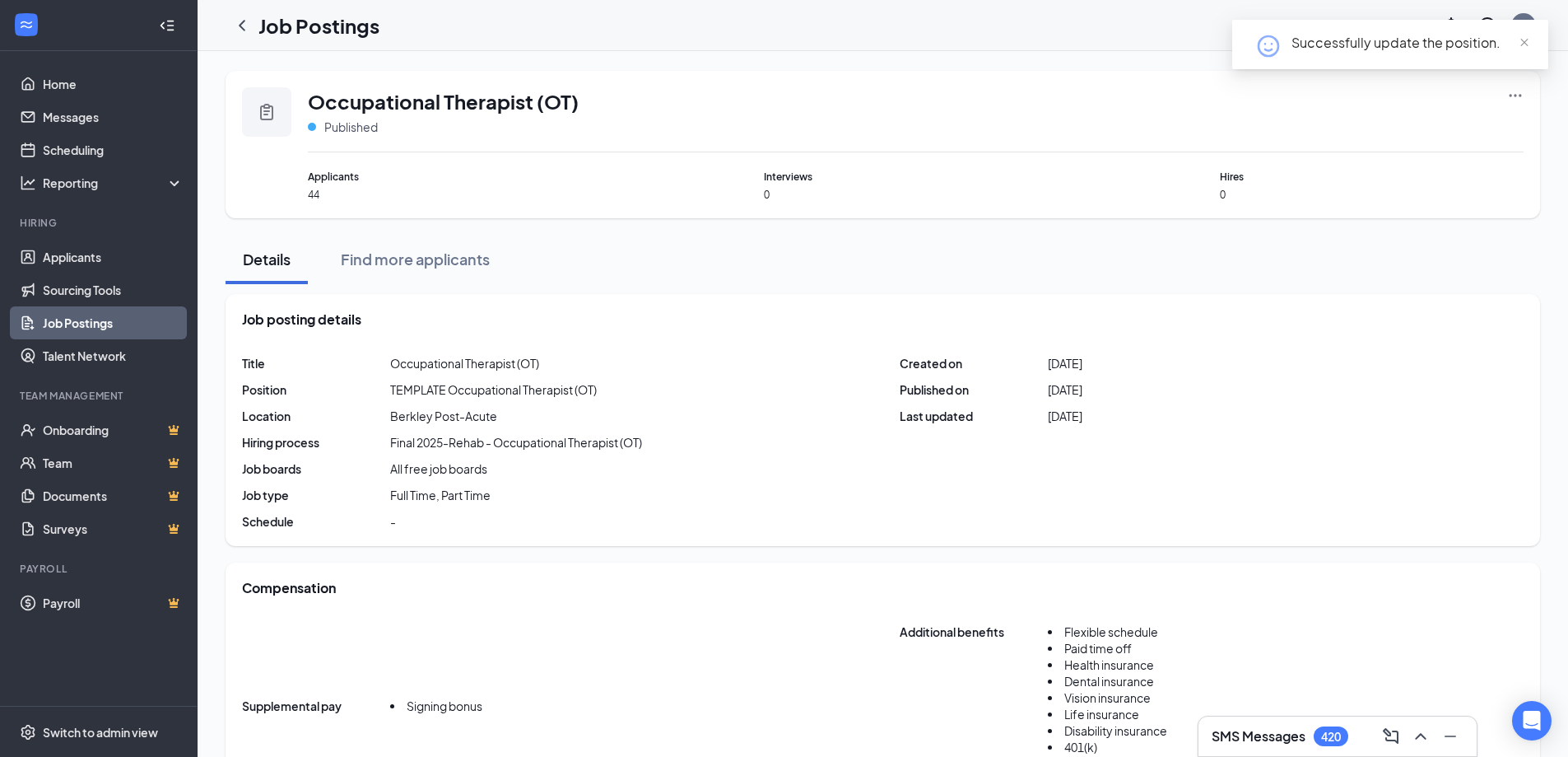
click at [1521, 89] on icon "Ellipses" at bounding box center [1515, 95] width 17 height 17
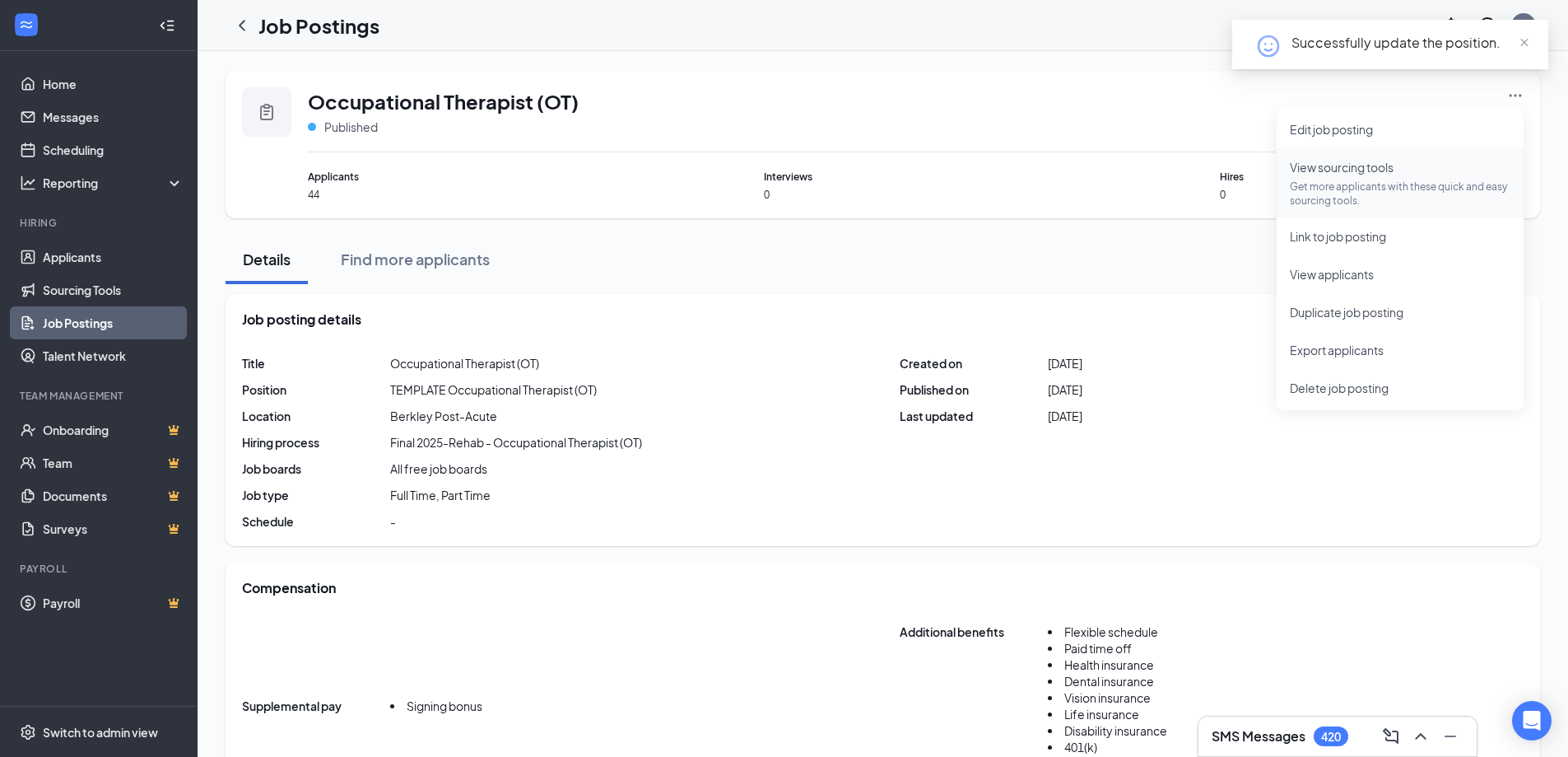
click at [1300, 185] on p "Get more applicants with these quick and easy sourcing tools." at bounding box center [1400, 194] width 221 height 28
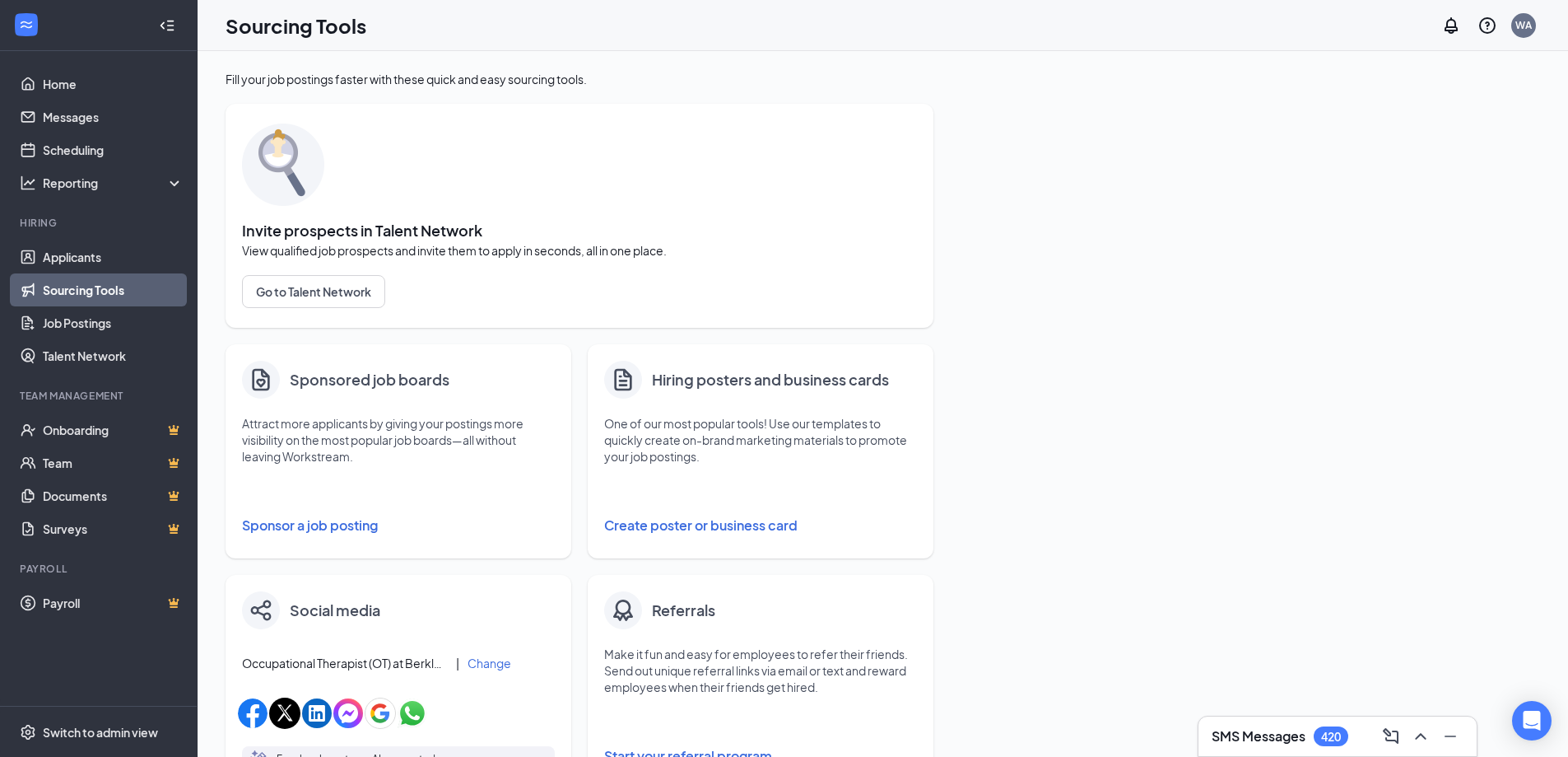
click at [322, 529] on button "Sponsor a job posting" at bounding box center [398, 526] width 313 height 33
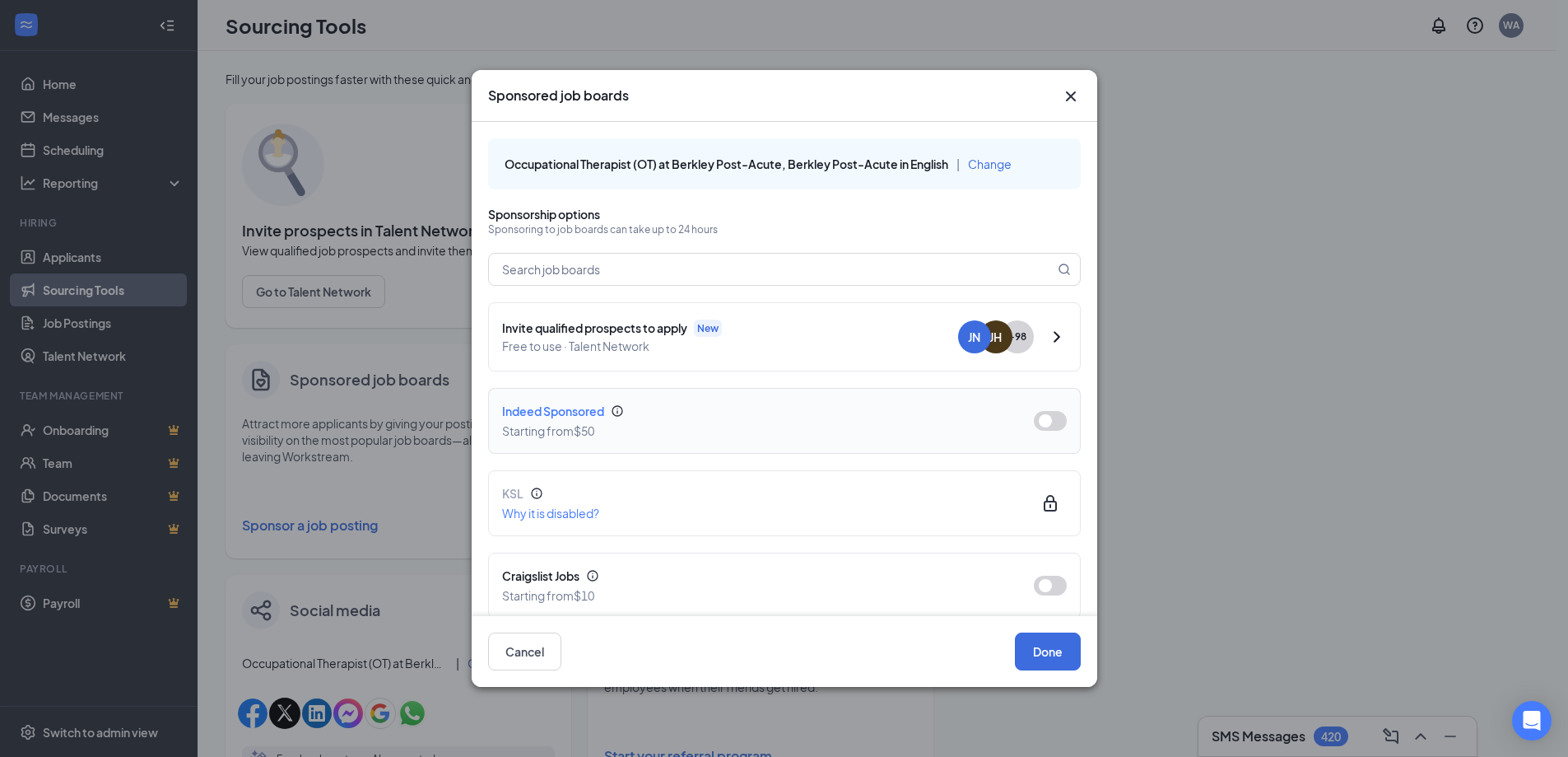
click at [1049, 422] on button "button" at bounding box center [1050, 420] width 33 height 20
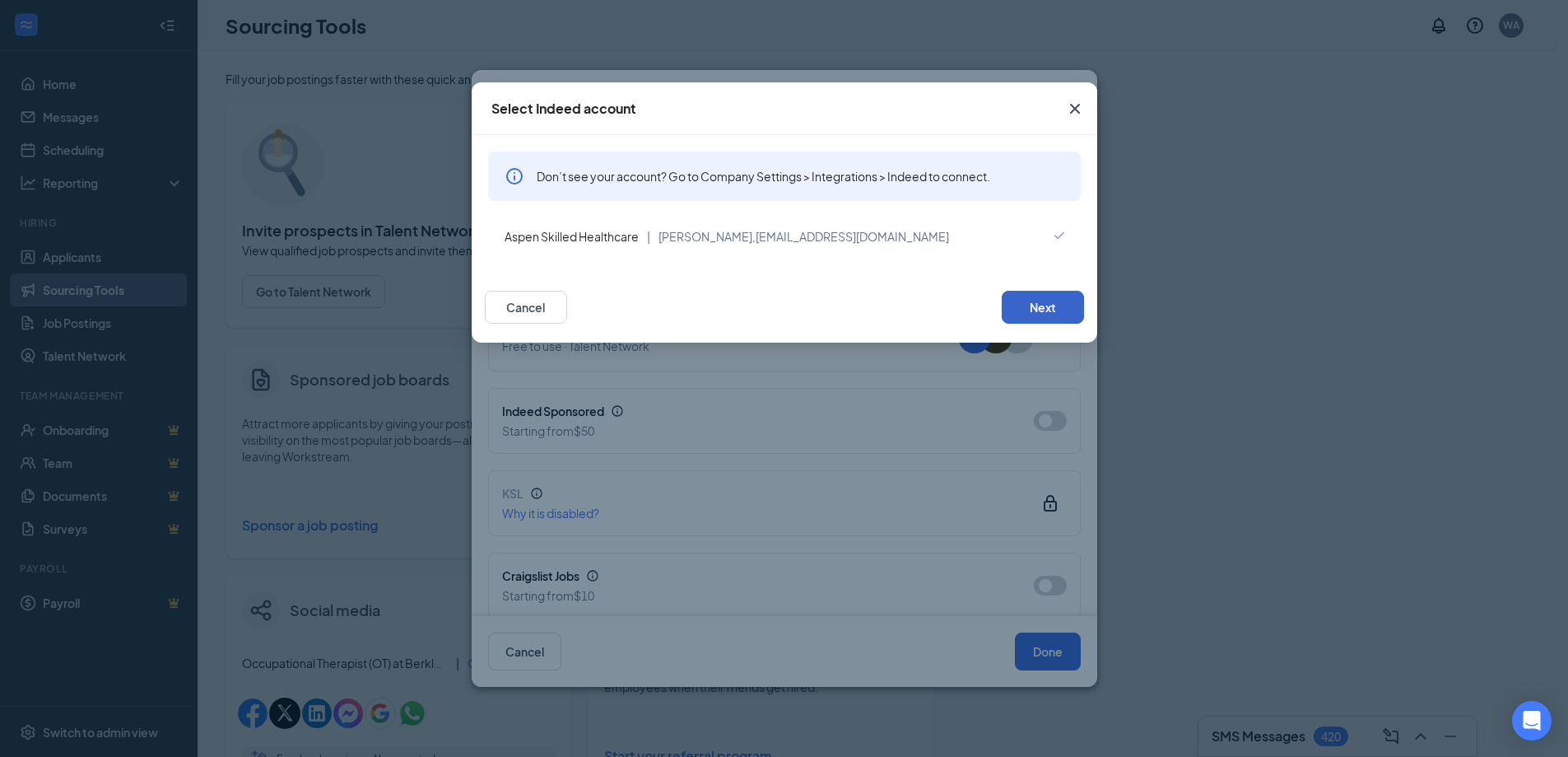
click at [1029, 297] on button "Next" at bounding box center [1042, 307] width 82 height 33
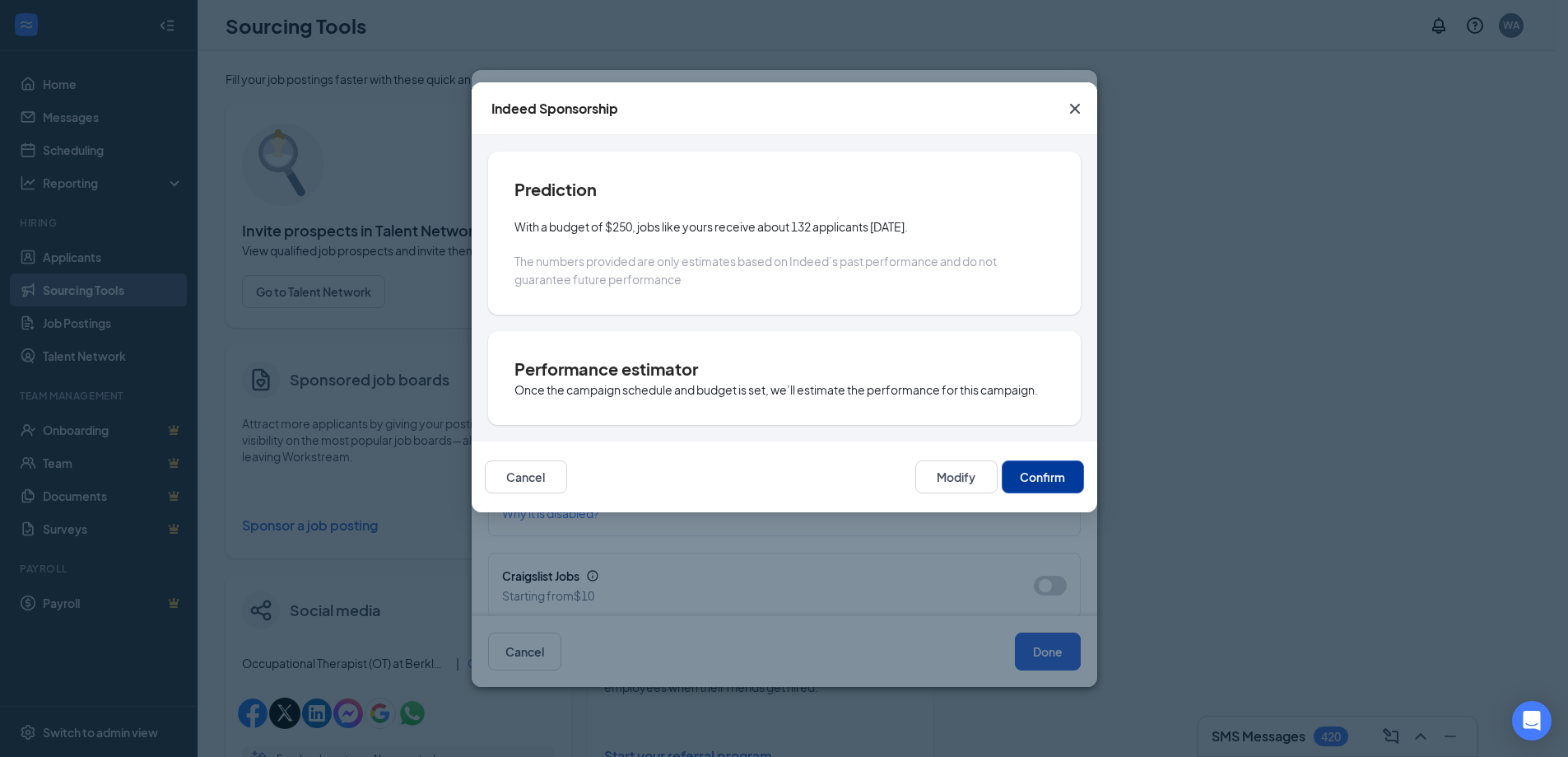
click at [1049, 467] on button "Confirm" at bounding box center [1042, 477] width 82 height 33
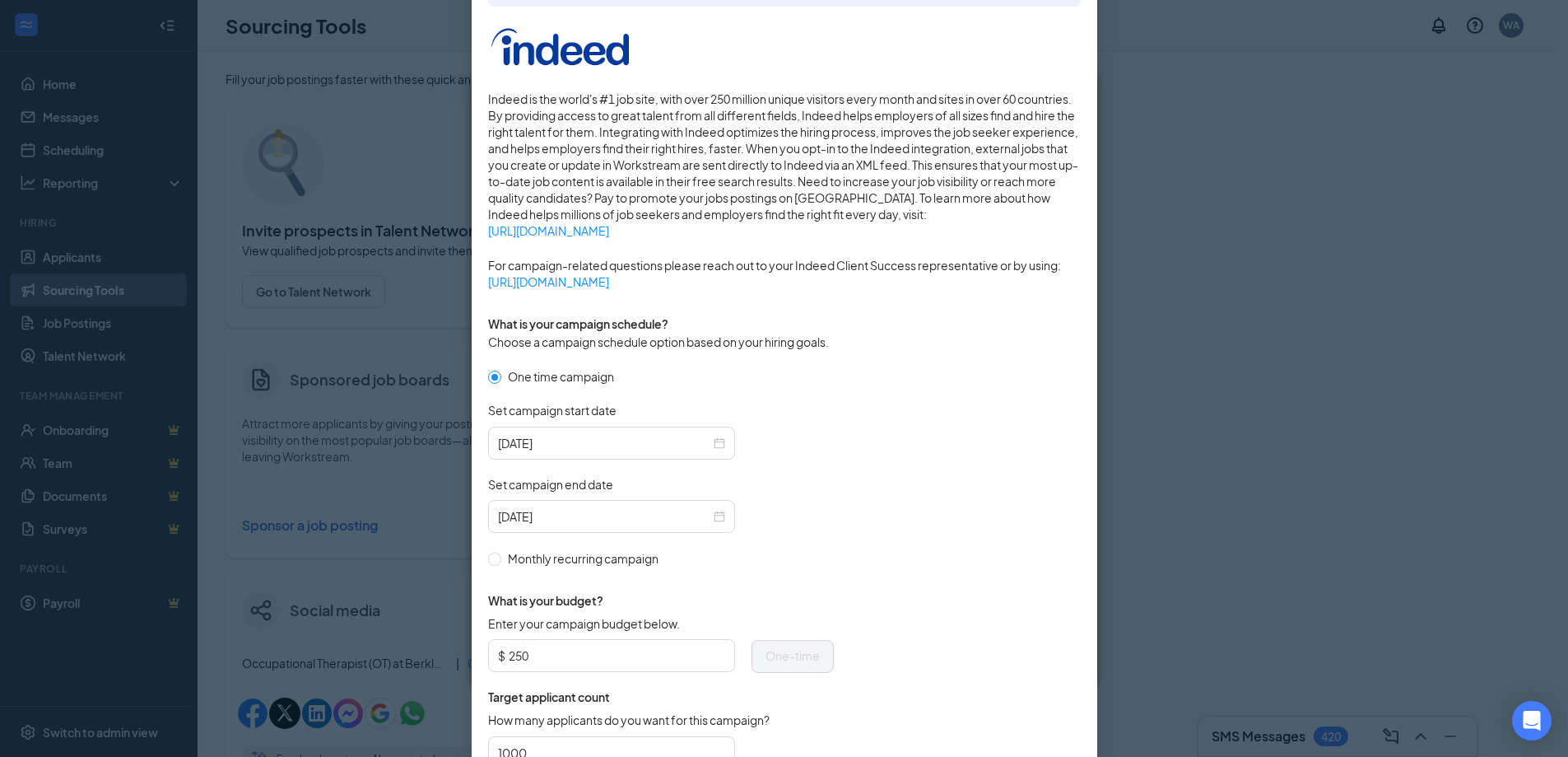
scroll to position [396, 0]
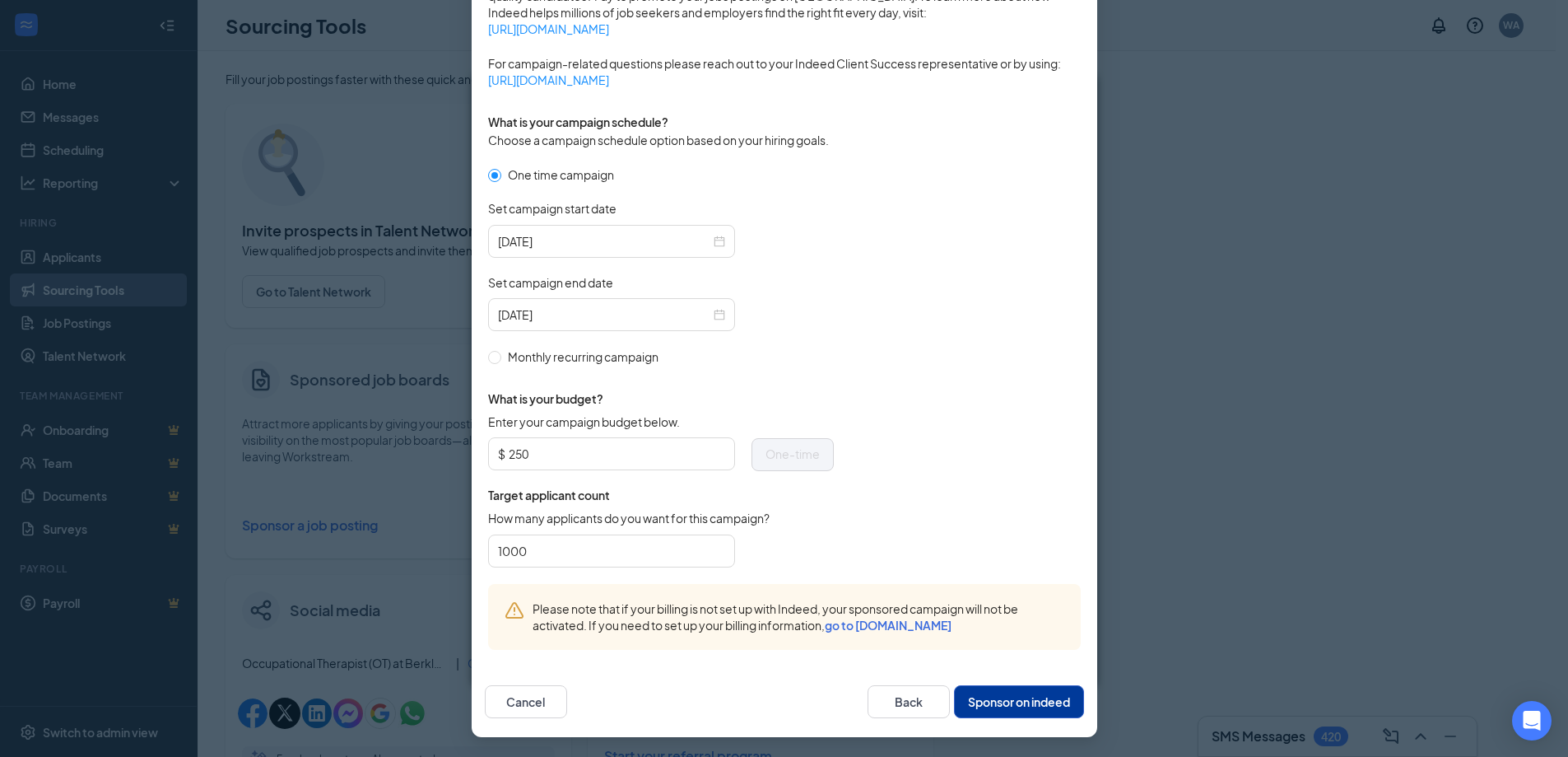
click at [1030, 701] on button "Sponsor on indeed" at bounding box center [1019, 702] width 130 height 33
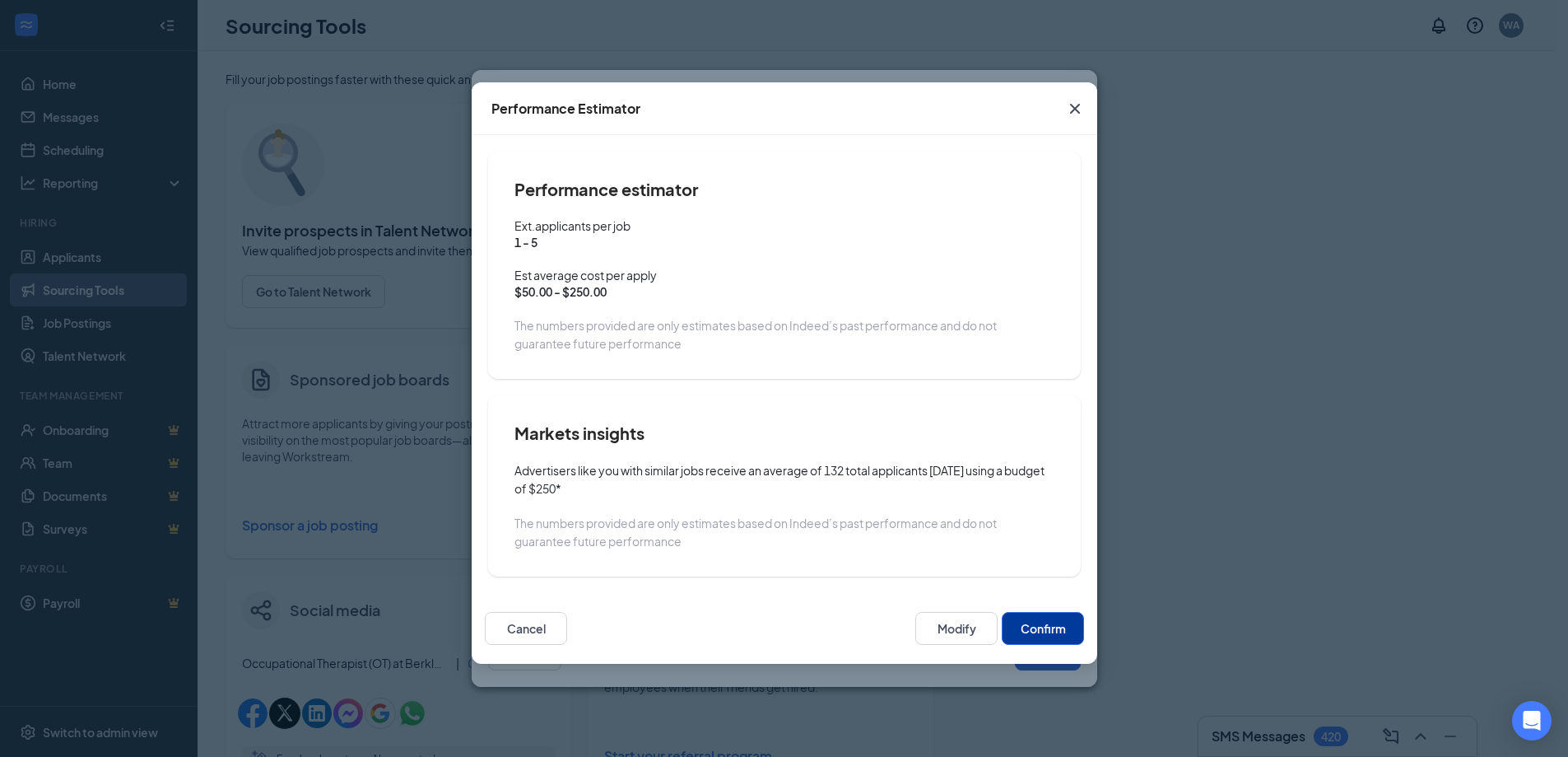
scroll to position [314, 0]
click at [1050, 628] on button "Confirm" at bounding box center [1042, 629] width 82 height 33
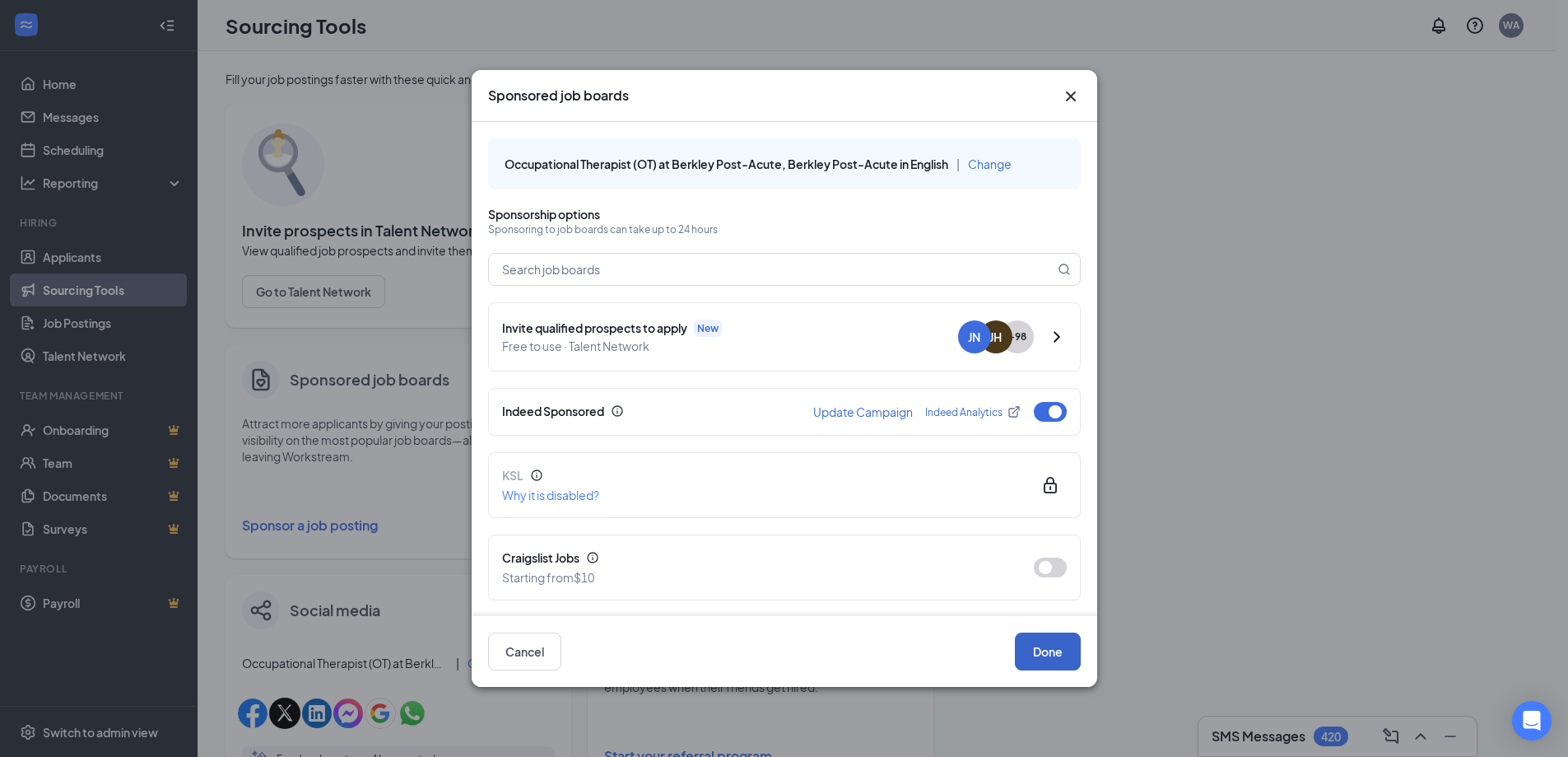
click at [1058, 667] on button "Done" at bounding box center [1048, 651] width 66 height 38
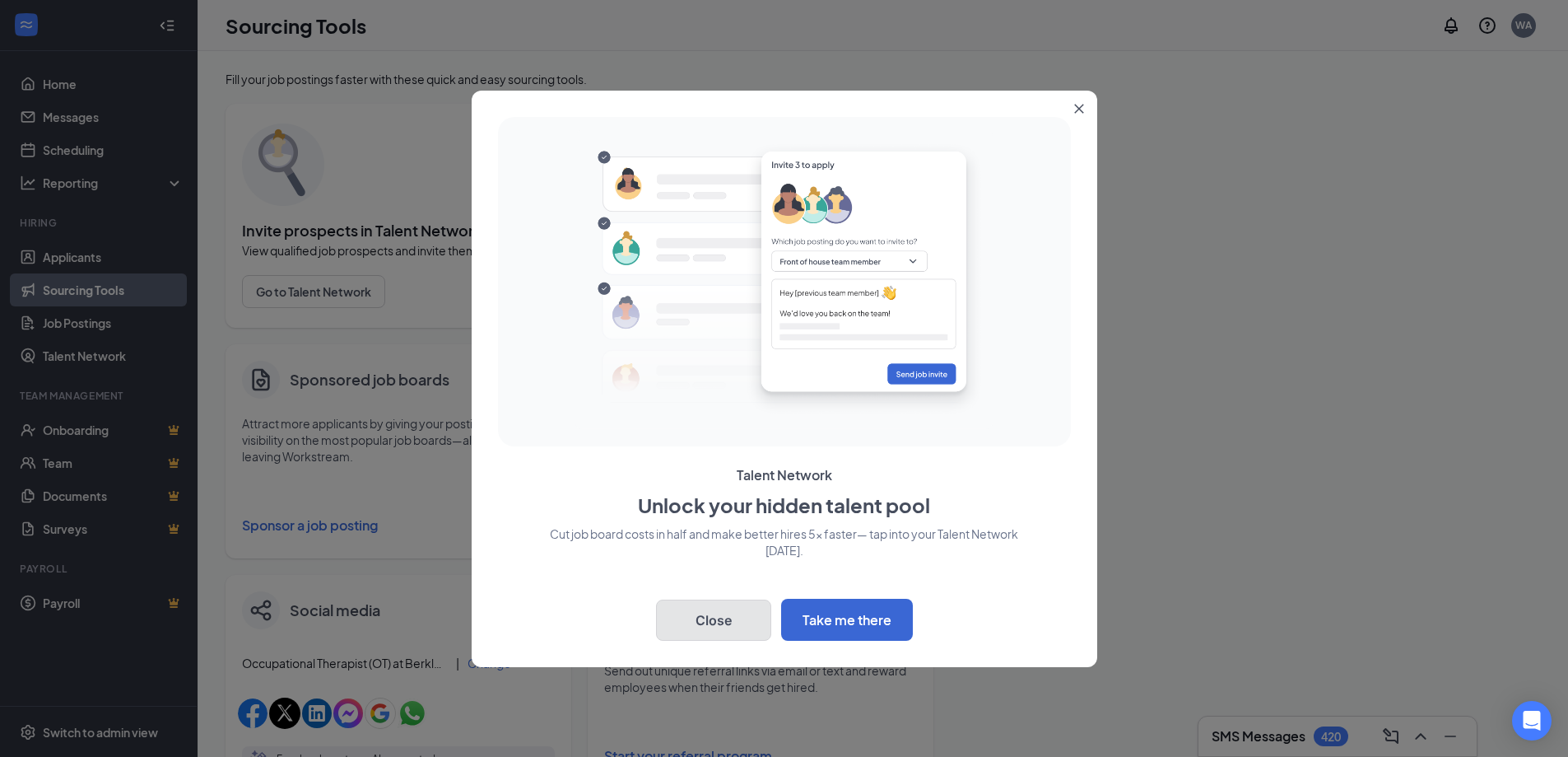
click at [679, 624] on button "Close" at bounding box center [714, 620] width 115 height 41
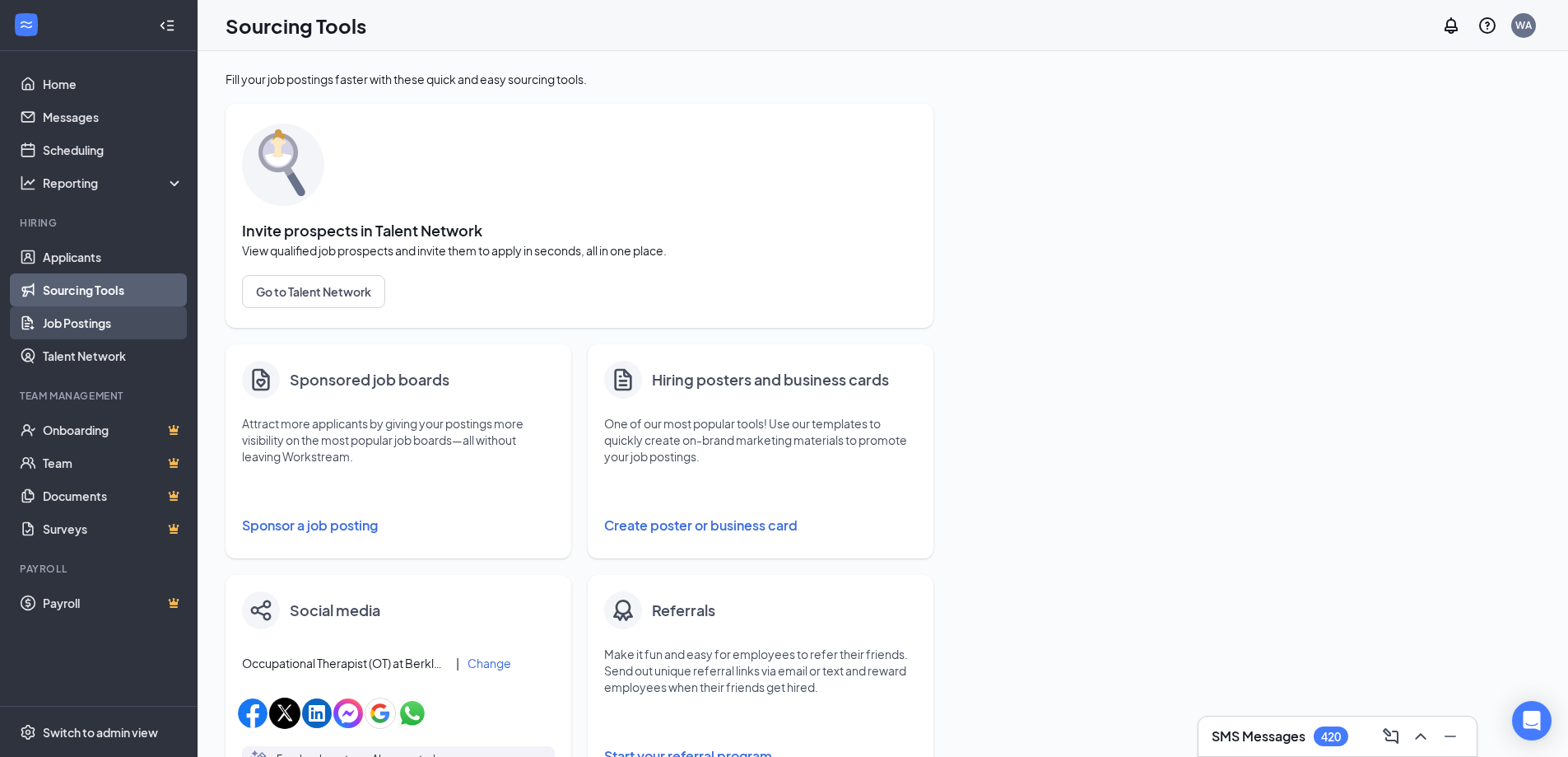
click at [81, 323] on link "Job Postings" at bounding box center [112, 323] width 140 height 33
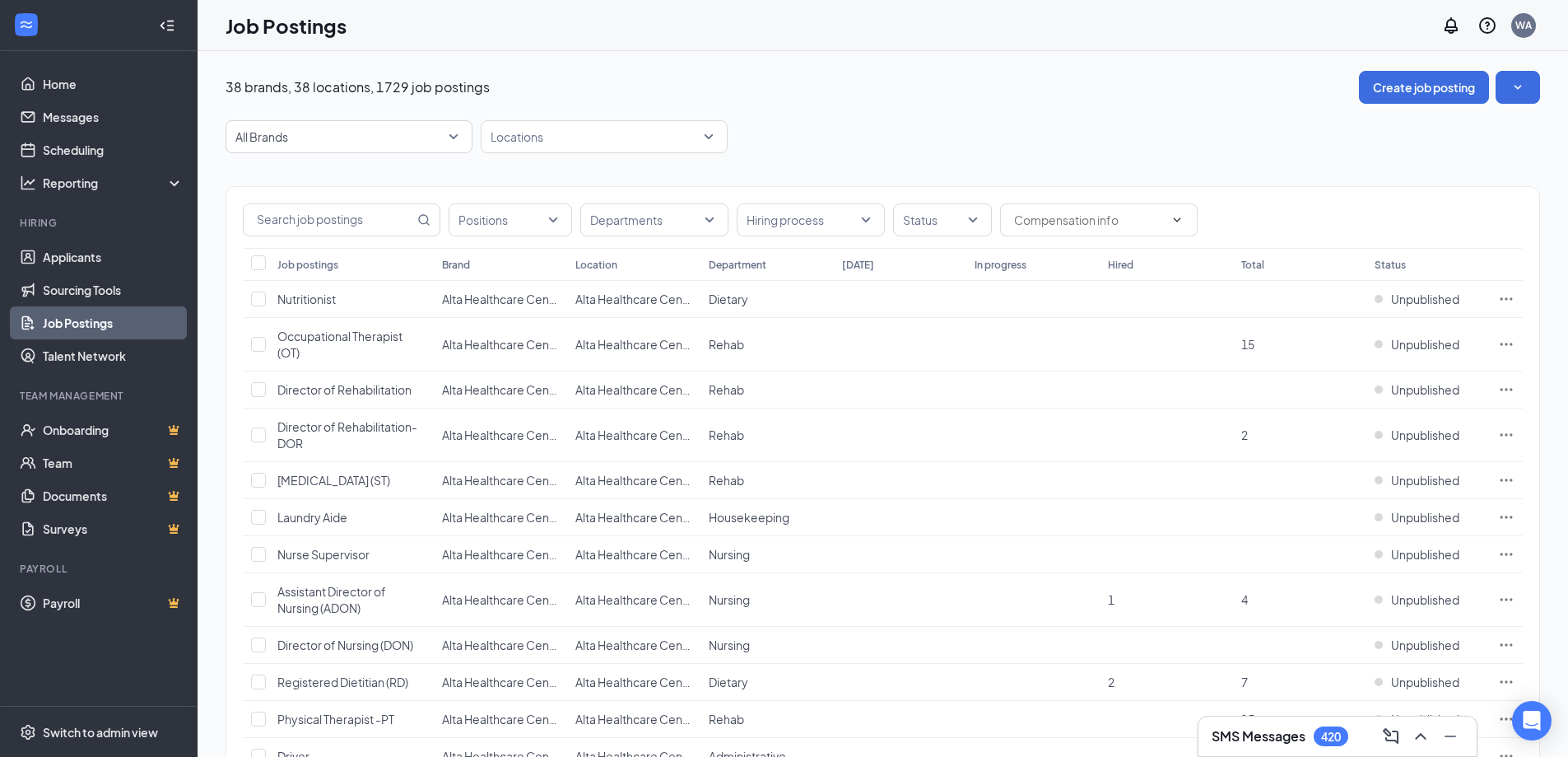
click at [366, 141] on span "All Brands" at bounding box center [342, 136] width 213 height 17
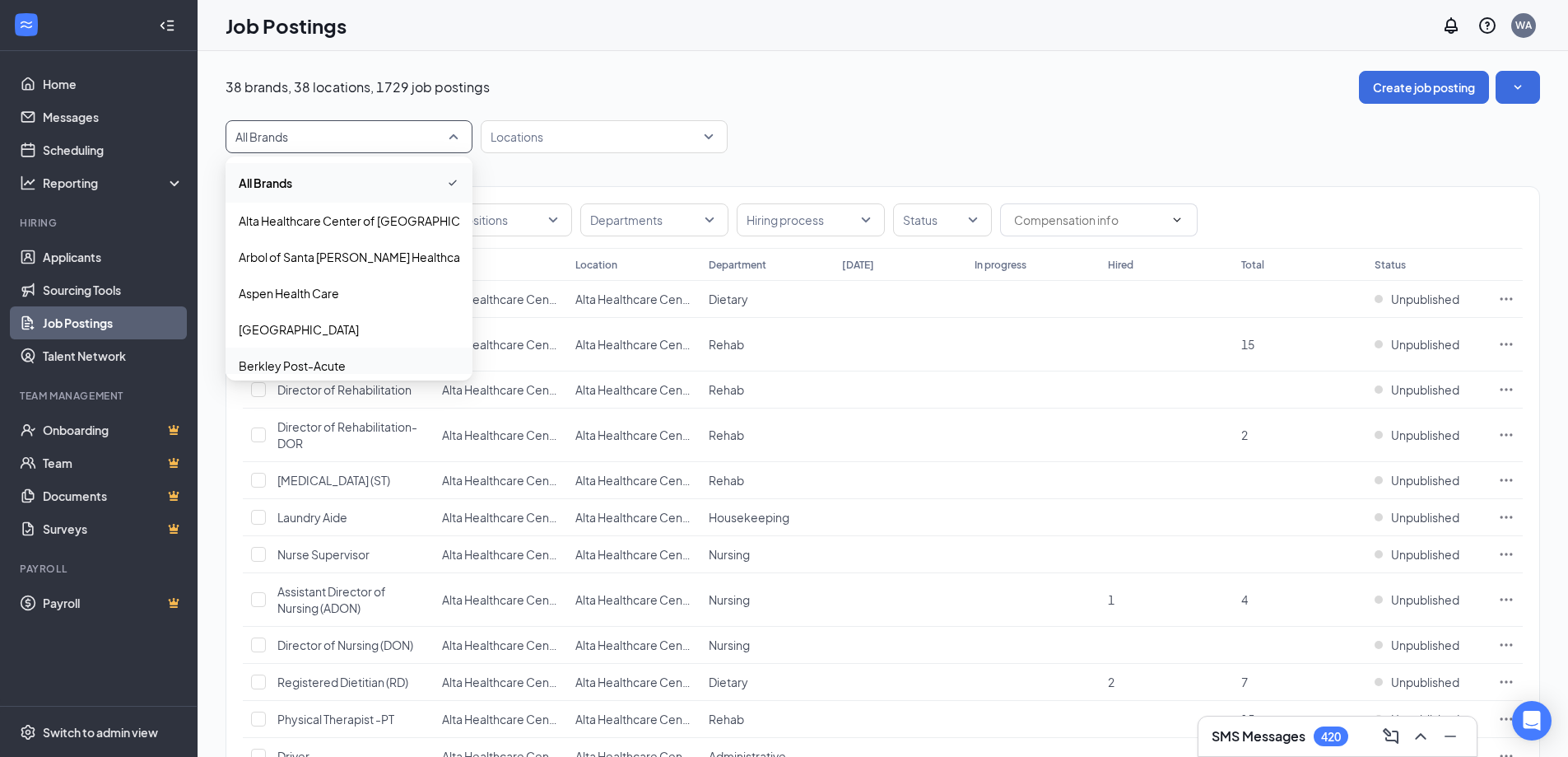
drag, startPoint x: 338, startPoint y: 371, endPoint x: 915, endPoint y: 242, distance: 591.2
click at [338, 371] on p "Berkley Post-Acute" at bounding box center [292, 365] width 107 height 17
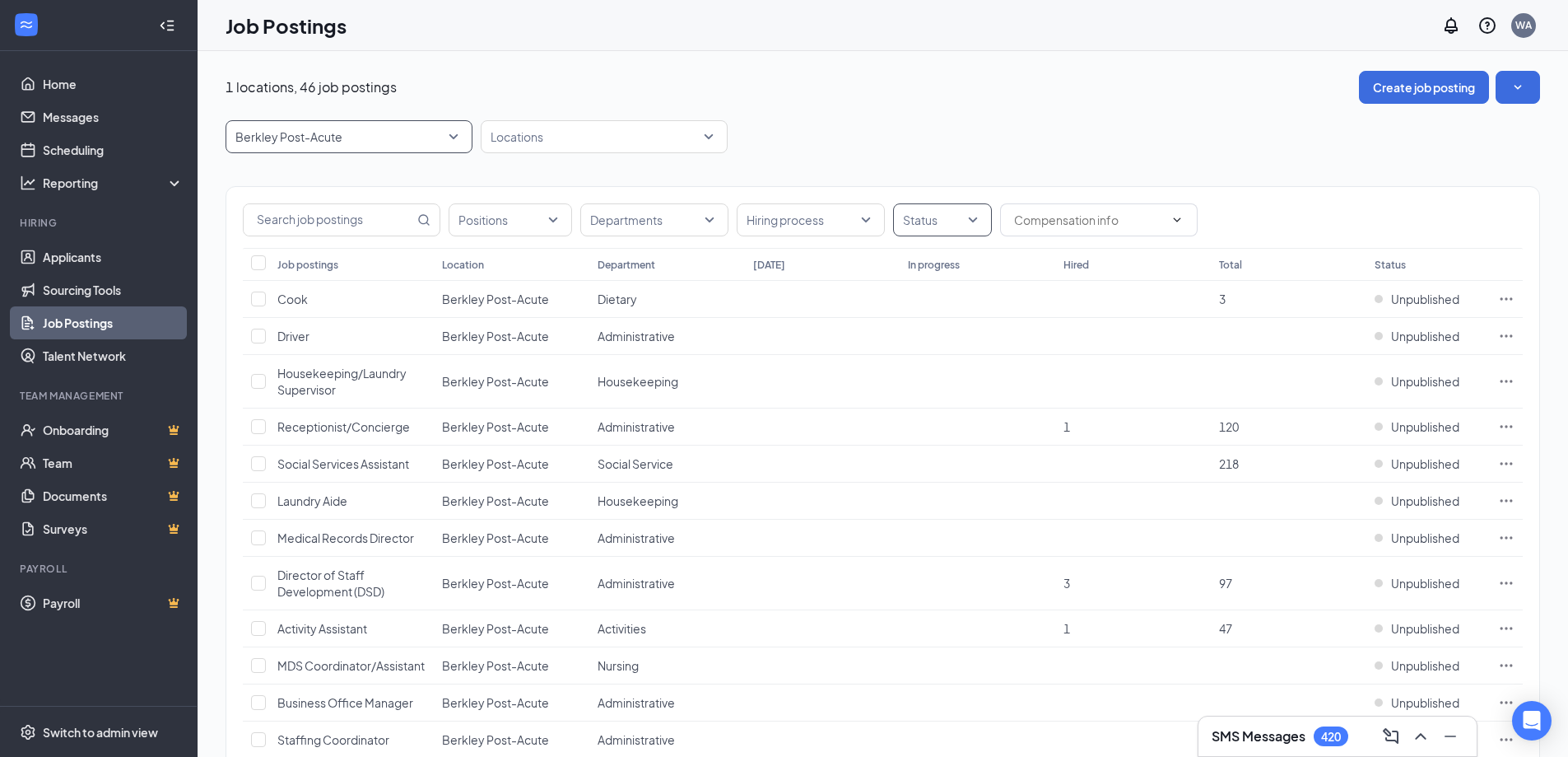
click at [984, 217] on div "Status" at bounding box center [942, 220] width 98 height 33
click at [965, 310] on span "Published" at bounding box center [955, 303] width 53 height 15
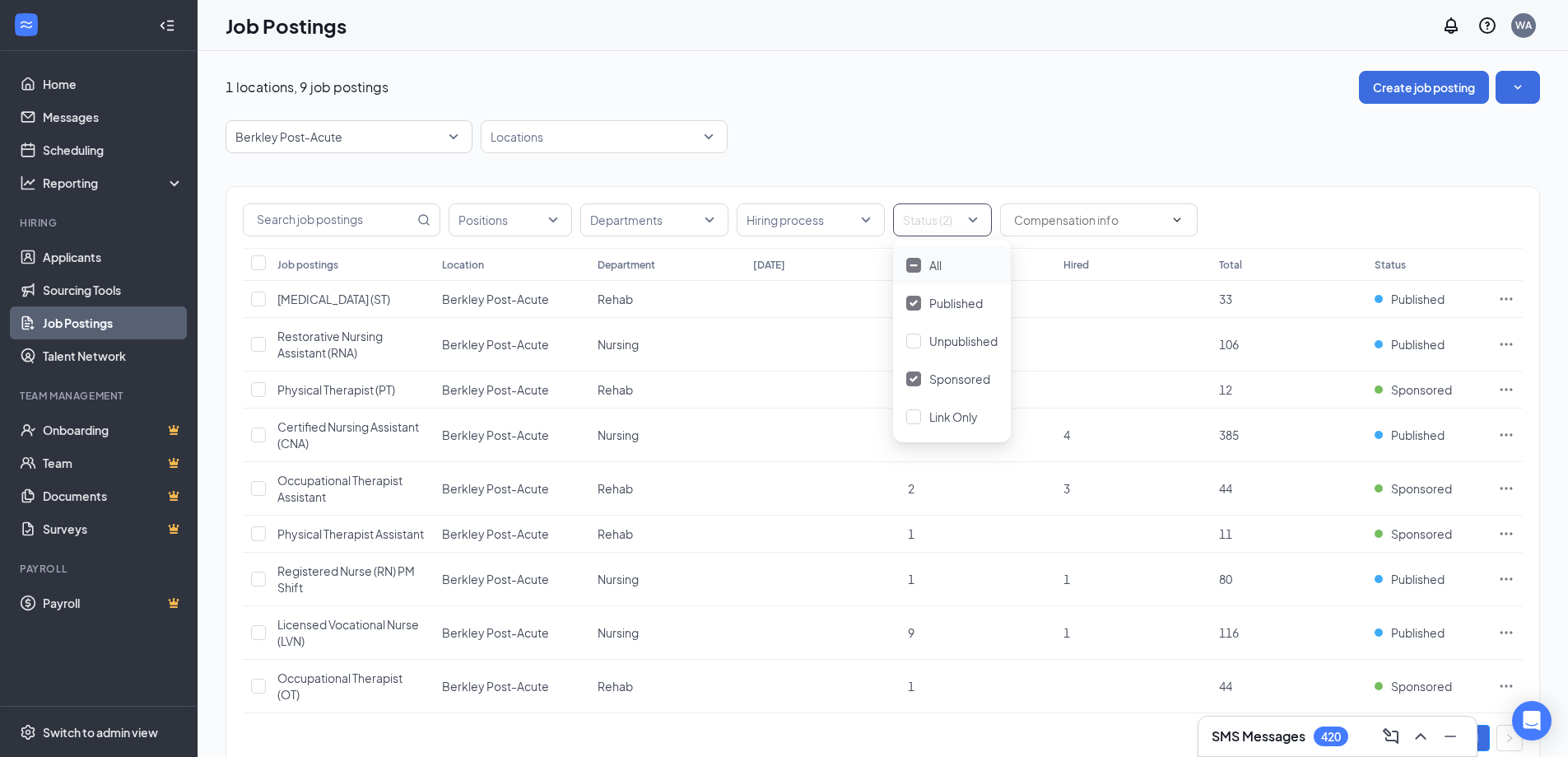
click at [1207, 160] on div "Positions Departments Hiring process Status (2) Job postings Location Departmen…" at bounding box center [883, 469] width 1314 height 631
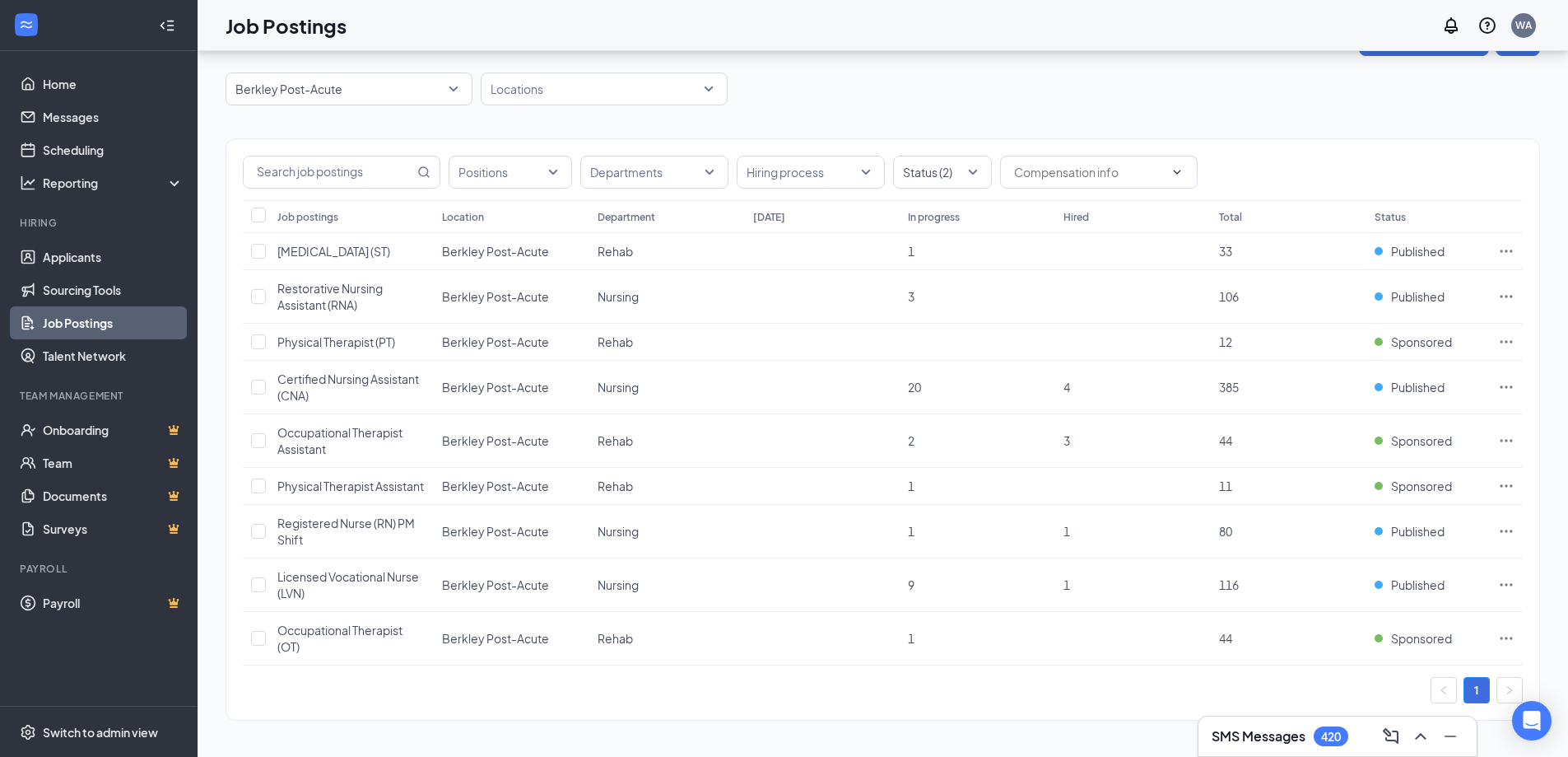
scroll to position [65, 0]
click at [958, 160] on div at bounding box center [933, 172] width 74 height 26
click at [931, 248] on span "Published" at bounding box center [955, 255] width 53 height 15
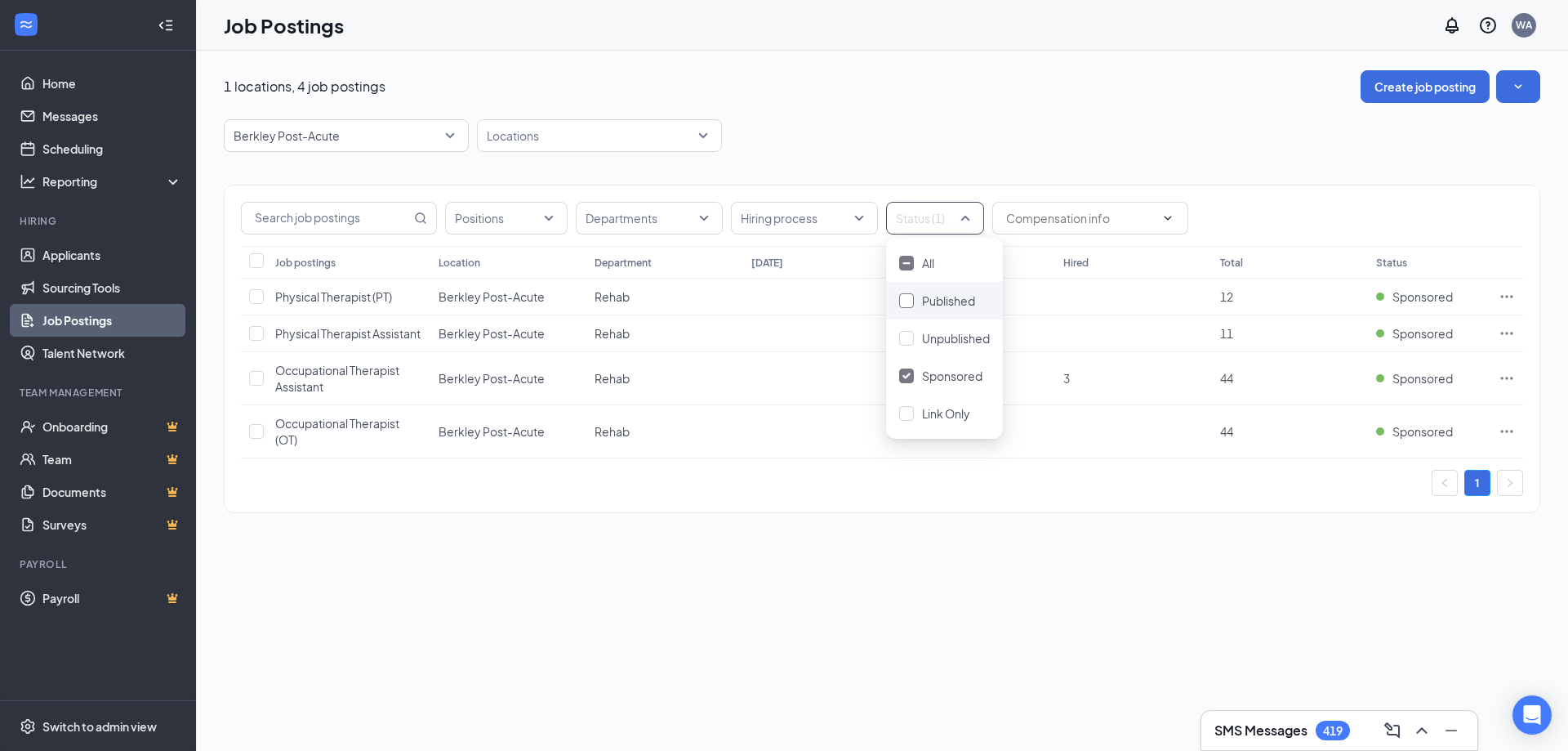
click at [931, 292] on div "Published" at bounding box center [948, 300] width 53 height 18
